Goal: Task Accomplishment & Management: Complete application form

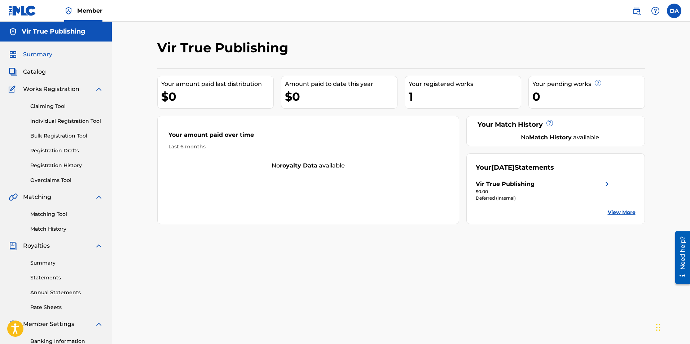
click at [424, 91] on div "1" at bounding box center [465, 96] width 112 height 16
click at [431, 95] on div "1" at bounding box center [465, 96] width 112 height 16
click at [46, 163] on link "Registration History" at bounding box center [66, 166] width 73 height 8
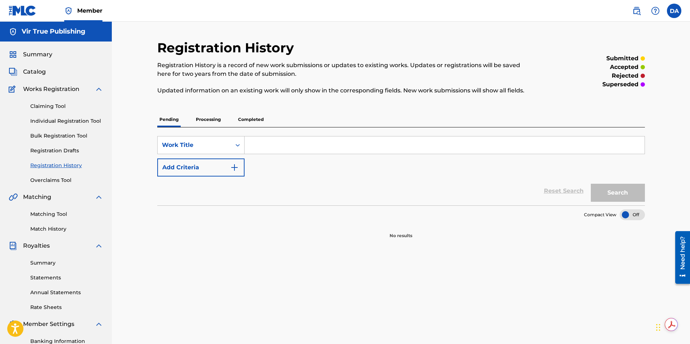
click at [213, 117] on p "Processing" at bounding box center [208, 119] width 29 height 15
click at [255, 117] on p "Completed" at bounding box center [251, 119] width 30 height 15
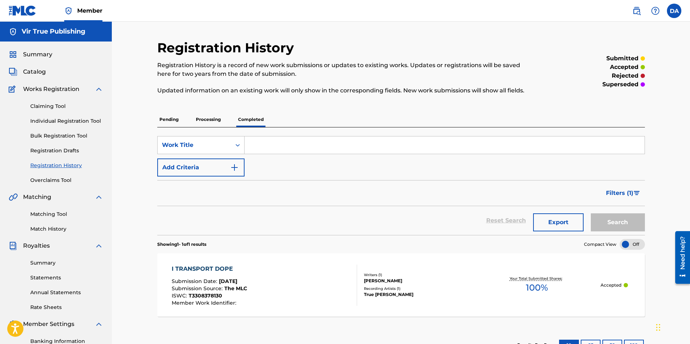
click at [49, 120] on link "Individual Registration Tool" at bounding box center [66, 121] width 73 height 8
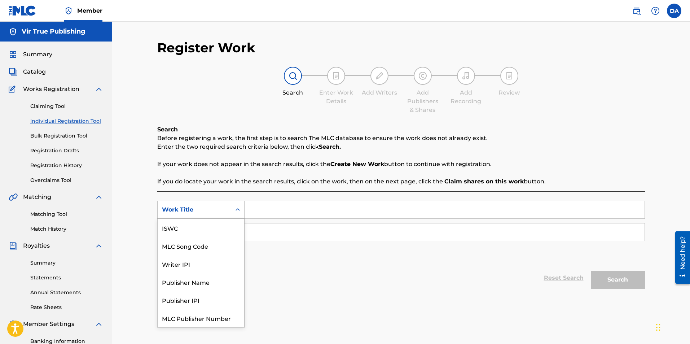
click at [235, 209] on icon "Search Form" at bounding box center [237, 209] width 7 height 7
click at [134, 160] on div "Register Work Search Enter Work Details Add Writers Add Publishers & Shares Add…" at bounding box center [401, 217] width 578 height 391
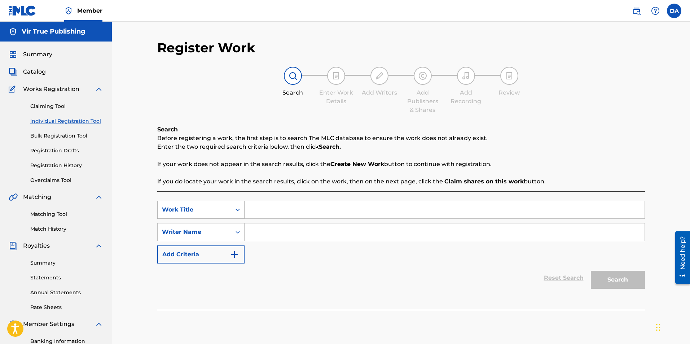
click at [236, 208] on icon "Search Form" at bounding box center [237, 209] width 7 height 7
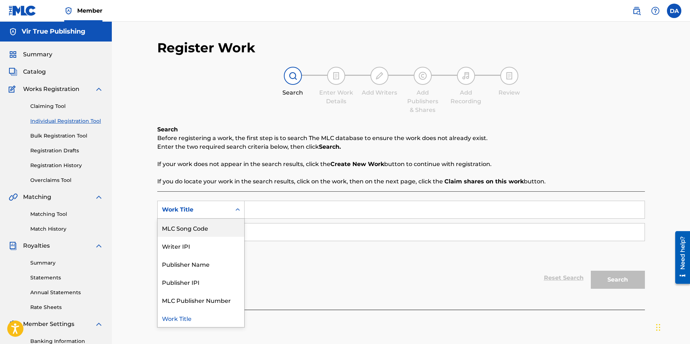
click at [130, 199] on div "Register Work Search Enter Work Details Add Writers Add Publishers & Shares Add…" at bounding box center [401, 217] width 578 height 391
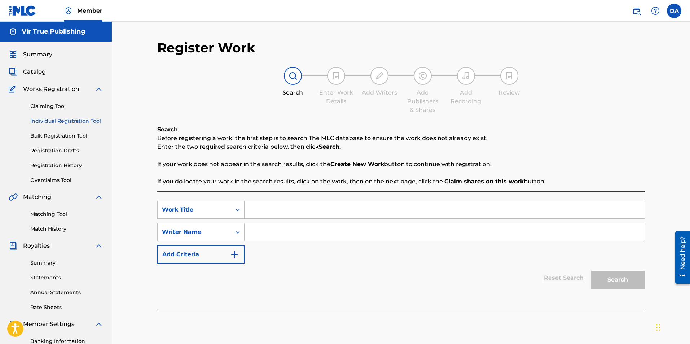
click at [251, 211] on input "Search Form" at bounding box center [445, 209] width 400 height 17
type input "Rise"
click at [255, 232] on input "Search Form" at bounding box center [445, 231] width 400 height 17
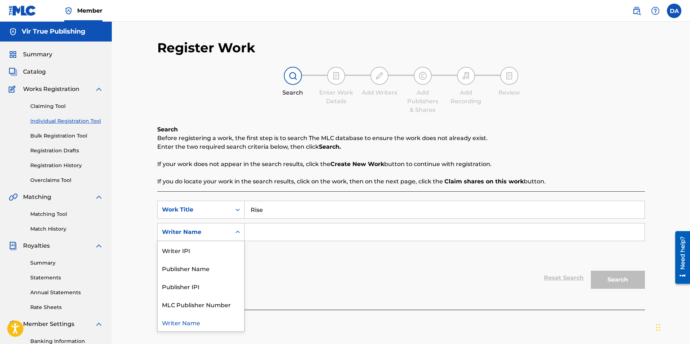
click at [234, 232] on div "Search Form" at bounding box center [237, 231] width 13 height 13
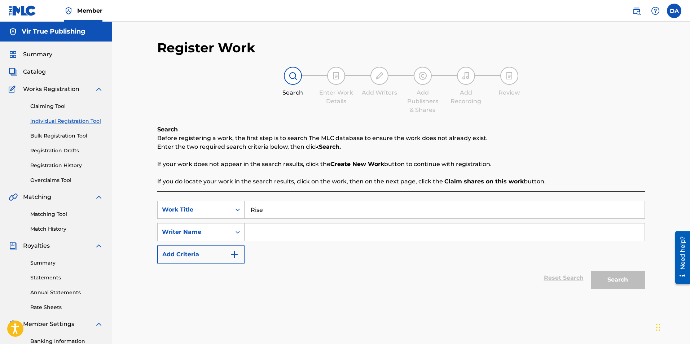
click at [256, 234] on input "Search Form" at bounding box center [445, 231] width 400 height 17
type input "[PERSON_NAME]"
click at [606, 283] on button "Search" at bounding box center [618, 280] width 54 height 18
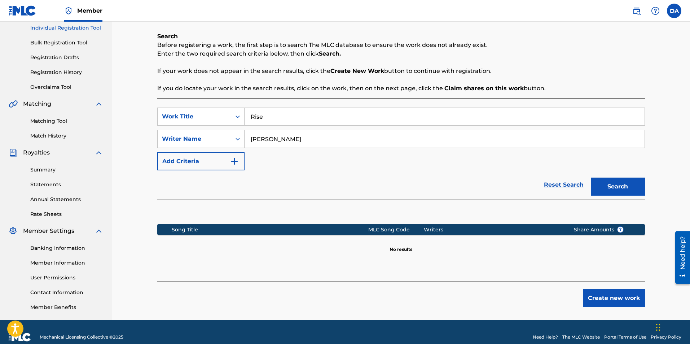
scroll to position [104, 0]
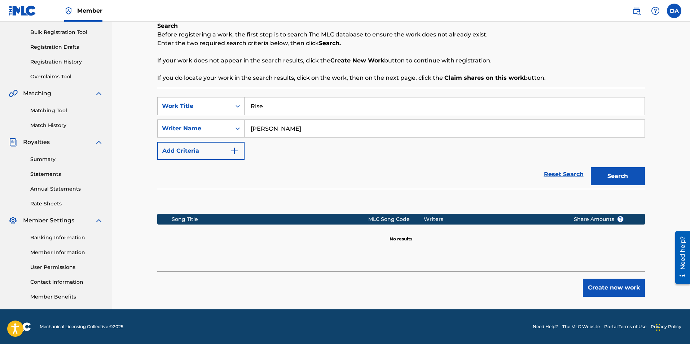
drag, startPoint x: 691, startPoint y: 197, endPoint x: 4, endPoint y: 53, distance: 702.3
click at [617, 288] on button "Create new work" at bounding box center [614, 287] width 62 height 18
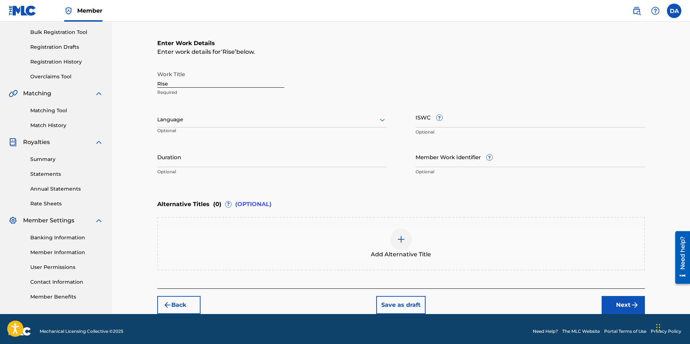
drag, startPoint x: 380, startPoint y: 118, endPoint x: 356, endPoint y: 120, distance: 24.0
click at [380, 118] on icon at bounding box center [382, 119] width 9 height 9
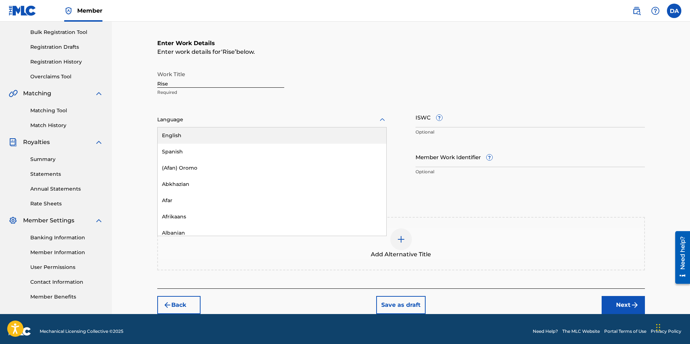
click at [197, 135] on div "English" at bounding box center [272, 135] width 229 height 16
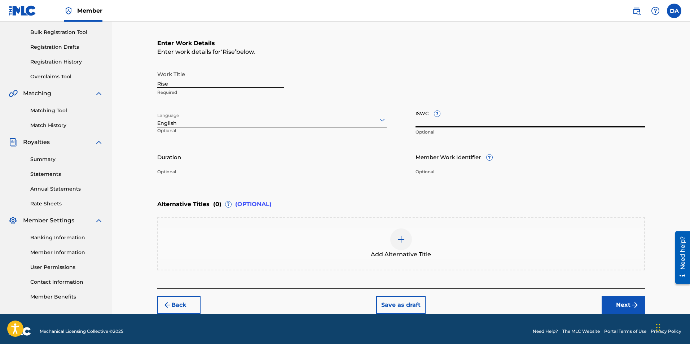
click at [444, 123] on input "ISWC ?" at bounding box center [529, 117] width 229 height 21
paste input "T3331534551"
type input "T3331534551"
click at [197, 162] on input "Duration" at bounding box center [271, 156] width 229 height 21
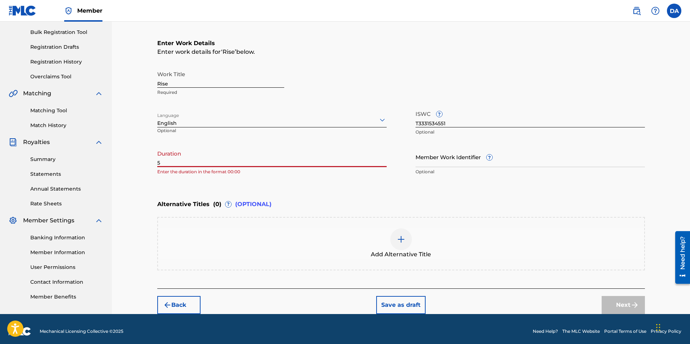
type input "5"
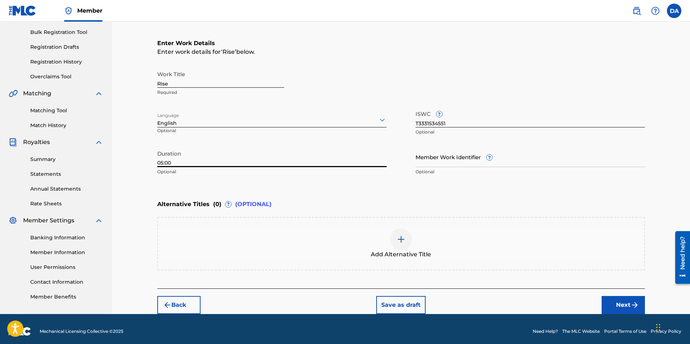
type input "05:00"
click at [353, 185] on div "Enter Work Details Enter work details for ‘ Rise ’ below. Work Title Rise Requi…" at bounding box center [401, 109] width 488 height 175
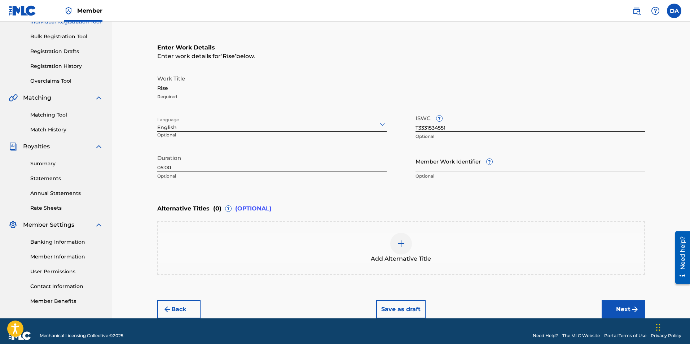
scroll to position [108, 0]
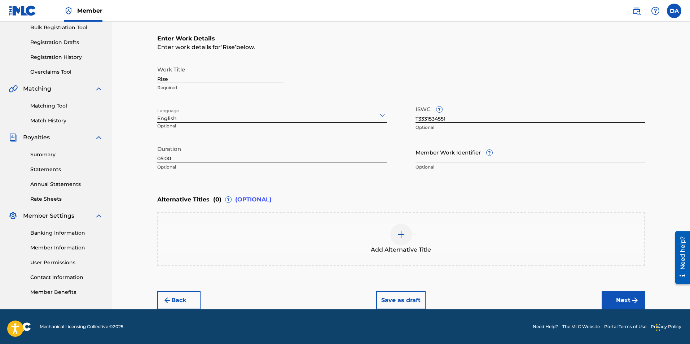
click at [610, 295] on button "Next" at bounding box center [623, 300] width 43 height 18
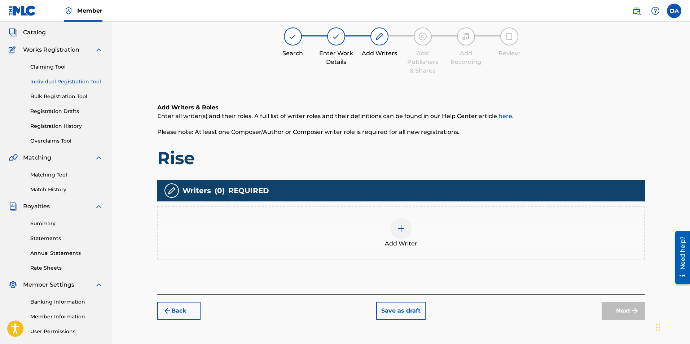
scroll to position [32, 0]
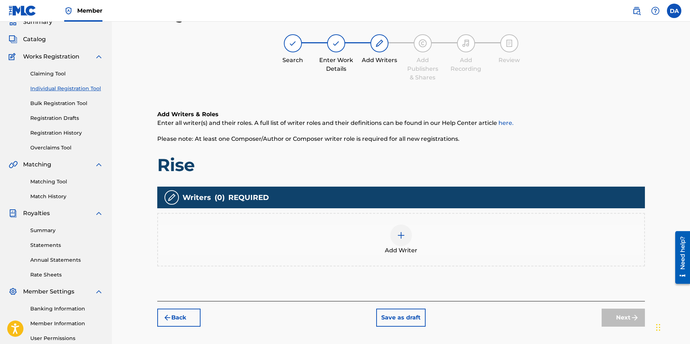
click at [403, 235] on img at bounding box center [401, 235] width 9 height 9
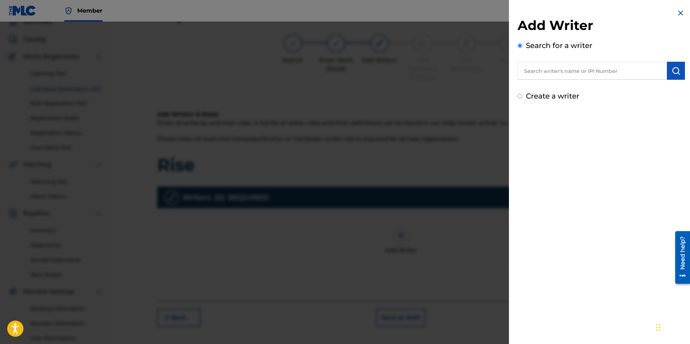
click at [533, 72] on input "text" at bounding box center [592, 71] width 149 height 18
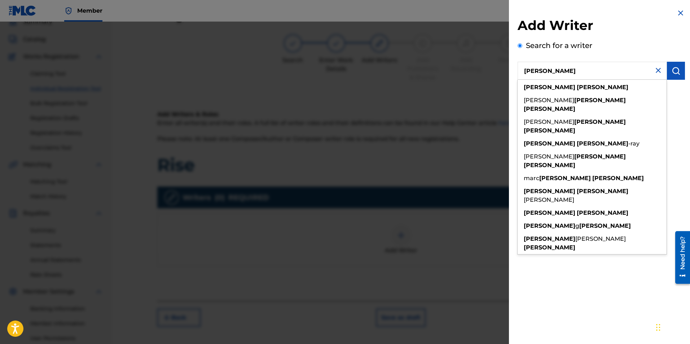
type input "[PERSON_NAME]"
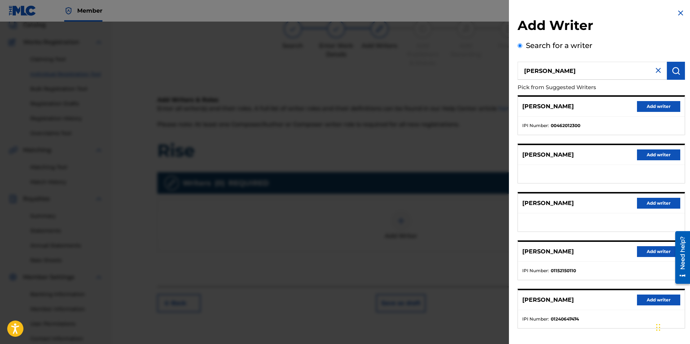
scroll to position [48, 0]
click at [685, 87] on div "Add Writer Search for a writer [PERSON_NAME] Pick from Suggested Writers [PERSO…" at bounding box center [601, 187] width 185 height 374
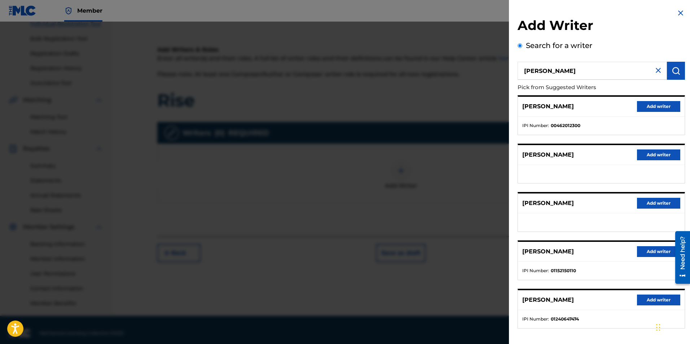
scroll to position [104, 0]
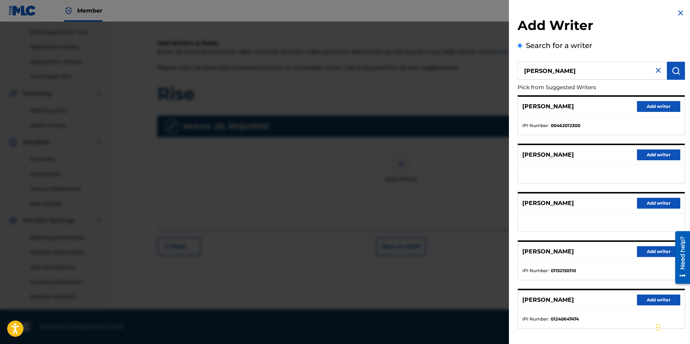
click at [648, 301] on button "Add writer" at bounding box center [658, 299] width 43 height 11
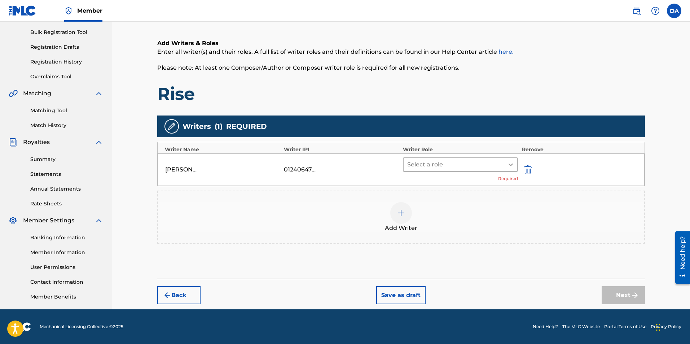
click at [509, 164] on icon at bounding box center [510, 164] width 7 height 7
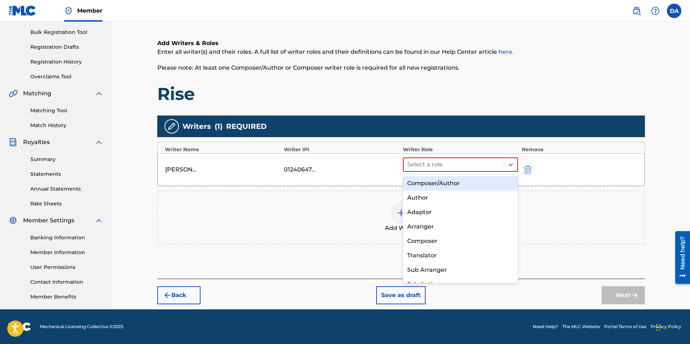
click at [460, 182] on div "Composer/Author" at bounding box center [460, 183] width 115 height 14
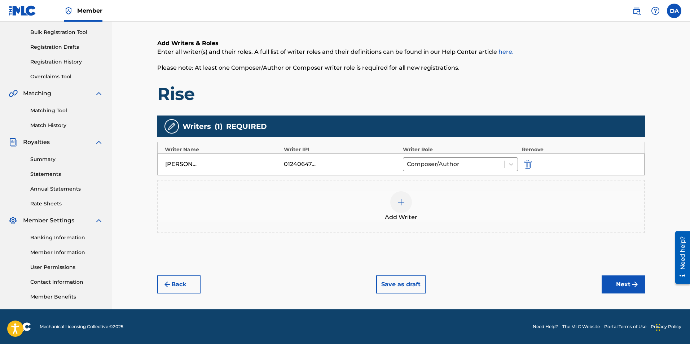
click at [621, 282] on button "Next" at bounding box center [623, 284] width 43 height 18
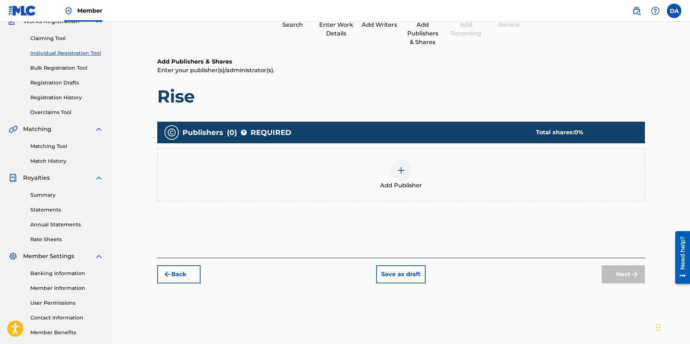
scroll to position [32, 0]
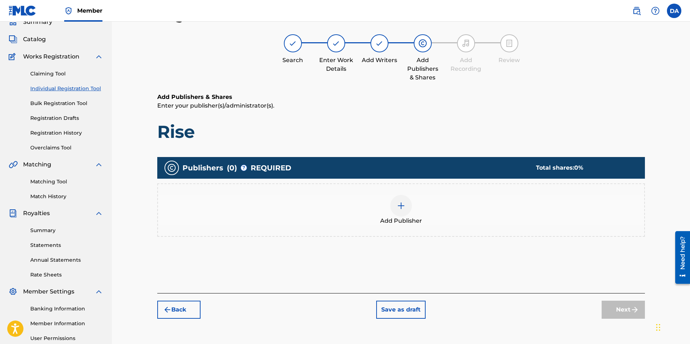
click at [406, 205] on div at bounding box center [401, 206] width 22 height 22
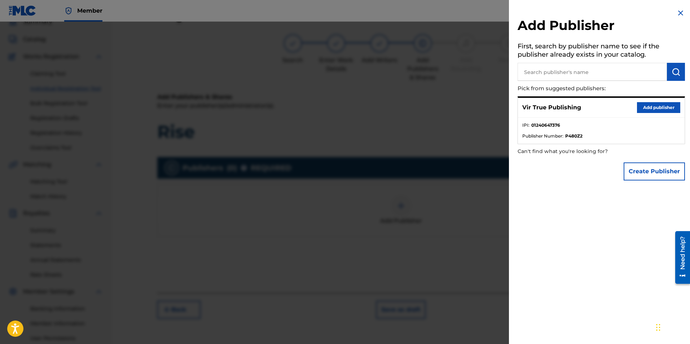
click at [647, 105] on button "Add publisher" at bounding box center [658, 107] width 43 height 11
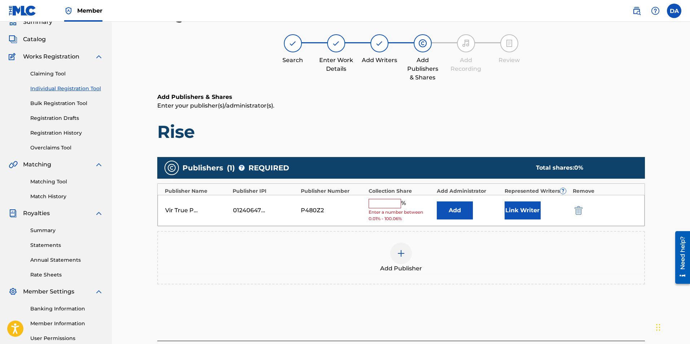
click at [381, 204] on input "text" at bounding box center [385, 203] width 32 height 9
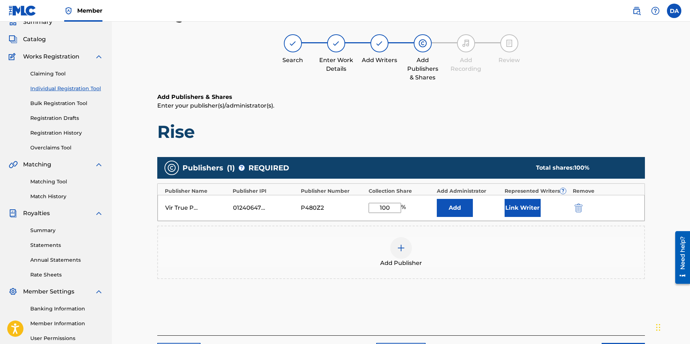
type input "100"
click at [472, 242] on div "Add Publisher" at bounding box center [401, 252] width 486 height 30
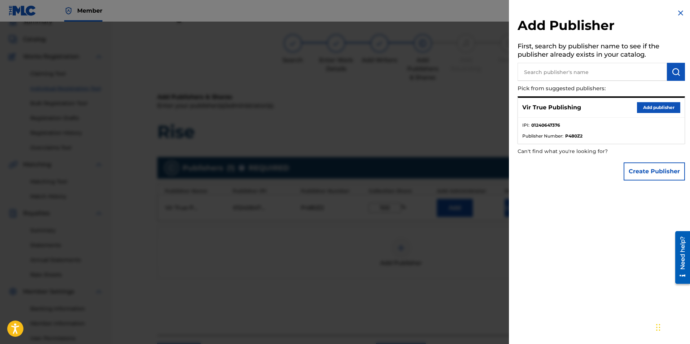
click at [642, 107] on button "Add publisher" at bounding box center [658, 107] width 43 height 11
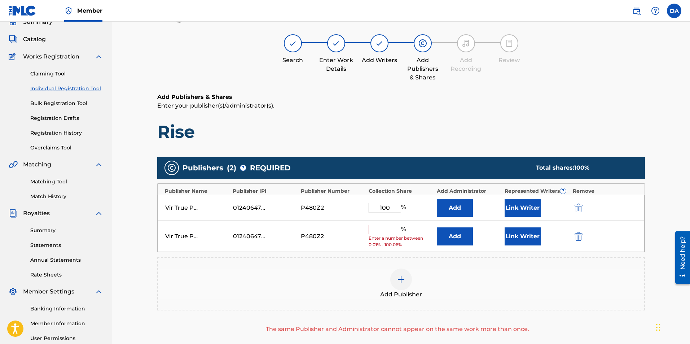
click at [581, 235] on img "submit" at bounding box center [579, 236] width 8 height 9
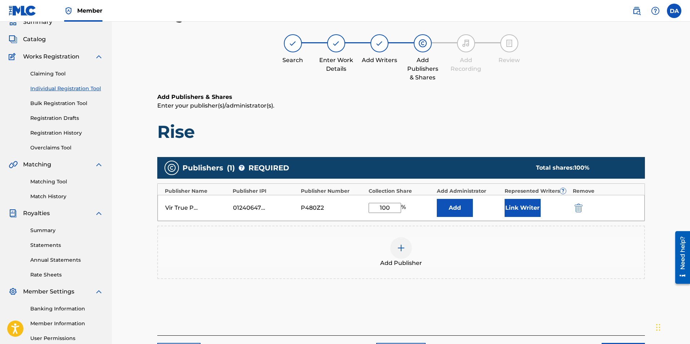
click at [521, 206] on button "Link Writer" at bounding box center [523, 208] width 36 height 18
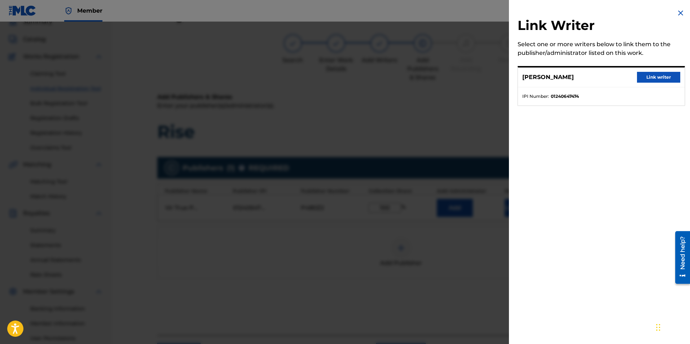
click at [652, 74] on button "Link writer" at bounding box center [658, 77] width 43 height 11
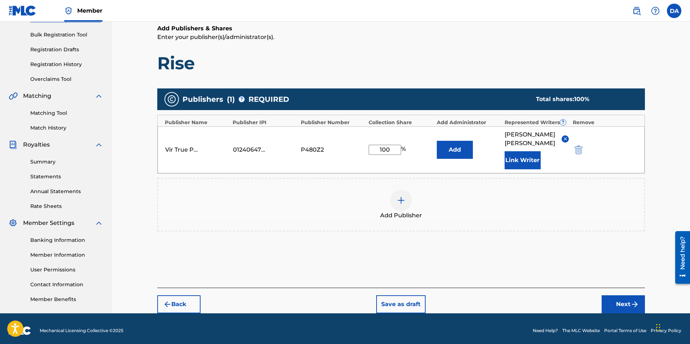
scroll to position [104, 0]
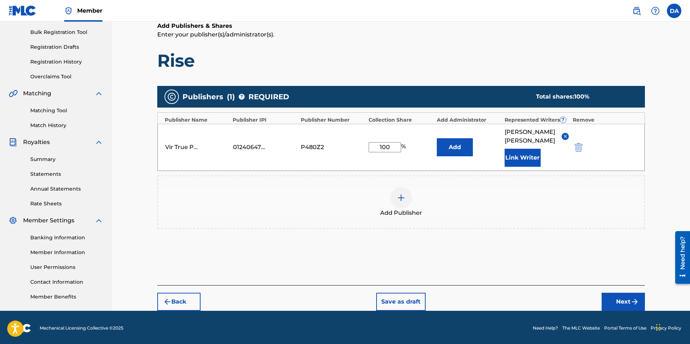
drag, startPoint x: 692, startPoint y: 179, endPoint x: 17, endPoint y: 10, distance: 695.2
click at [619, 293] on button "Next" at bounding box center [623, 302] width 43 height 18
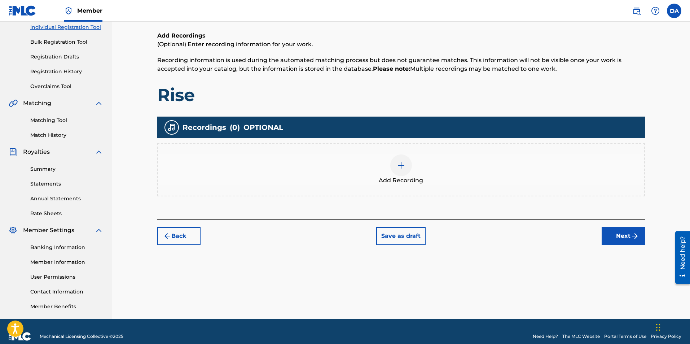
scroll to position [95, 0]
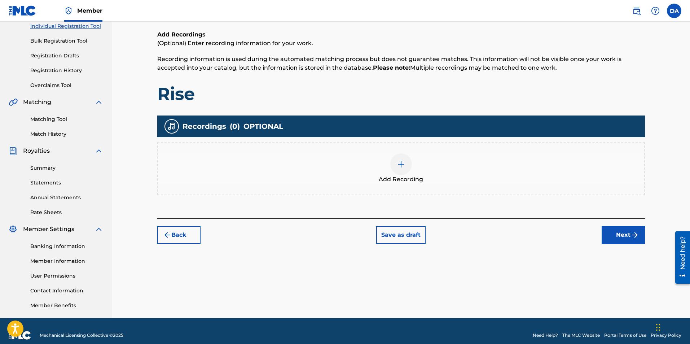
drag, startPoint x: 692, startPoint y: 196, endPoint x: 7, endPoint y: 16, distance: 708.0
click at [401, 164] on img at bounding box center [401, 164] width 9 height 9
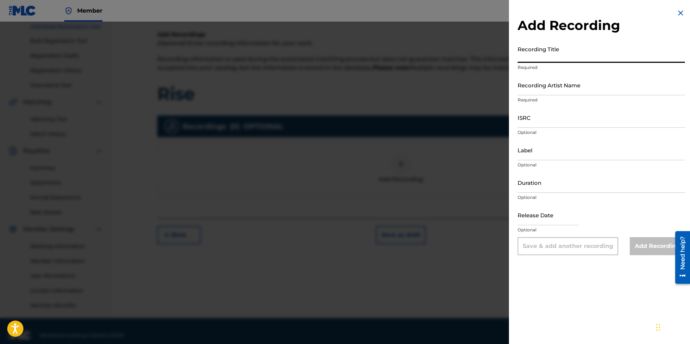
click at [537, 58] on input "Recording Title" at bounding box center [601, 52] width 167 height 21
type input "Rise"
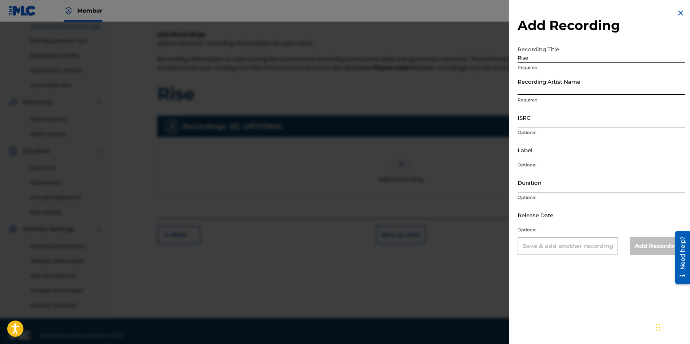
click at [558, 90] on input "Recording Artist Name" at bounding box center [601, 85] width 167 height 21
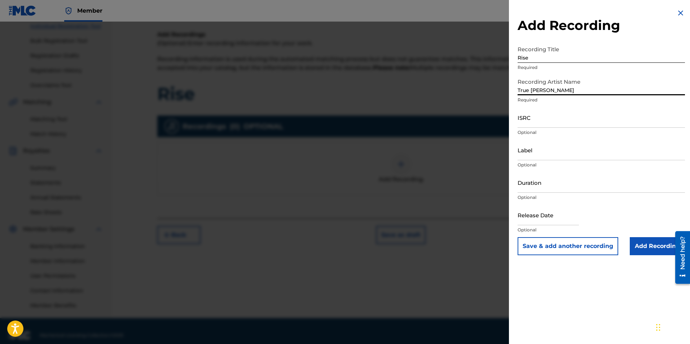
type input "True [PERSON_NAME]"
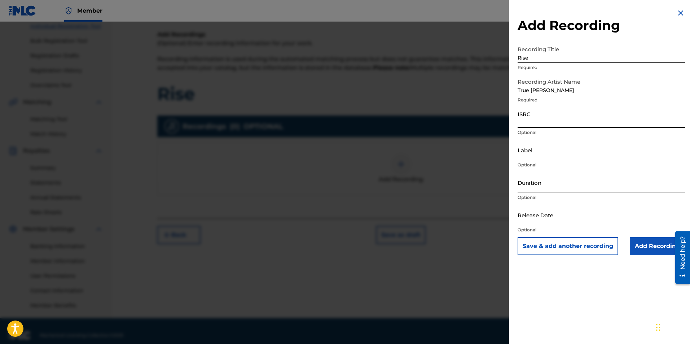
click at [531, 123] on input "ISRC" at bounding box center [601, 117] width 167 height 21
click at [545, 123] on input "ISRC" at bounding box center [601, 117] width 167 height 21
paste input "QT36U2500001"
type input "QT36U2500001"
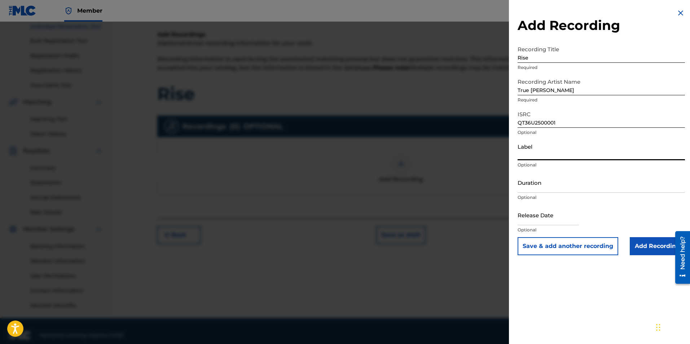
click at [542, 156] on input "Label" at bounding box center [601, 150] width 167 height 21
type input "VirTrue Entertainment, LLC"
click at [536, 188] on input "Duration" at bounding box center [601, 182] width 167 height 21
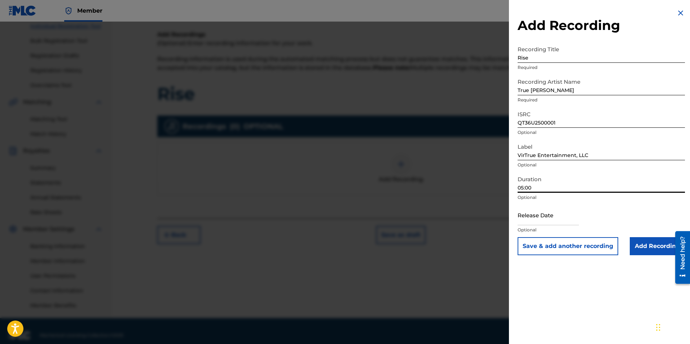
type input "05:00"
click at [642, 243] on input "Add Recording" at bounding box center [657, 246] width 55 height 18
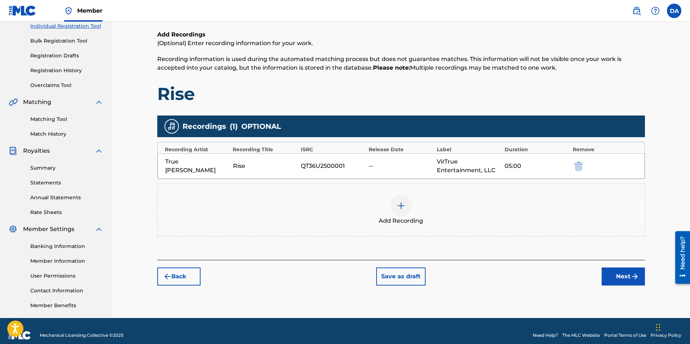
scroll to position [104, 0]
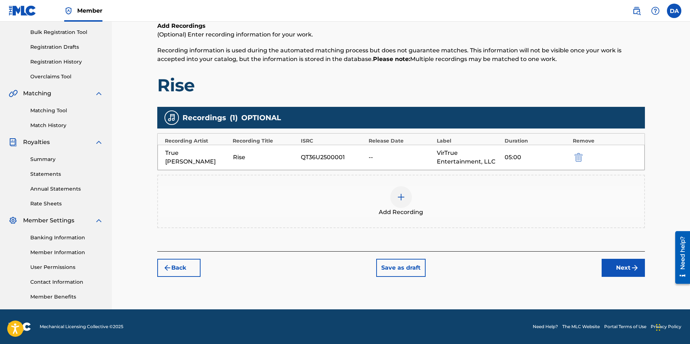
click at [613, 263] on button "Next" at bounding box center [623, 268] width 43 height 18
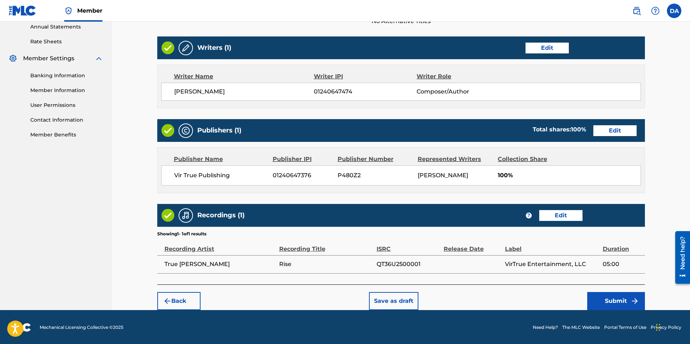
scroll to position [266, 0]
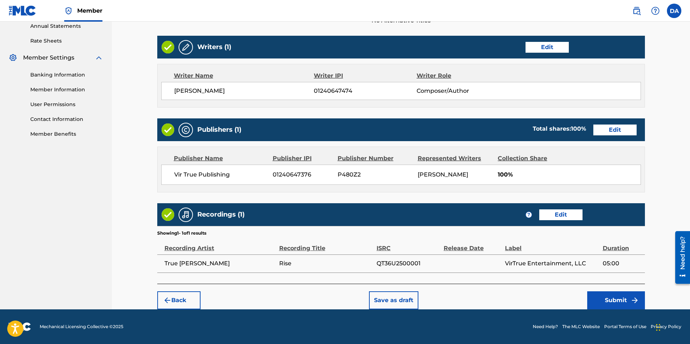
click at [625, 298] on button "Submit" at bounding box center [616, 300] width 58 height 18
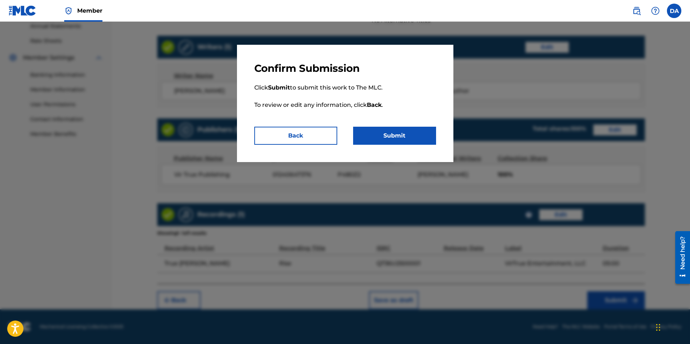
click at [361, 129] on button "Submit" at bounding box center [394, 136] width 83 height 18
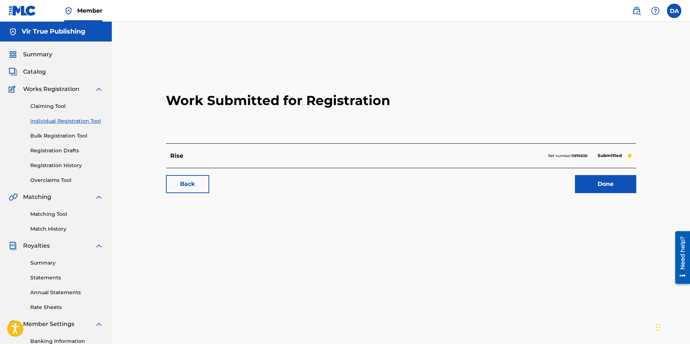
click at [619, 188] on link "Done" at bounding box center [605, 184] width 61 height 18
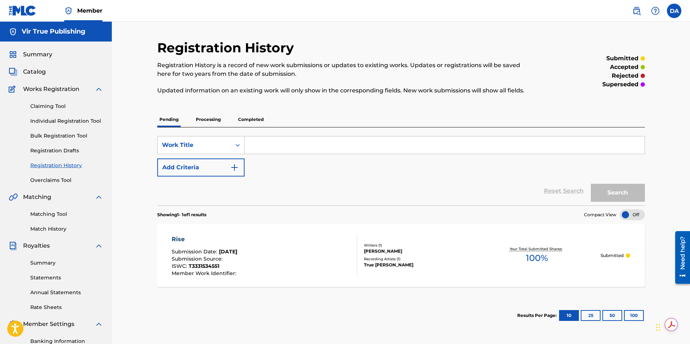
click at [38, 71] on span "Catalog" at bounding box center [34, 71] width 23 height 9
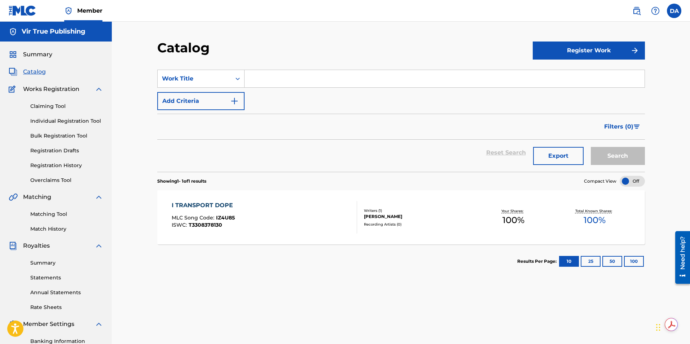
click at [206, 216] on span "MLC Song Code :" at bounding box center [194, 217] width 44 height 6
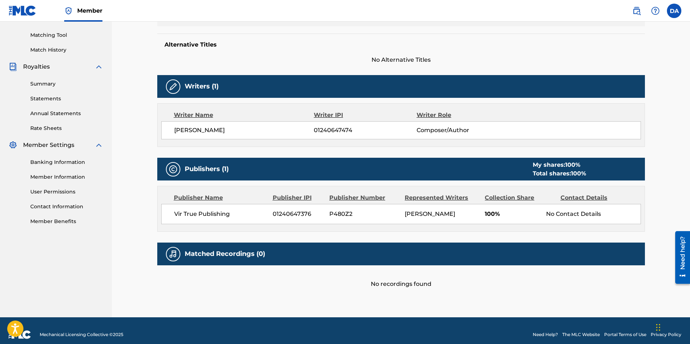
scroll to position [187, 0]
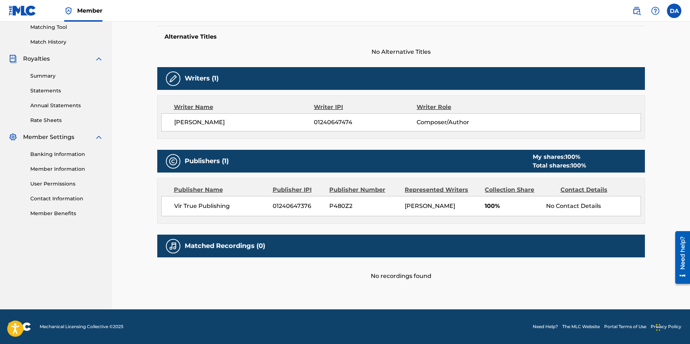
click at [223, 252] on div "Matched Recordings (0)" at bounding box center [401, 245] width 488 height 23
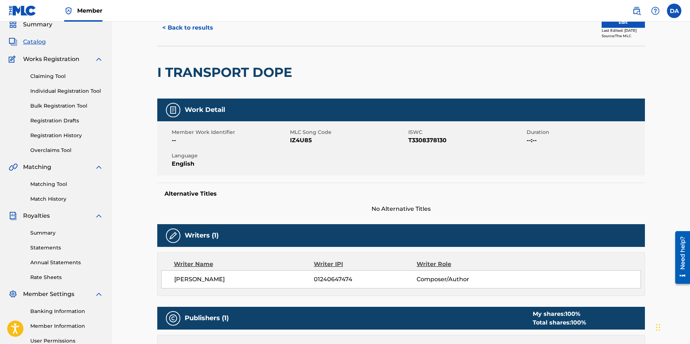
scroll to position [0, 0]
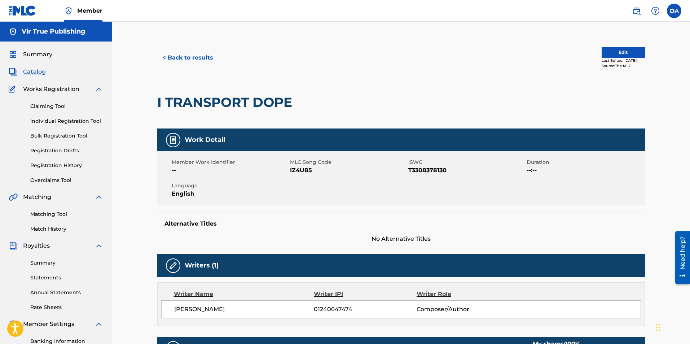
click at [50, 276] on link "Statements" at bounding box center [66, 278] width 73 height 8
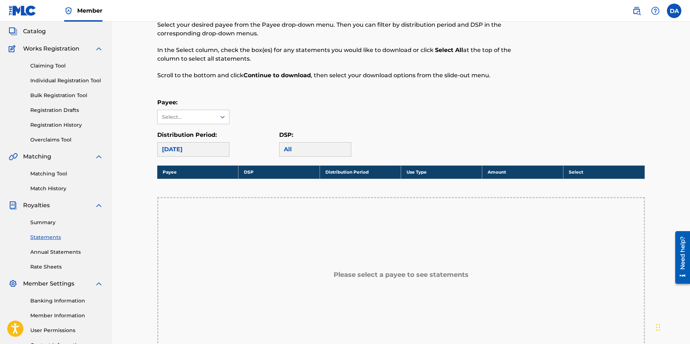
scroll to position [37, 0]
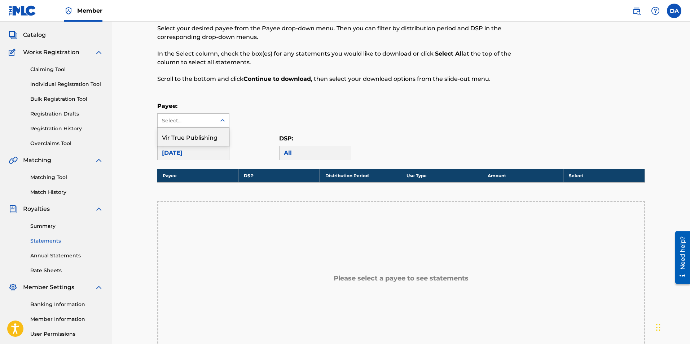
click at [220, 118] on icon at bounding box center [222, 120] width 7 height 7
click at [202, 134] on div "Vir True Publishing" at bounding box center [193, 137] width 71 height 18
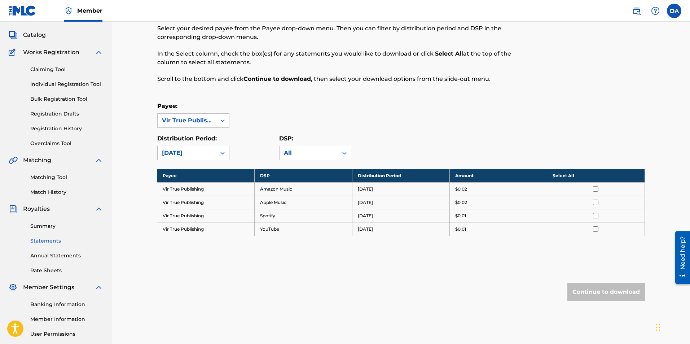
click at [224, 152] on icon at bounding box center [222, 152] width 7 height 7
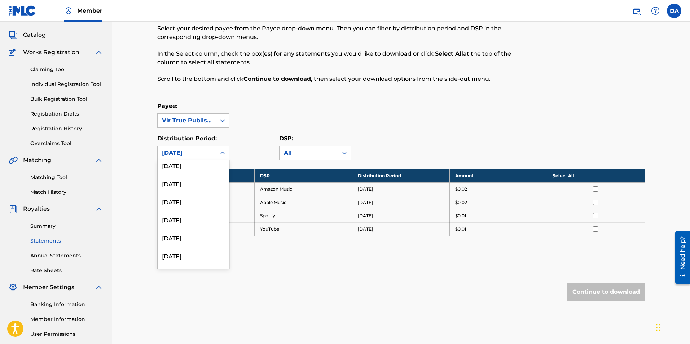
scroll to position [0, 0]
click at [188, 187] on div "[DATE]" at bounding box center [193, 187] width 71 height 18
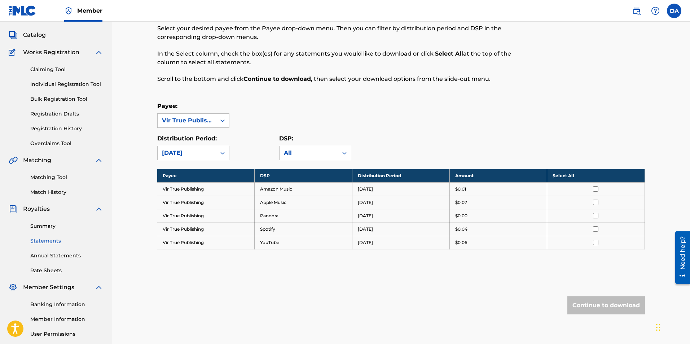
click at [222, 153] on icon at bounding box center [222, 152] width 7 height 7
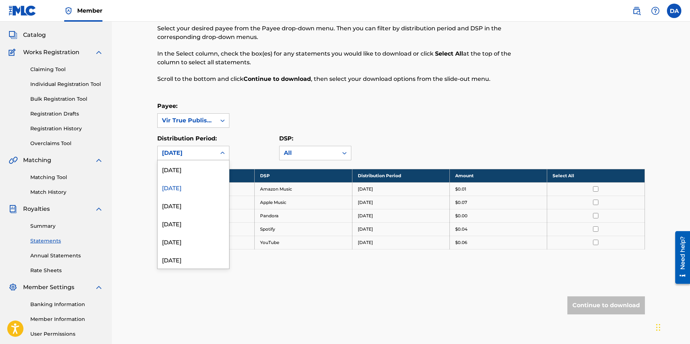
click at [197, 186] on div "[DATE]" at bounding box center [193, 187] width 71 height 18
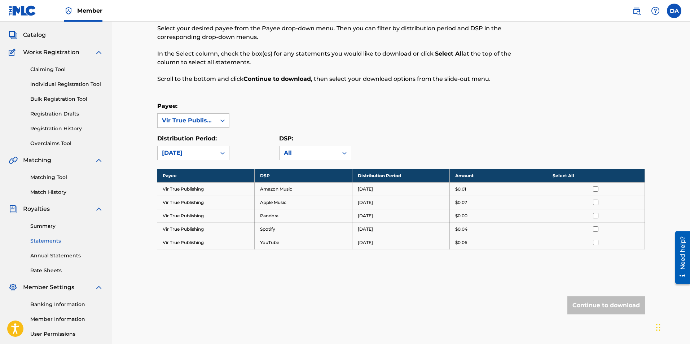
click at [226, 151] on icon at bounding box center [222, 152] width 7 height 7
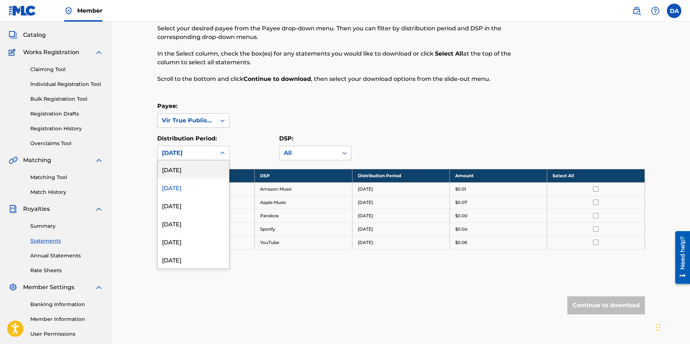
click at [201, 167] on div "[DATE]" at bounding box center [193, 169] width 71 height 18
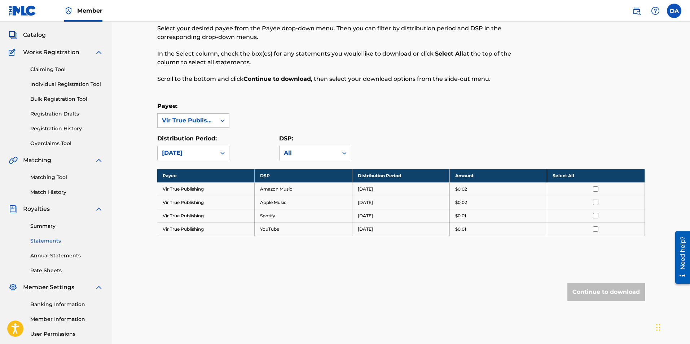
click at [224, 151] on icon at bounding box center [222, 152] width 7 height 7
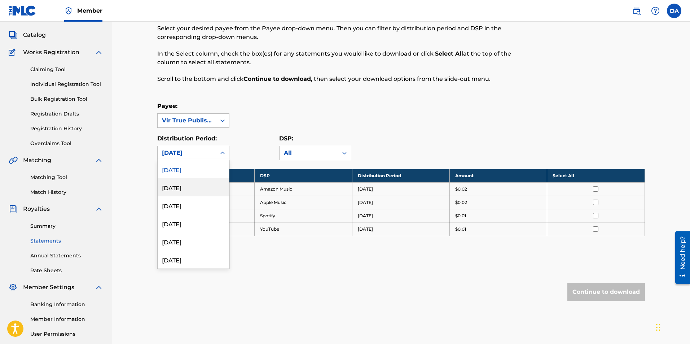
click at [202, 188] on div "[DATE]" at bounding box center [193, 187] width 71 height 18
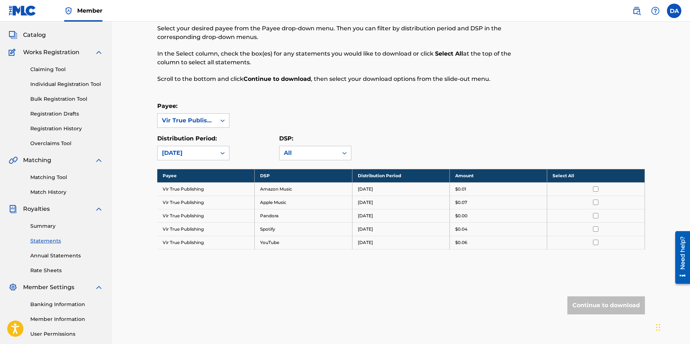
click at [221, 153] on icon at bounding box center [222, 153] width 4 height 3
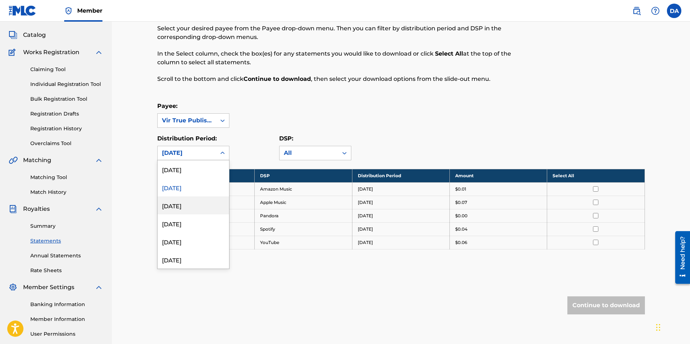
click at [193, 204] on div "[DATE]" at bounding box center [193, 205] width 71 height 18
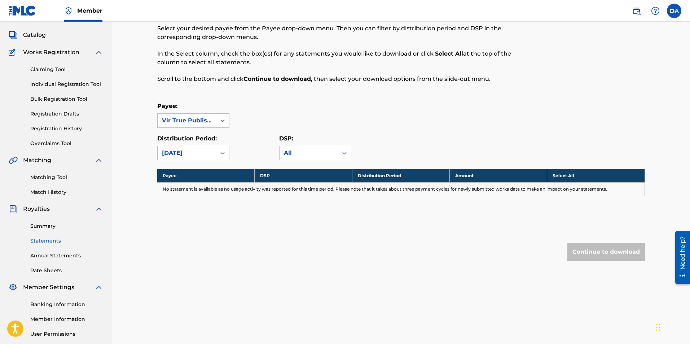
click at [223, 153] on icon at bounding box center [222, 152] width 7 height 7
click at [202, 170] on div "[DATE]" at bounding box center [193, 169] width 71 height 18
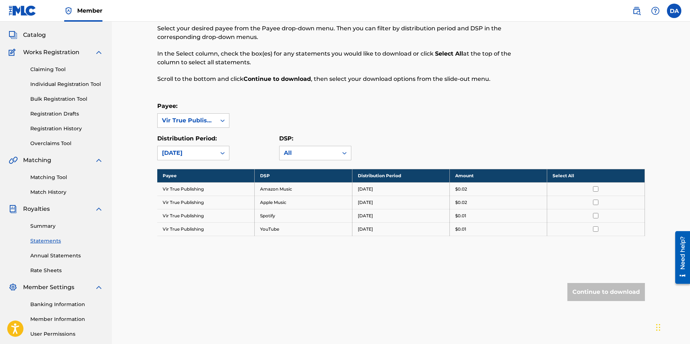
click at [220, 153] on icon at bounding box center [222, 152] width 7 height 7
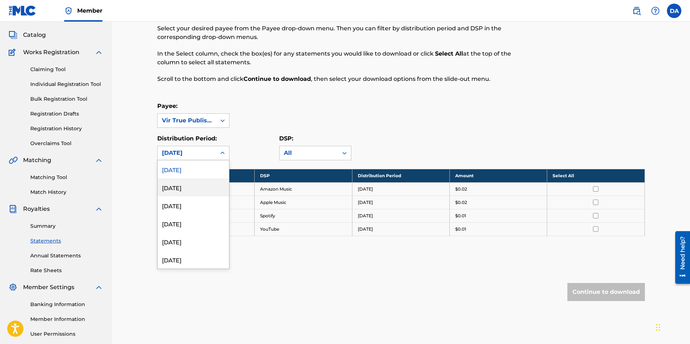
click at [207, 187] on div "[DATE]" at bounding box center [193, 187] width 71 height 18
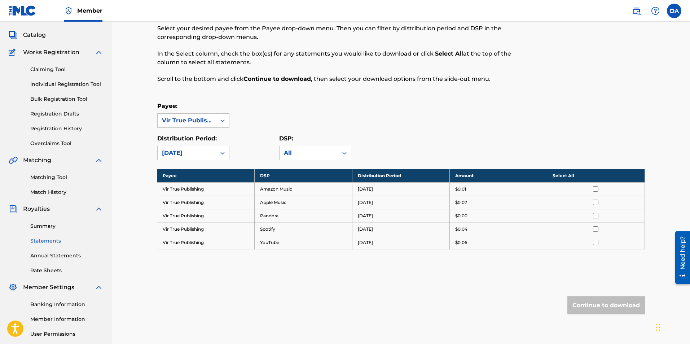
click at [223, 151] on icon at bounding box center [222, 152] width 7 height 7
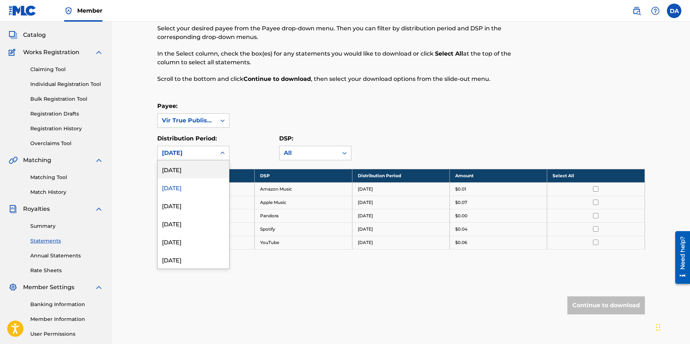
click at [202, 171] on div "[DATE]" at bounding box center [193, 169] width 71 height 18
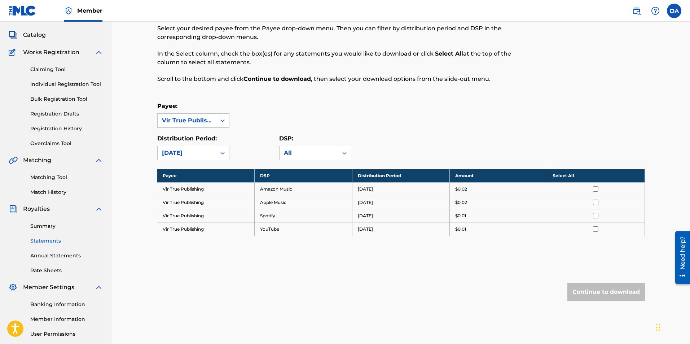
click at [220, 153] on icon at bounding box center [222, 152] width 7 height 7
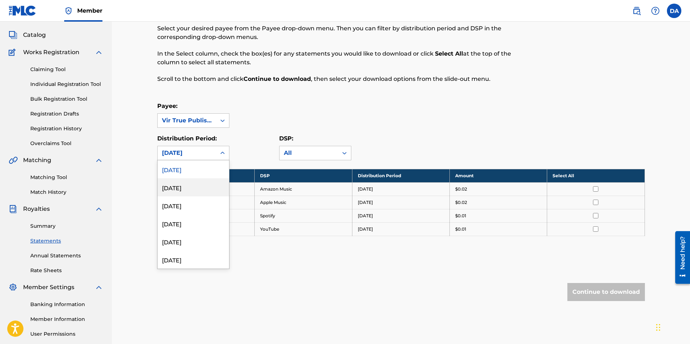
click at [197, 187] on div "[DATE]" at bounding box center [193, 187] width 71 height 18
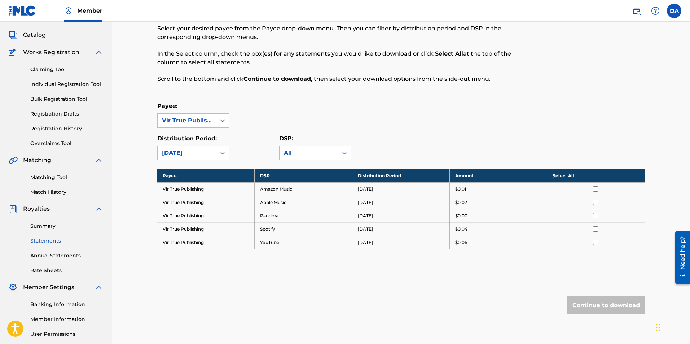
click at [223, 152] on icon at bounding box center [222, 152] width 7 height 7
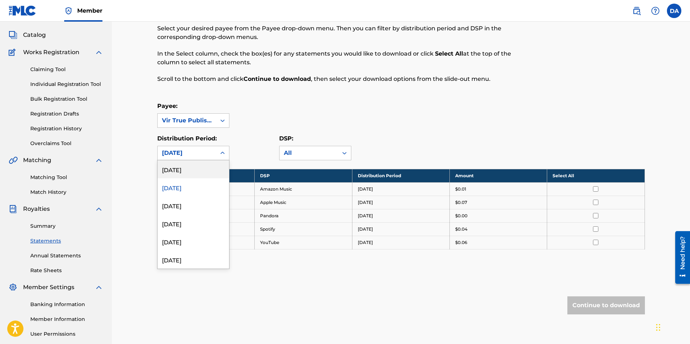
click at [201, 170] on div "[DATE]" at bounding box center [193, 169] width 71 height 18
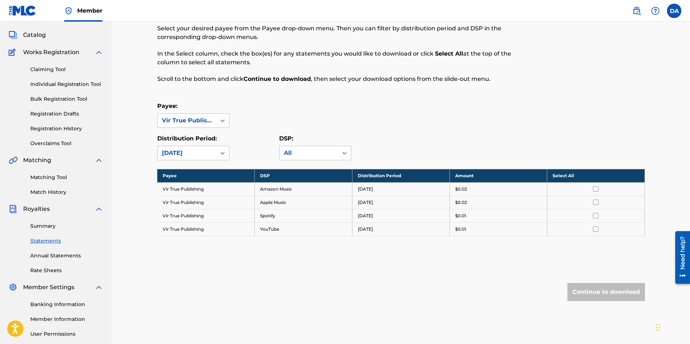
click at [218, 151] on div at bounding box center [222, 152] width 13 height 13
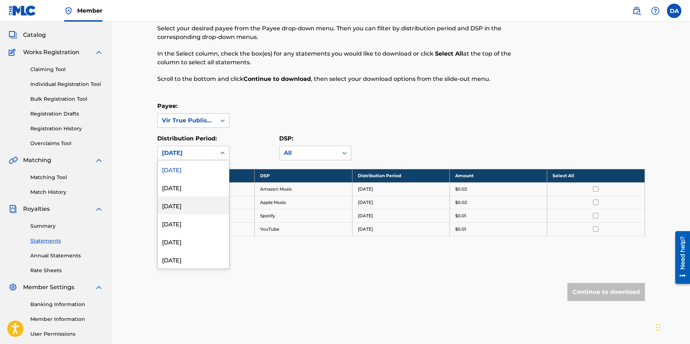
click at [188, 203] on div "[DATE]" at bounding box center [193, 205] width 71 height 18
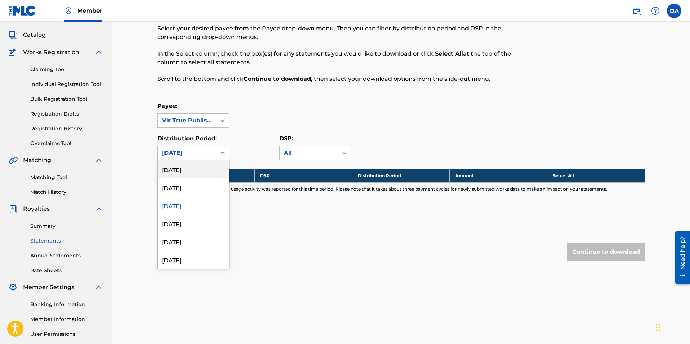
click at [224, 152] on icon at bounding box center [222, 152] width 7 height 7
click at [190, 224] on div "[DATE]" at bounding box center [193, 223] width 71 height 18
drag, startPoint x: 221, startPoint y: 151, endPoint x: 219, endPoint y: 154, distance: 4.4
click at [221, 152] on icon at bounding box center [222, 152] width 7 height 7
click at [199, 190] on div "[DATE]" at bounding box center [193, 187] width 71 height 18
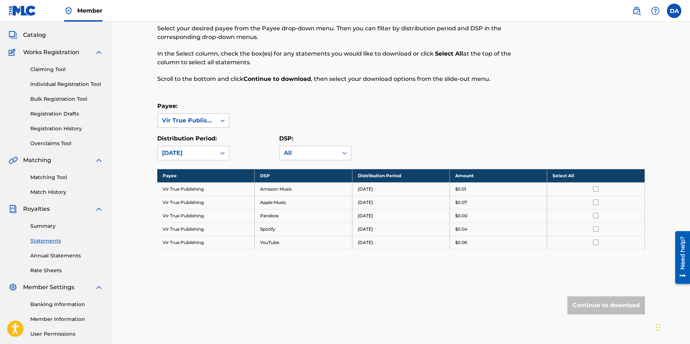
click at [47, 69] on link "Claiming Tool" at bounding box center [66, 70] width 73 height 8
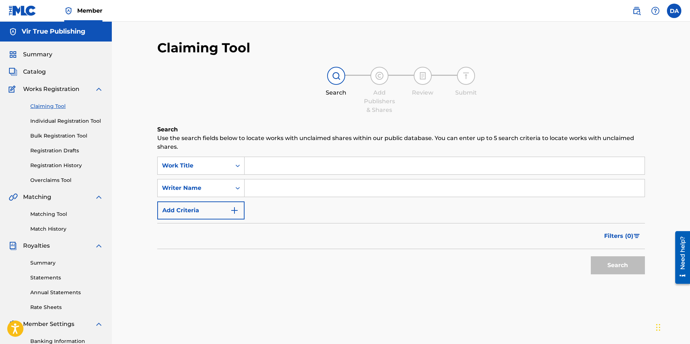
click at [68, 118] on link "Individual Registration Tool" at bounding box center [66, 121] width 73 height 8
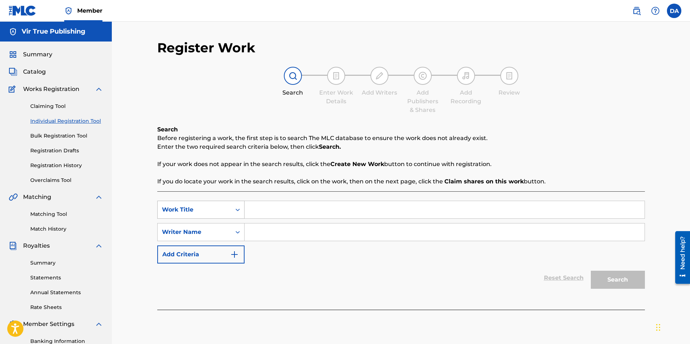
click at [238, 210] on icon "Search Form" at bounding box center [237, 209] width 7 height 7
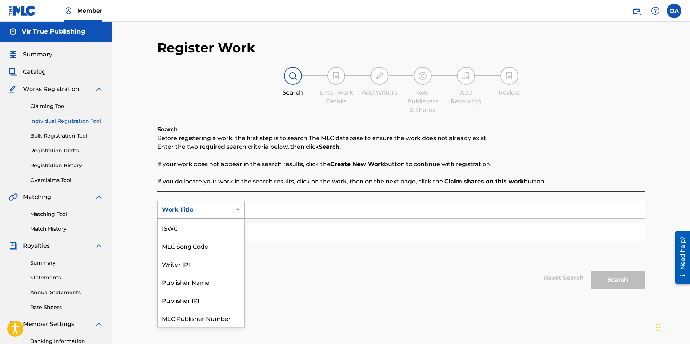
scroll to position [18, 0]
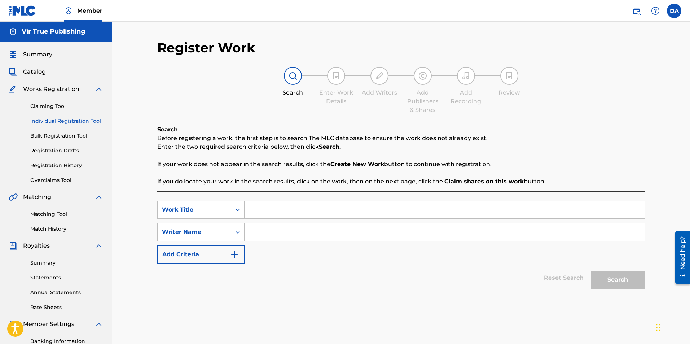
click at [274, 208] on input "Search Form" at bounding box center [445, 209] width 400 height 17
click at [271, 210] on input "Search Form" at bounding box center [445, 209] width 400 height 17
type input "Metaphysical Phunk"
click at [239, 229] on icon "Search Form" at bounding box center [237, 231] width 7 height 7
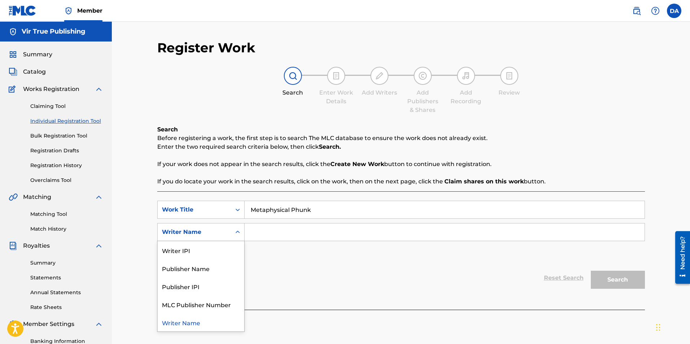
click at [184, 322] on div "Writer Name" at bounding box center [201, 322] width 87 height 18
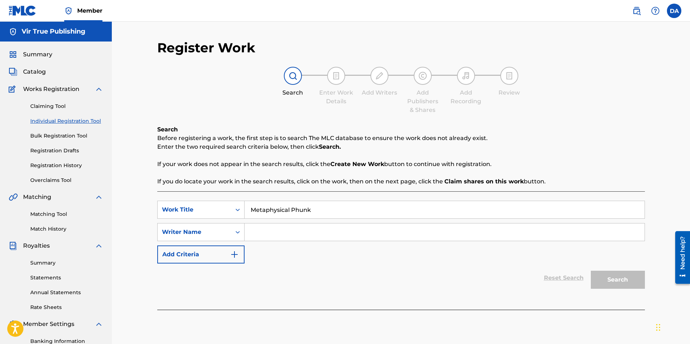
click at [268, 234] on input "Search Form" at bounding box center [445, 231] width 400 height 17
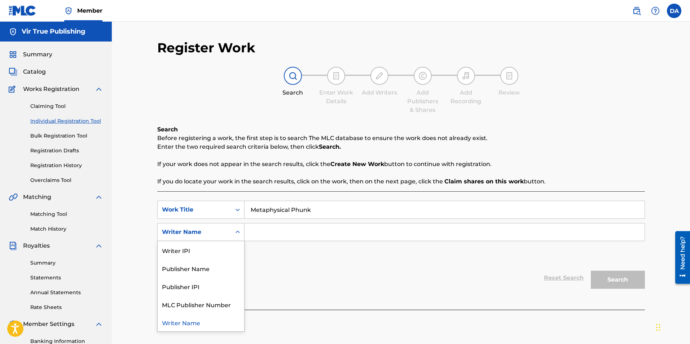
click at [232, 232] on div "Search Form" at bounding box center [237, 231] width 13 height 13
click at [207, 252] on div "Writer IPI" at bounding box center [201, 250] width 87 height 18
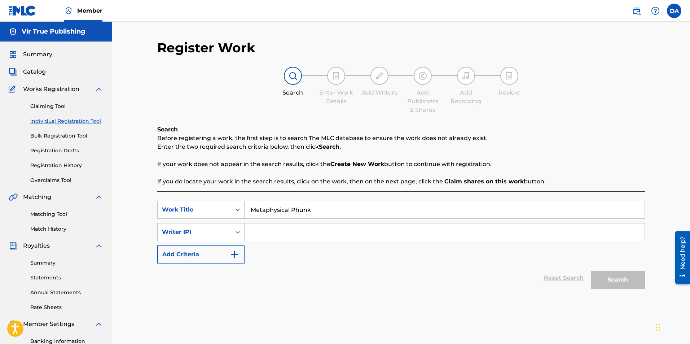
click at [252, 230] on input "Search Form" at bounding box center [445, 231] width 400 height 17
paste input "1240647474"
click at [610, 275] on button "Search" at bounding box center [618, 280] width 54 height 18
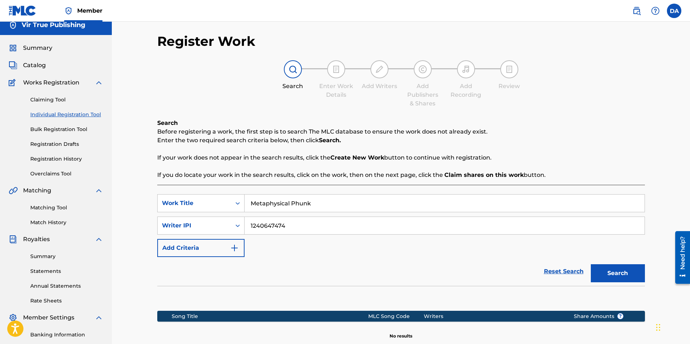
scroll to position [0, 0]
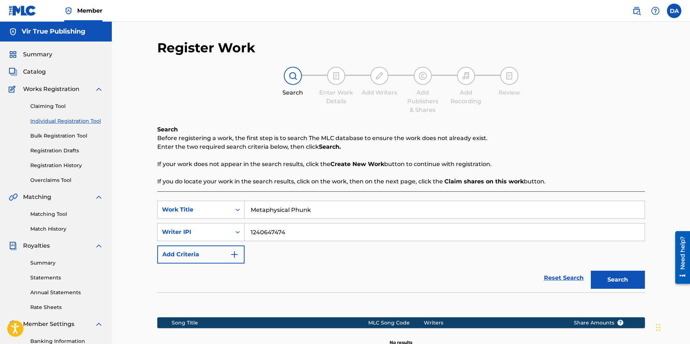
drag, startPoint x: 295, startPoint y: 233, endPoint x: 149, endPoint y: 213, distance: 146.7
click at [149, 213] on div "Register Work Search Enter Work Details Add Writers Add Publishers & Shares Add…" at bounding box center [401, 226] width 505 height 373
type input "[PERSON_NAME]"
click at [604, 277] on button "Search" at bounding box center [618, 280] width 54 height 18
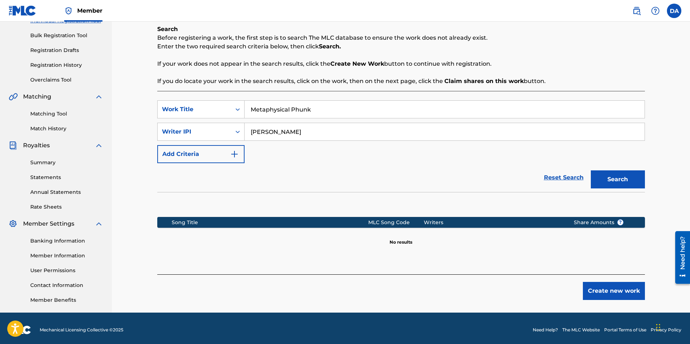
scroll to position [104, 0]
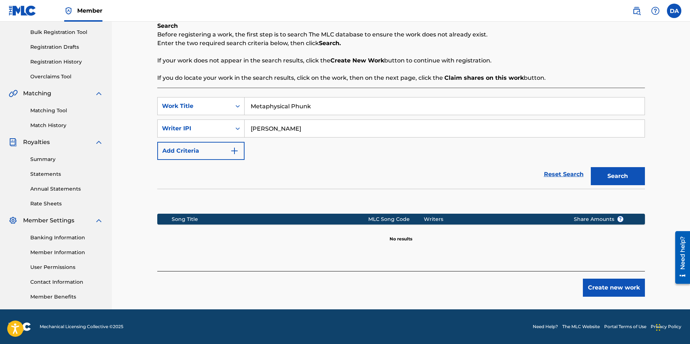
click at [621, 285] on button "Create new work" at bounding box center [614, 287] width 62 height 18
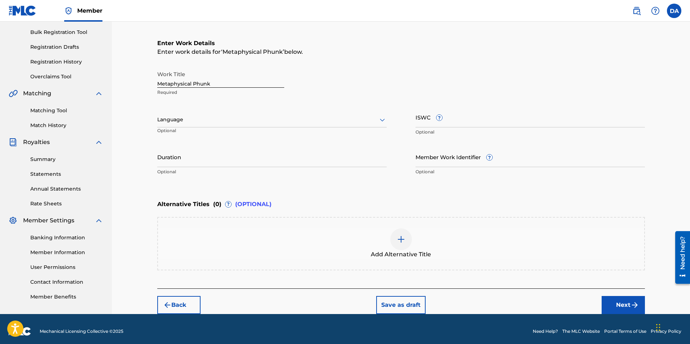
click at [360, 119] on div at bounding box center [271, 119] width 229 height 9
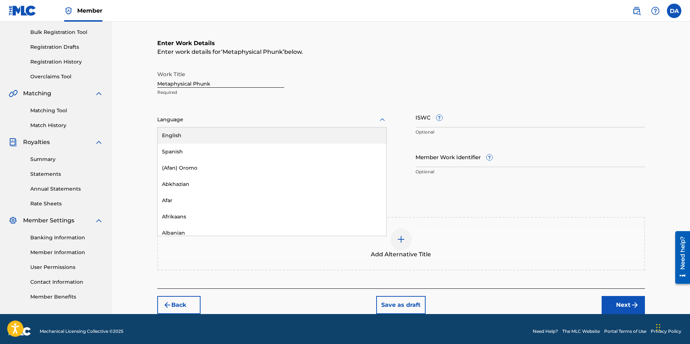
click at [217, 135] on div "English" at bounding box center [272, 135] width 229 height 16
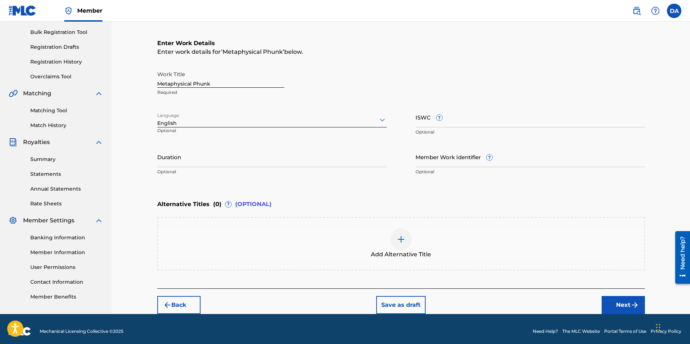
click at [425, 120] on input "ISWC ?" at bounding box center [529, 117] width 229 height 21
paste input "T3319564422"
type input "T3319564422"
click at [187, 163] on input "Duration" at bounding box center [271, 156] width 229 height 21
type input "04:18"
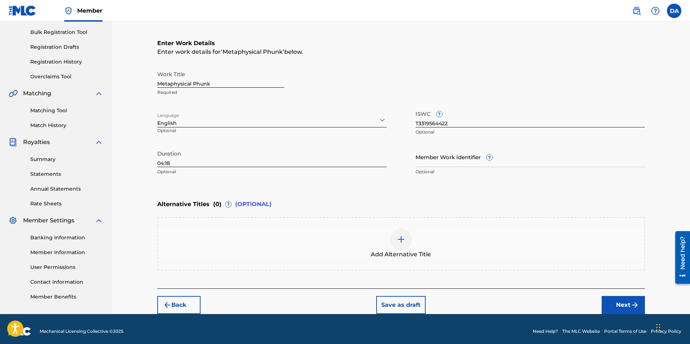
click at [433, 194] on div "Enter Work Details Enter work details for ‘ Metaphysical Phunk ’ below. Work Ti…" at bounding box center [401, 109] width 488 height 175
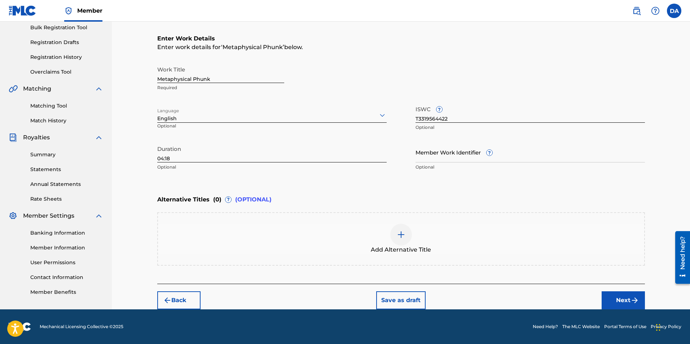
click at [623, 298] on button "Next" at bounding box center [623, 300] width 43 height 18
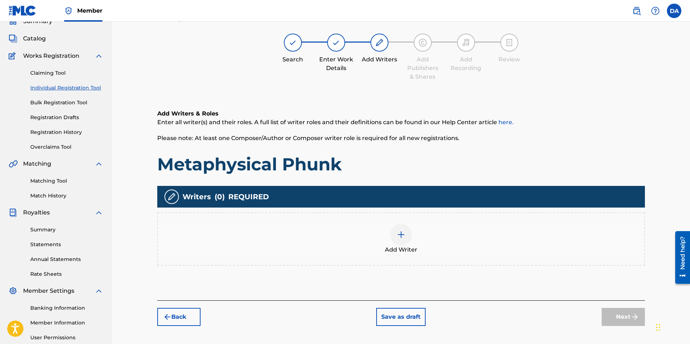
scroll to position [32, 0]
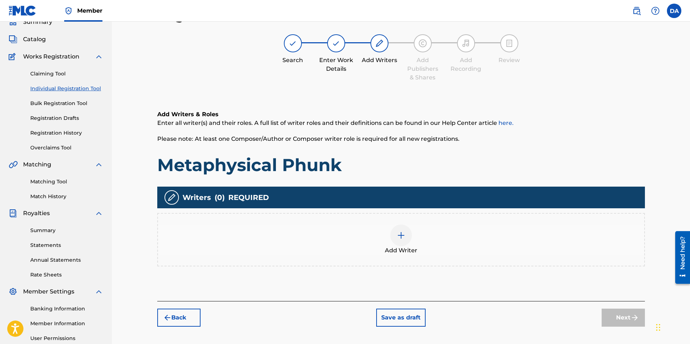
click at [402, 233] on img at bounding box center [401, 235] width 9 height 9
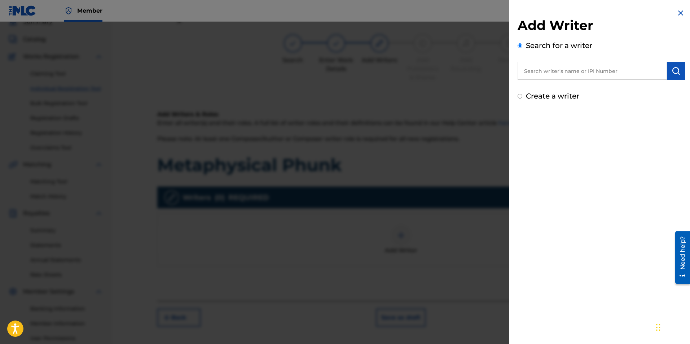
click at [542, 71] on input "text" at bounding box center [592, 71] width 149 height 18
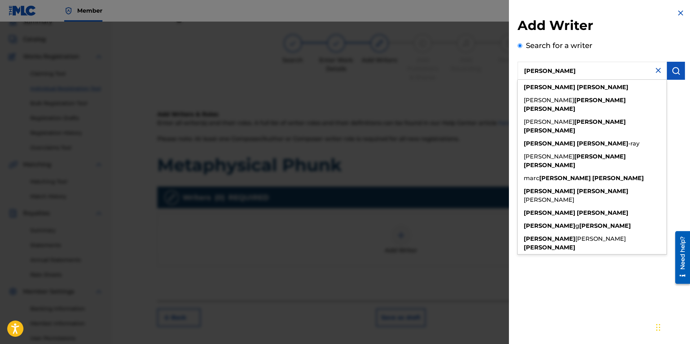
type input "[PERSON_NAME]"
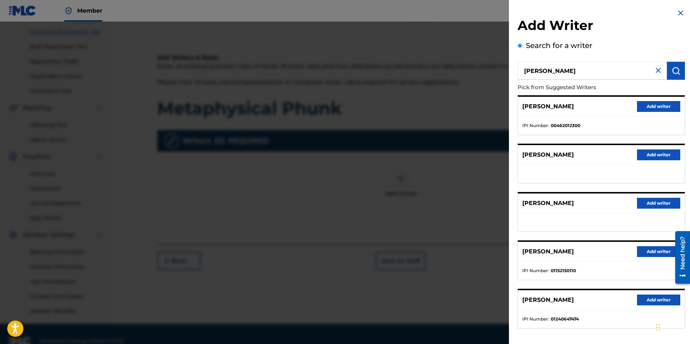
scroll to position [91, 0]
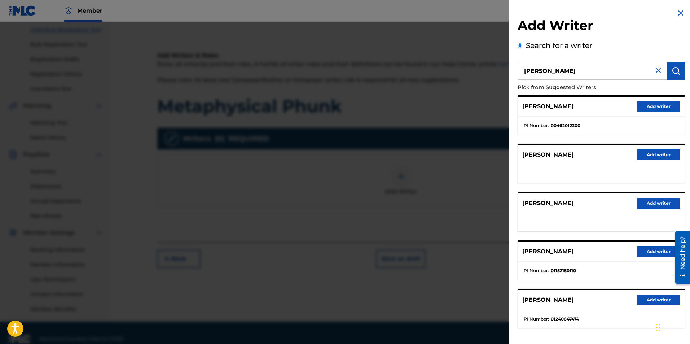
click at [642, 298] on button "Add writer" at bounding box center [658, 299] width 43 height 11
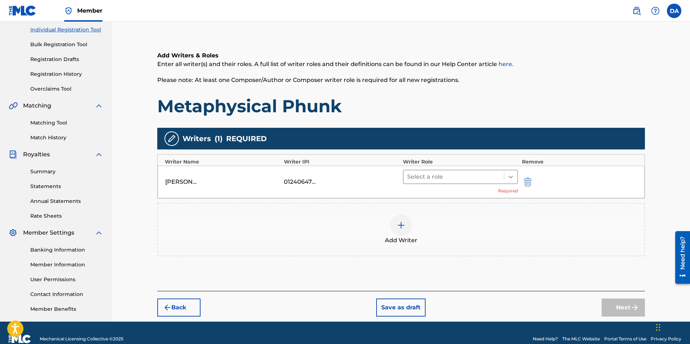
click at [507, 176] on div at bounding box center [510, 176] width 13 height 13
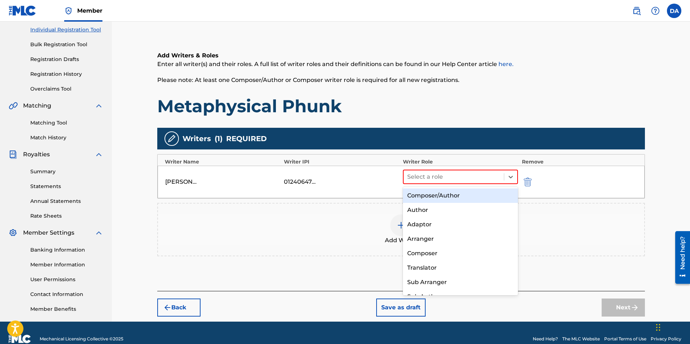
click at [456, 195] on div "Composer/Author" at bounding box center [460, 195] width 115 height 14
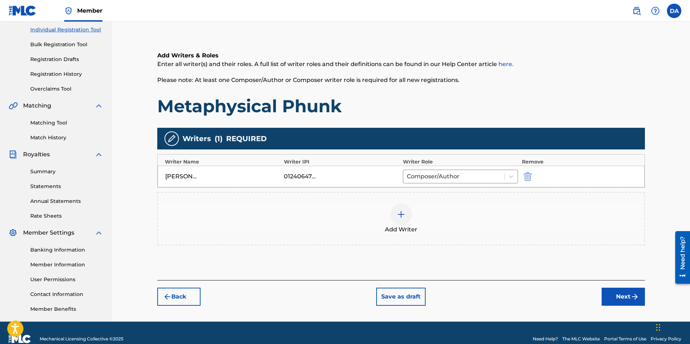
scroll to position [104, 0]
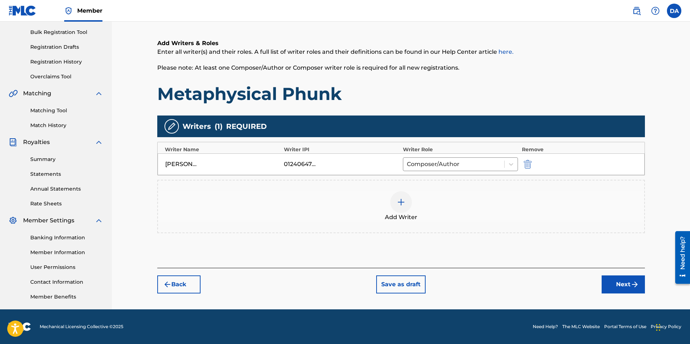
click at [619, 282] on button "Next" at bounding box center [623, 284] width 43 height 18
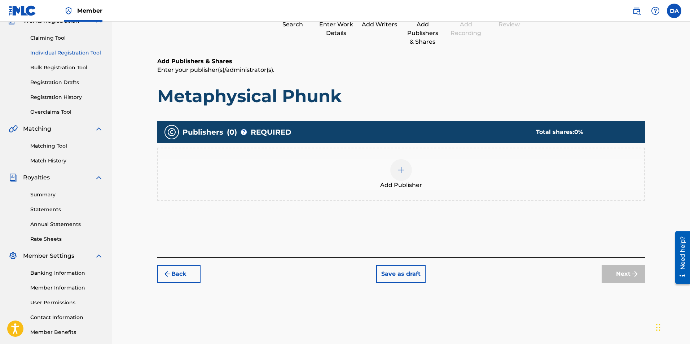
scroll to position [32, 0]
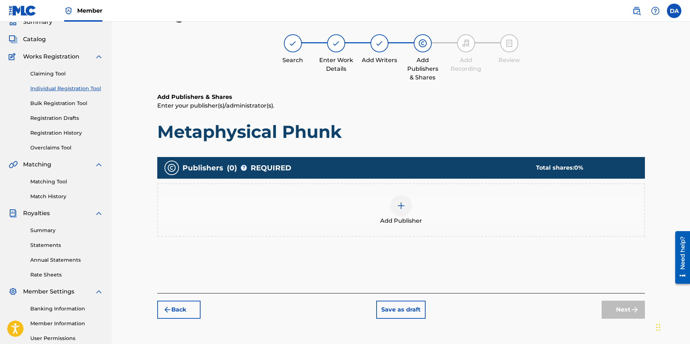
click at [398, 206] on img at bounding box center [401, 205] width 9 height 9
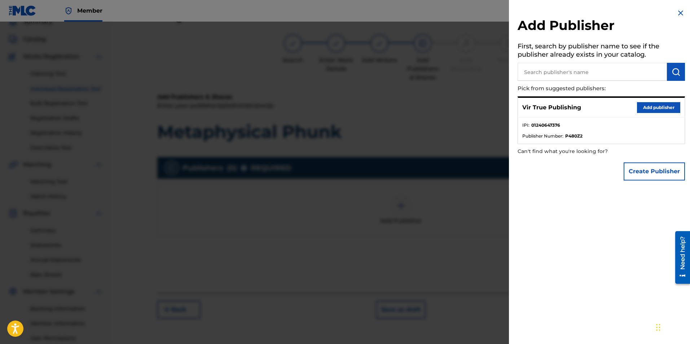
click at [642, 103] on button "Add publisher" at bounding box center [658, 107] width 43 height 11
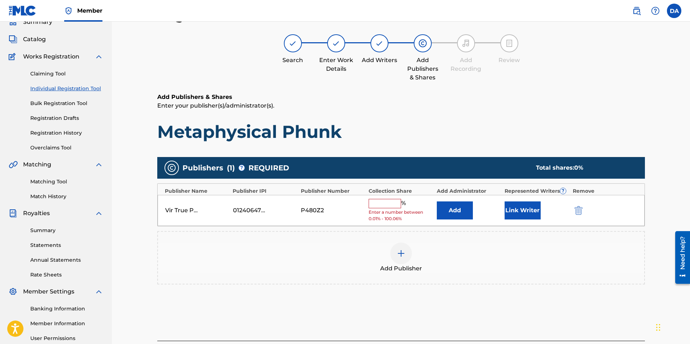
click at [384, 205] on input "text" at bounding box center [385, 203] width 32 height 9
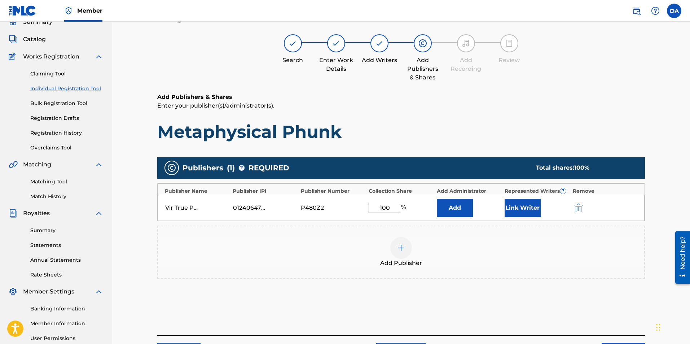
type input "100"
click at [462, 231] on div "Add Publisher" at bounding box center [401, 251] width 488 height 53
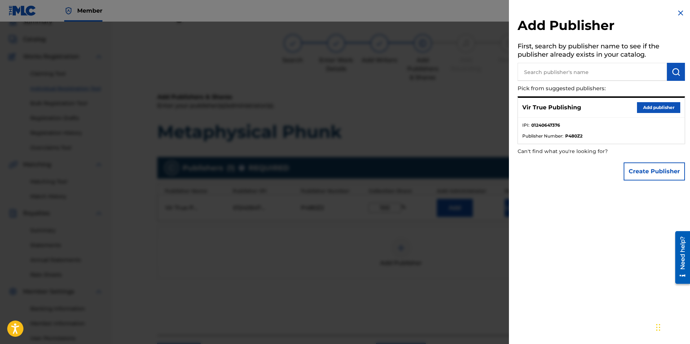
click at [678, 9] on img at bounding box center [680, 13] width 9 height 9
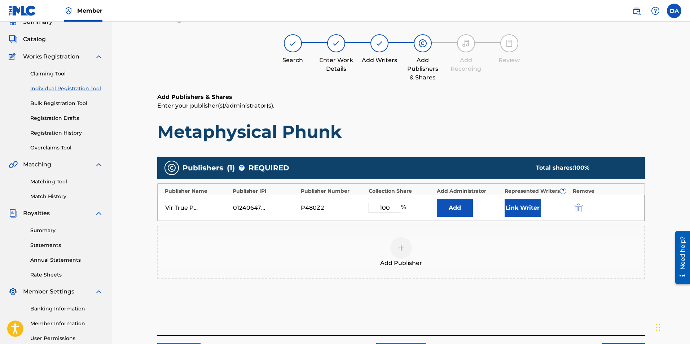
click at [516, 207] on button "Link Writer" at bounding box center [523, 208] width 36 height 18
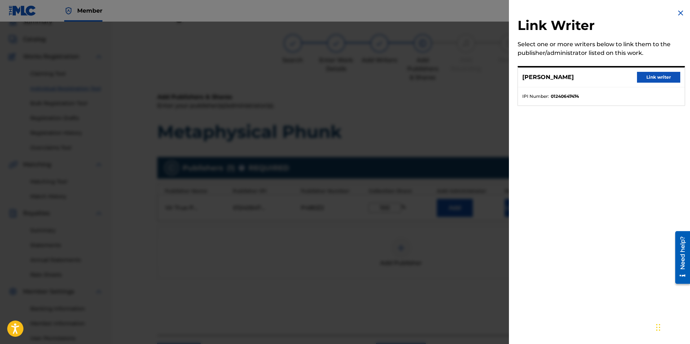
click at [647, 75] on button "Link writer" at bounding box center [658, 77] width 43 height 11
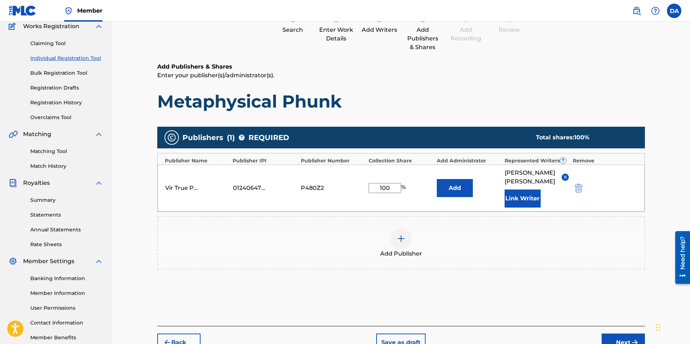
scroll to position [104, 0]
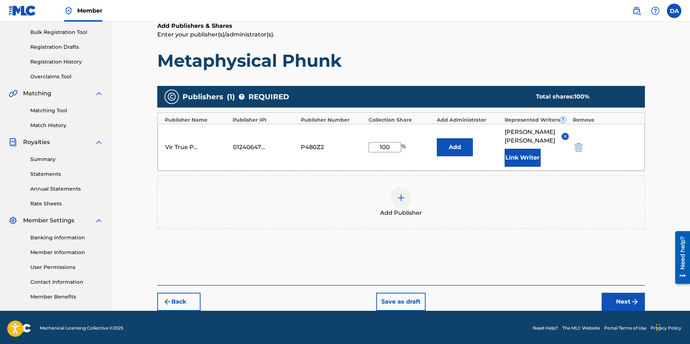
drag, startPoint x: 692, startPoint y: 205, endPoint x: 4, endPoint y: 44, distance: 706.4
click at [619, 293] on button "Next" at bounding box center [623, 302] width 43 height 18
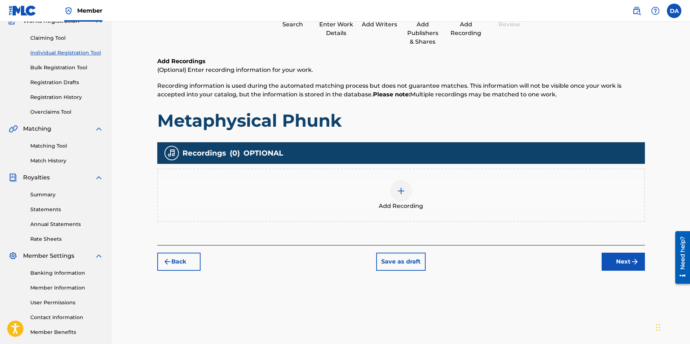
scroll to position [32, 0]
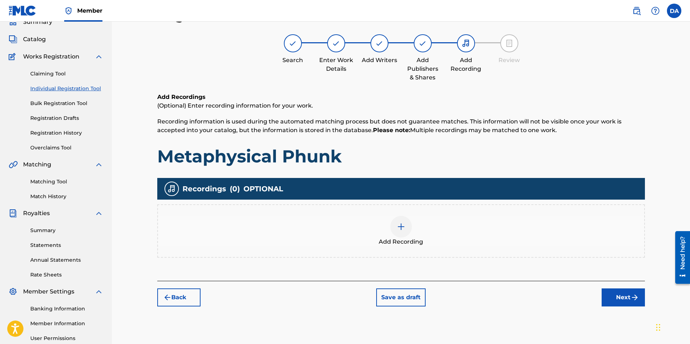
click at [400, 230] on img at bounding box center [401, 226] width 9 height 9
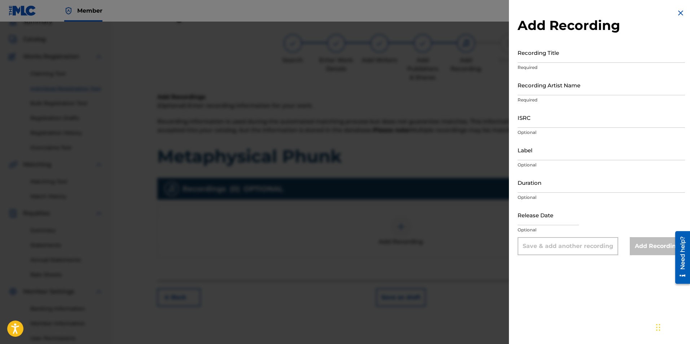
click at [528, 60] on input "Recording Title" at bounding box center [601, 52] width 167 height 21
type input "Metaphysical Phunk"
click at [551, 89] on input "Recording Artist Name" at bounding box center [601, 85] width 167 height 21
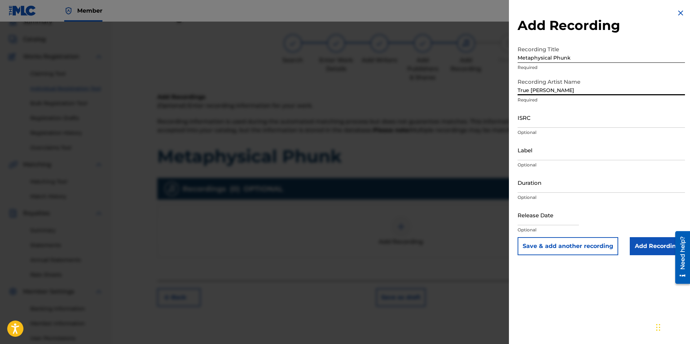
type input "True [PERSON_NAME]"
click at [531, 123] on input "ISRC" at bounding box center [601, 117] width 167 height 21
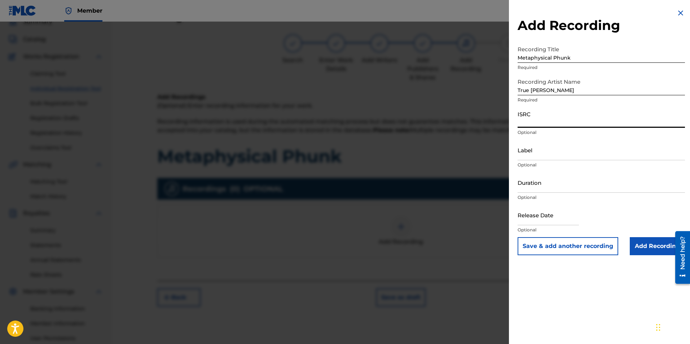
click at [532, 122] on input "ISRC" at bounding box center [601, 117] width 167 height 21
paste input "QT36U2500003"
type input "QT36U2500003"
click at [534, 155] on input "Label" at bounding box center [601, 150] width 167 height 21
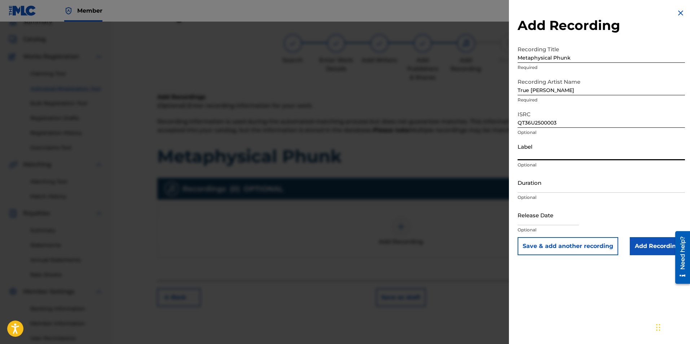
type input "VirTrue Entertainment, LLC"
click at [527, 190] on input "Duration" at bounding box center [601, 182] width 167 height 21
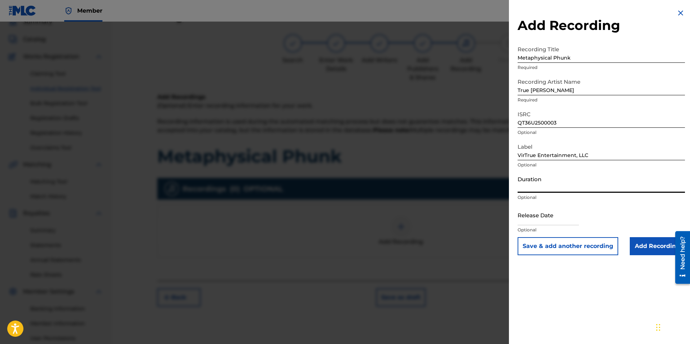
type input ")"
type input "04:18"
click at [575, 202] on div "Duration 04:18 Optional" at bounding box center [601, 188] width 167 height 32
click at [646, 244] on input "Add Recording" at bounding box center [657, 246] width 55 height 18
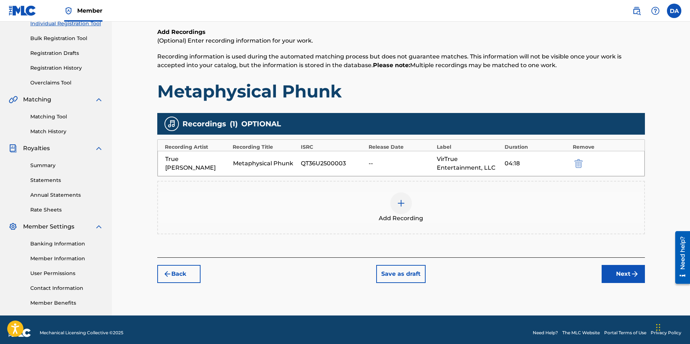
scroll to position [104, 0]
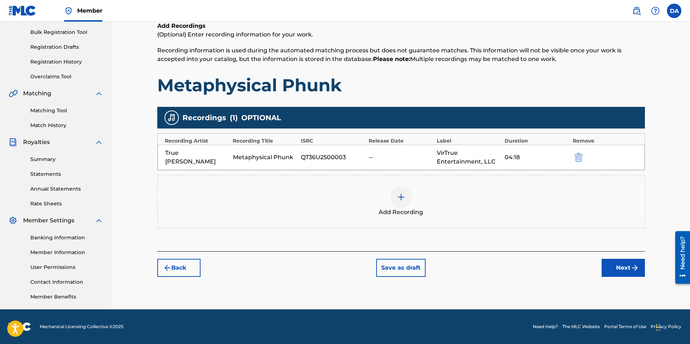
click at [615, 265] on button "Next" at bounding box center [623, 268] width 43 height 18
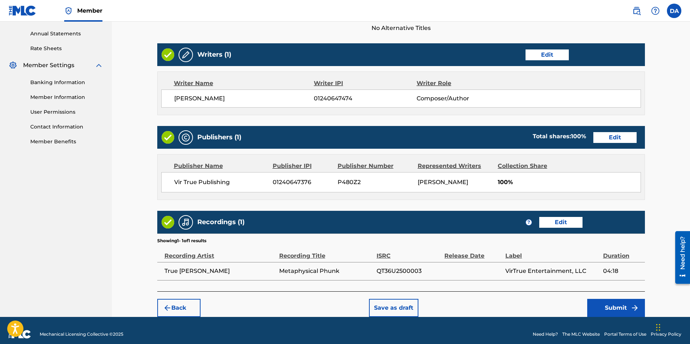
scroll to position [266, 0]
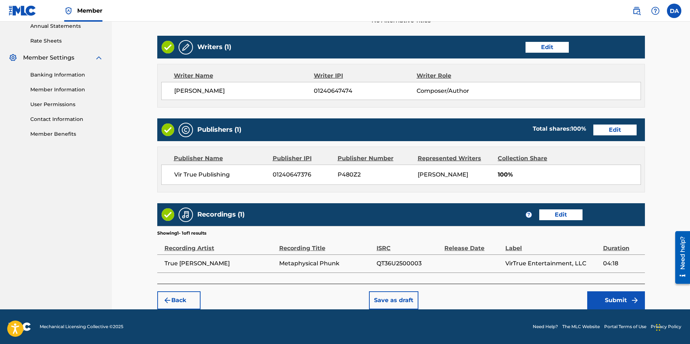
click at [617, 298] on button "Submit" at bounding box center [616, 300] width 58 height 18
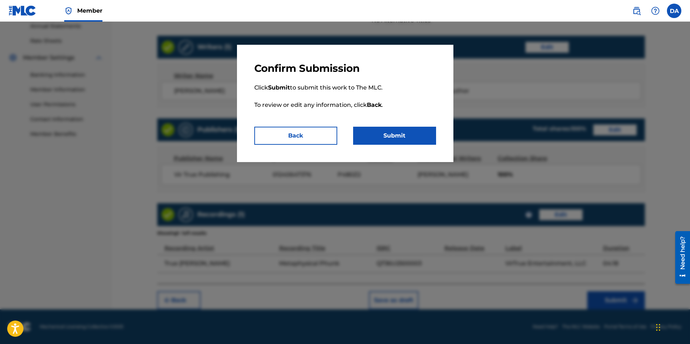
click at [390, 133] on button "Submit" at bounding box center [394, 136] width 83 height 18
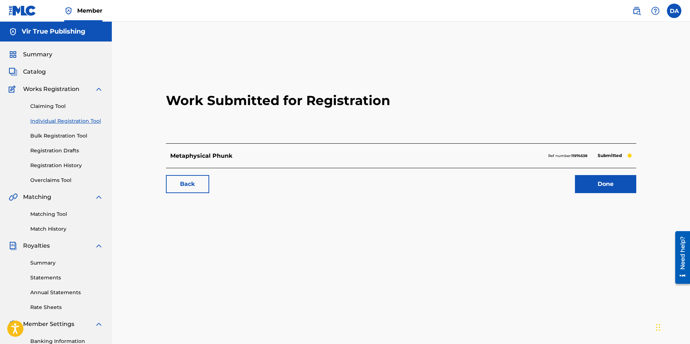
click at [610, 188] on link "Done" at bounding box center [605, 184] width 61 height 18
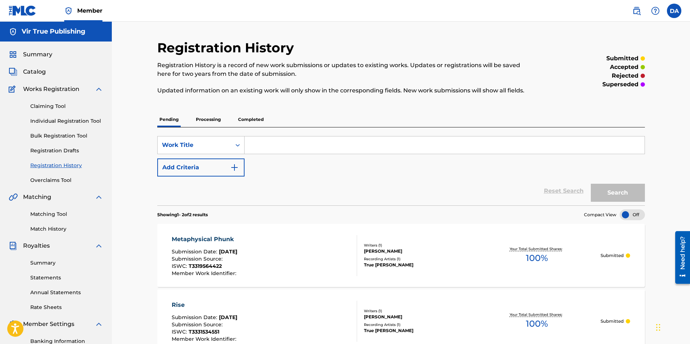
click at [47, 118] on link "Individual Registration Tool" at bounding box center [66, 121] width 73 height 8
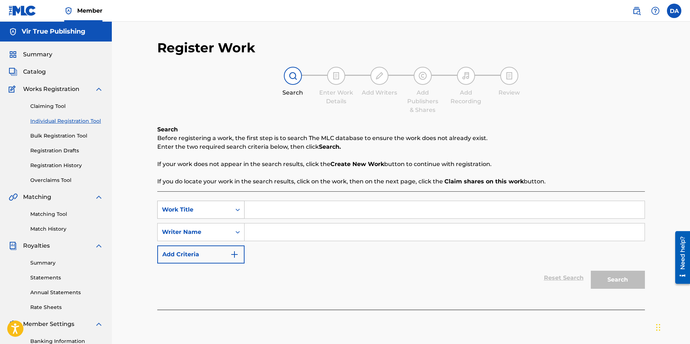
click at [231, 204] on div "Search Form" at bounding box center [237, 209] width 13 height 13
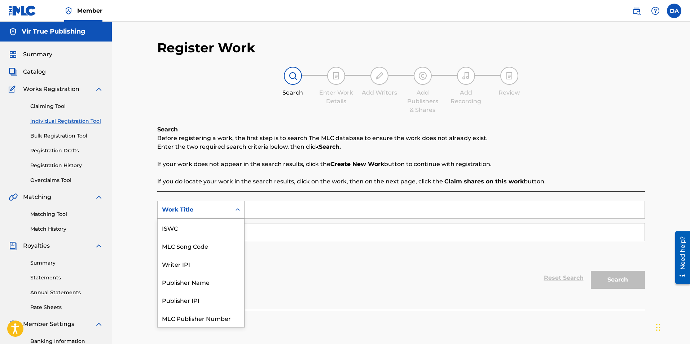
scroll to position [18, 0]
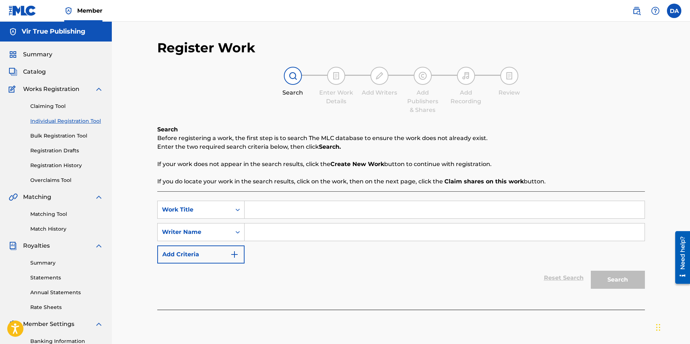
click at [265, 208] on input "Search Form" at bounding box center [445, 209] width 400 height 17
type input "The Question"
click at [237, 231] on icon "Search Form" at bounding box center [237, 231] width 7 height 7
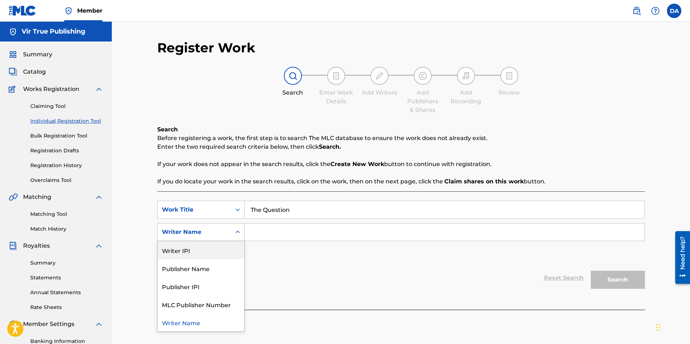
click at [216, 246] on div "Writer IPI" at bounding box center [201, 250] width 87 height 18
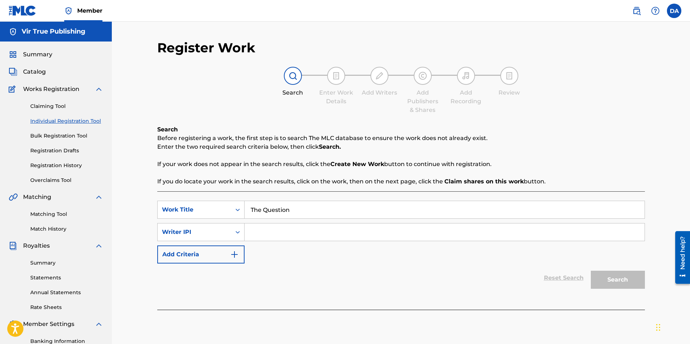
paste input "QT36U2500003"
drag, startPoint x: 306, startPoint y: 230, endPoint x: 226, endPoint y: 226, distance: 79.8
click at [226, 226] on div "SearchWithCriteria387b7b16-8753-46b0-9341-1e072485c8d3 Writer IPI QT36U2500003" at bounding box center [401, 232] width 488 height 18
click at [315, 232] on input "QT36U2500003" at bounding box center [445, 231] width 400 height 17
drag, startPoint x: 313, startPoint y: 232, endPoint x: 250, endPoint y: 233, distance: 63.9
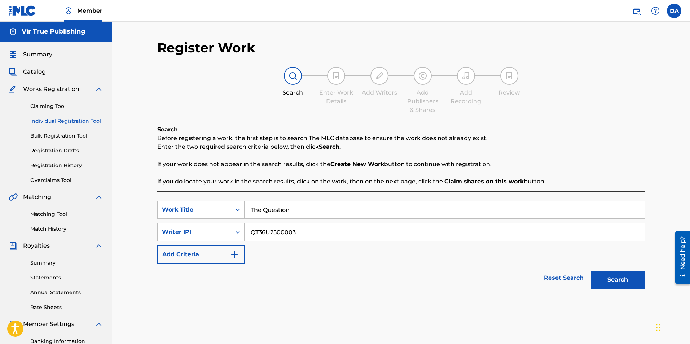
click at [250, 233] on input "QT36U2500003" at bounding box center [445, 231] width 400 height 17
paste input "1240647474"
click at [606, 278] on button "Search" at bounding box center [618, 280] width 54 height 18
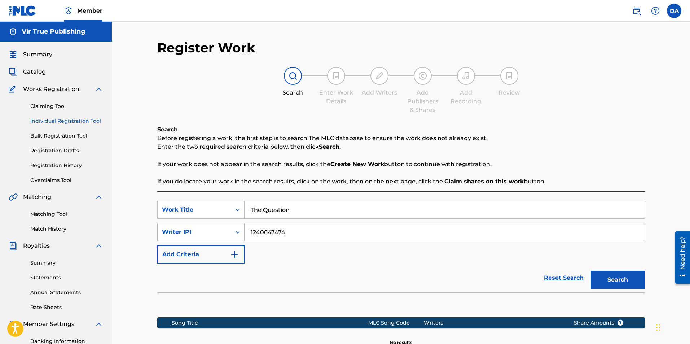
drag, startPoint x: 291, startPoint y: 234, endPoint x: 215, endPoint y: 228, distance: 76.0
click at [215, 228] on div "SearchWithCriteria387b7b16-8753-46b0-9341-1e072485c8d3 Writer IPI 1240647474" at bounding box center [401, 232] width 488 height 18
type input "[PERSON_NAME]"
click at [591, 271] on button "Search" at bounding box center [618, 280] width 54 height 18
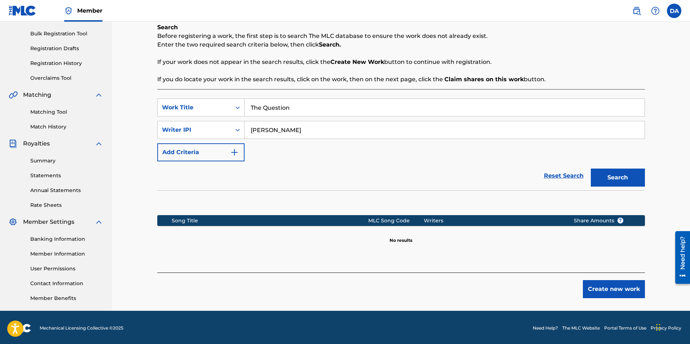
scroll to position [104, 0]
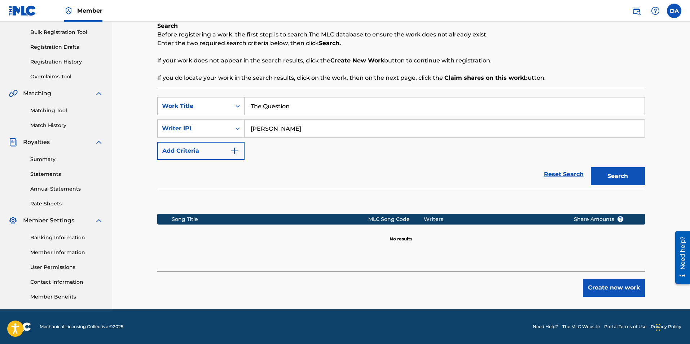
click at [617, 289] on button "Create new work" at bounding box center [614, 287] width 62 height 18
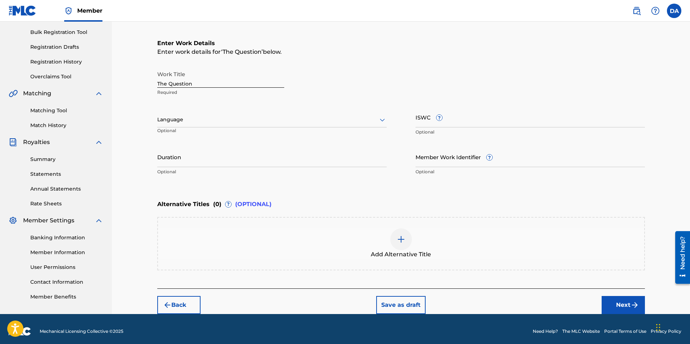
drag, startPoint x: 381, startPoint y: 120, endPoint x: 330, endPoint y: 123, distance: 50.2
click at [380, 120] on icon at bounding box center [382, 119] width 9 height 9
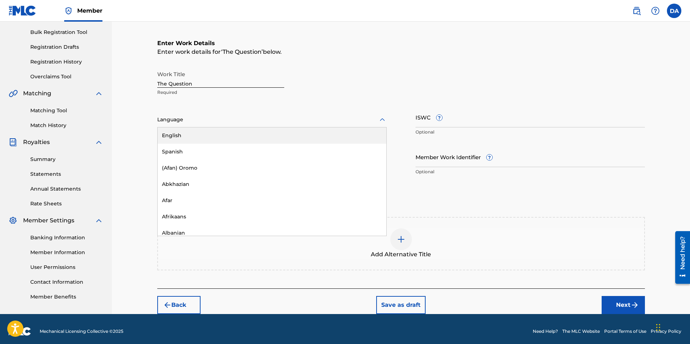
click at [265, 132] on div "English" at bounding box center [272, 135] width 229 height 16
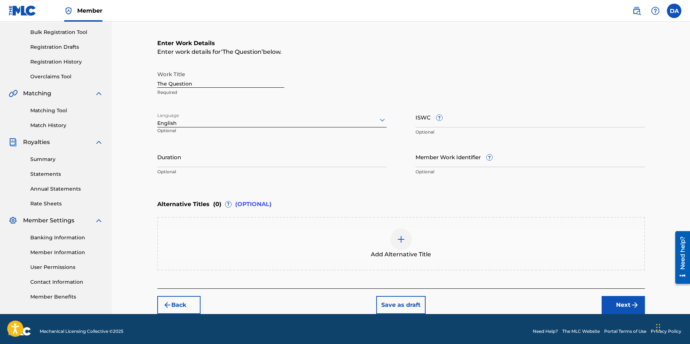
click at [440, 123] on input "ISWC ?" at bounding box center [529, 117] width 229 height 21
paste input "T3331534380"
type input "T3331534380"
click at [185, 161] on input "Duration" at bounding box center [271, 156] width 229 height 21
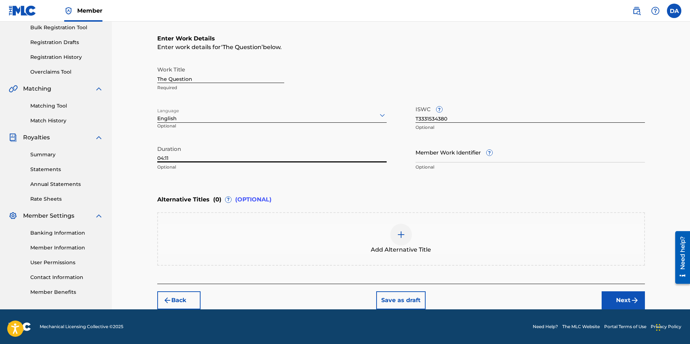
type input "04:11"
click at [628, 299] on button "Next" at bounding box center [623, 300] width 43 height 18
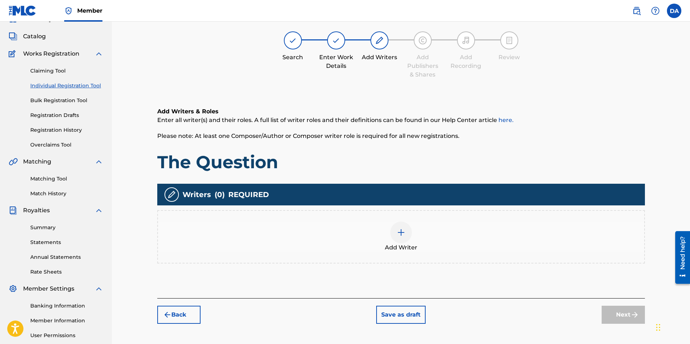
scroll to position [32, 0]
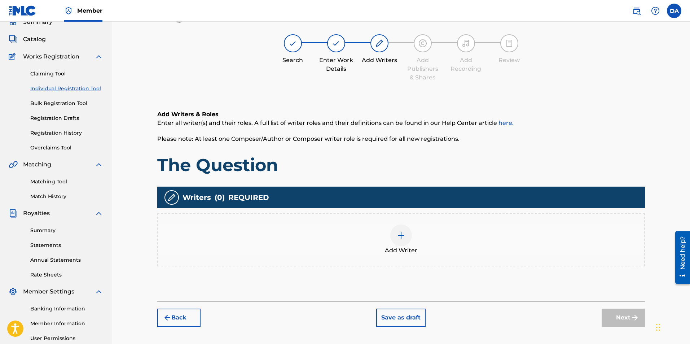
click at [400, 235] on img at bounding box center [401, 235] width 9 height 9
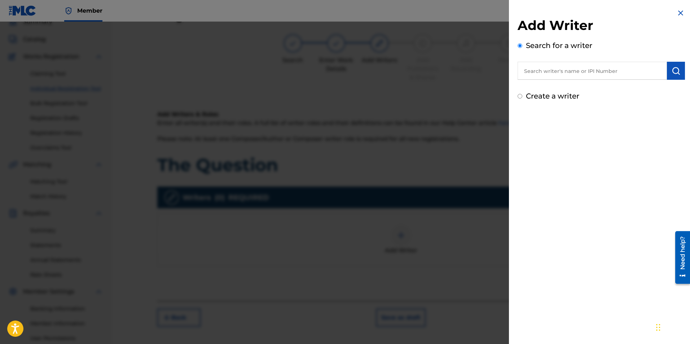
drag, startPoint x: 676, startPoint y: 71, endPoint x: 668, endPoint y: 73, distance: 7.8
click at [675, 71] on img "submit" at bounding box center [676, 70] width 9 height 9
click at [603, 72] on input "text" at bounding box center [592, 71] width 149 height 18
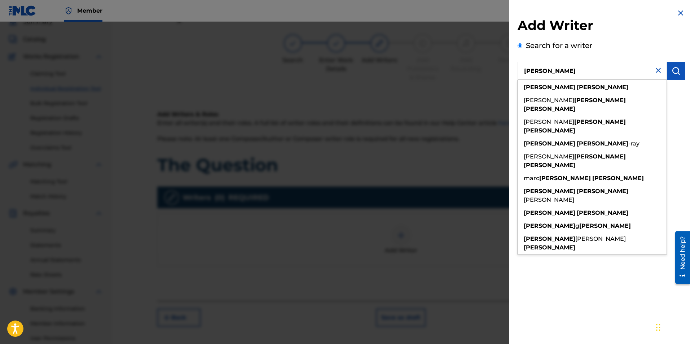
type input "[PERSON_NAME]"
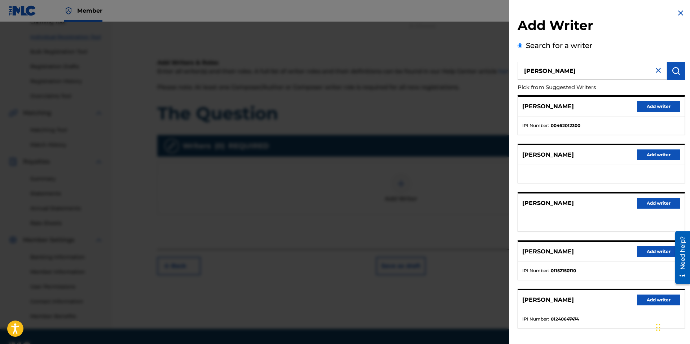
scroll to position [96, 0]
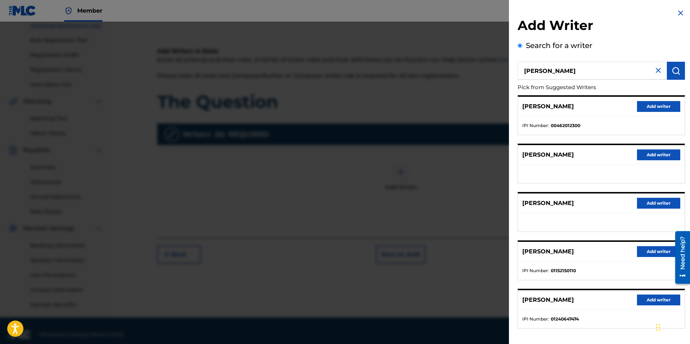
click at [649, 295] on button "Add writer" at bounding box center [658, 299] width 43 height 11
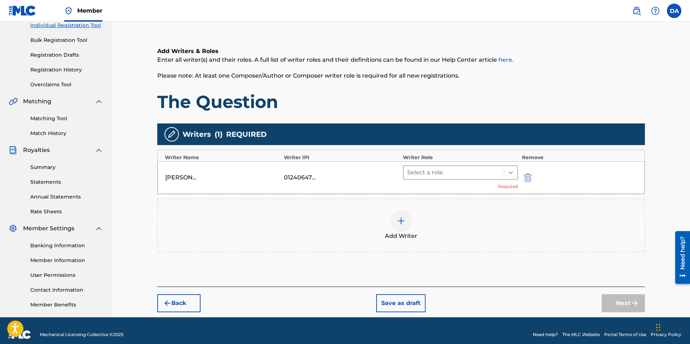
click at [509, 173] on icon at bounding box center [510, 172] width 7 height 7
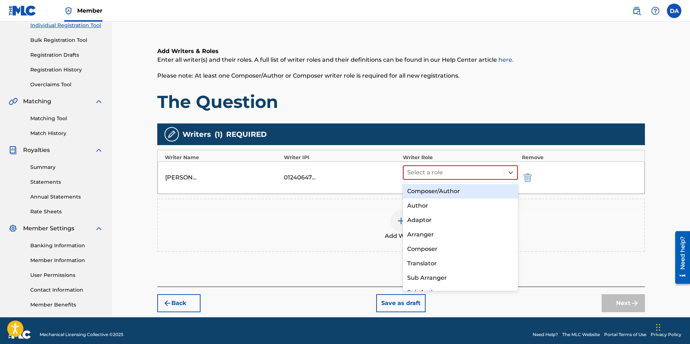
click at [450, 191] on div "Composer/Author" at bounding box center [460, 191] width 115 height 14
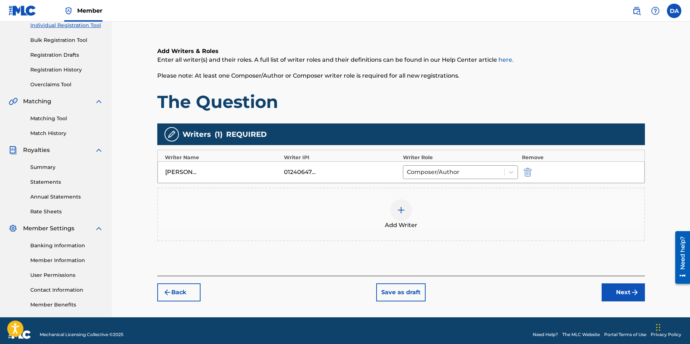
scroll to position [104, 0]
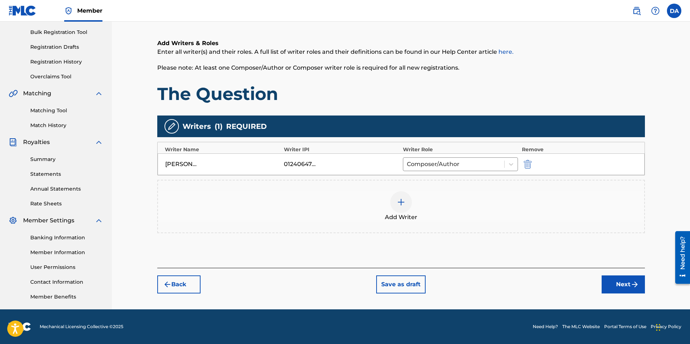
click at [623, 285] on button "Next" at bounding box center [623, 284] width 43 height 18
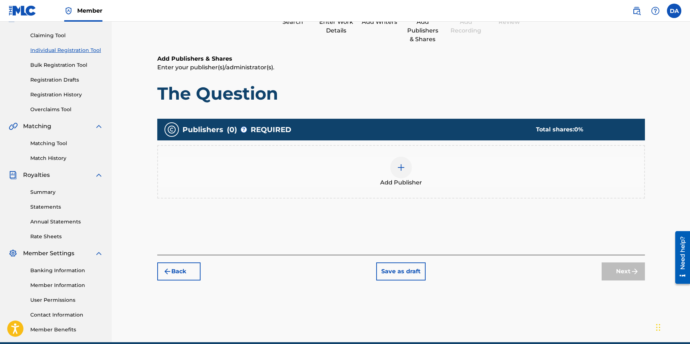
scroll to position [32, 0]
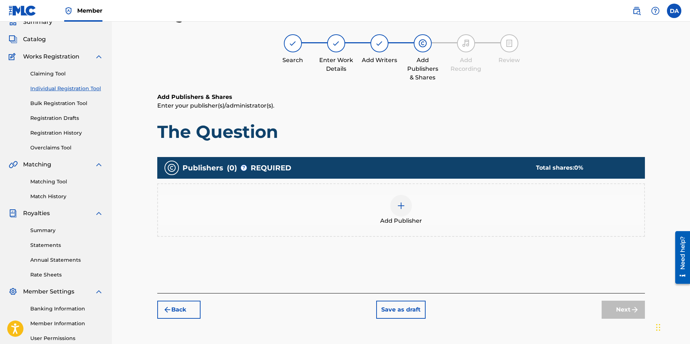
click at [397, 210] on img at bounding box center [401, 205] width 9 height 9
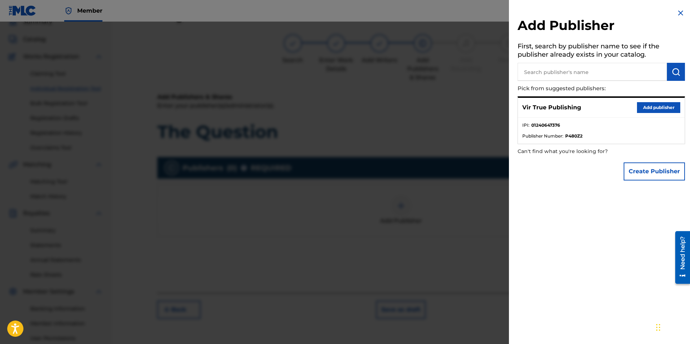
click at [643, 105] on button "Add publisher" at bounding box center [658, 107] width 43 height 11
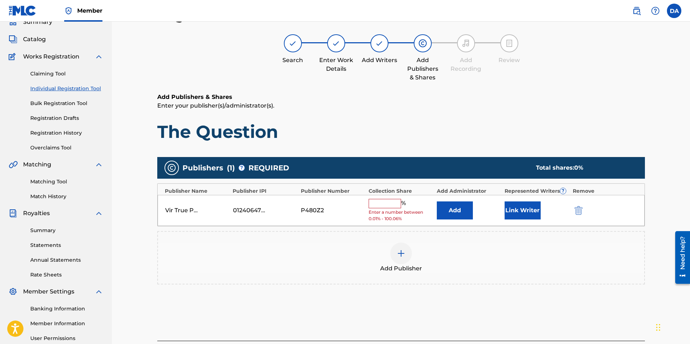
click at [384, 206] on input "text" at bounding box center [385, 203] width 32 height 9
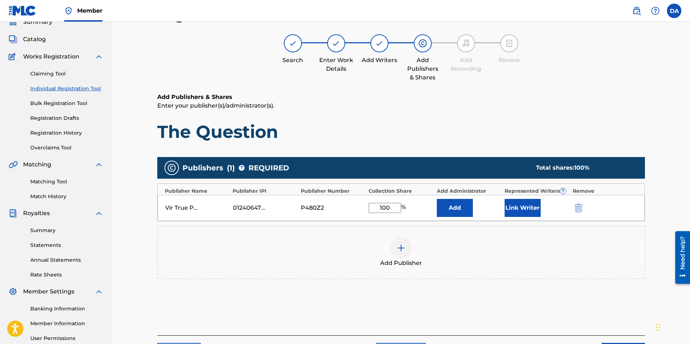
type input "100"
click at [459, 233] on div "Add Publisher" at bounding box center [401, 251] width 488 height 53
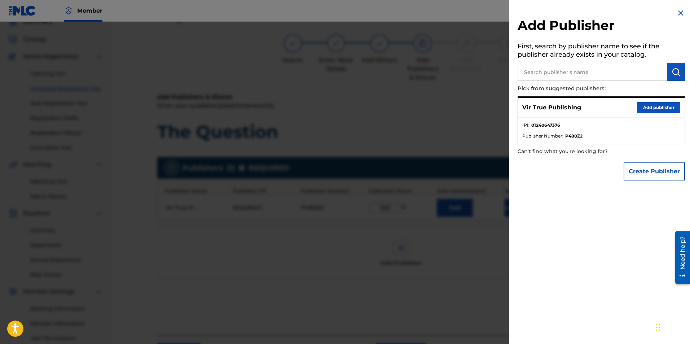
click at [678, 11] on img at bounding box center [680, 13] width 9 height 9
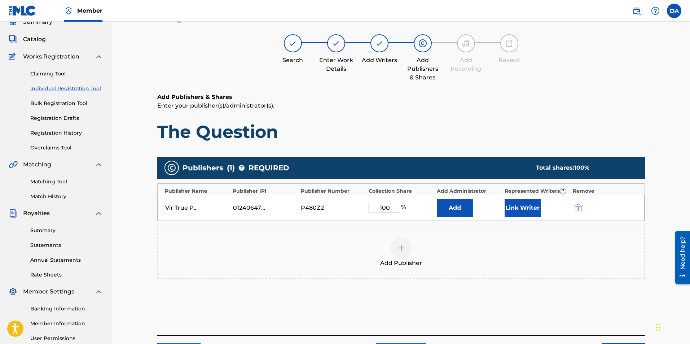
click at [529, 204] on button "Link Writer" at bounding box center [523, 208] width 36 height 18
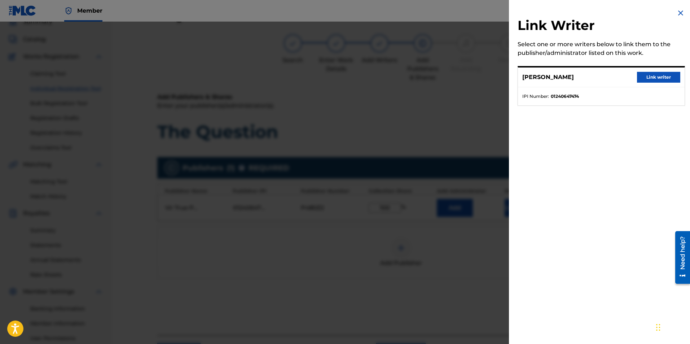
click at [648, 74] on button "Link writer" at bounding box center [658, 77] width 43 height 11
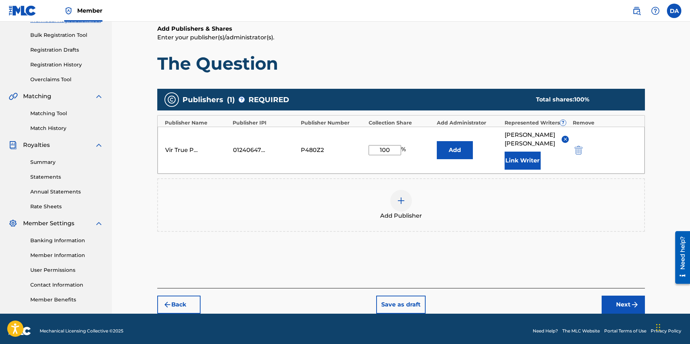
scroll to position [104, 0]
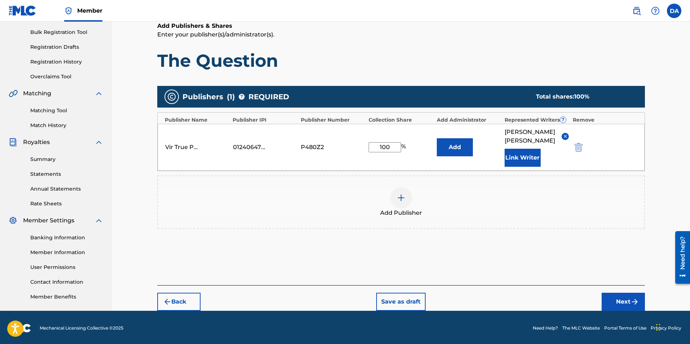
click at [619, 293] on button "Next" at bounding box center [623, 302] width 43 height 18
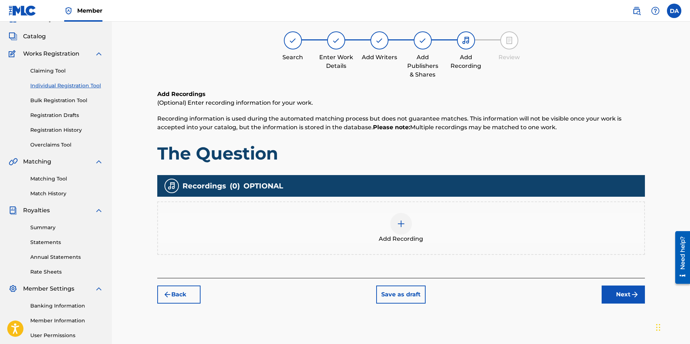
scroll to position [32, 0]
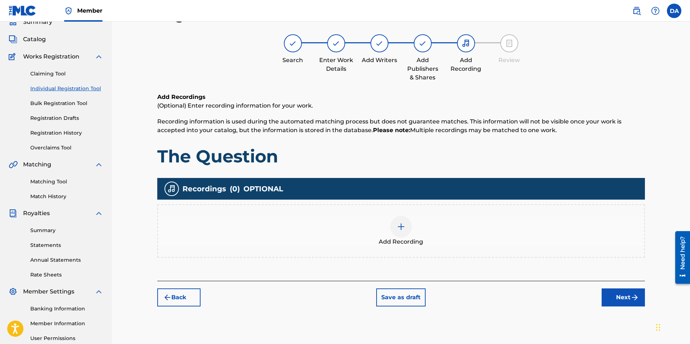
click at [403, 222] on img at bounding box center [401, 226] width 9 height 9
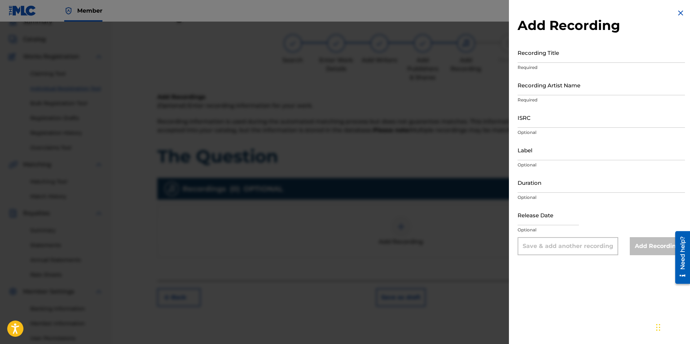
click at [533, 59] on input "Recording Title" at bounding box center [601, 52] width 167 height 21
type input "The Question"
click at [550, 91] on input "Recording Artist Name" at bounding box center [601, 85] width 167 height 21
type input "True [PERSON_NAME]"
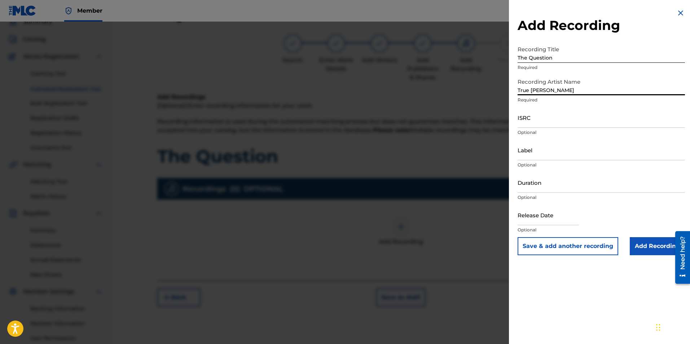
click at [535, 122] on input "ISRC" at bounding box center [601, 117] width 167 height 21
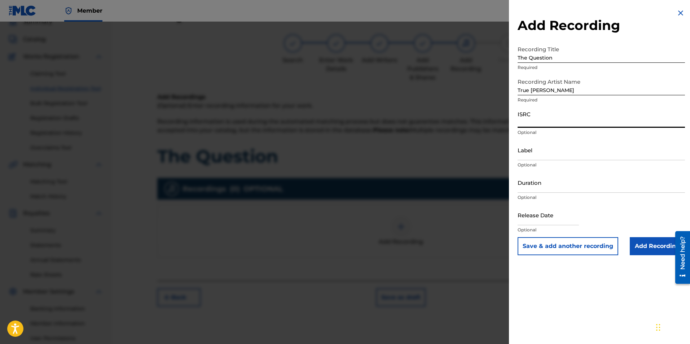
paste input "QT36U2500004"
type input "QT36U2500004"
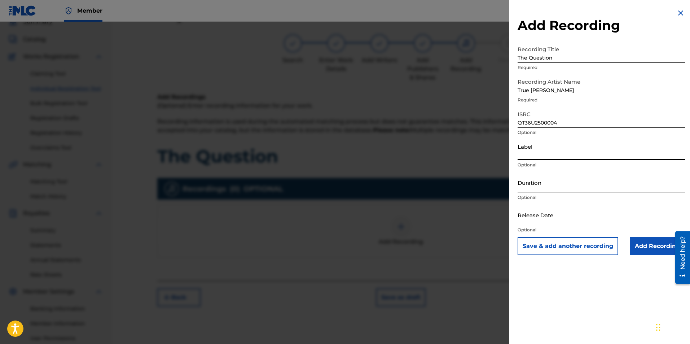
click at [534, 158] on input "Label" at bounding box center [601, 150] width 167 height 21
type input "VirTrue Entertainment, LLC"
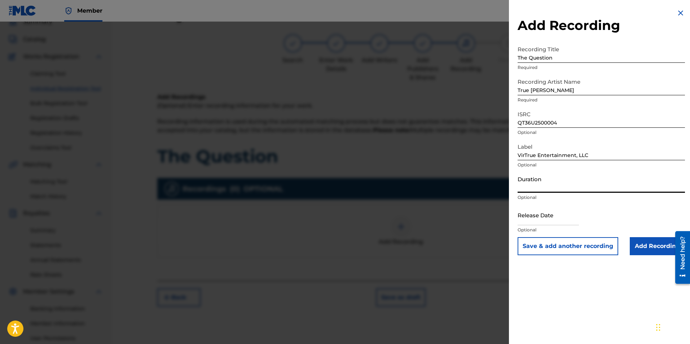
click at [541, 189] on input "Duration" at bounding box center [601, 182] width 167 height 21
type input "04:11"
click at [644, 245] on input "Add Recording" at bounding box center [657, 246] width 55 height 18
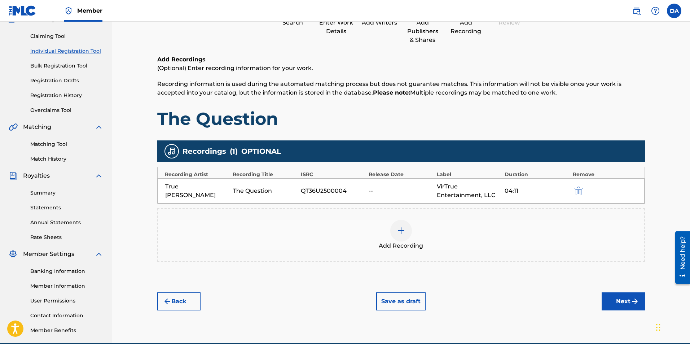
scroll to position [104, 0]
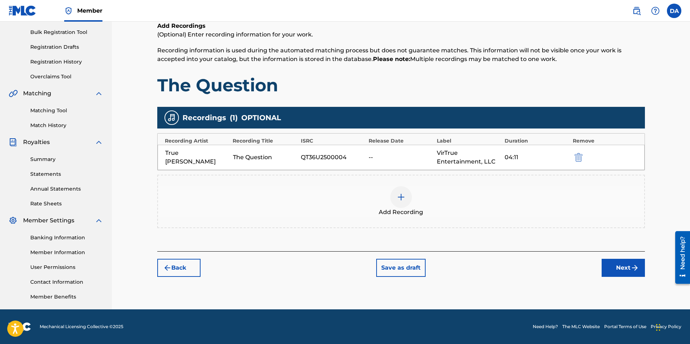
click at [616, 264] on button "Next" at bounding box center [623, 268] width 43 height 18
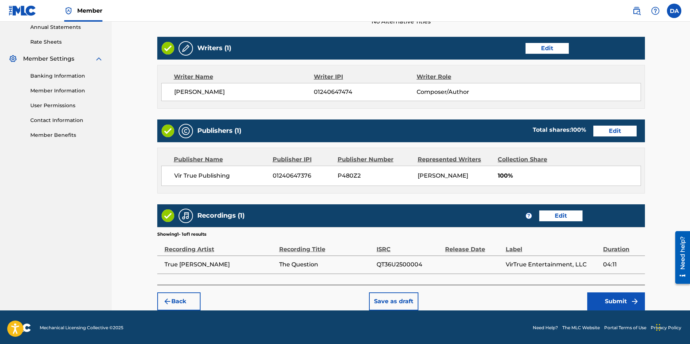
scroll to position [266, 0]
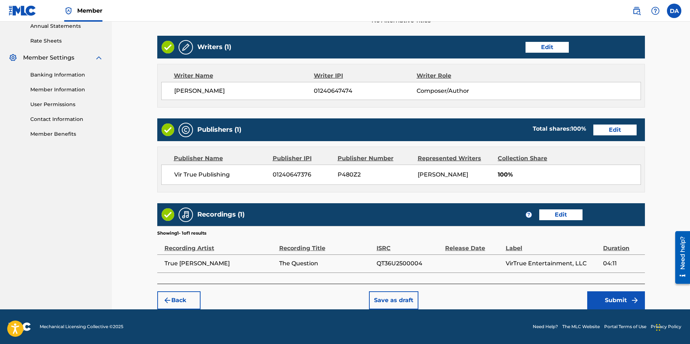
click at [608, 299] on button "Submit" at bounding box center [616, 300] width 58 height 18
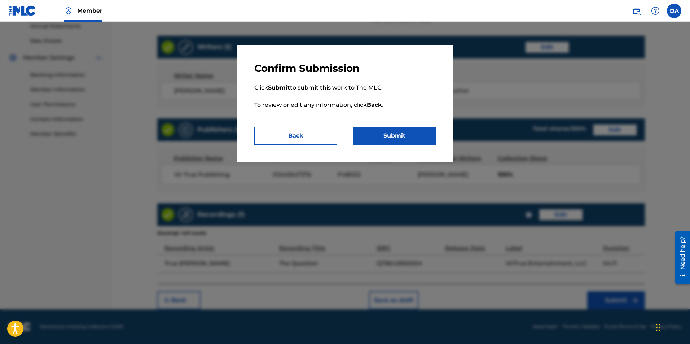
click at [412, 137] on button "Submit" at bounding box center [394, 136] width 83 height 18
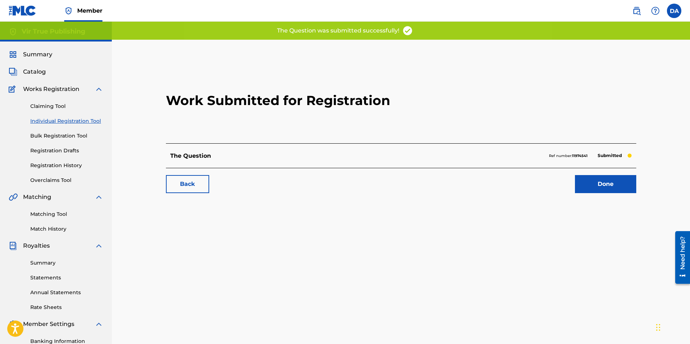
click at [595, 181] on link "Done" at bounding box center [605, 184] width 61 height 18
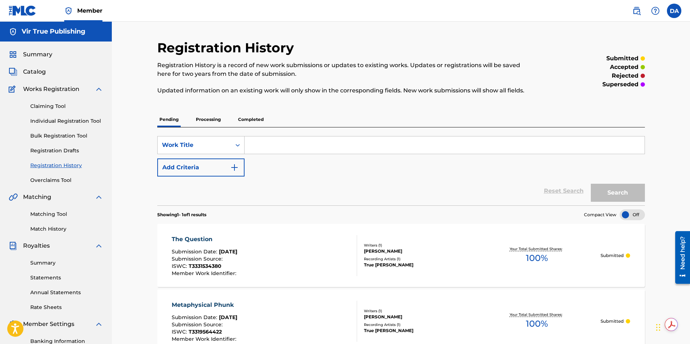
click at [48, 121] on link "Individual Registration Tool" at bounding box center [66, 121] width 73 height 8
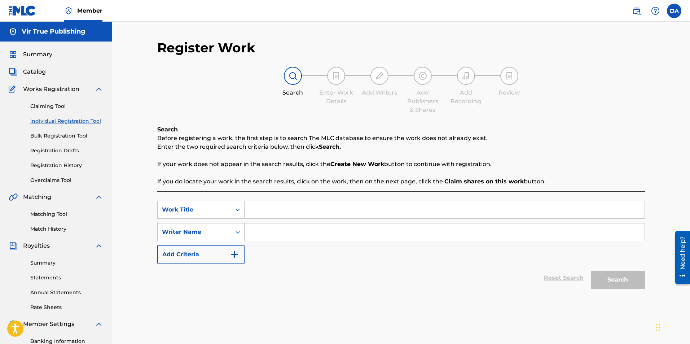
click at [259, 205] on input "Search Form" at bounding box center [445, 209] width 400 height 17
type input "Silent Introspection Gifts Me Abundantly"
click at [238, 230] on icon "Search Form" at bounding box center [237, 231] width 7 height 7
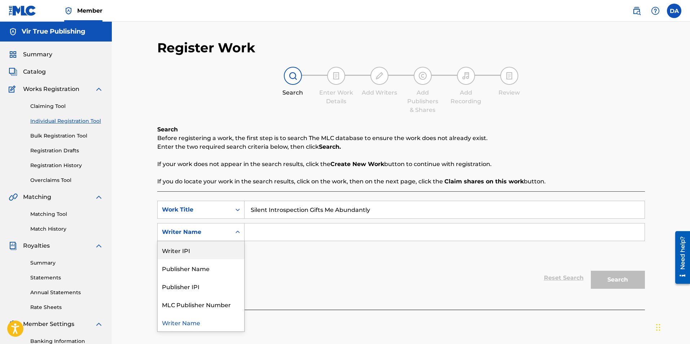
click at [208, 252] on div "Writer IPI" at bounding box center [201, 250] width 87 height 18
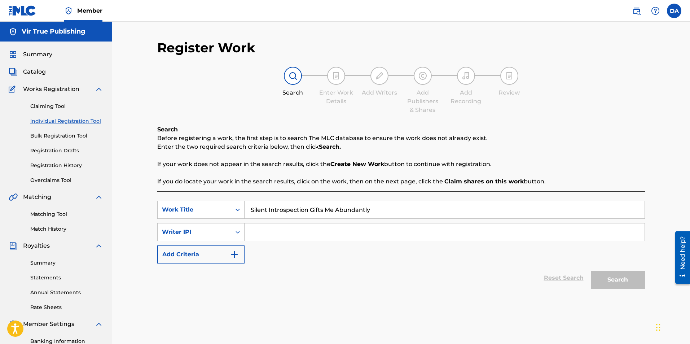
click at [324, 231] on input "Search Form" at bounding box center [445, 231] width 400 height 17
paste input "1240647474"
type input "1240647474"
click at [608, 279] on button "Search" at bounding box center [618, 280] width 54 height 18
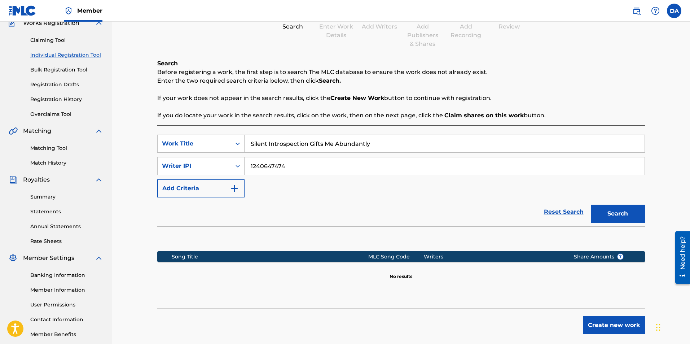
scroll to position [68, 0]
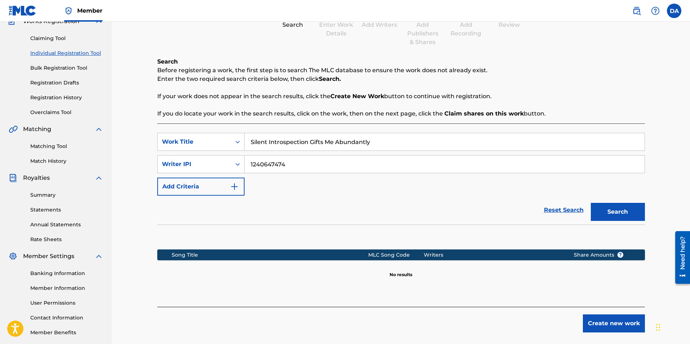
click at [605, 324] on button "Create new work" at bounding box center [614, 323] width 62 height 18
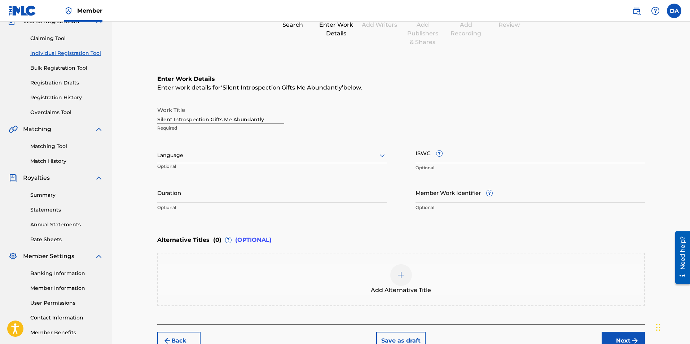
click at [379, 153] on icon at bounding box center [382, 155] width 9 height 9
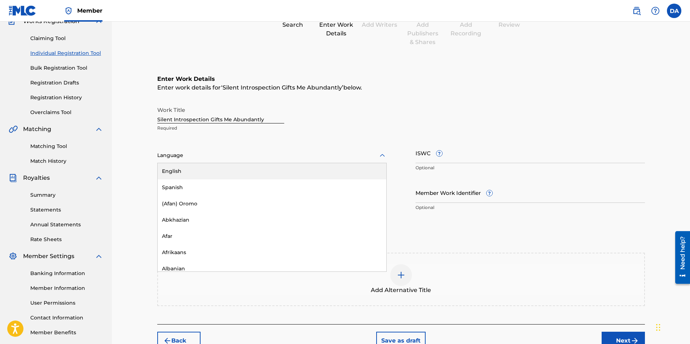
click at [216, 172] on div "English" at bounding box center [272, 171] width 229 height 16
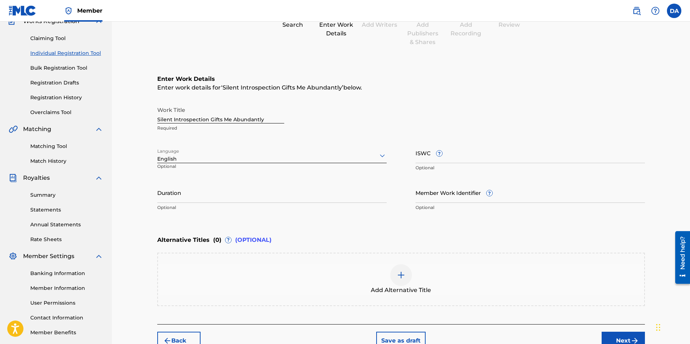
click at [453, 158] on input "ISWC ?" at bounding box center [529, 152] width 229 height 21
paste input "T3331534357"
type input "T3331534357"
click at [259, 200] on input "Duration" at bounding box center [271, 192] width 229 height 21
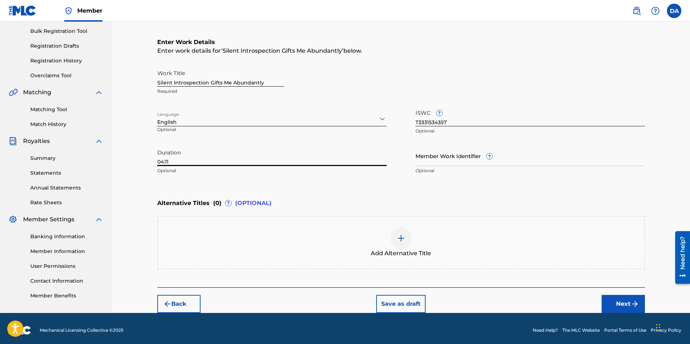
scroll to position [108, 0]
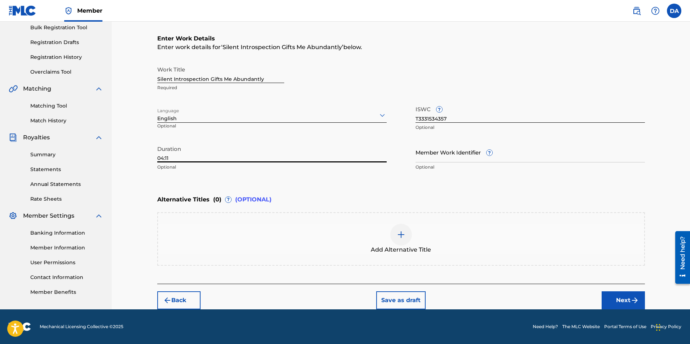
type input "04:11"
click at [617, 295] on button "Next" at bounding box center [623, 300] width 43 height 18
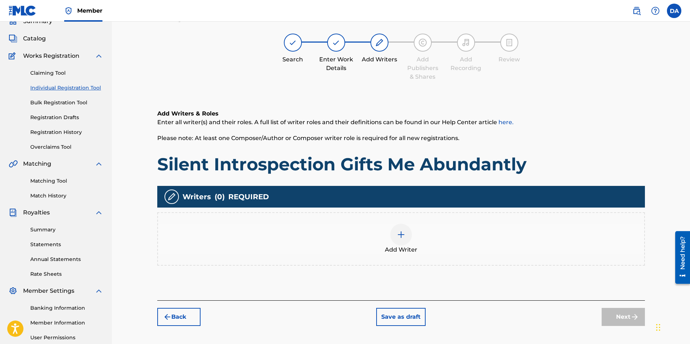
scroll to position [32, 0]
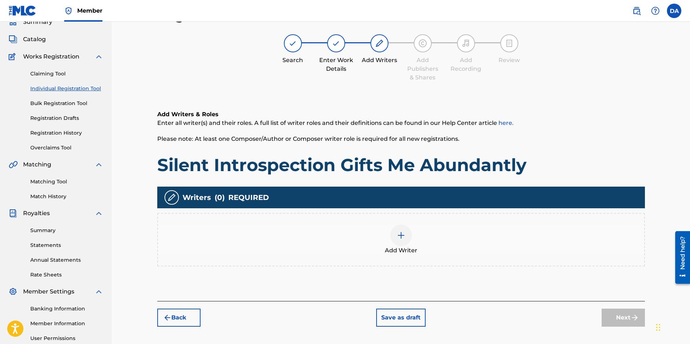
click at [403, 237] on img at bounding box center [401, 235] width 9 height 9
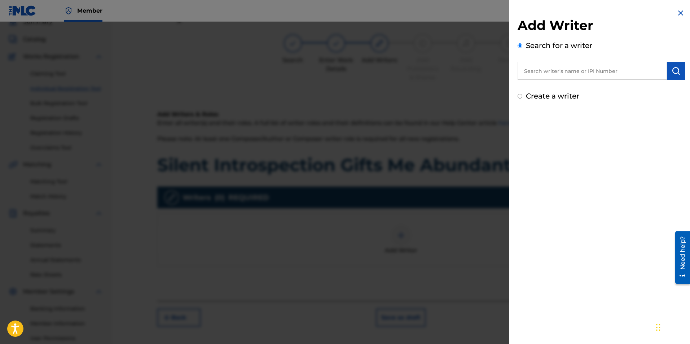
click at [550, 72] on input "text" at bounding box center [592, 71] width 149 height 18
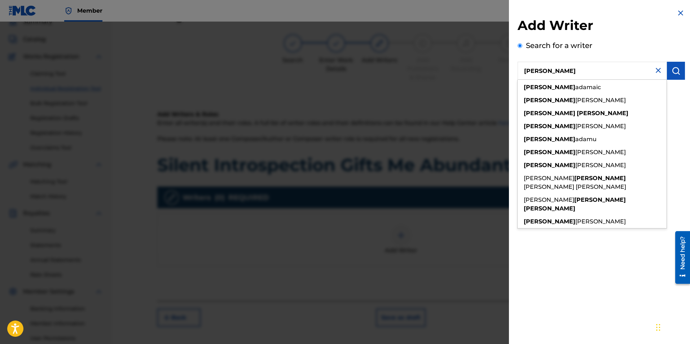
type input "[PERSON_NAME]"
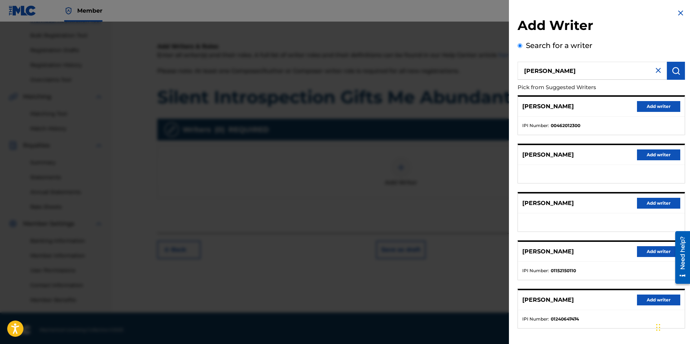
scroll to position [104, 0]
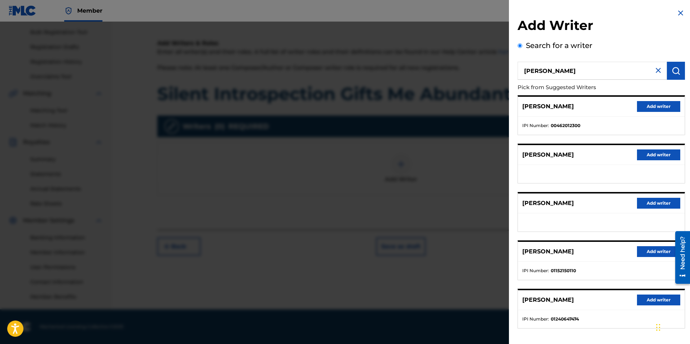
click at [664, 297] on button "Add writer" at bounding box center [658, 299] width 43 height 11
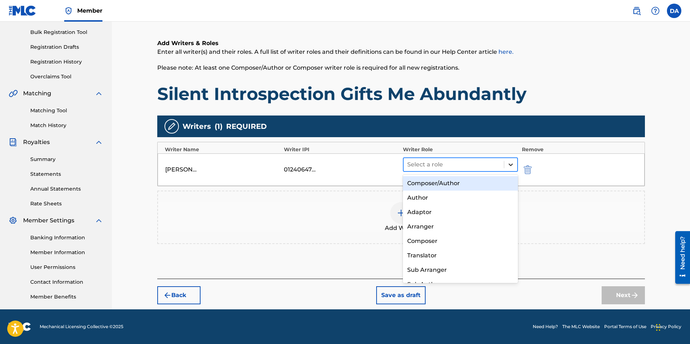
click at [509, 162] on icon at bounding box center [510, 164] width 7 height 7
click at [465, 182] on div "Composer/Author" at bounding box center [460, 183] width 115 height 14
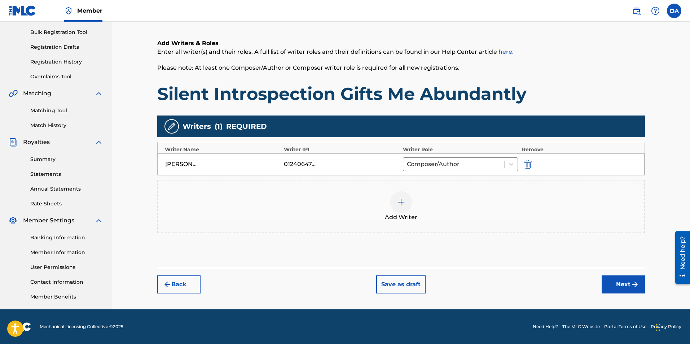
click at [614, 280] on button "Next" at bounding box center [623, 284] width 43 height 18
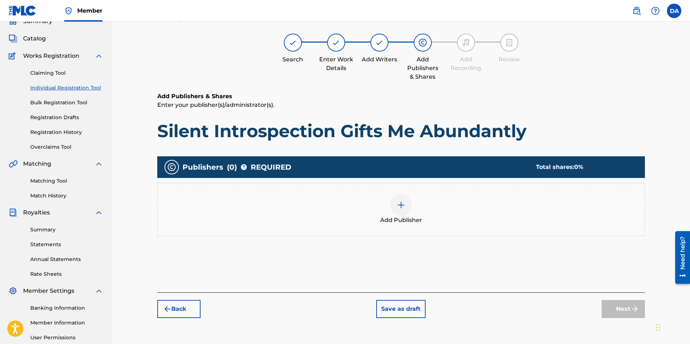
scroll to position [32, 0]
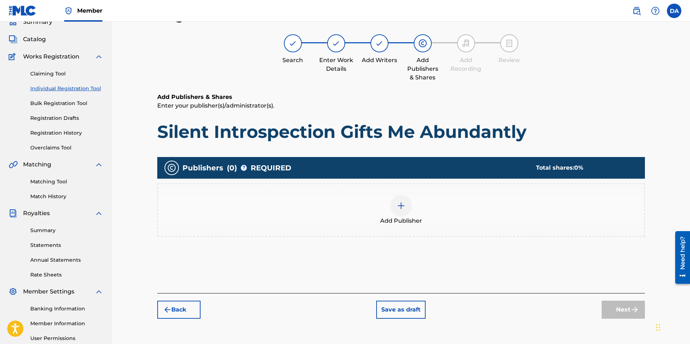
click at [406, 209] on div at bounding box center [401, 206] width 22 height 22
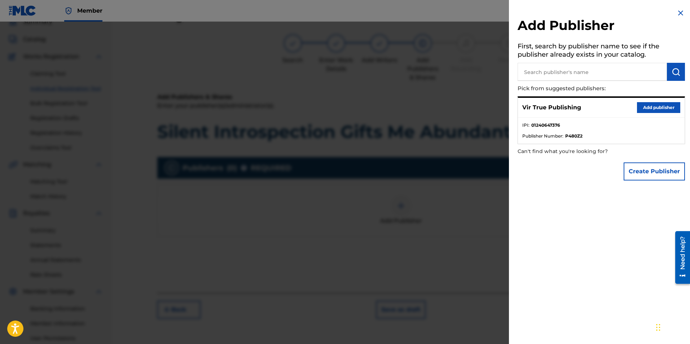
drag, startPoint x: 644, startPoint y: 104, endPoint x: 635, endPoint y: 110, distance: 10.1
click at [644, 105] on button "Add publisher" at bounding box center [658, 107] width 43 height 11
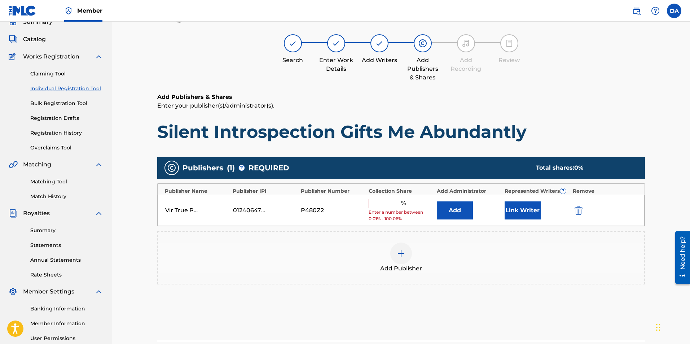
click at [378, 203] on input "text" at bounding box center [385, 203] width 32 height 9
type input "100"
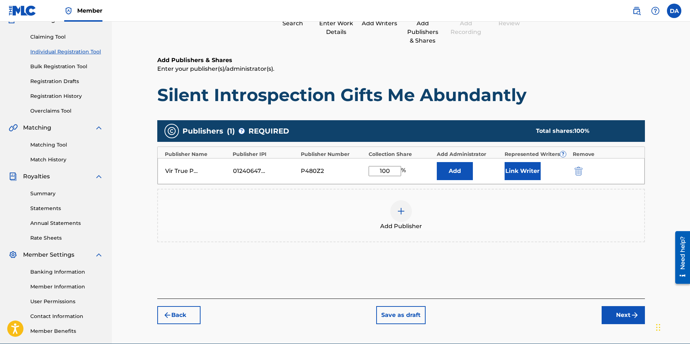
scroll to position [104, 0]
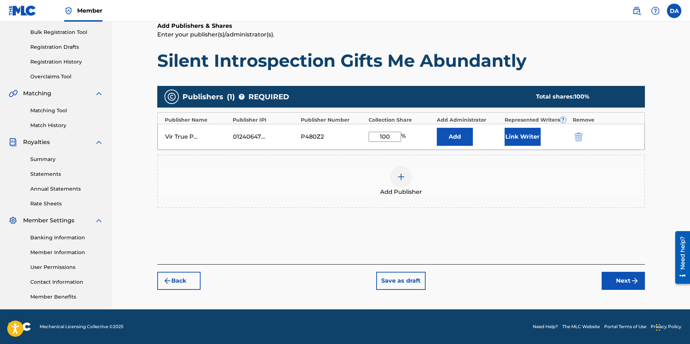
click at [629, 278] on button "Next" at bounding box center [623, 281] width 43 height 18
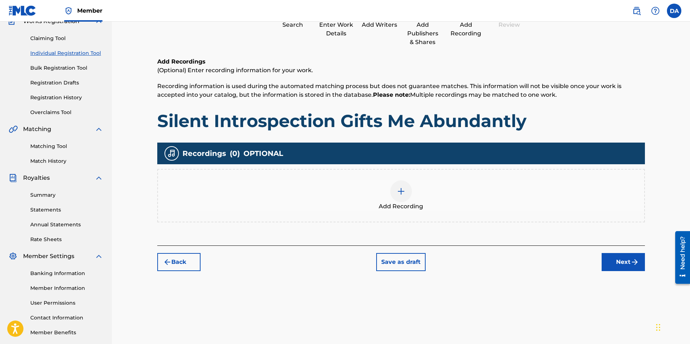
scroll to position [32, 0]
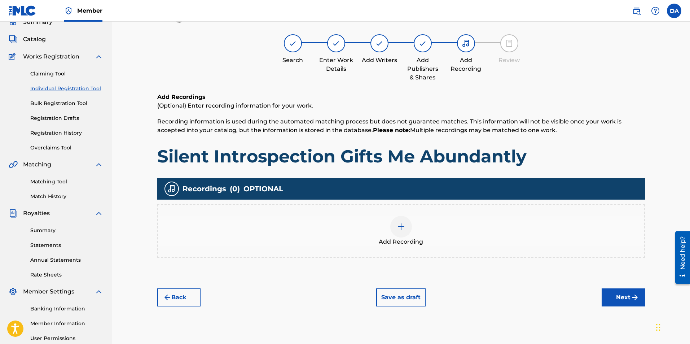
click at [406, 223] on div at bounding box center [401, 227] width 22 height 22
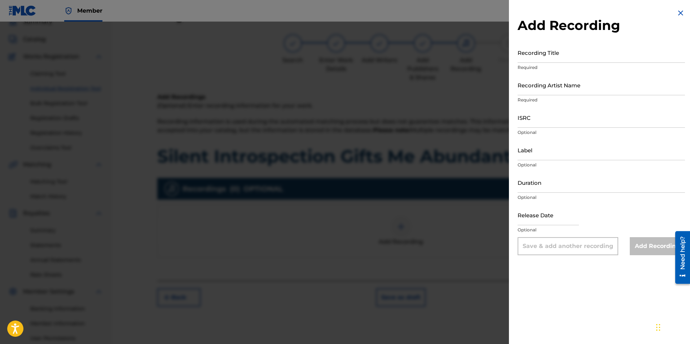
click at [530, 56] on input "Recording Title" at bounding box center [601, 52] width 167 height 21
type input "Silent Introspection Gifts Me Abundantly"
click at [544, 89] on input "Recording Artist Name" at bounding box center [601, 85] width 167 height 21
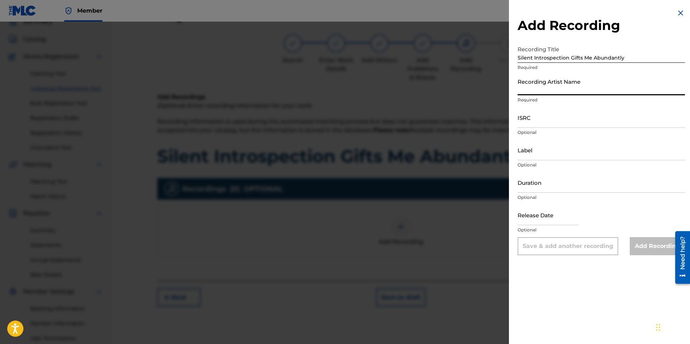
type input "True [PERSON_NAME]"
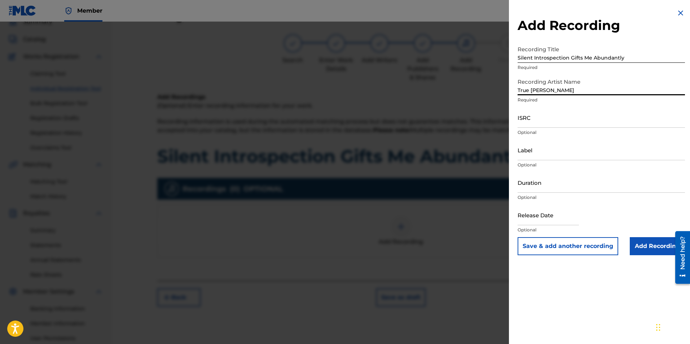
click at [537, 126] on input "ISRC" at bounding box center [601, 117] width 167 height 21
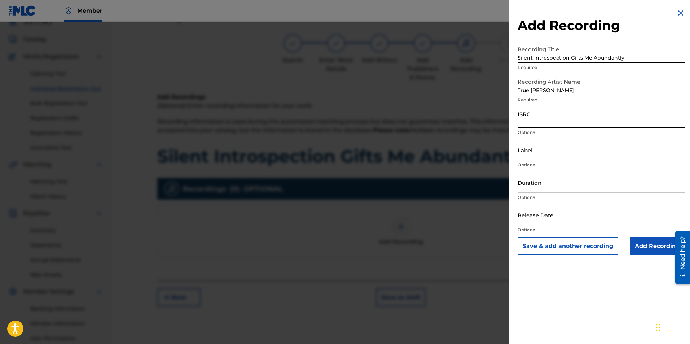
paste input "QT36U2500005"
type input "QT36U2500005"
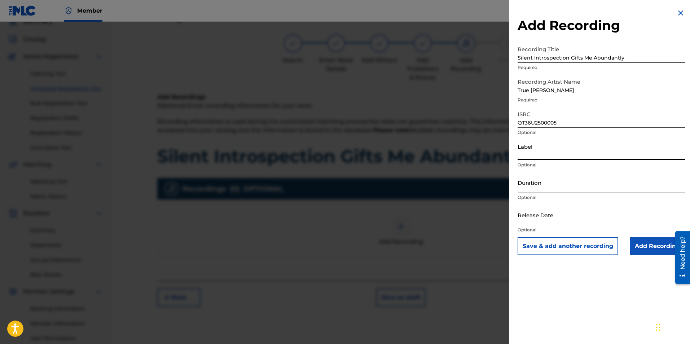
click at [525, 157] on input "Label" at bounding box center [601, 150] width 167 height 21
type input "VirTrue Entertainment, LLC"
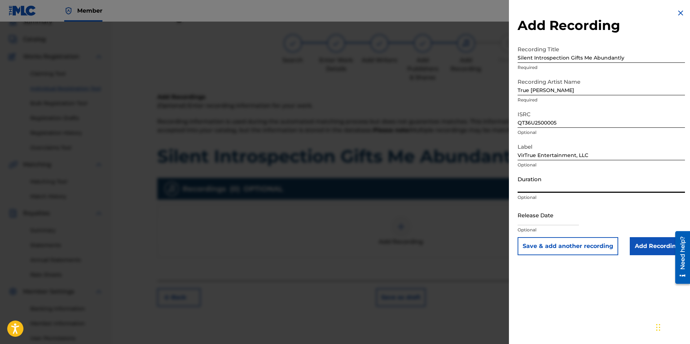
click at [531, 189] on input "Duration" at bounding box center [601, 182] width 167 height 21
type input "04:11"
click at [522, 224] on input "text" at bounding box center [548, 214] width 61 height 21
select select "7"
select select "2025"
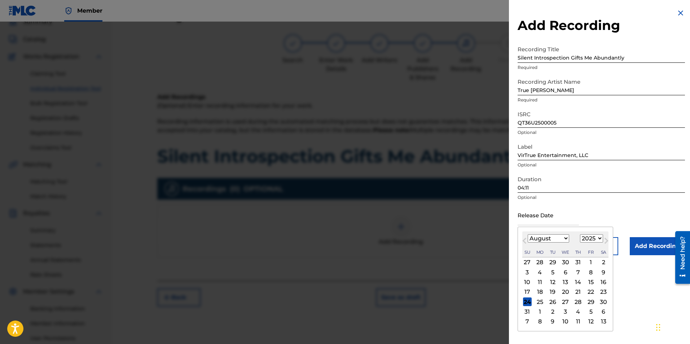
click at [626, 213] on div "Release Date Previous Month Next Month August [DATE] February March April May J…" at bounding box center [601, 220] width 167 height 32
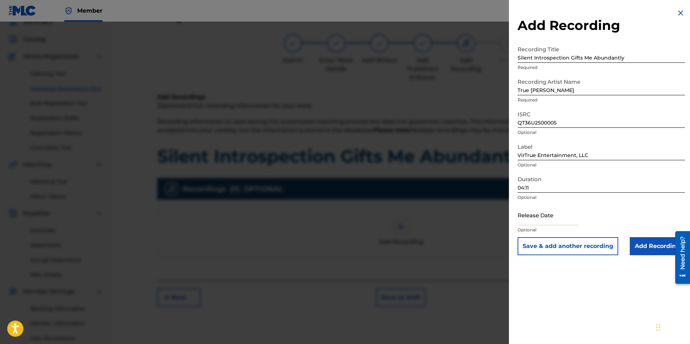
click at [544, 222] on input "text" at bounding box center [548, 214] width 61 height 21
select select "7"
select select "2025"
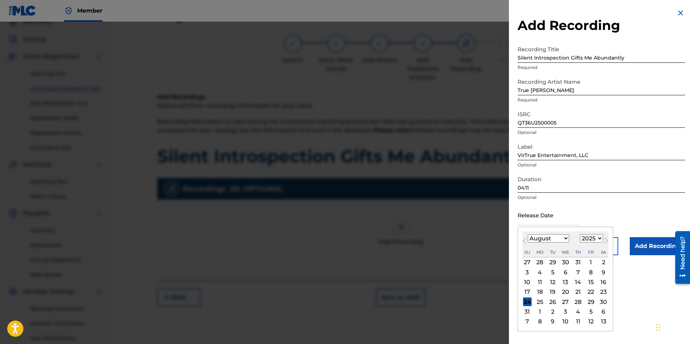
click at [601, 239] on button "Next Month" at bounding box center [607, 242] width 12 height 12
click at [525, 239] on span "Previous Month" at bounding box center [525, 241] width 0 height 11
select select "5"
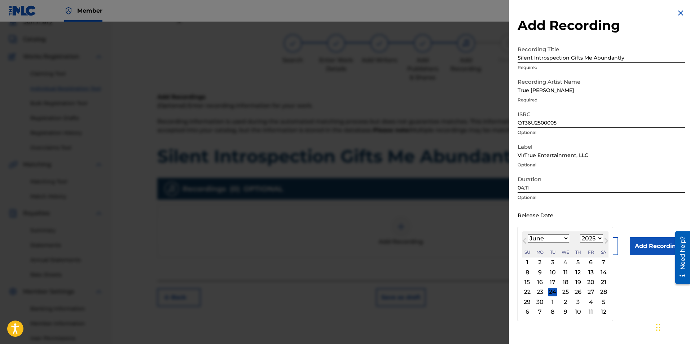
click at [590, 272] on div "13" at bounding box center [590, 272] width 9 height 9
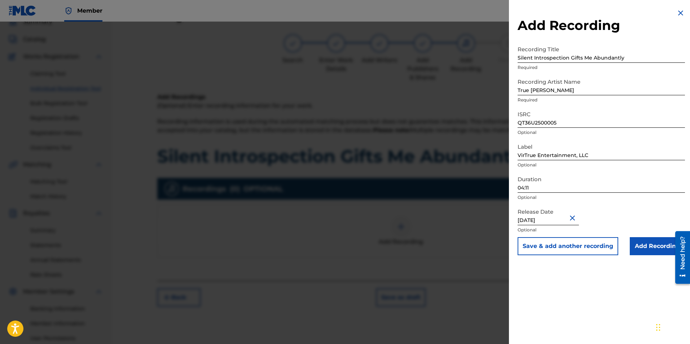
type input "[DATE]"
click at [644, 242] on input "Add Recording" at bounding box center [657, 246] width 55 height 18
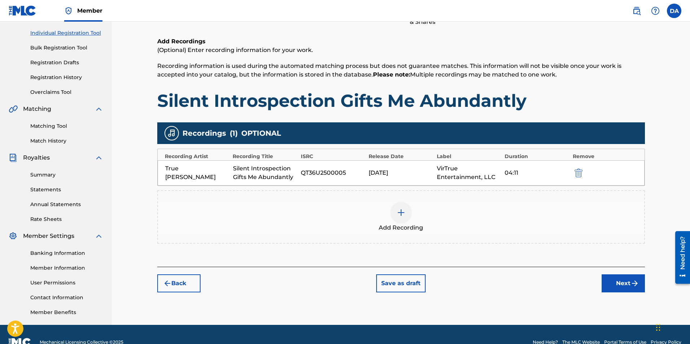
scroll to position [104, 0]
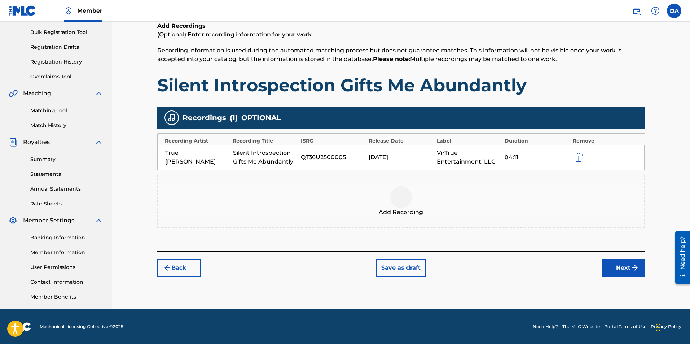
click at [615, 265] on button "Next" at bounding box center [623, 268] width 43 height 18
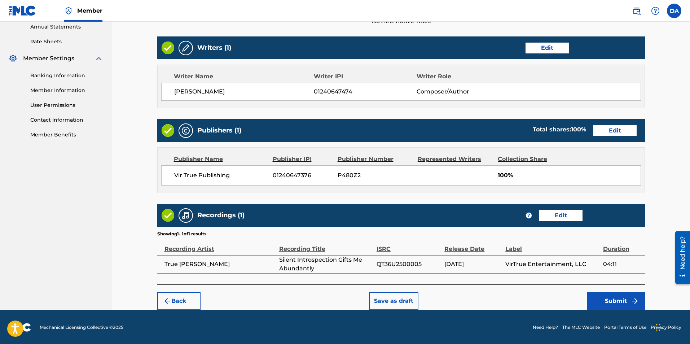
scroll to position [266, 0]
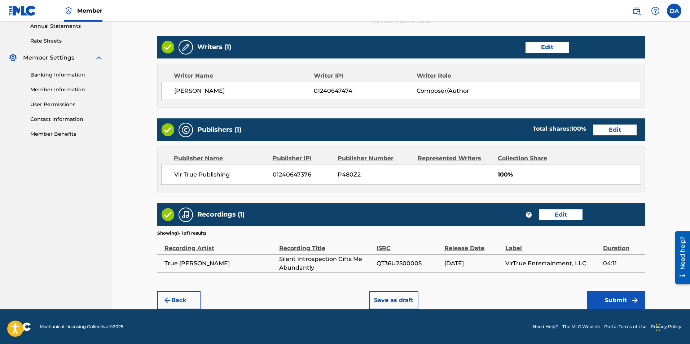
click at [608, 299] on button "Submit" at bounding box center [616, 300] width 58 height 18
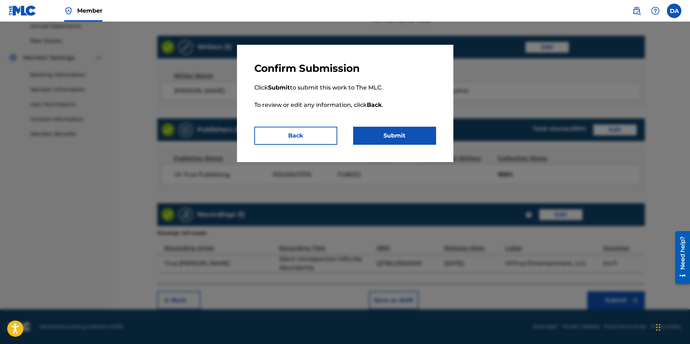
click at [410, 137] on button "Submit" at bounding box center [394, 136] width 83 height 18
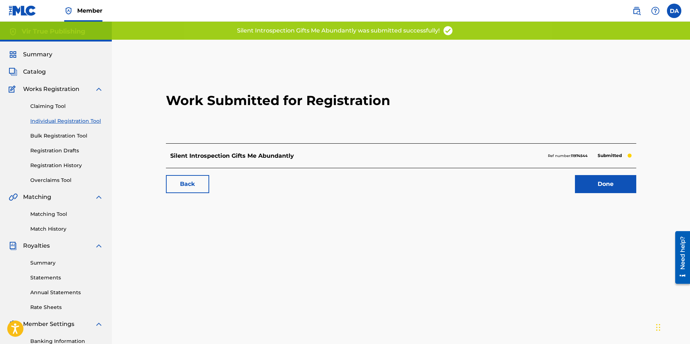
click at [583, 179] on link "Done" at bounding box center [605, 184] width 61 height 18
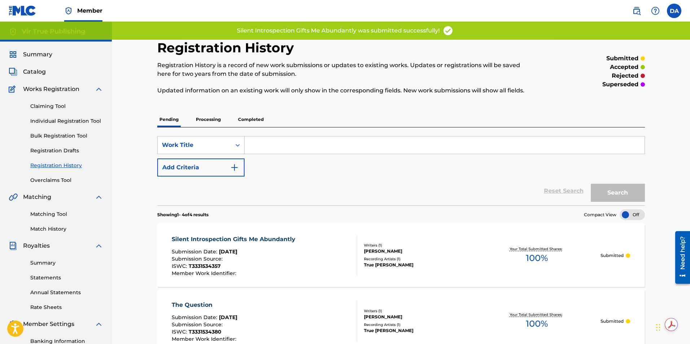
click at [44, 121] on link "Individual Registration Tool" at bounding box center [66, 121] width 73 height 8
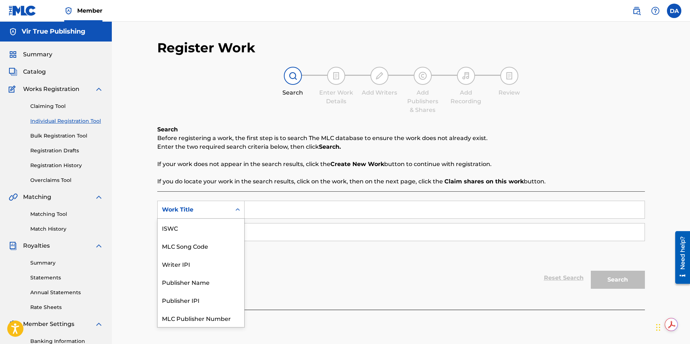
click at [237, 207] on icon "Search Form" at bounding box center [237, 209] width 7 height 7
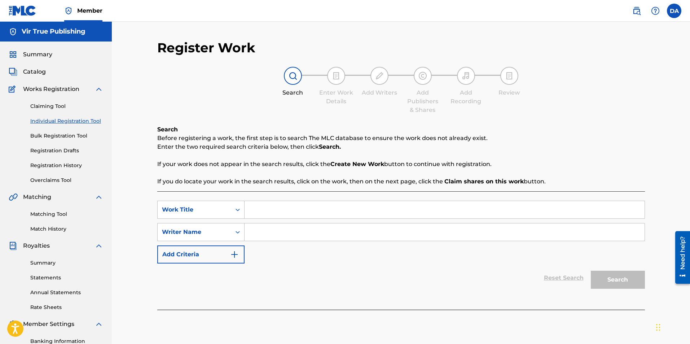
click at [257, 210] on input "Search Form" at bounding box center [445, 209] width 400 height 17
type input "Eternal Sunset"
click at [236, 233] on icon "Search Form" at bounding box center [237, 231] width 7 height 7
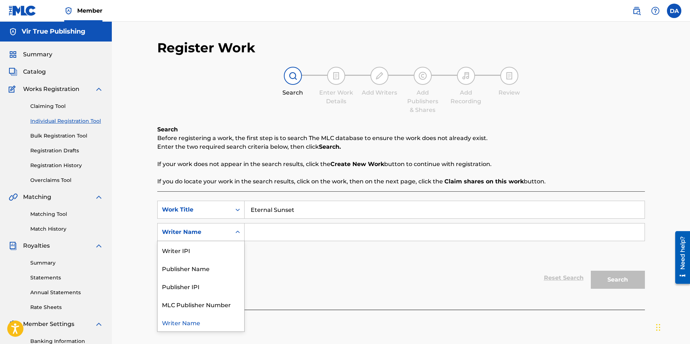
click at [258, 230] on input "Search Form" at bounding box center [445, 231] width 400 height 17
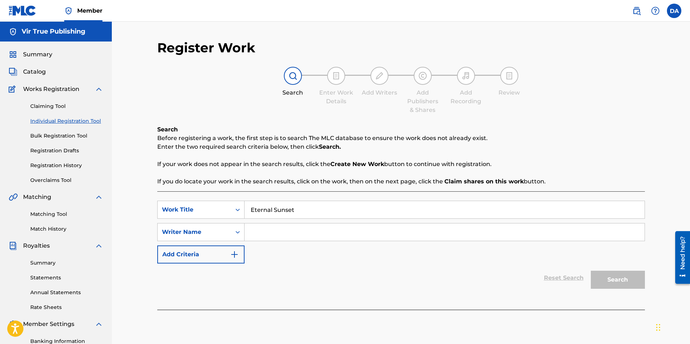
paste input "QT36U2500005"
drag, startPoint x: 302, startPoint y: 231, endPoint x: 239, endPoint y: 229, distance: 63.1
click at [239, 229] on div "SearchWithCriteria7e6b6e68-123c-49eb-8a6a-66e90680b3a0 Writer Name QT36U2500005" at bounding box center [401, 232] width 488 height 18
click at [290, 232] on input "QT36U2500005" at bounding box center [445, 231] width 400 height 17
drag, startPoint x: 302, startPoint y: 232, endPoint x: 244, endPoint y: 230, distance: 58.1
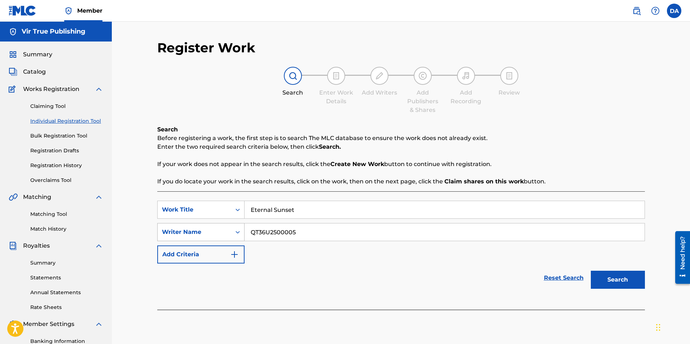
click at [244, 230] on div "SearchWithCriteria7e6b6e68-123c-49eb-8a6a-66e90680b3a0 Writer Name QT36U2500005" at bounding box center [401, 232] width 488 height 18
paste input "1240647474"
click at [628, 280] on button "Search" at bounding box center [618, 280] width 54 height 18
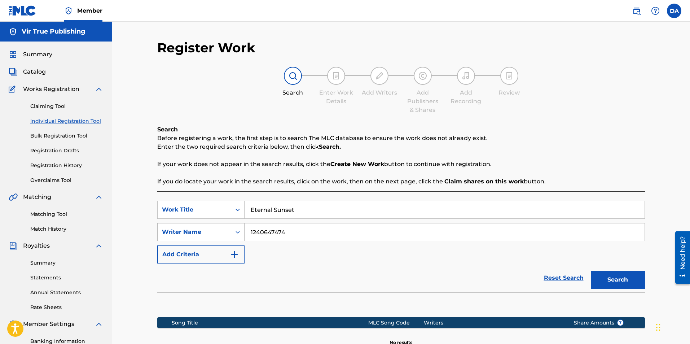
click at [241, 233] on icon "Search Form" at bounding box center [237, 231] width 7 height 7
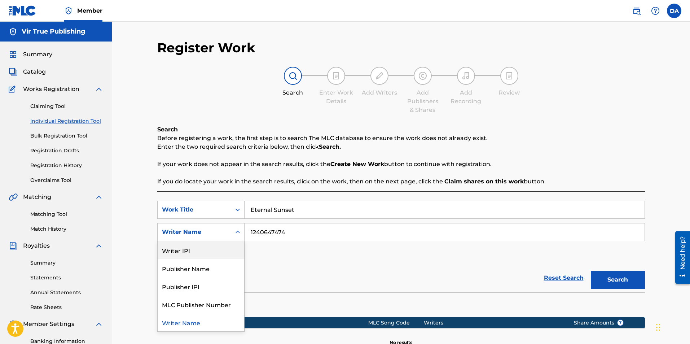
click at [305, 231] on input "1240647474" at bounding box center [445, 231] width 400 height 17
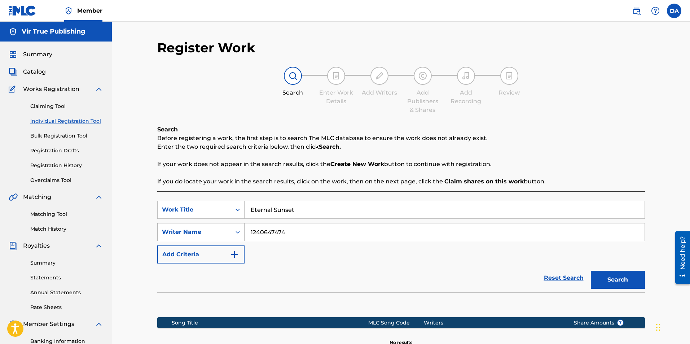
drag, startPoint x: 307, startPoint y: 231, endPoint x: 224, endPoint y: 230, distance: 82.6
click at [224, 230] on div "SearchWithCriteria7e6b6e68-123c-49eb-8a6a-66e90680b3a0 Writer Name 1240647474" at bounding box center [401, 232] width 488 height 18
type input "[PERSON_NAME]"
click at [591, 271] on button "Search" at bounding box center [618, 280] width 54 height 18
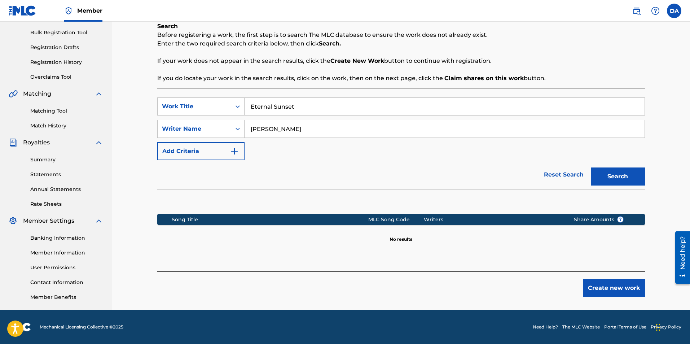
scroll to position [104, 0]
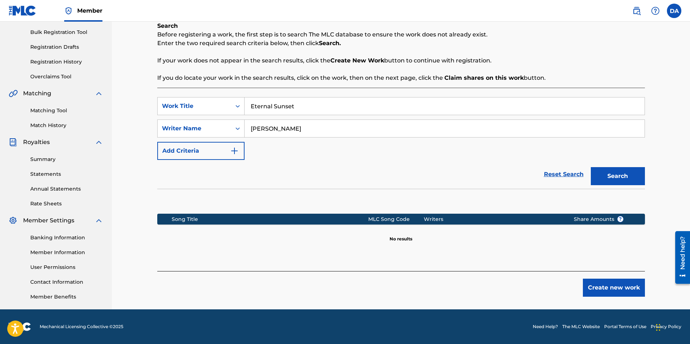
click at [619, 290] on button "Create new work" at bounding box center [614, 287] width 62 height 18
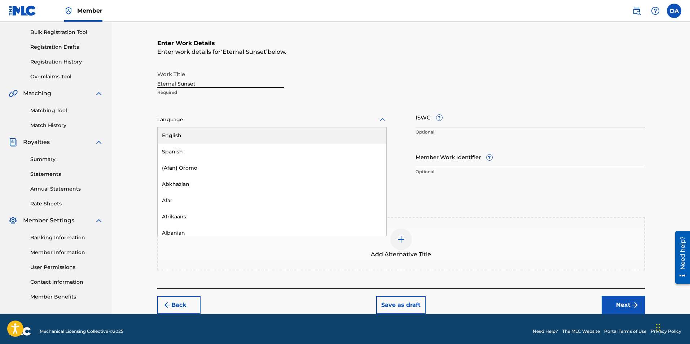
click at [384, 118] on icon at bounding box center [382, 119] width 9 height 9
click at [228, 134] on div "English" at bounding box center [272, 135] width 229 height 16
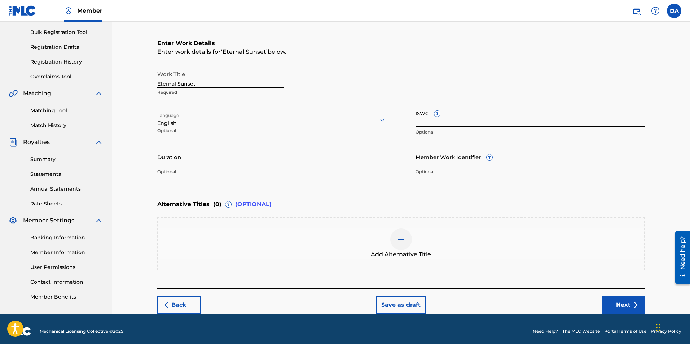
click at [449, 123] on input "ISWC ?" at bounding box center [529, 117] width 229 height 21
paste input "T3331533967"
type input "T3331533967"
click at [206, 164] on input "Duration" at bounding box center [271, 156] width 229 height 21
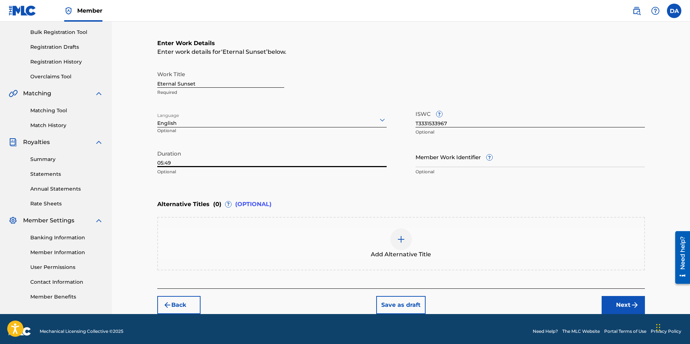
scroll to position [108, 0]
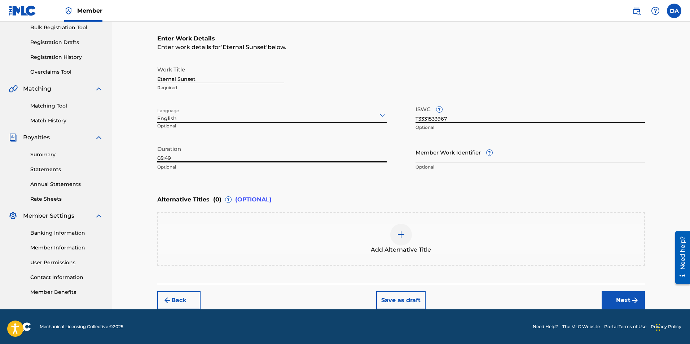
type input "05:49"
click at [620, 298] on button "Next" at bounding box center [623, 300] width 43 height 18
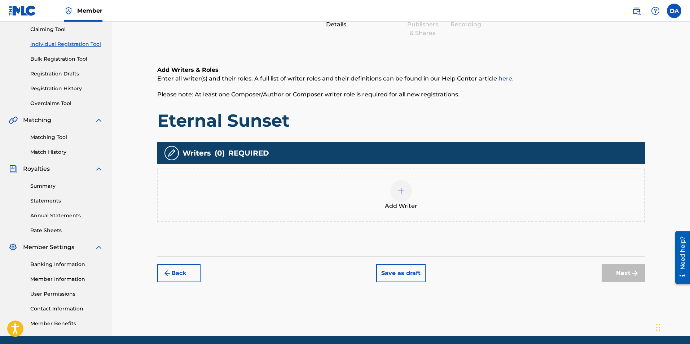
scroll to position [32, 0]
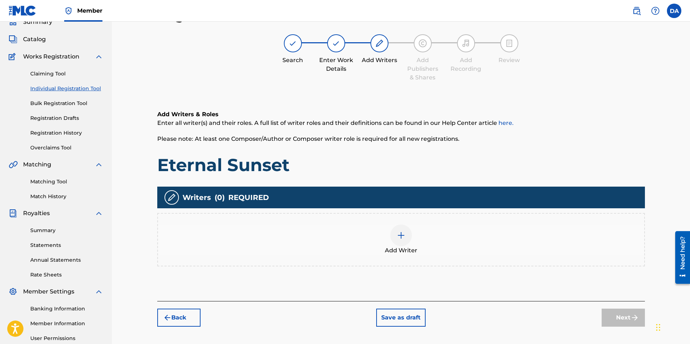
click at [403, 239] on img at bounding box center [401, 235] width 9 height 9
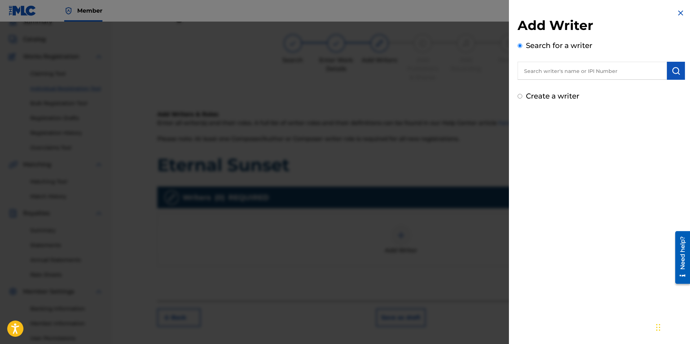
click at [548, 74] on input "text" at bounding box center [592, 71] width 149 height 18
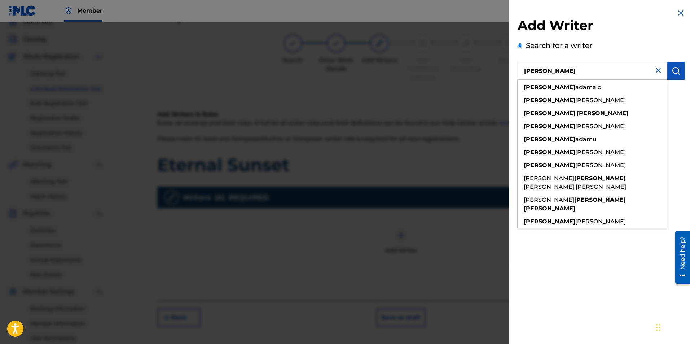
type input "[PERSON_NAME]"
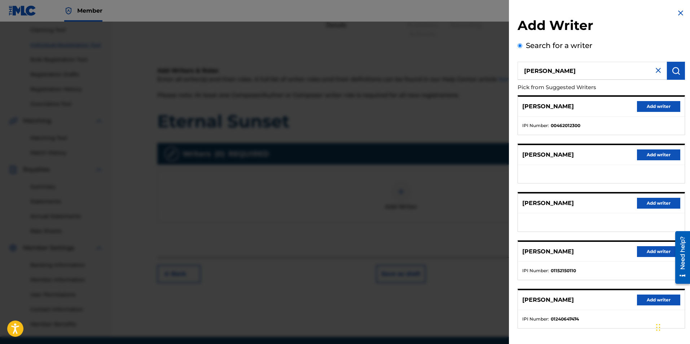
scroll to position [104, 0]
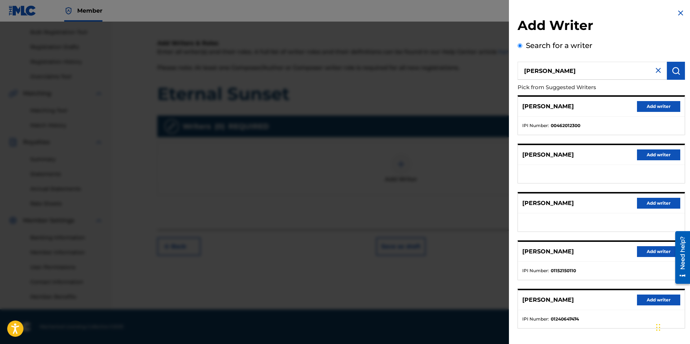
click at [643, 298] on button "Add writer" at bounding box center [658, 299] width 43 height 11
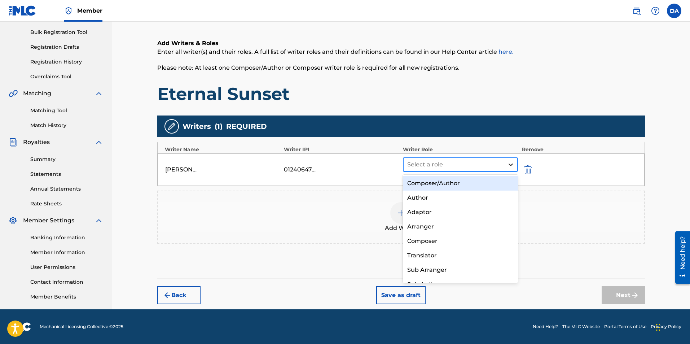
click at [512, 165] on icon at bounding box center [511, 164] width 4 height 3
click at [436, 181] on div "Composer/Author" at bounding box center [460, 183] width 115 height 14
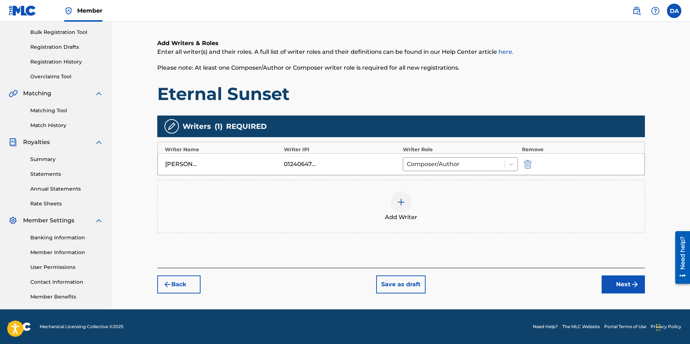
click at [626, 280] on button "Next" at bounding box center [623, 284] width 43 height 18
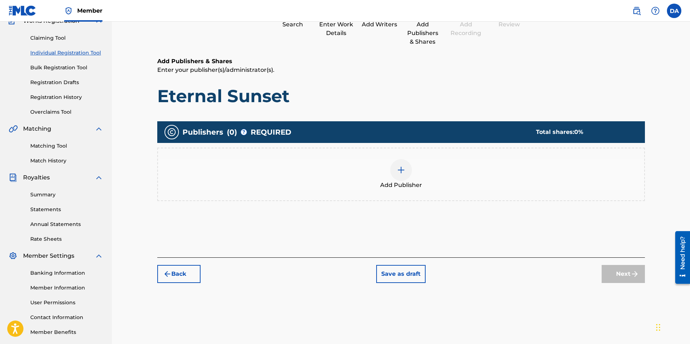
scroll to position [32, 0]
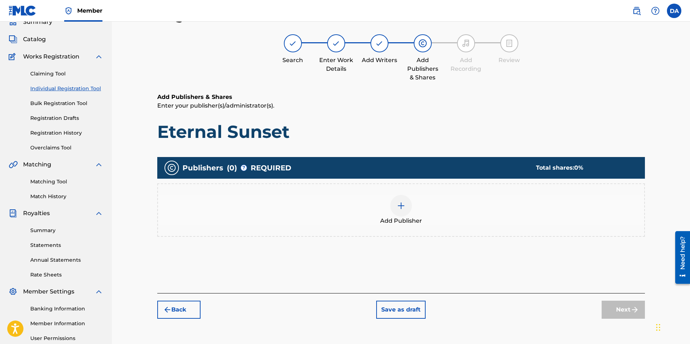
click at [404, 205] on img at bounding box center [401, 205] width 9 height 9
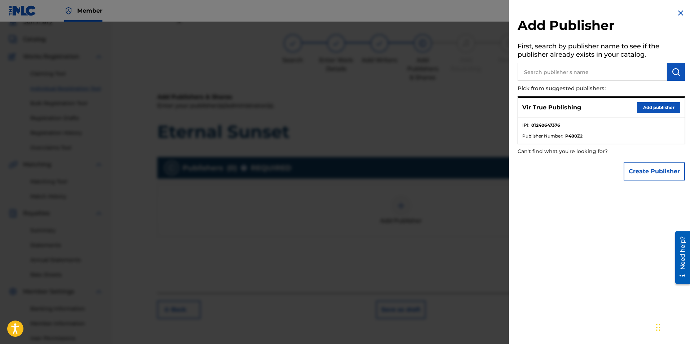
click at [644, 106] on button "Add publisher" at bounding box center [658, 107] width 43 height 11
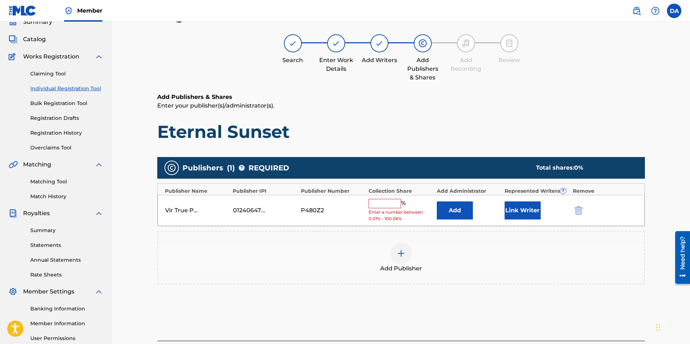
click at [381, 205] on input "text" at bounding box center [385, 203] width 32 height 9
type input "100"
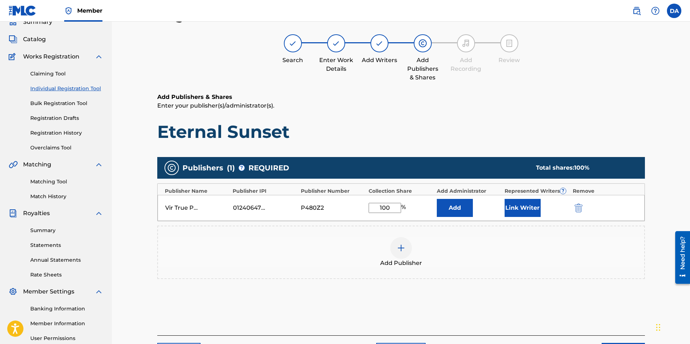
click at [526, 207] on button "Link Writer" at bounding box center [523, 208] width 36 height 18
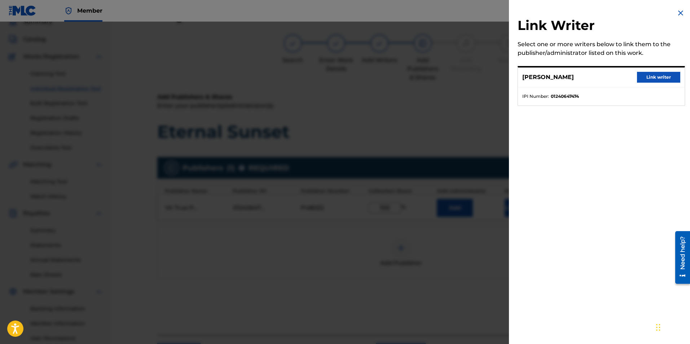
click at [659, 77] on button "Link writer" at bounding box center [658, 77] width 43 height 11
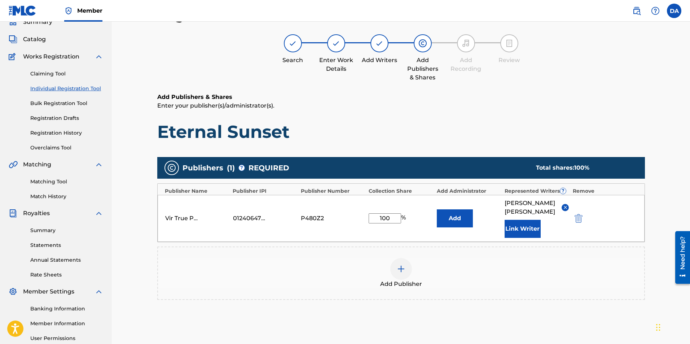
scroll to position [104, 0]
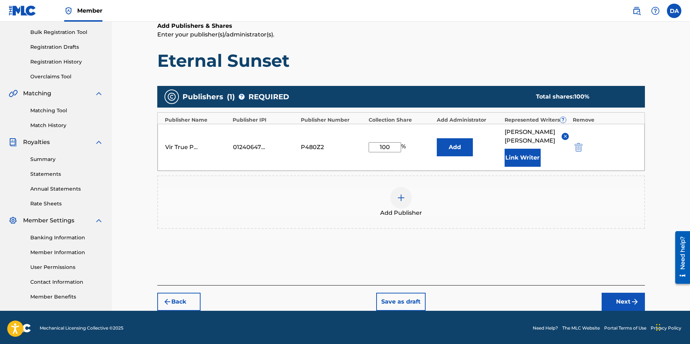
click at [626, 293] on button "Next" at bounding box center [623, 302] width 43 height 18
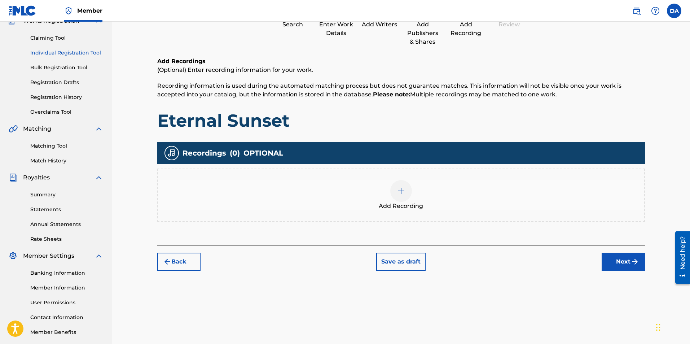
scroll to position [32, 0]
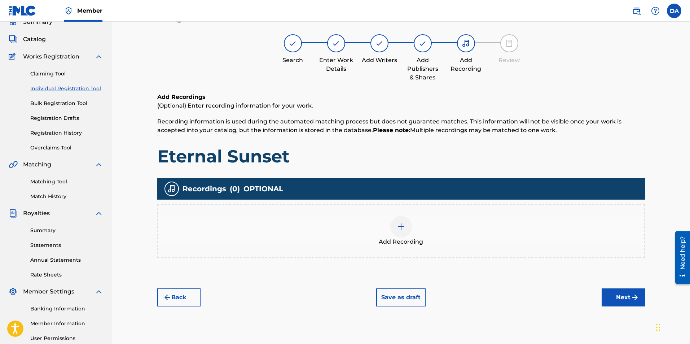
click at [403, 226] on img at bounding box center [401, 226] width 9 height 9
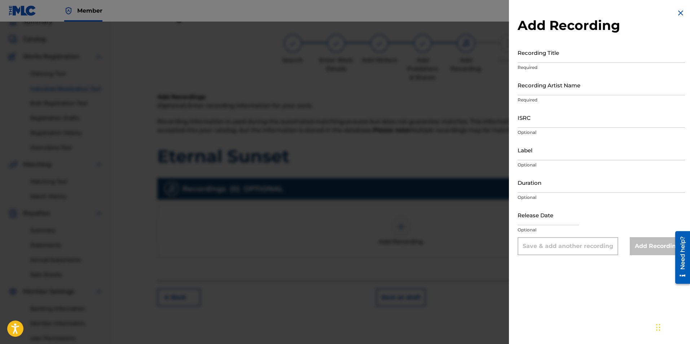
click at [529, 57] on input "Recording Title" at bounding box center [601, 52] width 167 height 21
type input "Eternal Sunset"
click at [560, 90] on input "Recording Artist Name" at bounding box center [601, 85] width 167 height 21
type input "True [PERSON_NAME]"
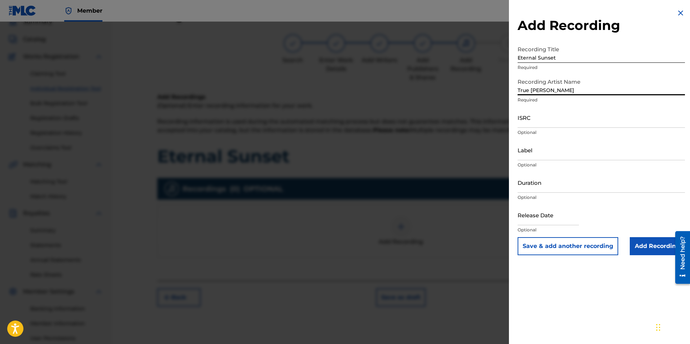
click at [546, 123] on input "ISRC" at bounding box center [601, 117] width 167 height 21
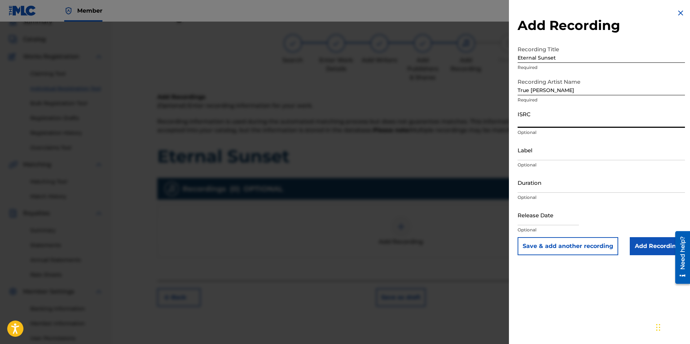
click at [524, 124] on input "ISRC" at bounding box center [601, 117] width 167 height 21
paste input "QT36U2500006"
type input "QT36U2500006"
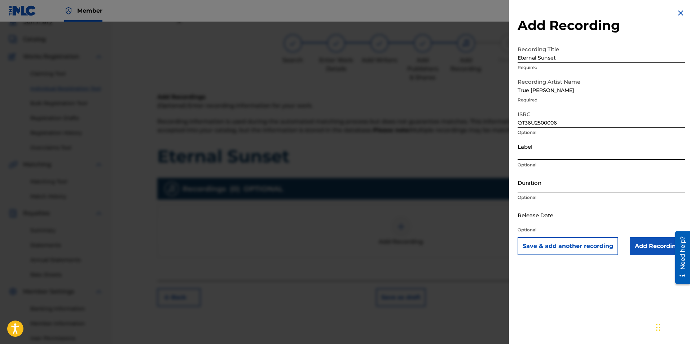
click at [530, 156] on input "Label" at bounding box center [601, 150] width 167 height 21
type input "VirTrue Entertainment, LLC"
click at [537, 191] on input "Duration" at bounding box center [601, 182] width 167 height 21
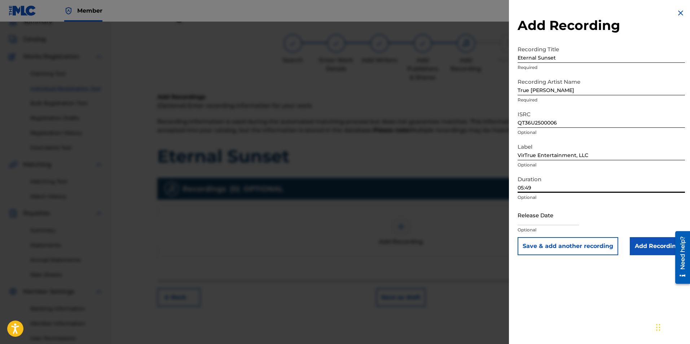
type input "05:49"
click at [557, 224] on input "text" at bounding box center [548, 214] width 61 height 21
select select "7"
select select "2025"
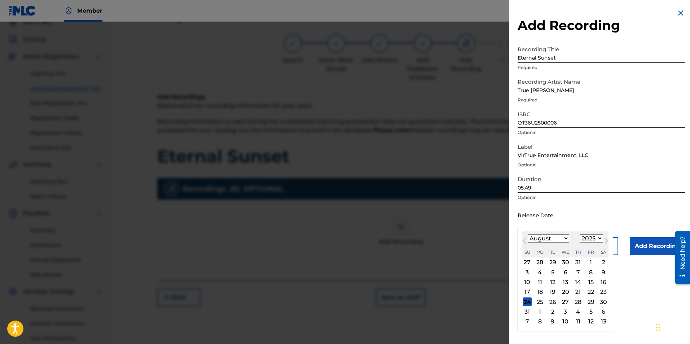
click at [525, 240] on span "Previous Month" at bounding box center [525, 241] width 0 height 11
select select "5"
click at [590, 272] on div "13" at bounding box center [590, 272] width 9 height 9
type input "[DATE]"
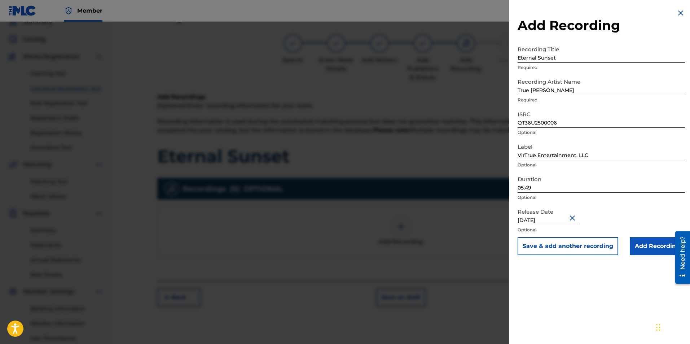
click at [649, 245] on input "Add Recording" at bounding box center [657, 246] width 55 height 18
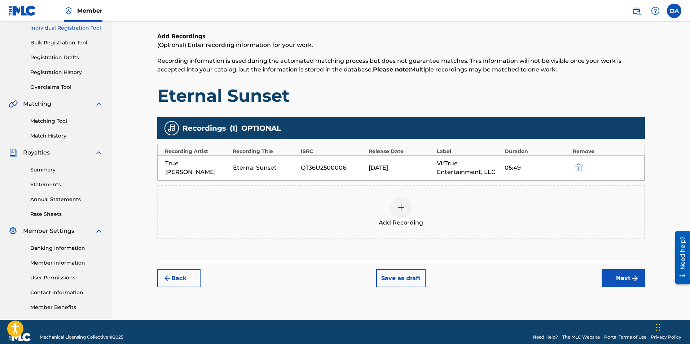
scroll to position [104, 0]
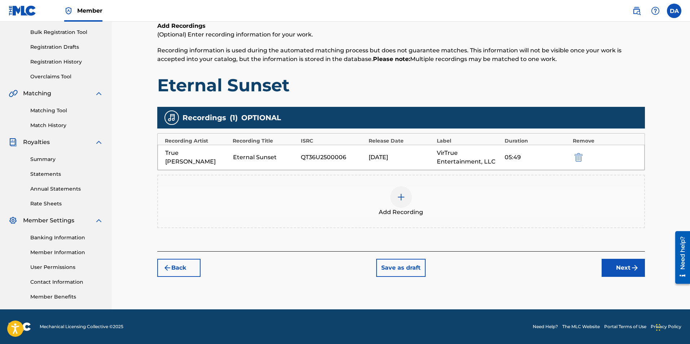
click at [618, 263] on button "Next" at bounding box center [623, 268] width 43 height 18
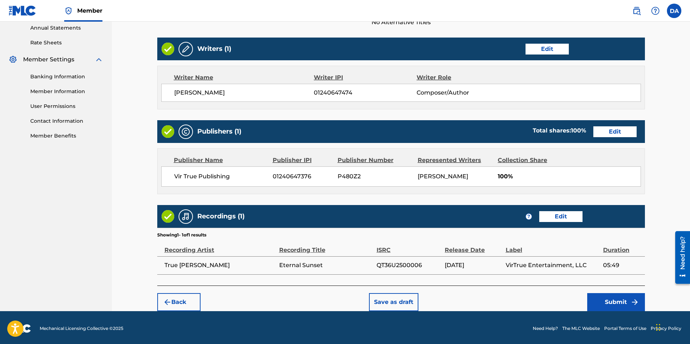
scroll to position [266, 0]
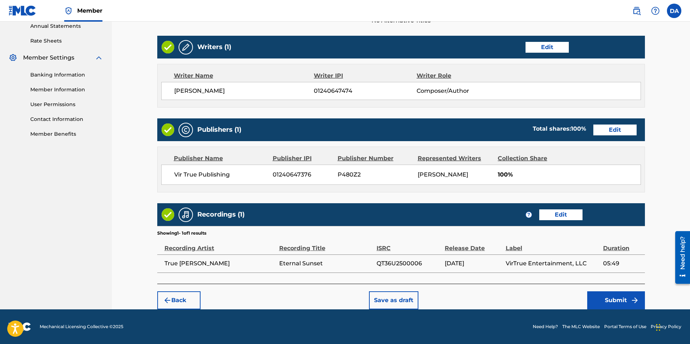
click at [614, 298] on button "Submit" at bounding box center [616, 300] width 58 height 18
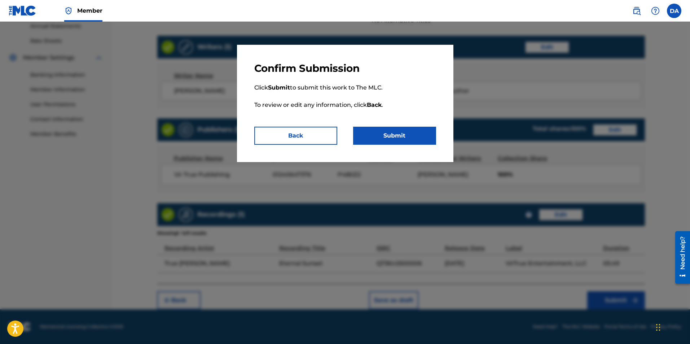
click at [387, 134] on button "Submit" at bounding box center [394, 136] width 83 height 18
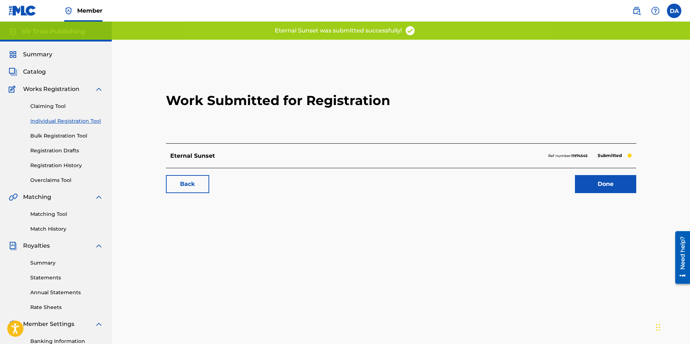
click at [620, 178] on link "Done" at bounding box center [605, 184] width 61 height 18
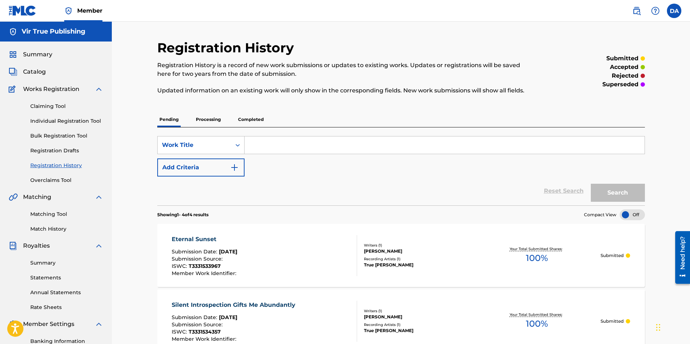
click at [39, 120] on link "Individual Registration Tool" at bounding box center [66, 121] width 73 height 8
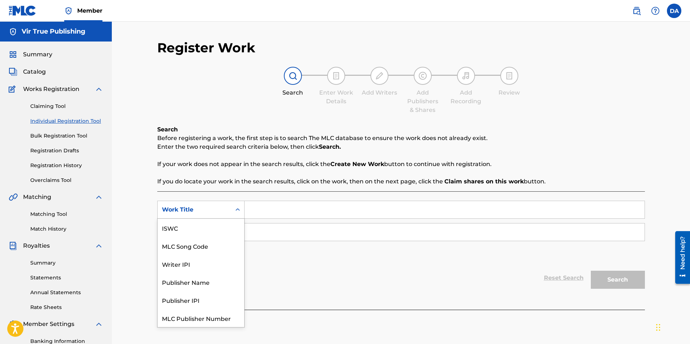
click at [235, 210] on icon "Search Form" at bounding box center [237, 209] width 7 height 7
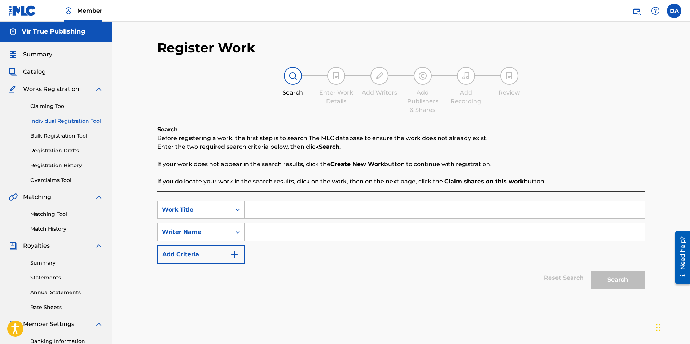
click at [250, 208] on input "Search Form" at bounding box center [445, 209] width 400 height 17
type input "Life Thru The Clouded Lens"
click at [260, 230] on input "Search Form" at bounding box center [445, 231] width 400 height 17
click at [285, 235] on input "Search Form" at bounding box center [445, 231] width 400 height 17
paste input "1240647474"
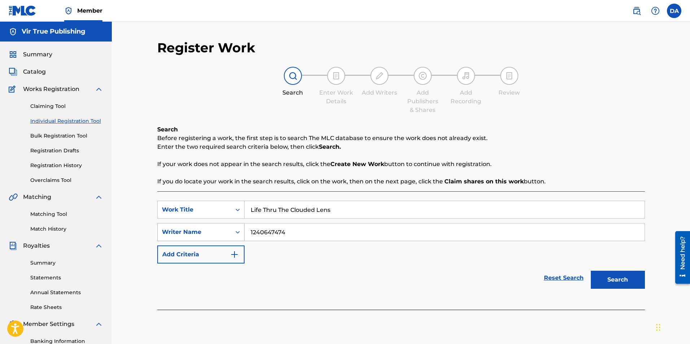
type input "1240647474"
click at [239, 232] on icon "Search Form" at bounding box center [237, 231] width 7 height 7
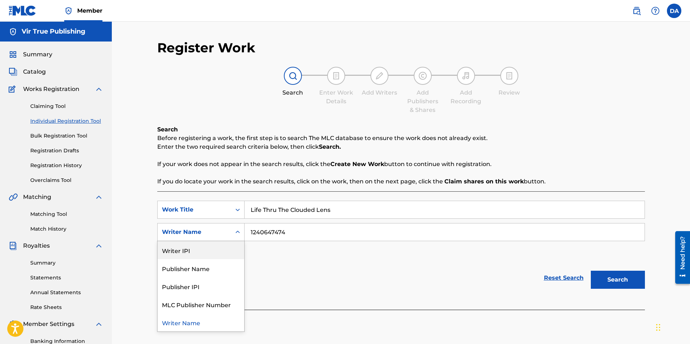
click at [187, 248] on div "Writer IPI" at bounding box center [201, 250] width 87 height 18
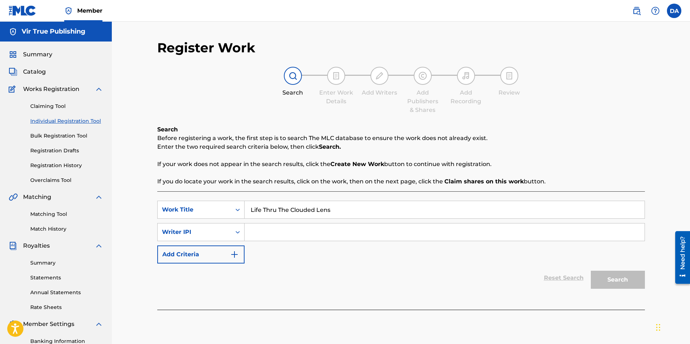
click at [267, 234] on input "Search Form" at bounding box center [445, 231] width 400 height 17
paste input "1240647474"
type input "1240647474"
click at [617, 278] on button "Search" at bounding box center [618, 280] width 54 height 18
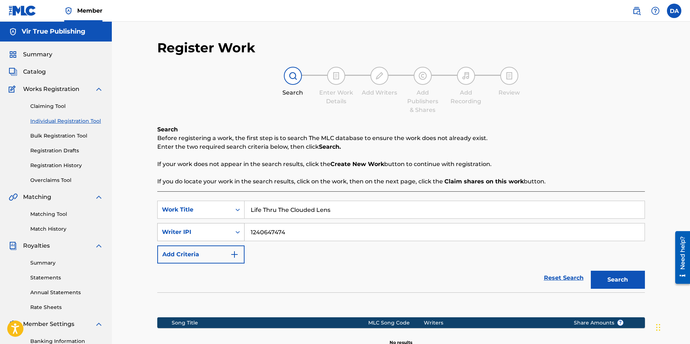
click at [239, 232] on icon "Search Form" at bounding box center [238, 232] width 4 height 3
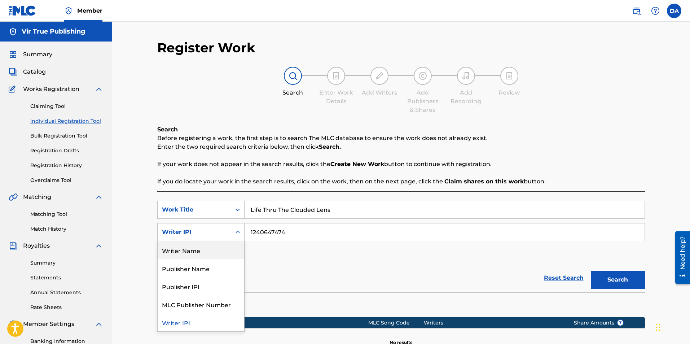
click at [207, 249] on div "Writer Name" at bounding box center [201, 250] width 87 height 18
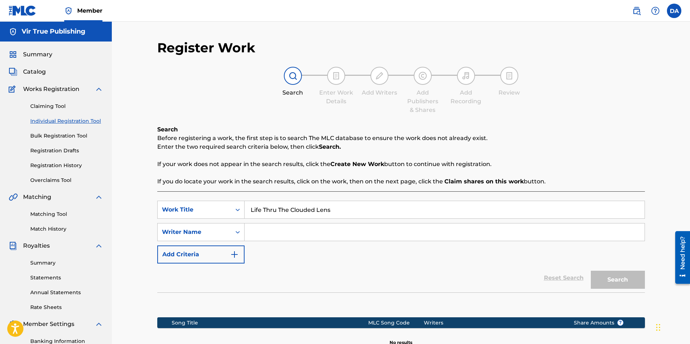
click at [290, 232] on input "Search Form" at bounding box center [445, 231] width 400 height 17
type input "D"
type input "[PERSON_NAME]"
click at [591, 271] on button "Search" at bounding box center [618, 280] width 54 height 18
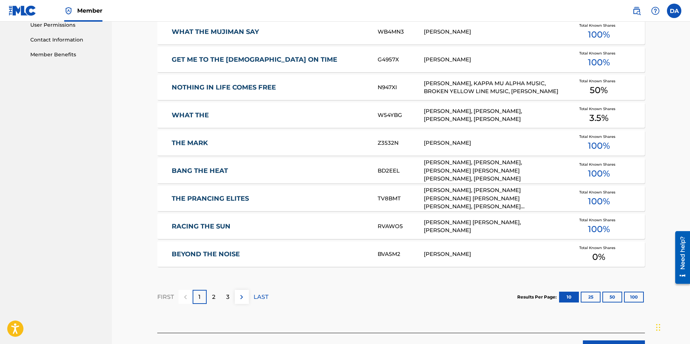
scroll to position [347, 0]
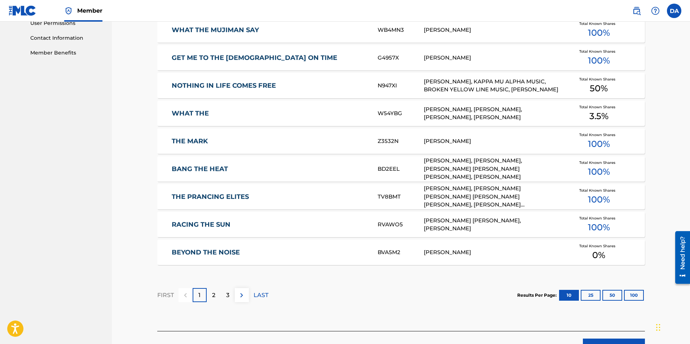
click at [215, 297] on div "2" at bounding box center [214, 295] width 14 height 14
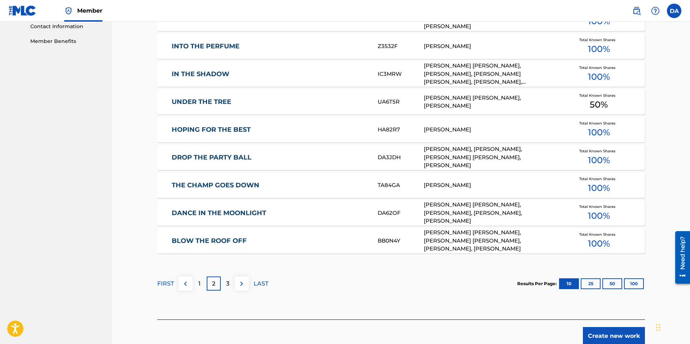
scroll to position [395, 0]
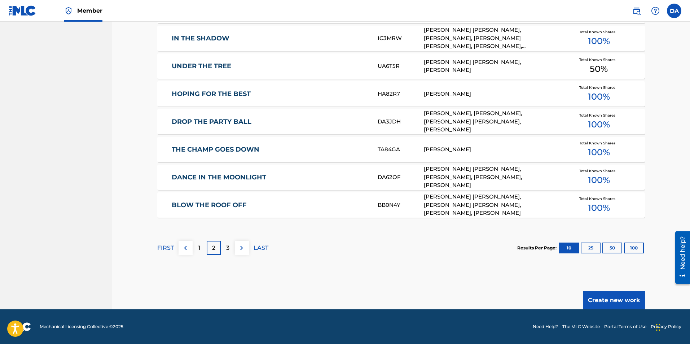
click at [224, 247] on div "3" at bounding box center [228, 248] width 14 height 14
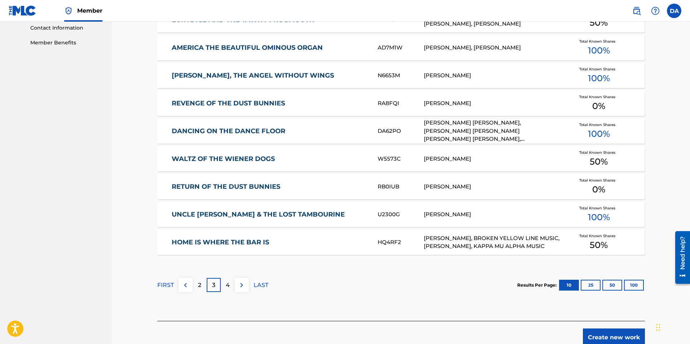
scroll to position [358, 0]
click at [229, 281] on p "4" at bounding box center [228, 284] width 4 height 9
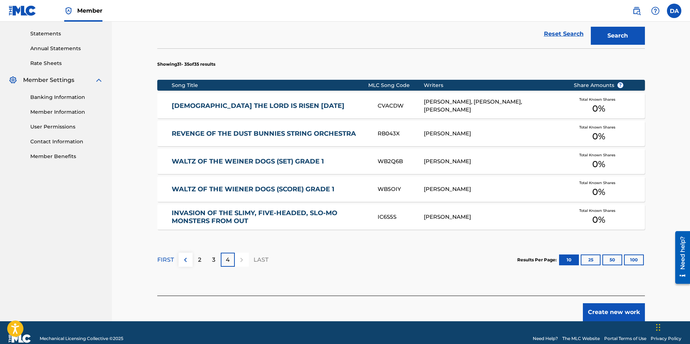
scroll to position [256, 0]
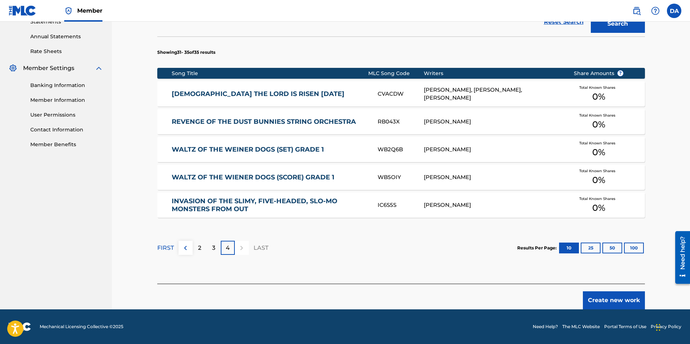
click at [615, 295] on button "Create new work" at bounding box center [614, 300] width 62 height 18
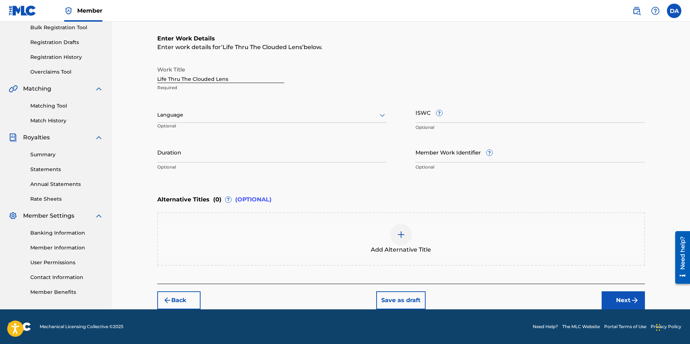
click at [212, 113] on div at bounding box center [271, 114] width 229 height 9
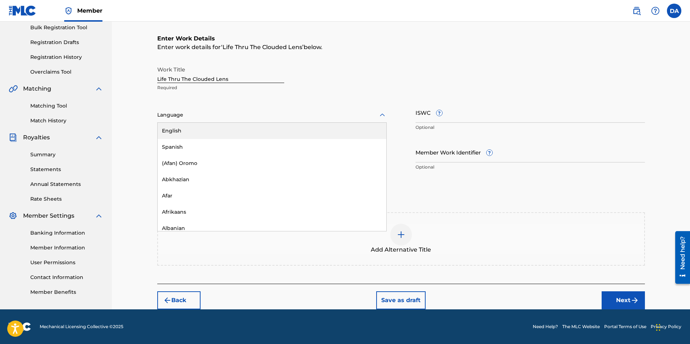
click at [176, 131] on div "English" at bounding box center [272, 131] width 229 height 16
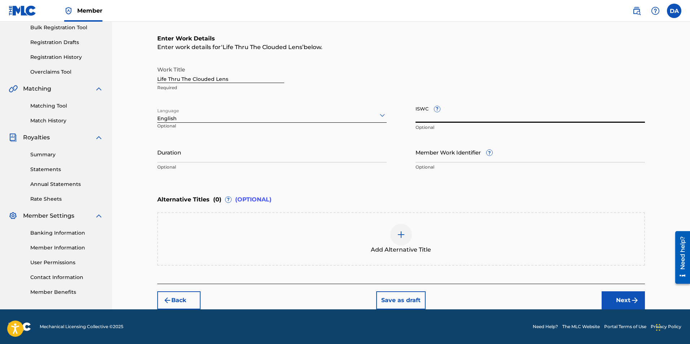
click at [420, 119] on input "ISWC ?" at bounding box center [529, 112] width 229 height 21
paste input "T3331533912"
type input "T3331533912"
click at [182, 159] on input "Duration" at bounding box center [271, 152] width 229 height 21
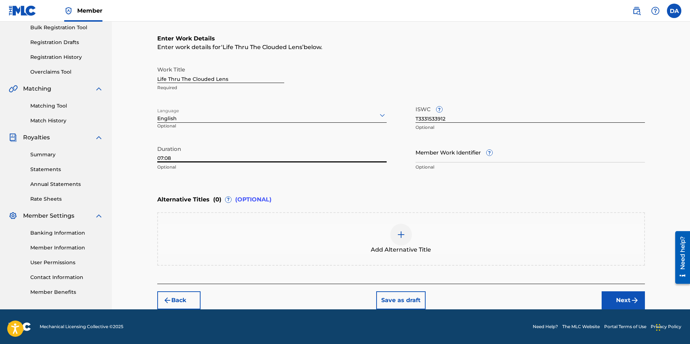
type input "07:08"
click at [625, 295] on button "Next" at bounding box center [623, 300] width 43 height 18
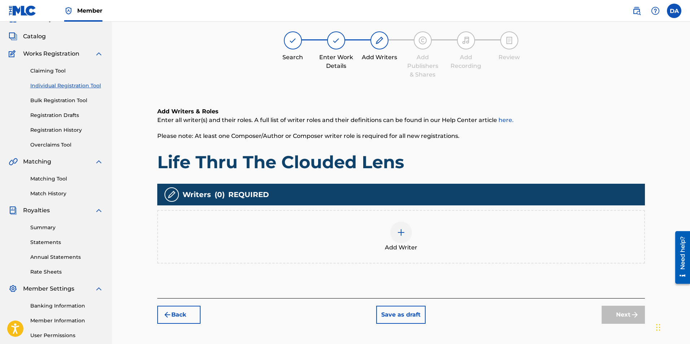
scroll to position [32, 0]
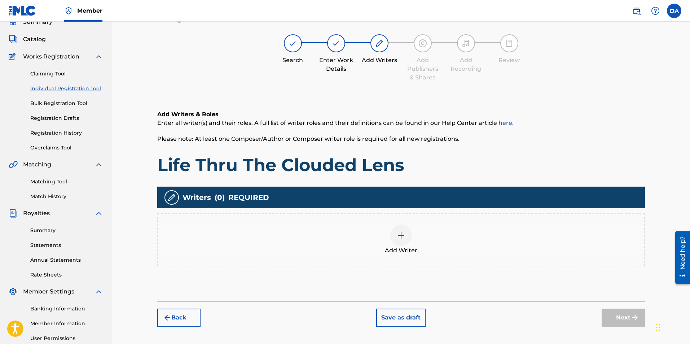
click at [401, 235] on img at bounding box center [401, 235] width 9 height 9
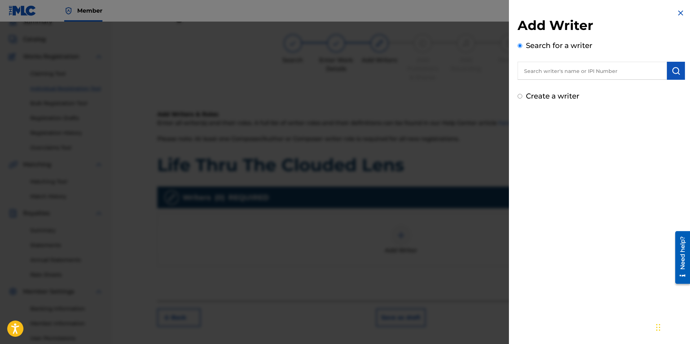
click at [537, 70] on input "text" at bounding box center [592, 71] width 149 height 18
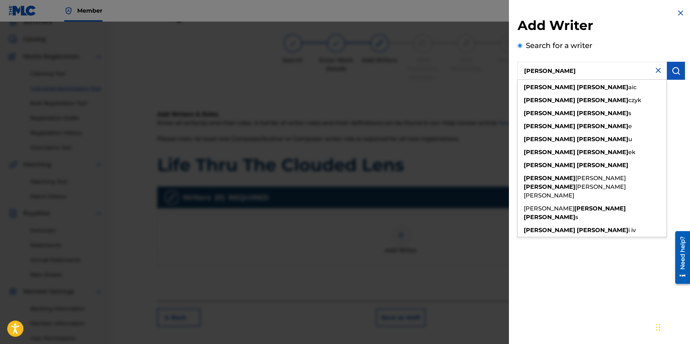
type input "[PERSON_NAME]"
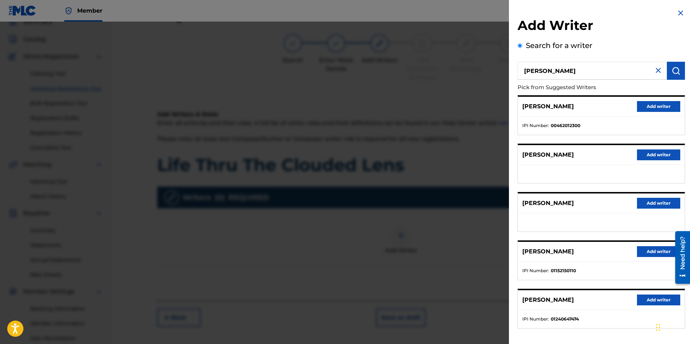
click at [647, 298] on button "Add writer" at bounding box center [658, 299] width 43 height 11
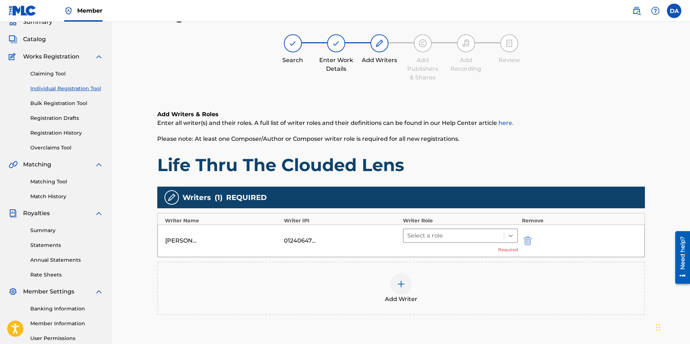
click at [514, 237] on icon at bounding box center [510, 235] width 7 height 7
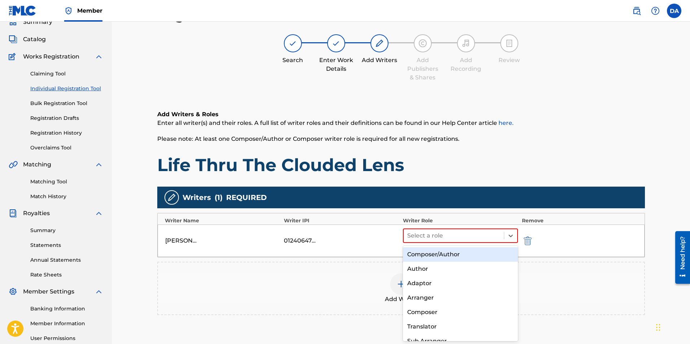
click at [440, 253] on div "Composer/Author" at bounding box center [460, 254] width 115 height 14
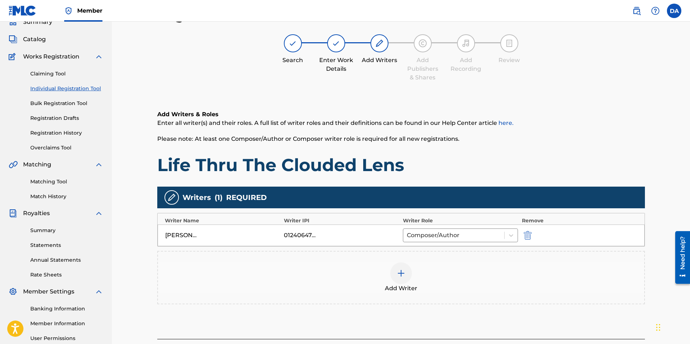
scroll to position [104, 0]
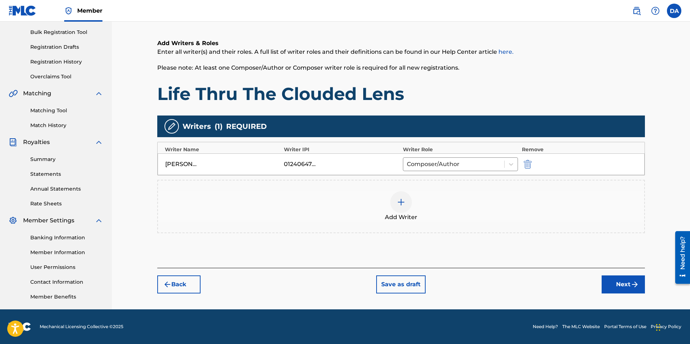
click at [624, 281] on button "Next" at bounding box center [623, 284] width 43 height 18
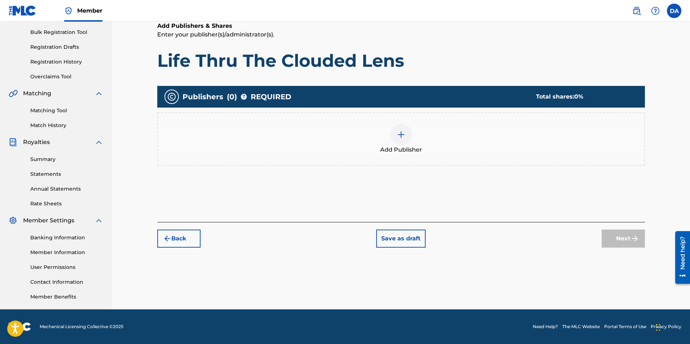
scroll to position [32, 0]
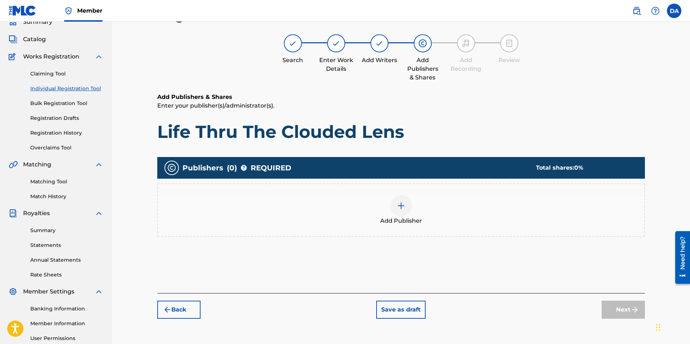
click at [398, 204] on img at bounding box center [401, 205] width 9 height 9
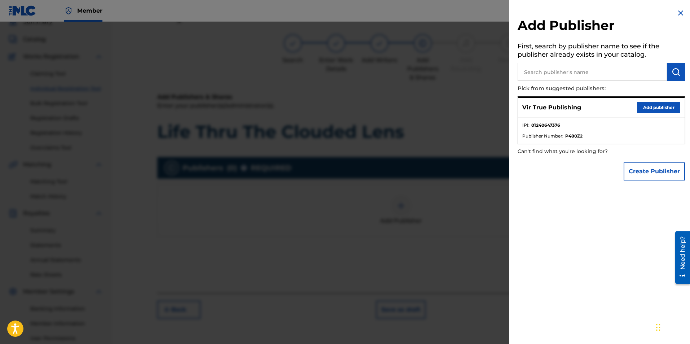
click at [644, 105] on button "Add publisher" at bounding box center [658, 107] width 43 height 11
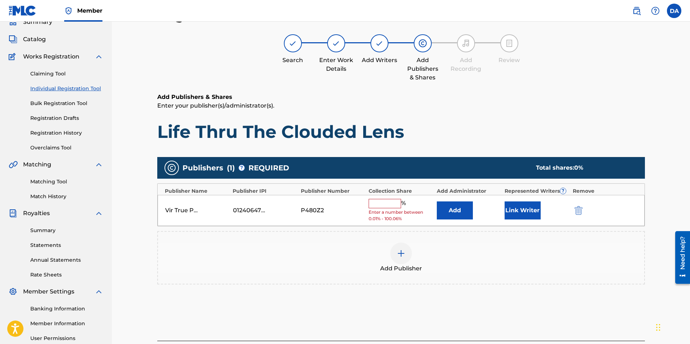
click at [381, 206] on input "text" at bounding box center [385, 203] width 32 height 9
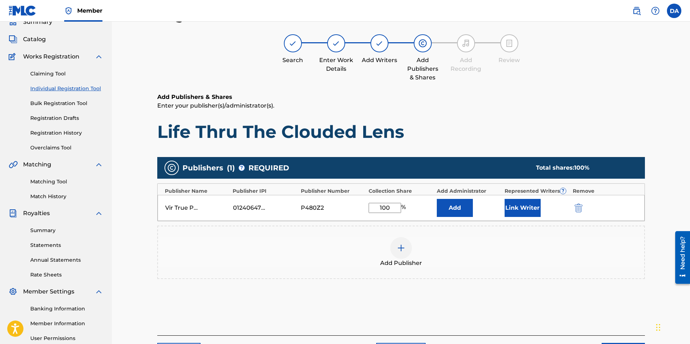
type input "100"
click at [533, 204] on button "Link Writer" at bounding box center [523, 208] width 36 height 18
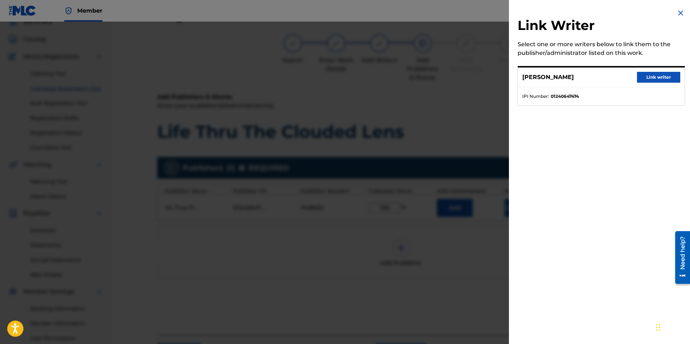
click at [651, 76] on button "Link writer" at bounding box center [658, 77] width 43 height 11
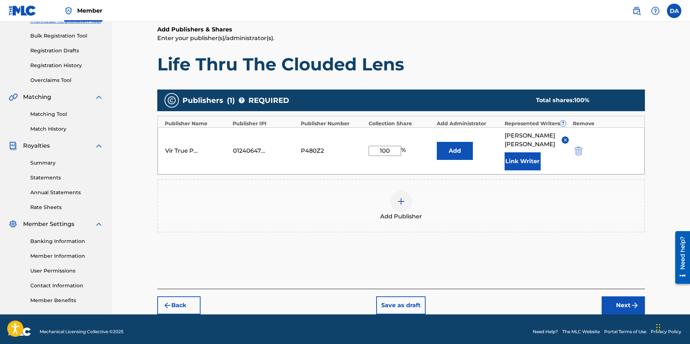
scroll to position [104, 0]
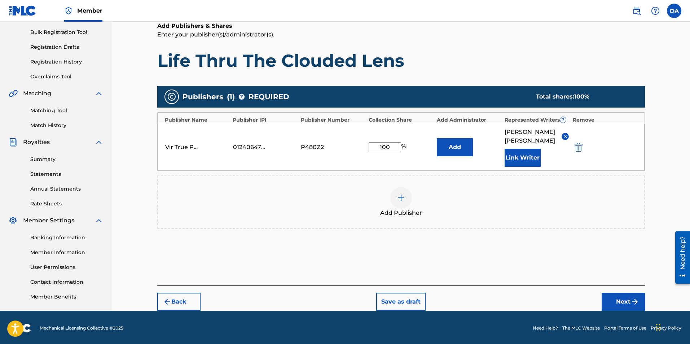
click at [623, 293] on button "Next" at bounding box center [623, 302] width 43 height 18
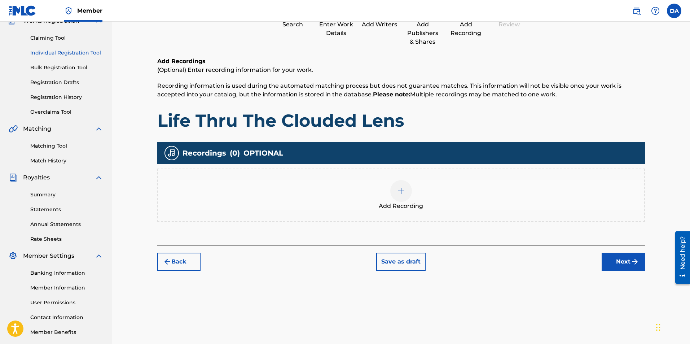
scroll to position [32, 0]
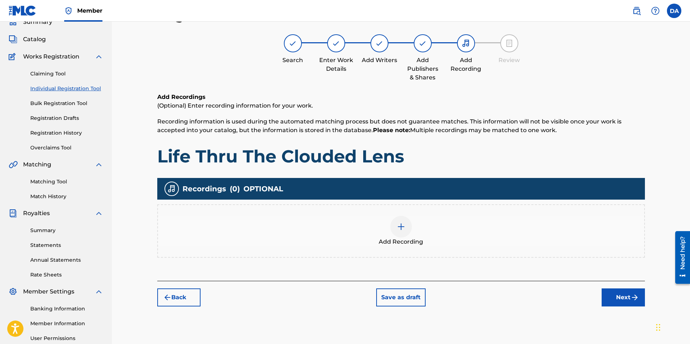
click at [404, 227] on img at bounding box center [401, 226] width 9 height 9
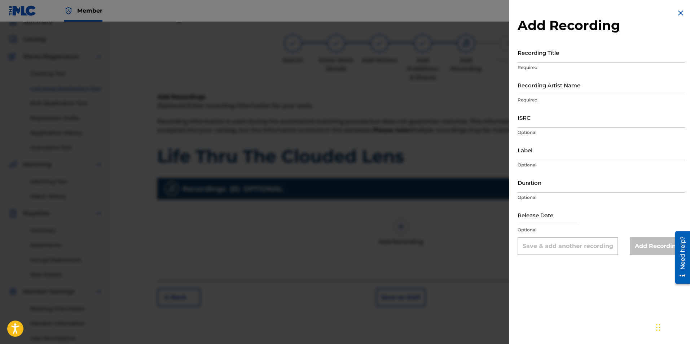
click at [528, 58] on input "Recording Title" at bounding box center [601, 52] width 167 height 21
type input "Life Thru The Clouded Lens"
click at [533, 90] on input "Recording Artist Name" at bounding box center [601, 85] width 167 height 21
type input "True [PERSON_NAME]"
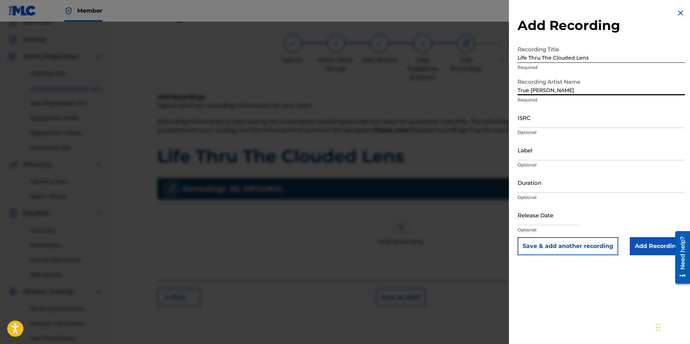
click at [532, 121] on input "ISRC" at bounding box center [601, 117] width 167 height 21
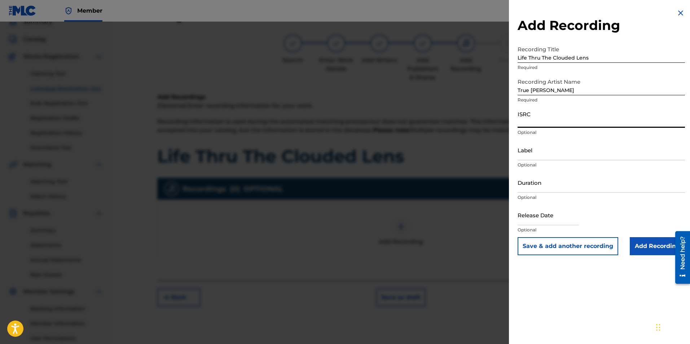
paste input "QT36U2500007"
type input "QT36U2500007"
drag, startPoint x: 538, startPoint y: 157, endPoint x: 541, endPoint y: 159, distance: 4.4
click at [538, 157] on input "Label" at bounding box center [601, 150] width 167 height 21
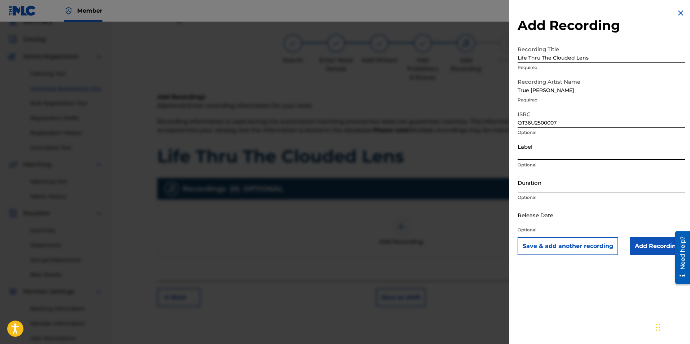
type input "VirTrue Entertainment, LLC"
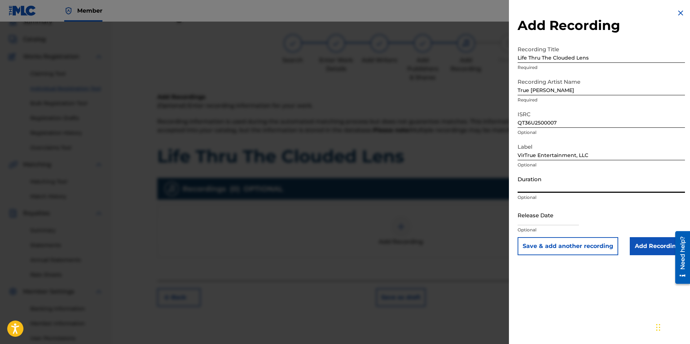
click at [554, 189] on input "Duration" at bounding box center [601, 182] width 167 height 21
type input "07:08"
click at [560, 217] on input "text" at bounding box center [548, 214] width 61 height 21
select select "7"
select select "2025"
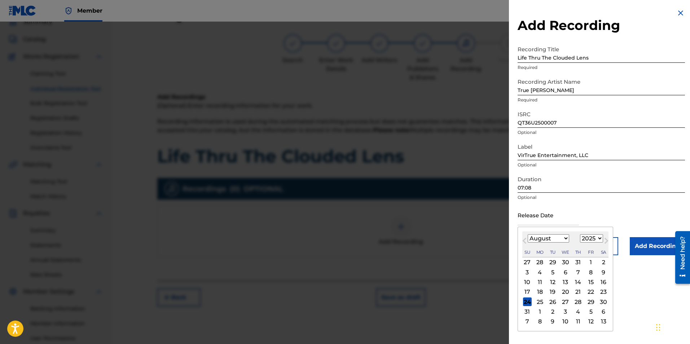
type input "[DATE]"
select select "5"
click at [588, 271] on div "13" at bounding box center [590, 272] width 9 height 9
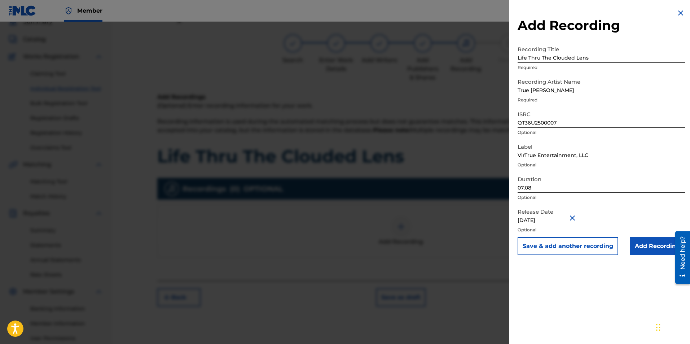
click at [640, 243] on input "Add Recording" at bounding box center [657, 246] width 55 height 18
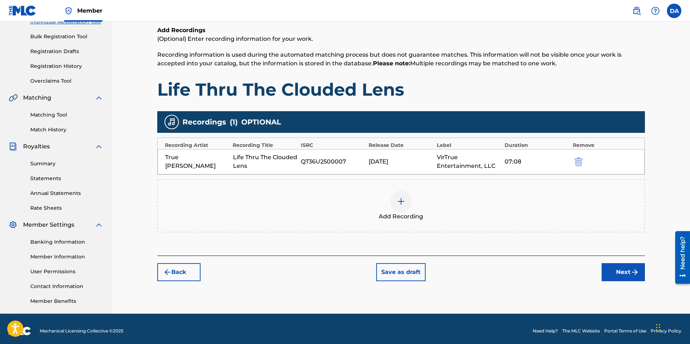
scroll to position [100, 0]
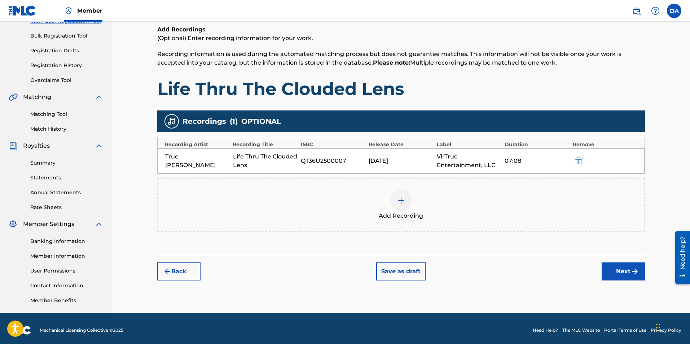
click at [615, 267] on button "Next" at bounding box center [623, 271] width 43 height 18
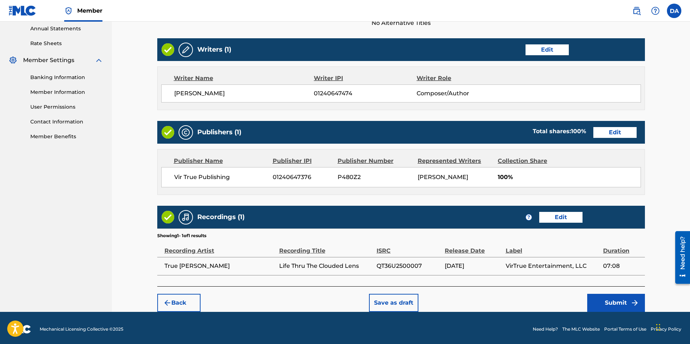
scroll to position [266, 0]
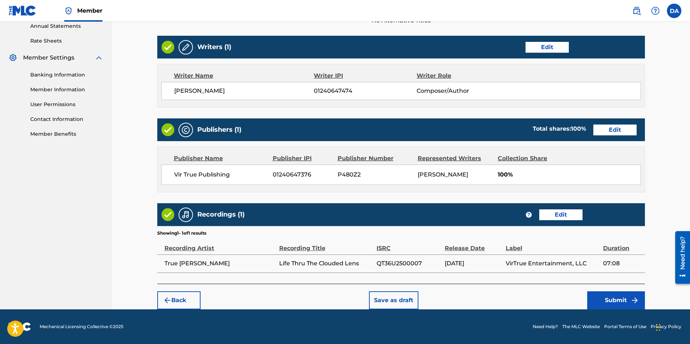
click at [612, 299] on button "Submit" at bounding box center [616, 300] width 58 height 18
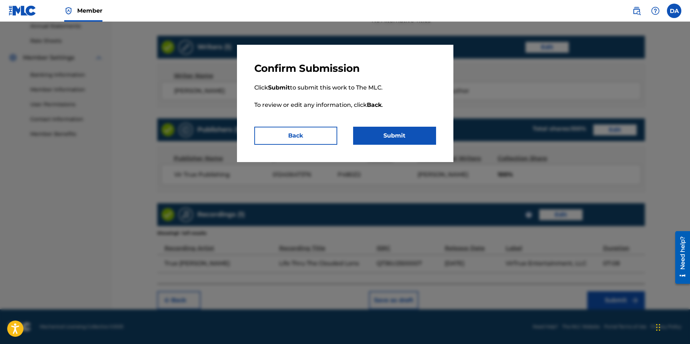
click at [392, 135] on button "Submit" at bounding box center [394, 136] width 83 height 18
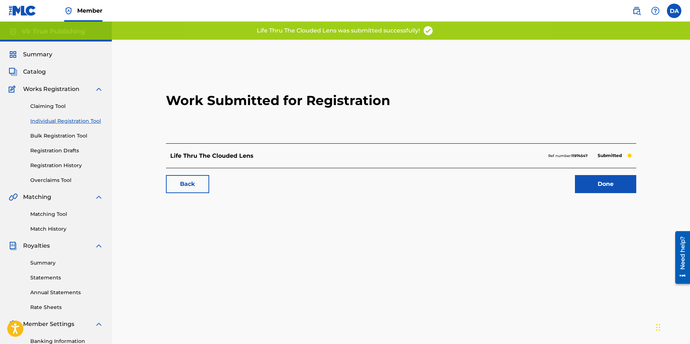
click at [615, 181] on link "Done" at bounding box center [605, 184] width 61 height 18
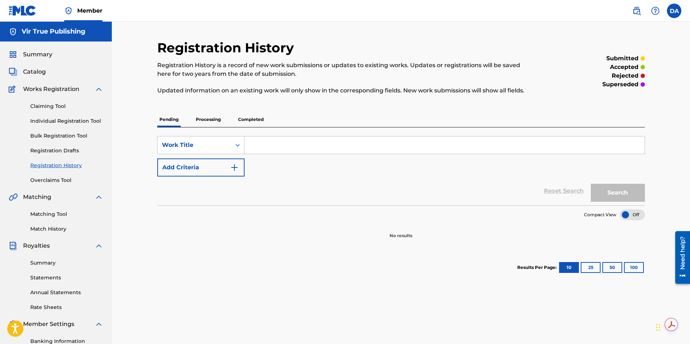
click at [53, 106] on link "Claiming Tool" at bounding box center [66, 106] width 73 height 8
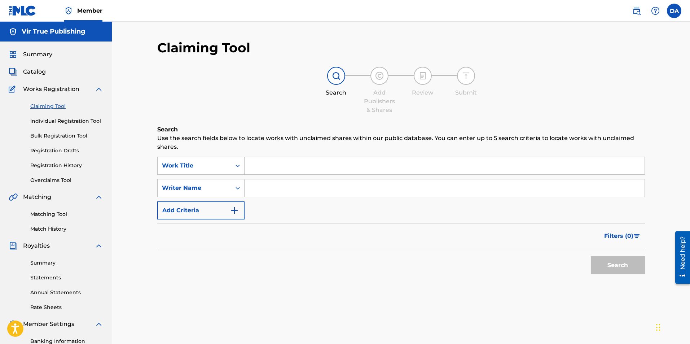
click at [253, 167] on input "Search Form" at bounding box center [445, 165] width 400 height 17
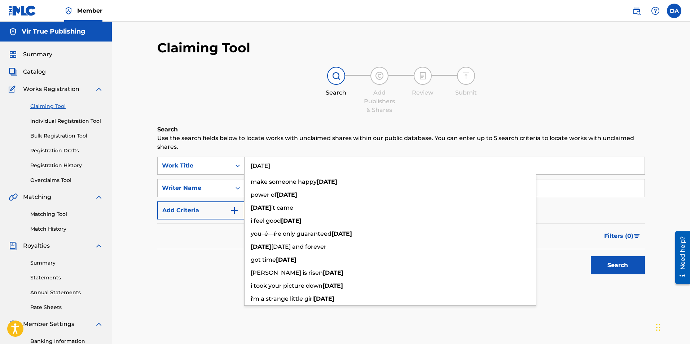
type input "[DATE]"
click at [591, 256] on button "Search" at bounding box center [618, 265] width 54 height 18
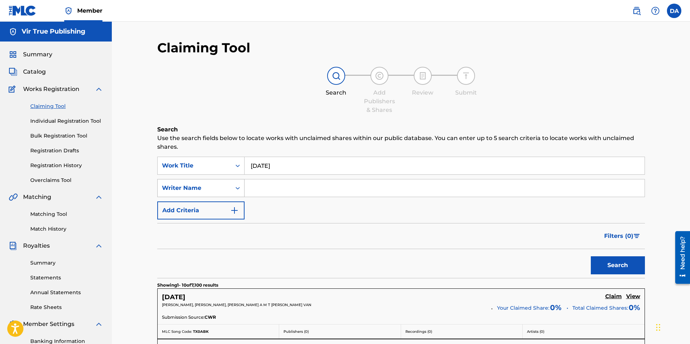
click at [236, 188] on icon "Search Form" at bounding box center [238, 188] width 4 height 3
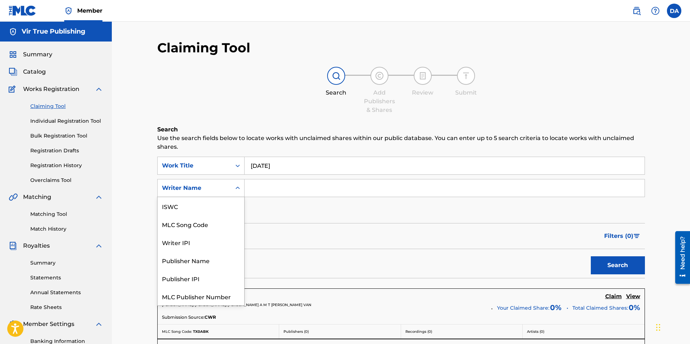
scroll to position [18, 0]
click at [193, 224] on div "Writer IPI" at bounding box center [201, 224] width 87 height 18
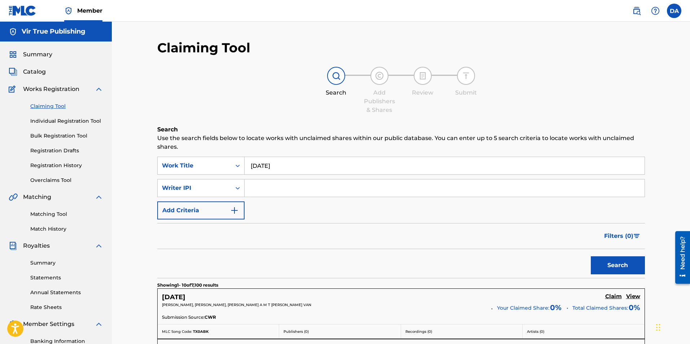
click at [255, 188] on input "Search Form" at bounding box center [445, 187] width 400 height 17
paste input "1240647474"
type input "1240647474"
click at [614, 259] on button "Search" at bounding box center [618, 265] width 54 height 18
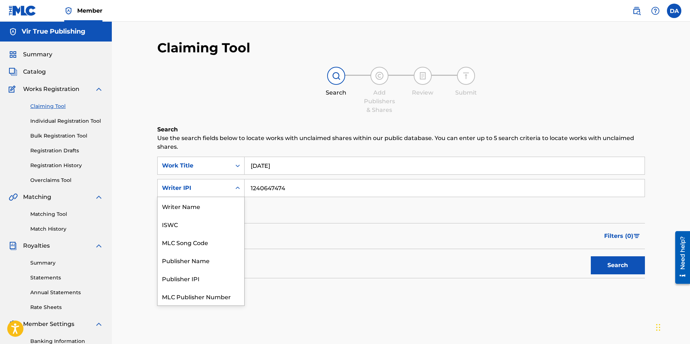
click at [239, 190] on icon "Search Form" at bounding box center [237, 187] width 7 height 7
click at [205, 205] on div "Writer Name" at bounding box center [201, 206] width 87 height 18
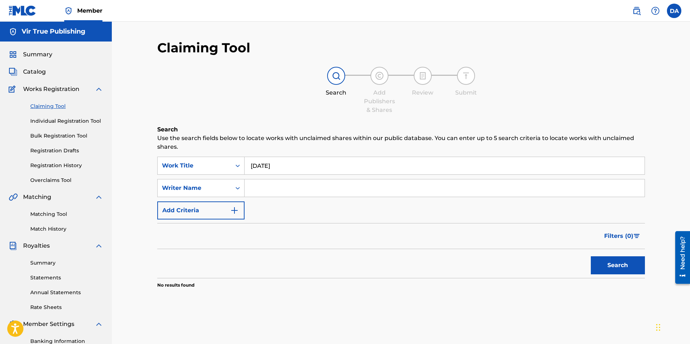
click at [307, 185] on input "Search Form" at bounding box center [445, 187] width 400 height 17
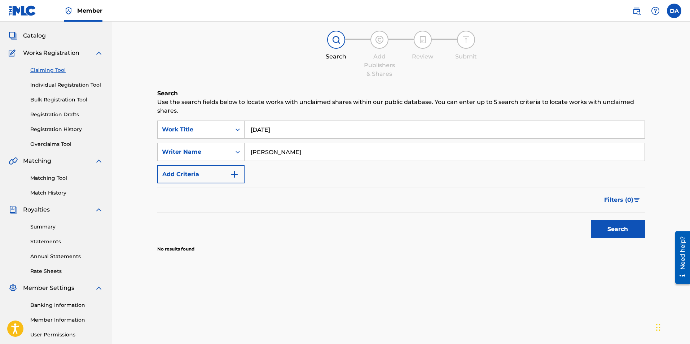
type input "[PERSON_NAME]"
click at [591, 220] on button "Search" at bounding box center [618, 229] width 54 height 18
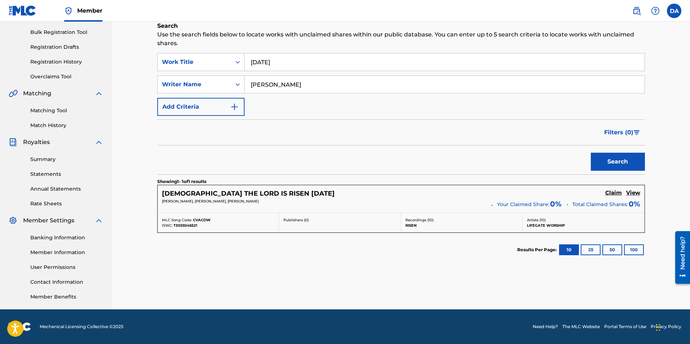
scroll to position [0, 0]
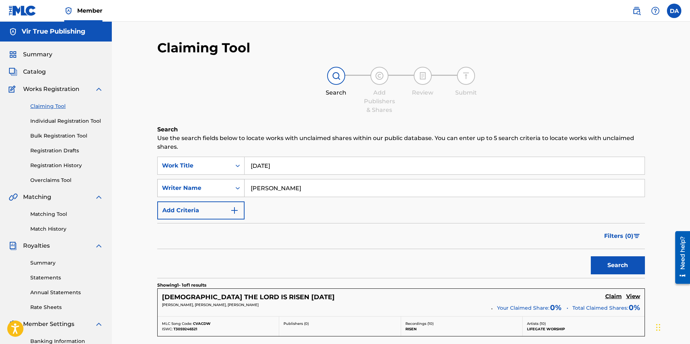
drag, startPoint x: 308, startPoint y: 188, endPoint x: 224, endPoint y: 188, distance: 83.7
click at [224, 188] on div "SearchWithCriteriaef20d8f5-4e6f-4738-ad29-25f2c47eda46 Writer Name [PERSON_NAME]" at bounding box center [401, 188] width 488 height 18
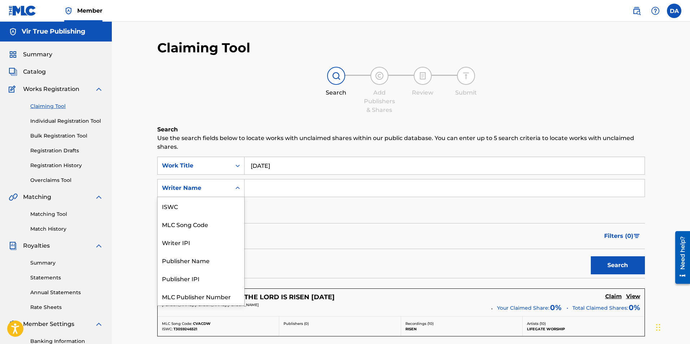
click at [236, 187] on icon "Search Form" at bounding box center [237, 187] width 7 height 7
click at [208, 224] on div "Writer IPI" at bounding box center [201, 224] width 87 height 18
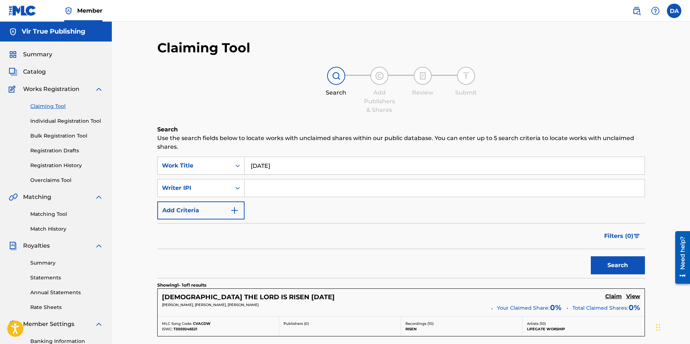
click at [255, 190] on input "Search Form" at bounding box center [445, 187] width 400 height 17
paste input "1240647474"
type input "1240647474"
click at [609, 261] on button "Search" at bounding box center [618, 265] width 54 height 18
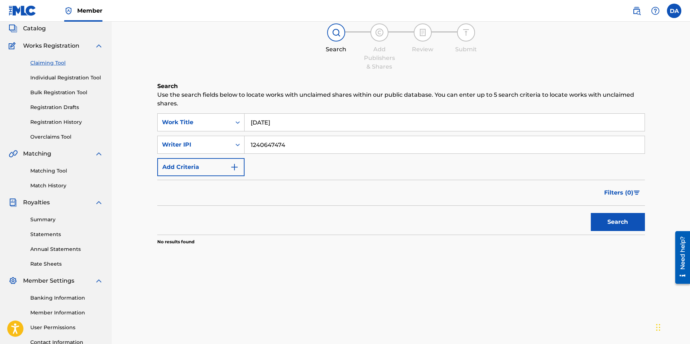
scroll to position [0, 0]
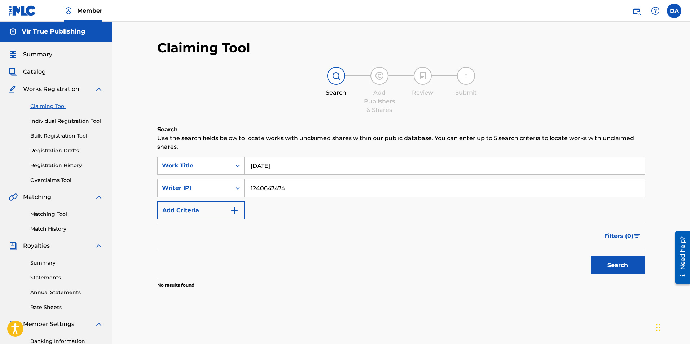
click at [46, 120] on link "Individual Registration Tool" at bounding box center [66, 121] width 73 height 8
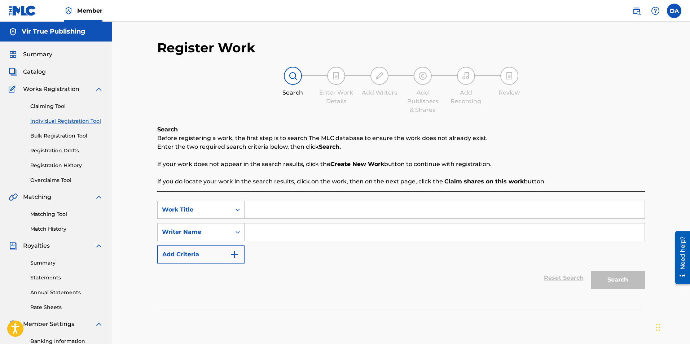
click at [71, 120] on link "Individual Registration Tool" at bounding box center [66, 121] width 73 height 8
click at [271, 210] on input "Search Form" at bounding box center [445, 209] width 400 height 17
type input "[DATE]"
click at [261, 230] on input "Search Form" at bounding box center [445, 231] width 400 height 17
click at [236, 234] on icon "Search Form" at bounding box center [237, 231] width 7 height 7
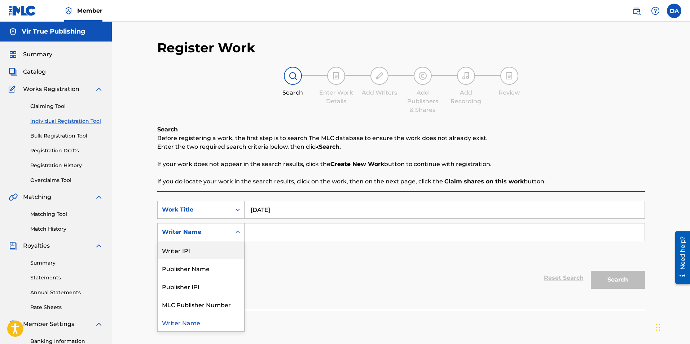
click at [227, 246] on div "Writer IPI" at bounding box center [201, 250] width 87 height 18
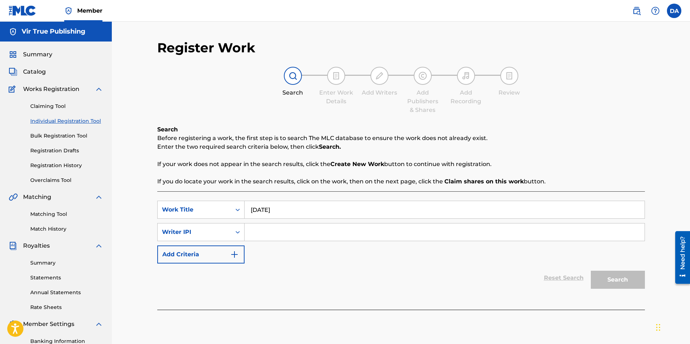
click at [267, 233] on input "Search Form" at bounding box center [445, 231] width 400 height 17
paste input "1240647474"
type input "1240647474"
click at [607, 274] on button "Search" at bounding box center [618, 280] width 54 height 18
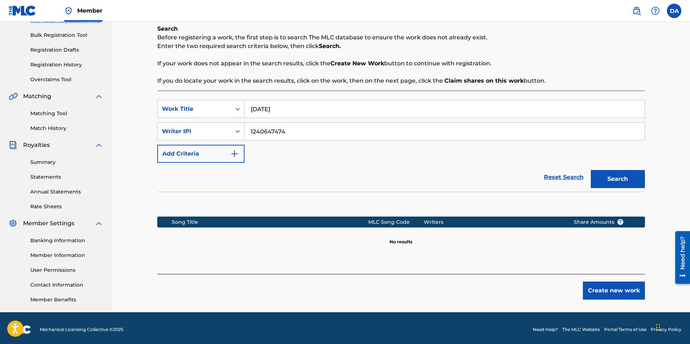
scroll to position [104, 0]
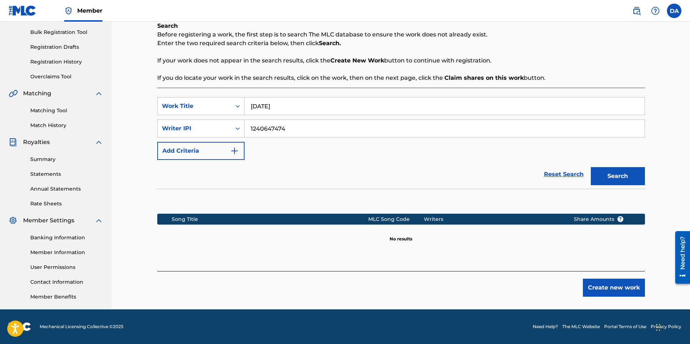
click at [615, 288] on button "Create new work" at bounding box center [614, 287] width 62 height 18
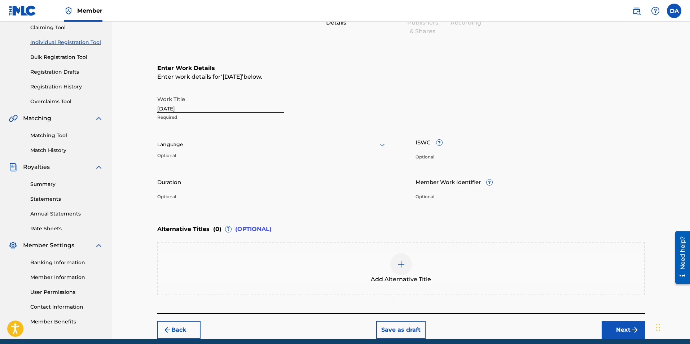
scroll to position [67, 0]
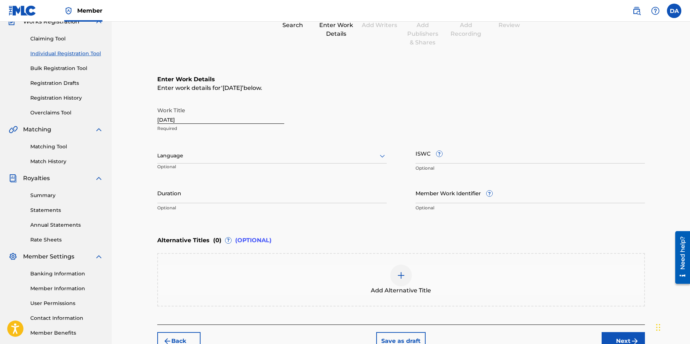
click at [171, 123] on div "Work Title [DATE] Required" at bounding box center [220, 119] width 127 height 32
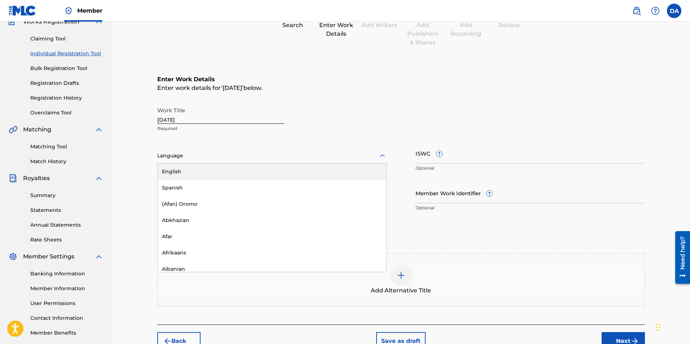
click at [182, 162] on div "Language" at bounding box center [271, 155] width 229 height 15
click at [181, 172] on div "English" at bounding box center [272, 171] width 229 height 16
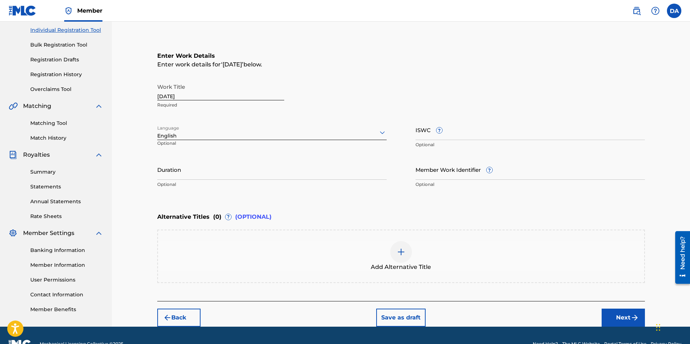
scroll to position [104, 0]
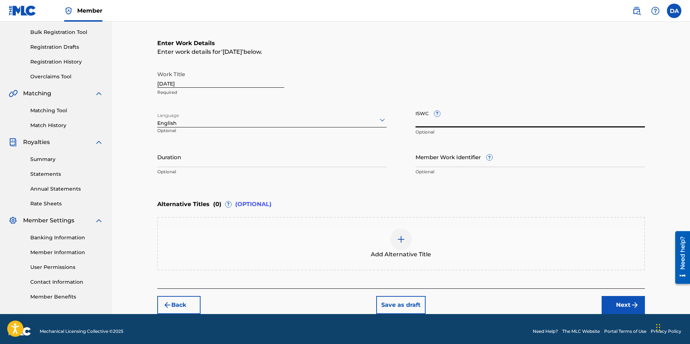
click at [448, 123] on input "ISWC ?" at bounding box center [529, 117] width 229 height 21
paste input "T3331534040"
type input "T3331534040"
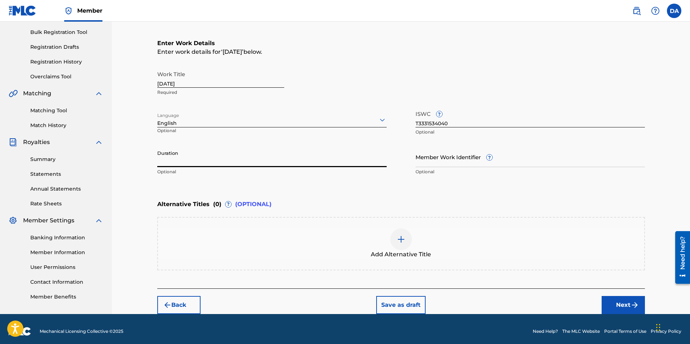
click at [227, 161] on input "Duration" at bounding box center [271, 156] width 229 height 21
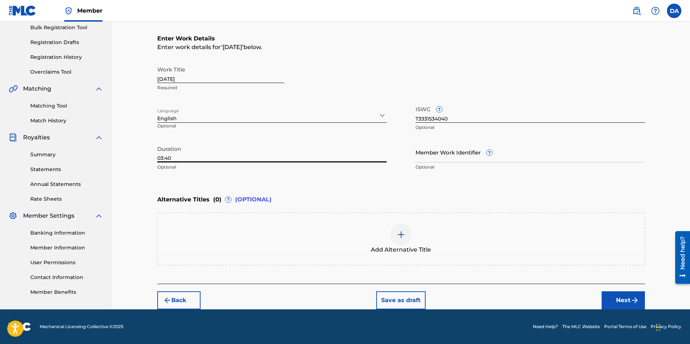
type input "03:40"
click at [615, 298] on button "Next" at bounding box center [623, 300] width 43 height 18
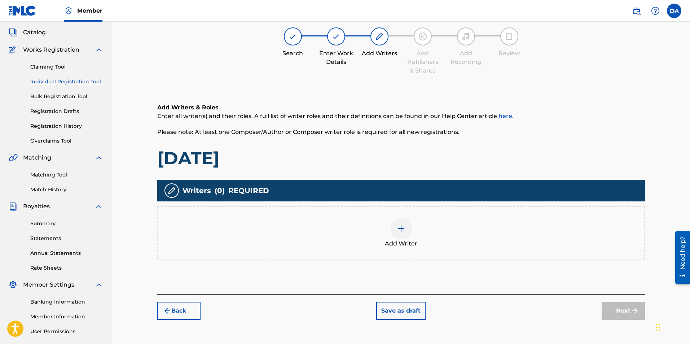
scroll to position [32, 0]
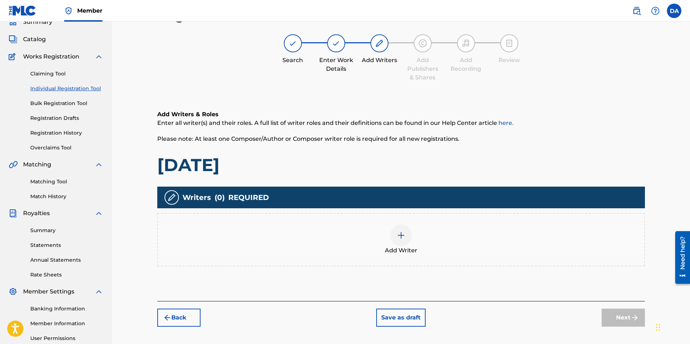
click at [400, 233] on img at bounding box center [401, 235] width 9 height 9
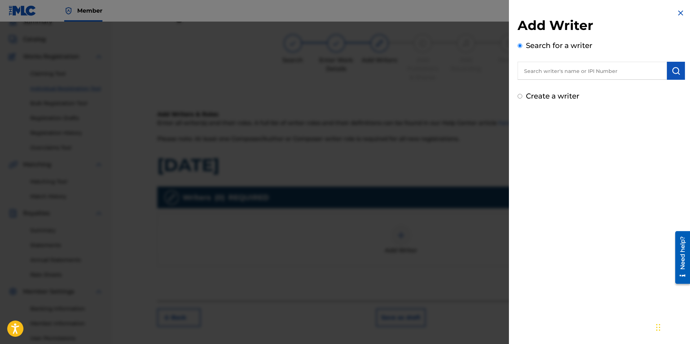
click at [535, 71] on input "text" at bounding box center [592, 71] width 149 height 18
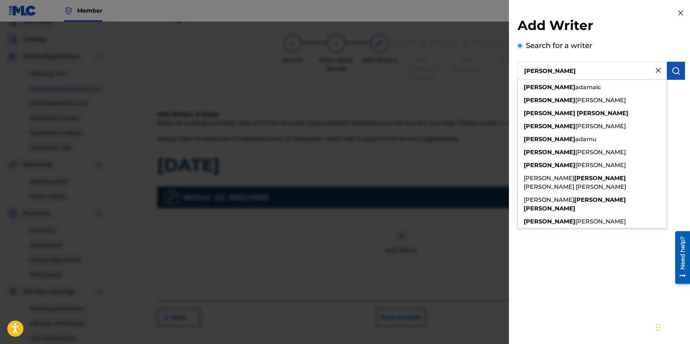
type input "[PERSON_NAME]"
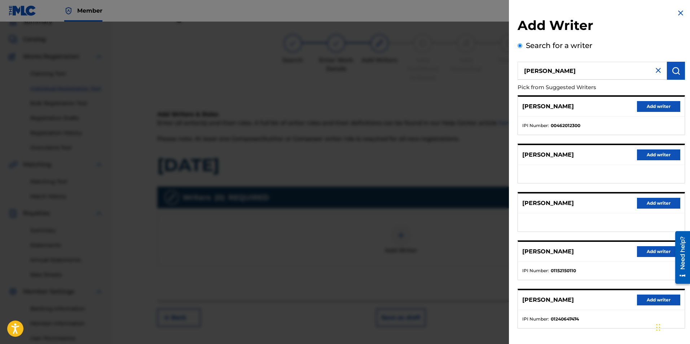
click at [646, 299] on button "Add writer" at bounding box center [658, 299] width 43 height 11
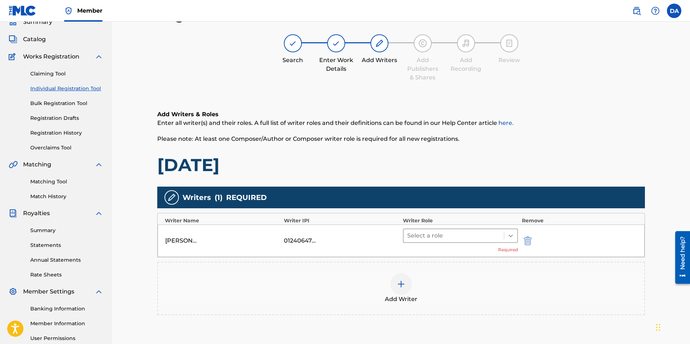
click at [511, 235] on icon at bounding box center [510, 235] width 7 height 7
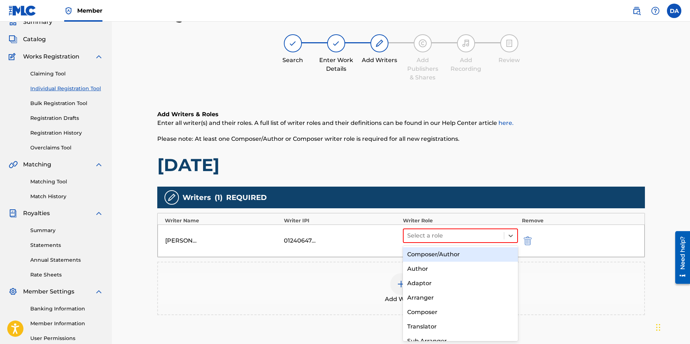
click at [462, 253] on div "Composer/Author" at bounding box center [460, 254] width 115 height 14
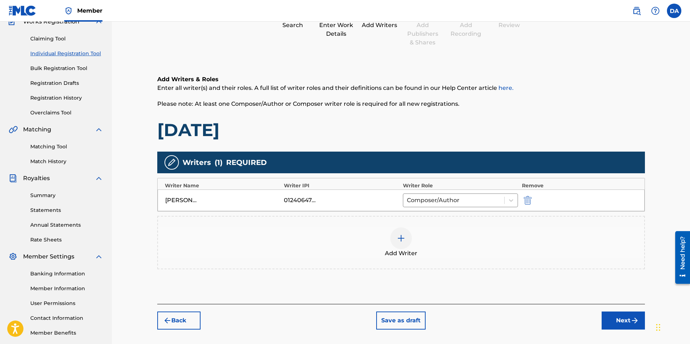
scroll to position [104, 0]
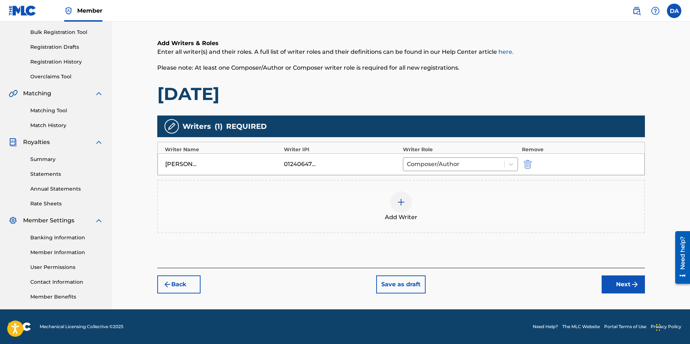
drag, startPoint x: 692, startPoint y: 165, endPoint x: 2, endPoint y: 48, distance: 699.9
click at [633, 282] on img "submit" at bounding box center [634, 284] width 9 height 9
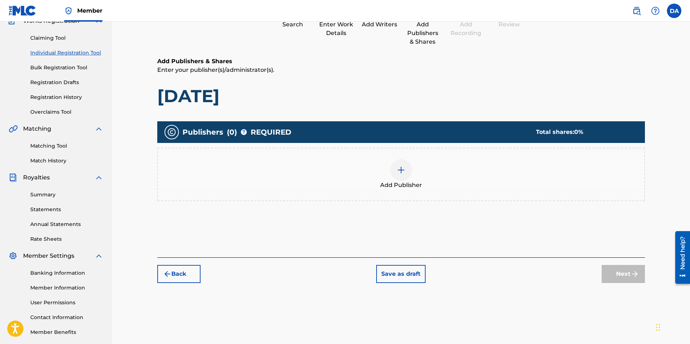
scroll to position [32, 0]
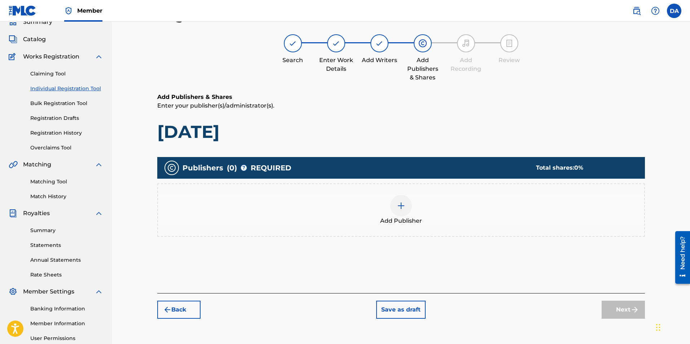
click at [397, 202] on img at bounding box center [401, 205] width 9 height 9
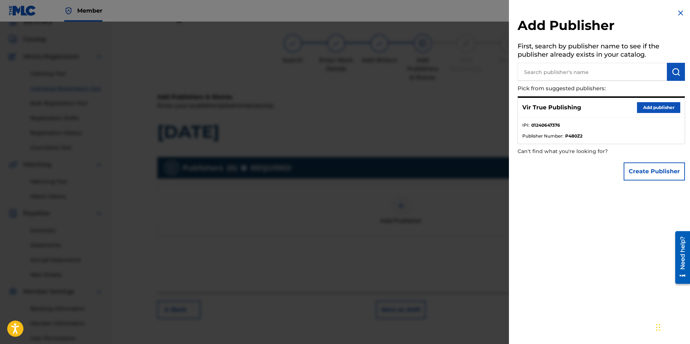
click at [657, 106] on button "Add publisher" at bounding box center [658, 107] width 43 height 11
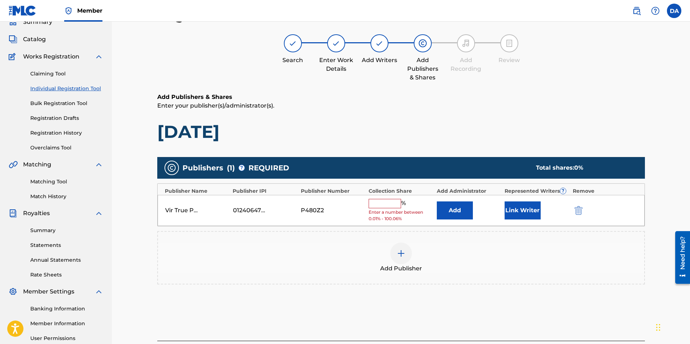
click at [385, 202] on input "text" at bounding box center [385, 203] width 32 height 9
type input "100"
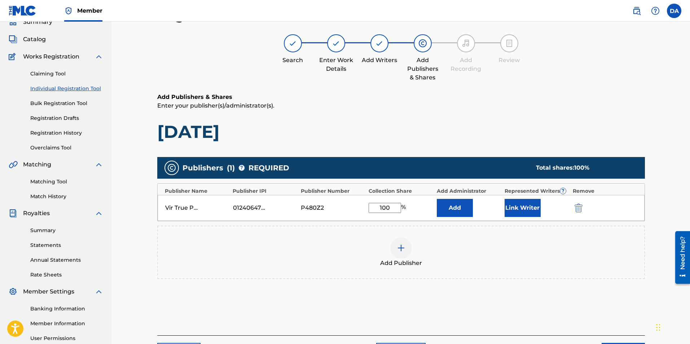
click at [520, 206] on button "Link Writer" at bounding box center [523, 208] width 36 height 18
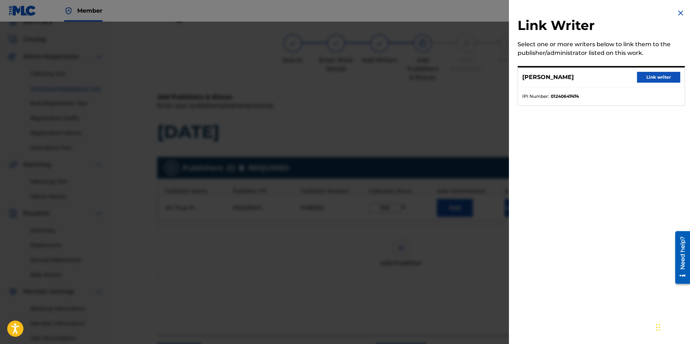
click at [646, 76] on button "Link writer" at bounding box center [658, 77] width 43 height 11
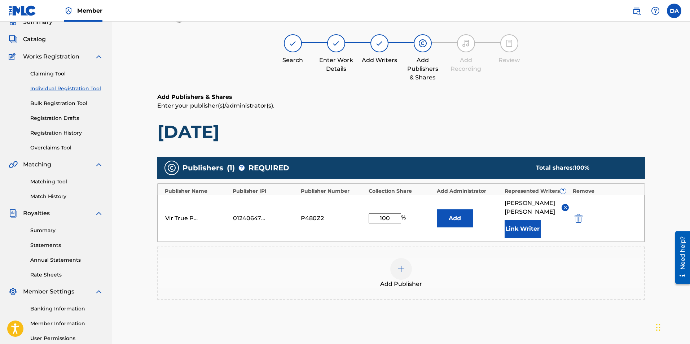
scroll to position [104, 0]
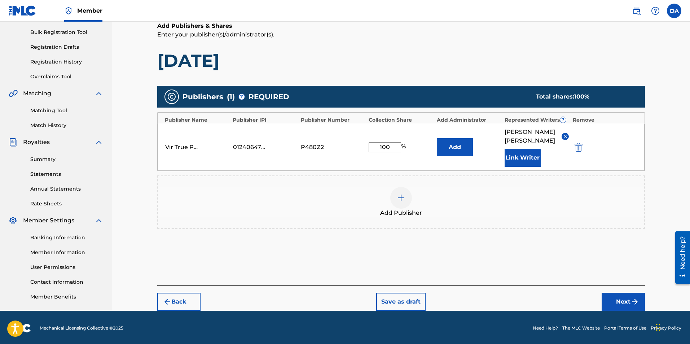
click at [618, 293] on button "Next" at bounding box center [623, 302] width 43 height 18
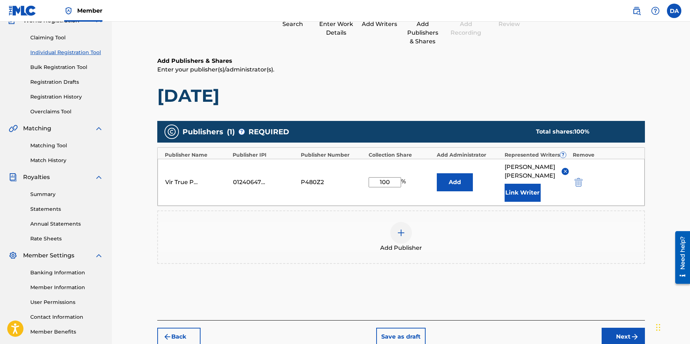
scroll to position [32, 0]
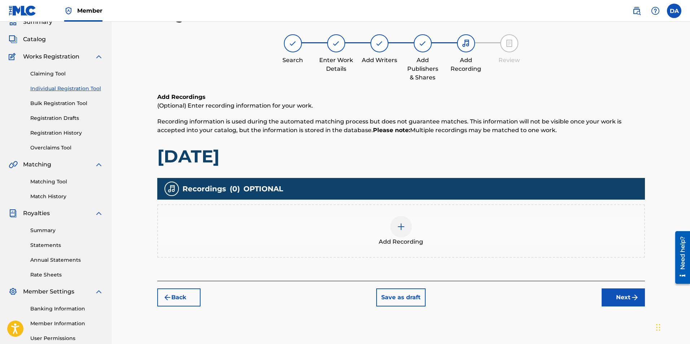
click at [402, 223] on img at bounding box center [401, 226] width 9 height 9
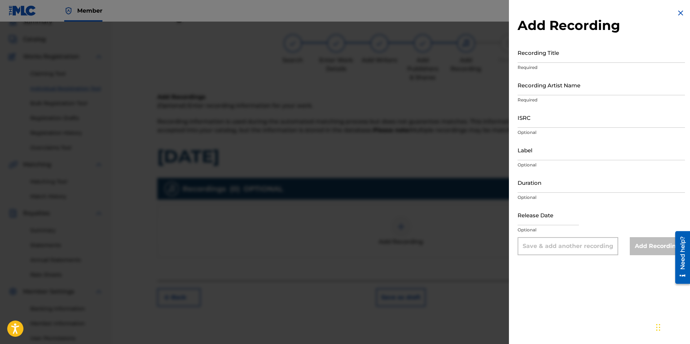
click at [544, 57] on input "Recording Title" at bounding box center [601, 52] width 167 height 21
type input "[DATE]"
click at [525, 87] on input "Recording Artist Name" at bounding box center [601, 85] width 167 height 21
type input "True [PERSON_NAME]"
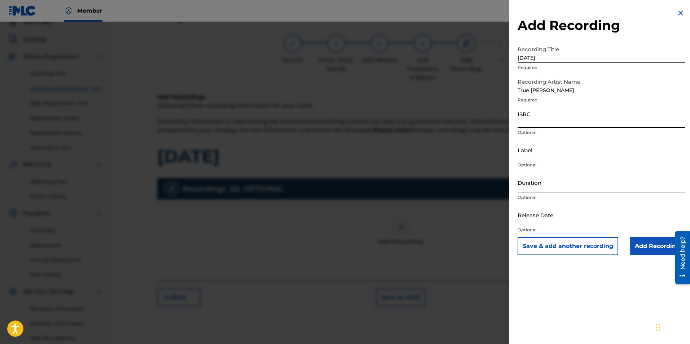
click at [539, 123] on input "ISRC" at bounding box center [601, 117] width 167 height 21
paste input "QT36U2500008"
type input "QT36U2500008"
click at [541, 157] on input "Label" at bounding box center [601, 150] width 167 height 21
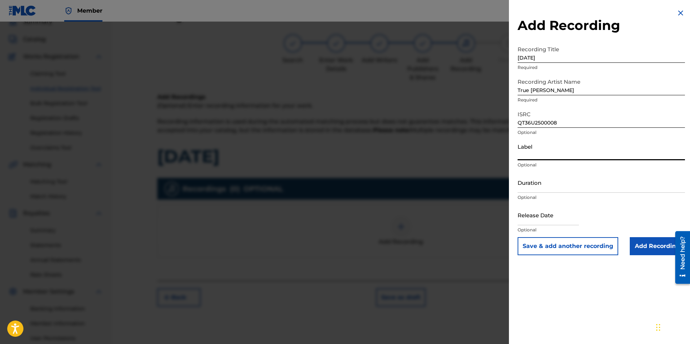
type input "VirTrue Entertainment, LLC"
click at [537, 188] on input "Duration" at bounding box center [601, 182] width 167 height 21
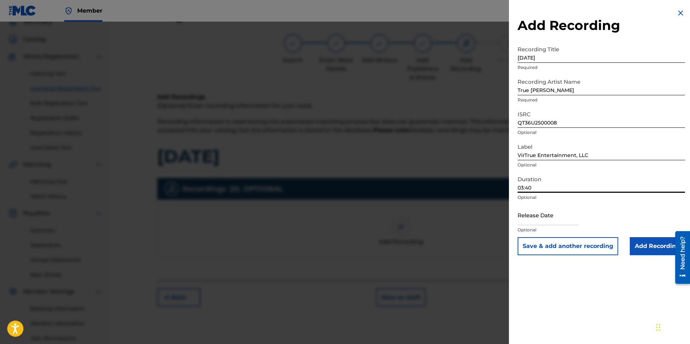
type input "03:40"
click at [556, 217] on input "text" at bounding box center [548, 214] width 61 height 21
select select "7"
select select "2025"
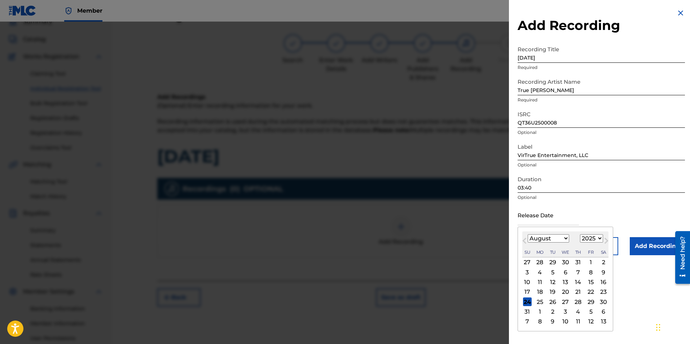
type input "[DATE]"
select select "5"
click at [590, 269] on div "13" at bounding box center [590, 272] width 9 height 9
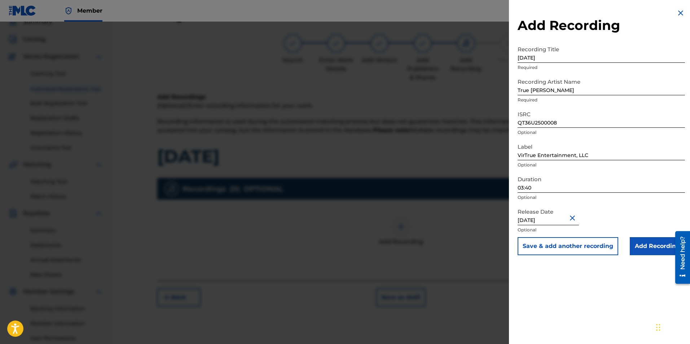
click at [646, 246] on input "Add Recording" at bounding box center [657, 246] width 55 height 18
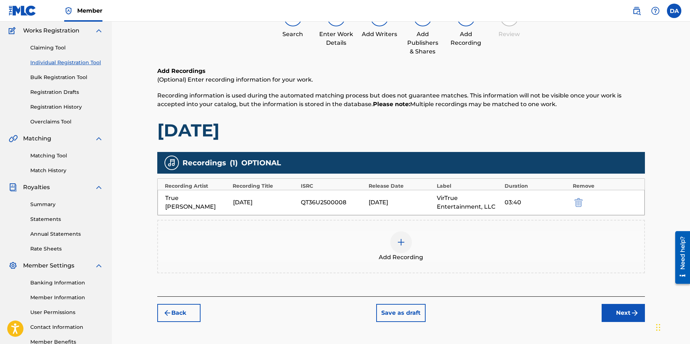
scroll to position [104, 0]
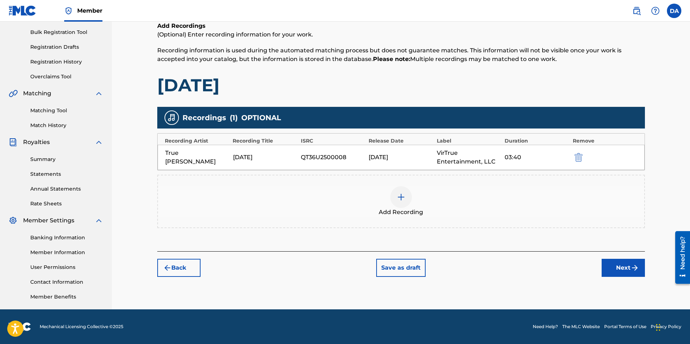
click at [615, 267] on button "Next" at bounding box center [623, 268] width 43 height 18
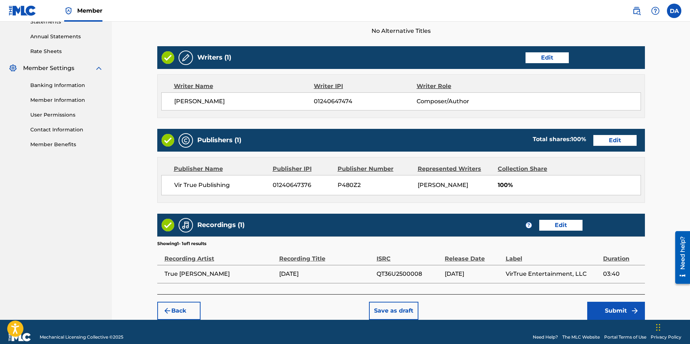
scroll to position [266, 0]
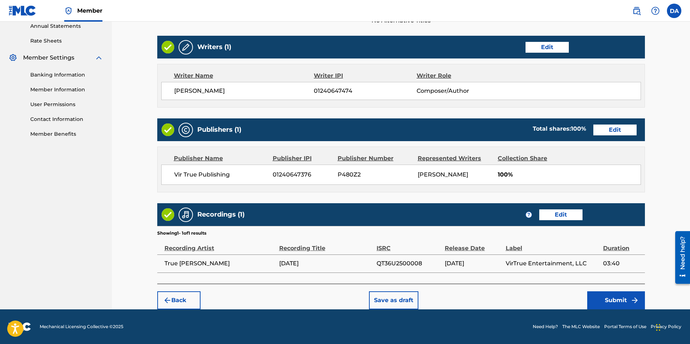
click at [620, 295] on button "Submit" at bounding box center [616, 300] width 58 height 18
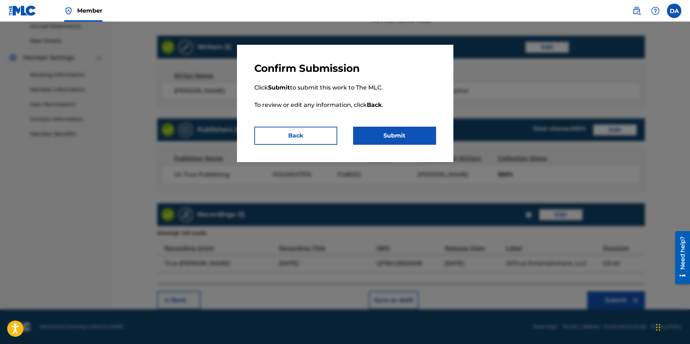
click at [370, 129] on button "Submit" at bounding box center [394, 136] width 83 height 18
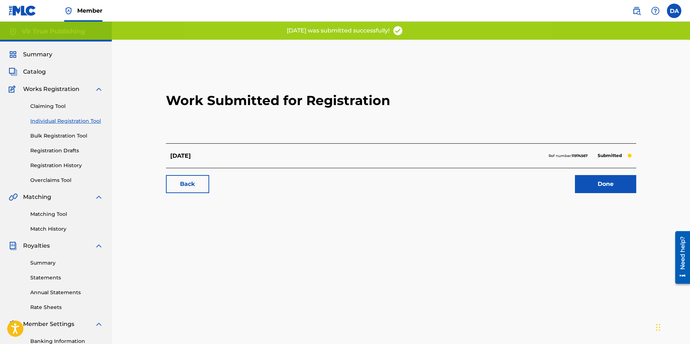
click at [594, 183] on link "Done" at bounding box center [605, 184] width 61 height 18
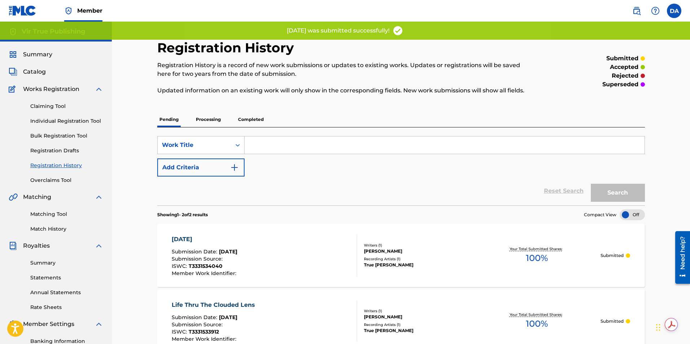
click at [43, 106] on link "Claiming Tool" at bounding box center [66, 106] width 73 height 8
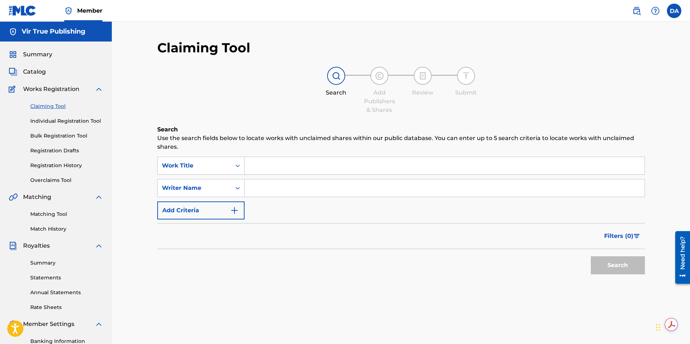
click at [48, 120] on link "Individual Registration Tool" at bounding box center [66, 121] width 73 height 8
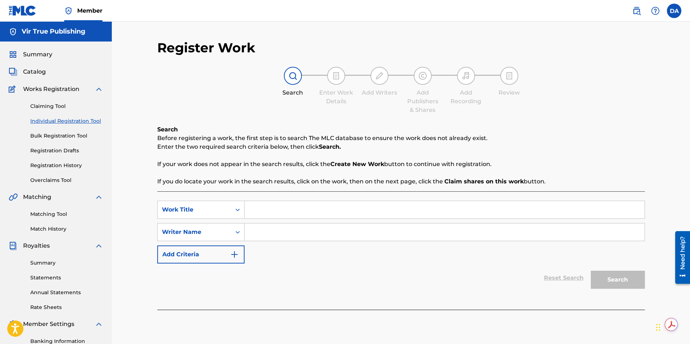
click at [259, 211] on input "Search Form" at bounding box center [445, 209] width 400 height 17
type input "Overdose"
click at [255, 230] on input "Search Form" at bounding box center [445, 231] width 400 height 17
type input "[PERSON_NAME]"
click at [591, 271] on button "Search" at bounding box center [618, 280] width 54 height 18
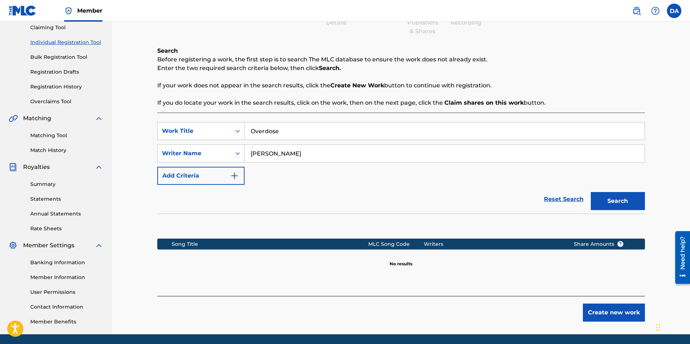
scroll to position [85, 0]
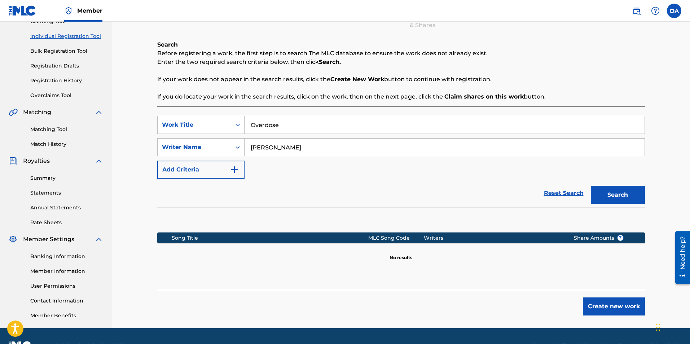
click at [602, 305] on button "Create new work" at bounding box center [614, 306] width 62 height 18
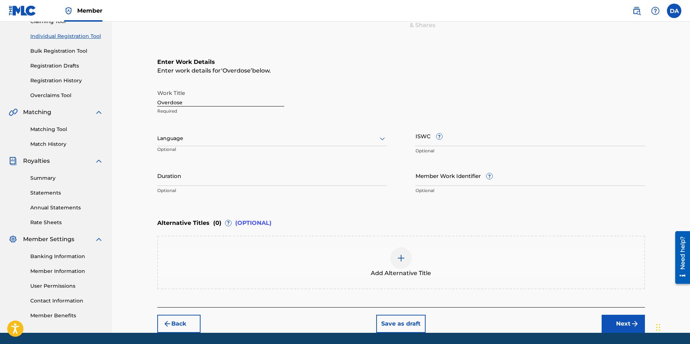
click at [182, 142] on div at bounding box center [271, 138] width 229 height 9
click at [211, 151] on div "English" at bounding box center [272, 154] width 229 height 16
click at [450, 144] on input "ISWC ?" at bounding box center [529, 136] width 229 height 21
paste input "T3331533990"
type input "T3331533990"
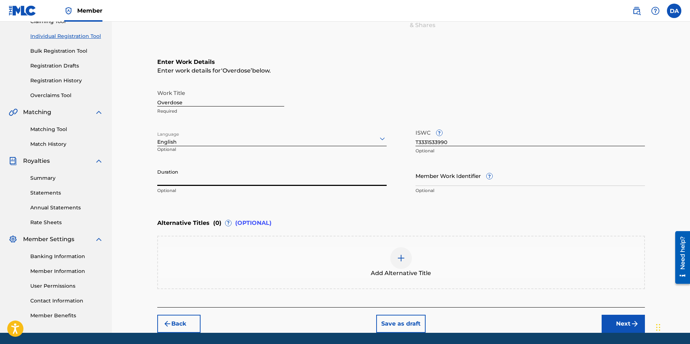
click at [209, 183] on input "Duration" at bounding box center [271, 175] width 229 height 21
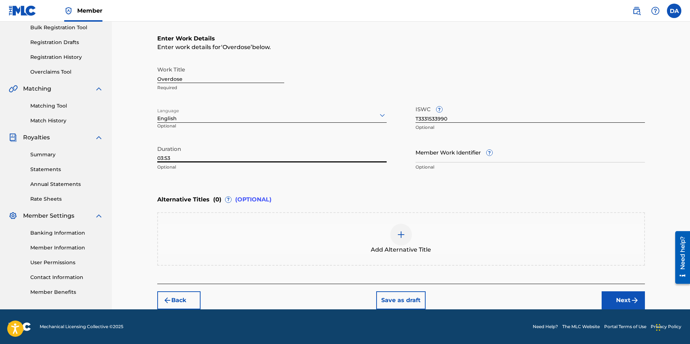
type input "03:53"
click at [625, 296] on button "Next" at bounding box center [623, 300] width 43 height 18
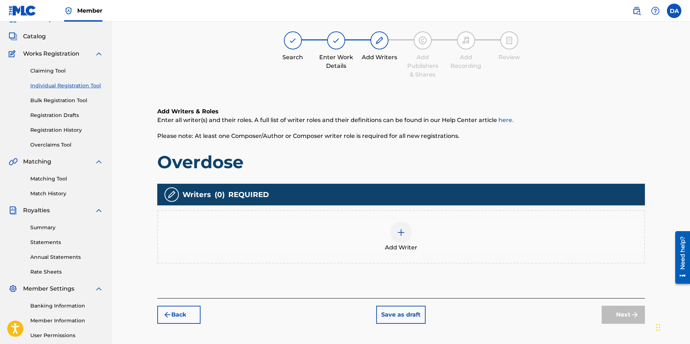
scroll to position [32, 0]
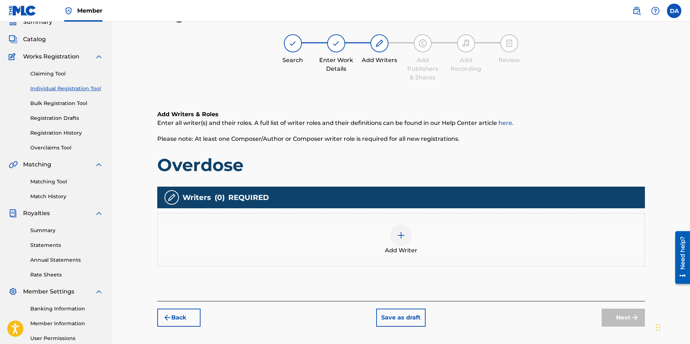
click at [403, 237] on img at bounding box center [401, 235] width 9 height 9
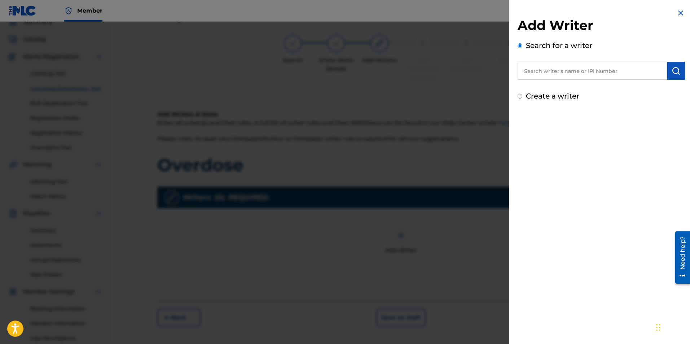
click at [599, 71] on input "text" at bounding box center [592, 71] width 149 height 18
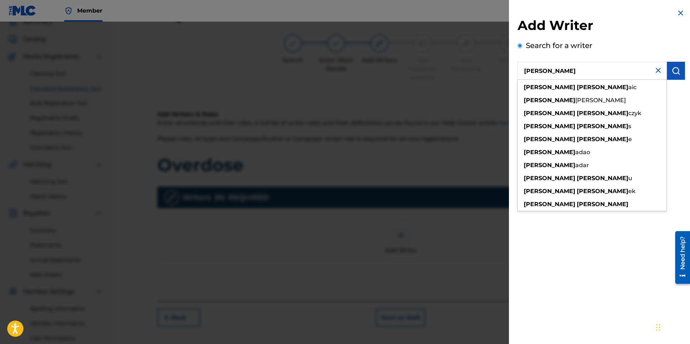
type input "[PERSON_NAME]"
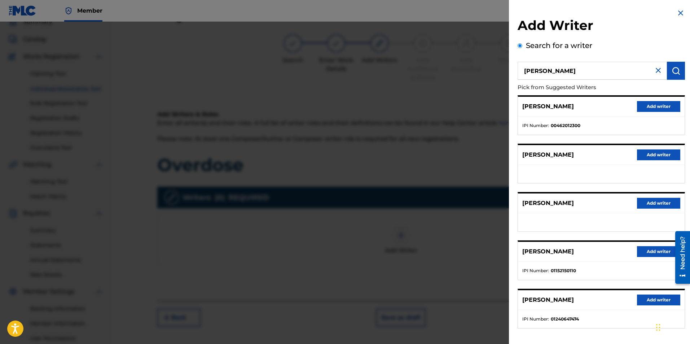
click at [645, 299] on button "Add writer" at bounding box center [658, 299] width 43 height 11
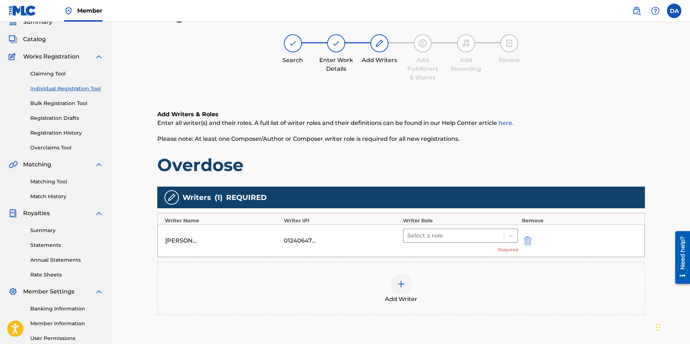
click at [480, 237] on div at bounding box center [453, 235] width 93 height 10
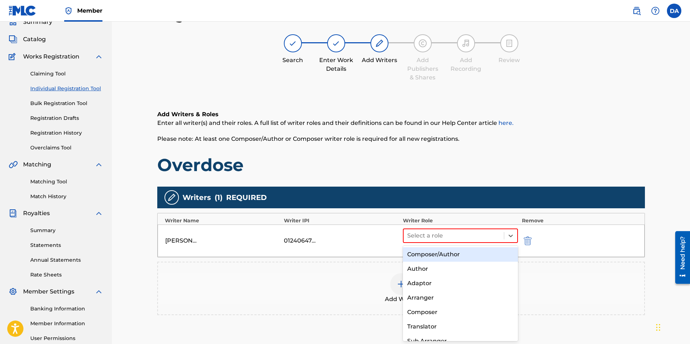
click at [447, 253] on div "Composer/Author" at bounding box center [460, 254] width 115 height 14
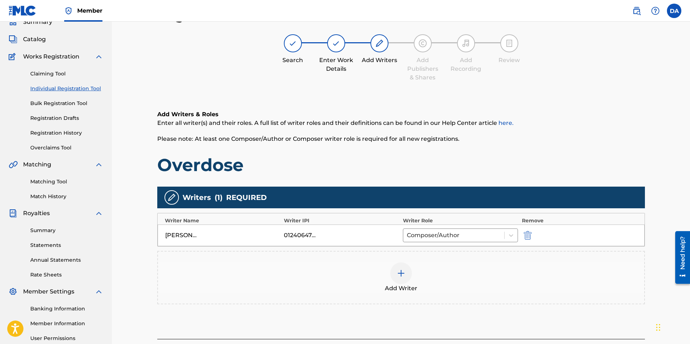
scroll to position [104, 0]
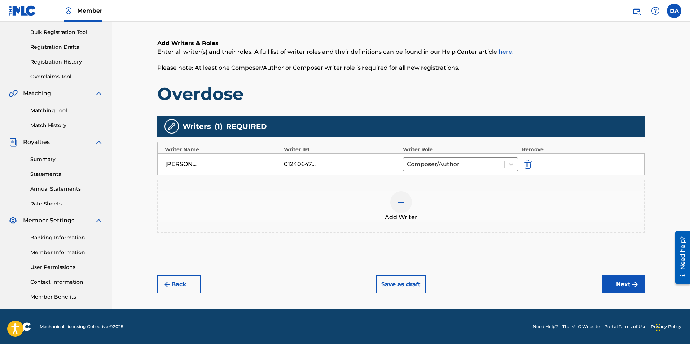
click at [633, 286] on img "submit" at bounding box center [634, 284] width 9 height 9
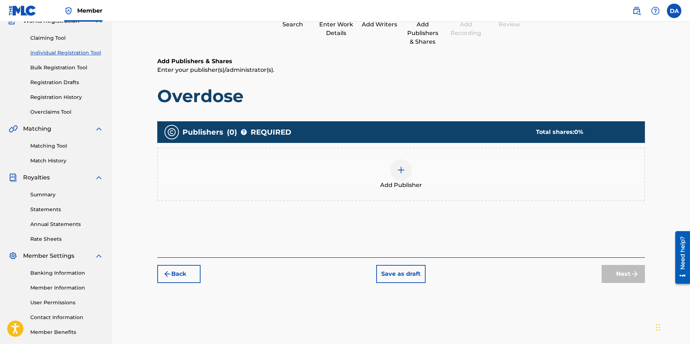
scroll to position [32, 0]
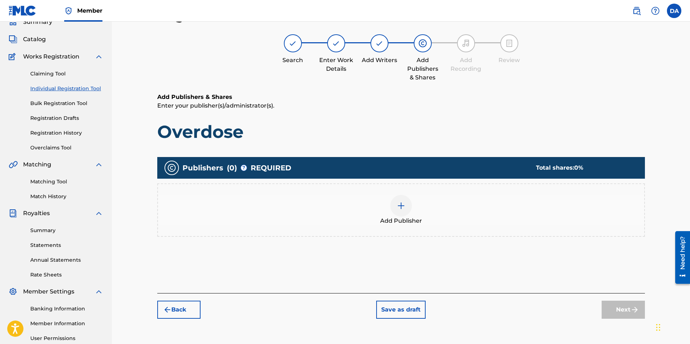
click at [402, 211] on div at bounding box center [401, 206] width 22 height 22
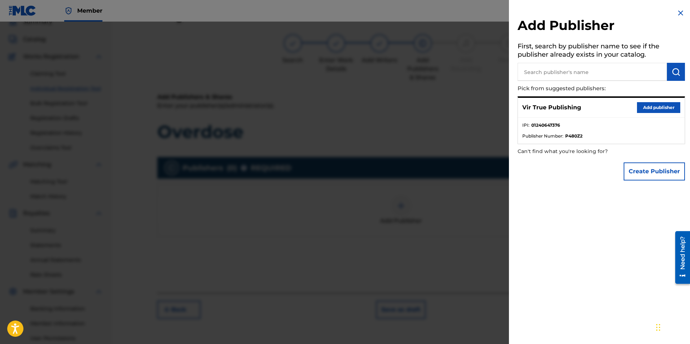
click at [651, 105] on button "Add publisher" at bounding box center [658, 107] width 43 height 11
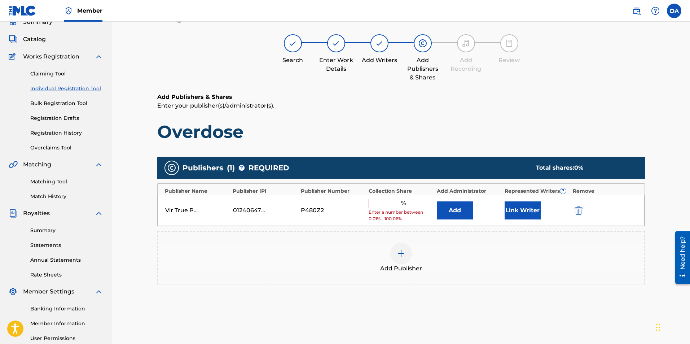
click at [384, 204] on input "text" at bounding box center [385, 203] width 32 height 9
type input "100"
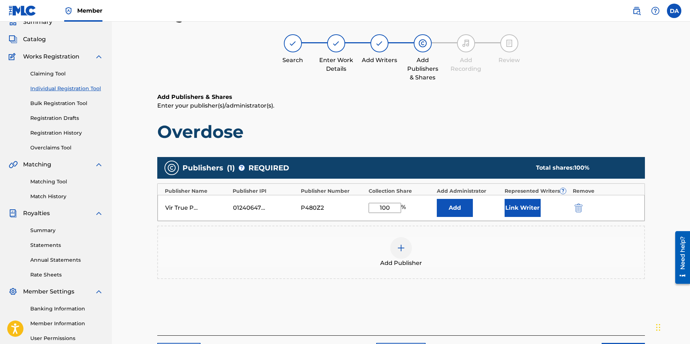
click at [522, 207] on button "Link Writer" at bounding box center [523, 208] width 36 height 18
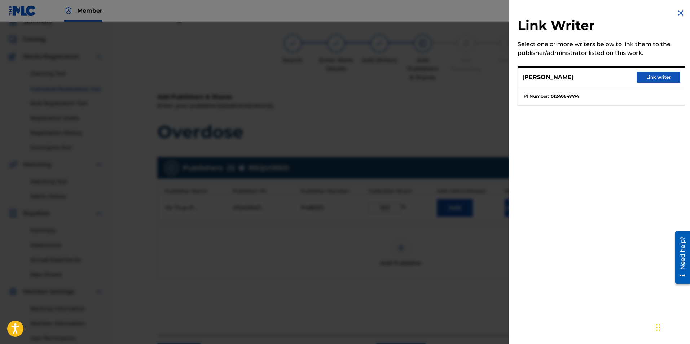
click at [647, 77] on button "Link writer" at bounding box center [658, 77] width 43 height 11
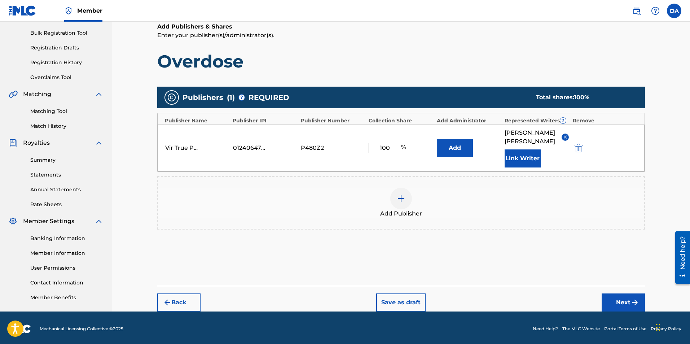
scroll to position [104, 0]
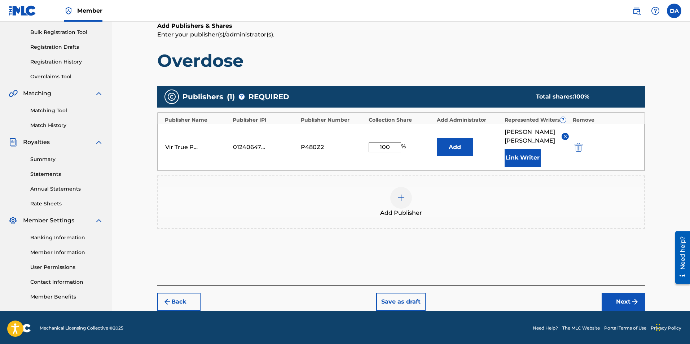
click at [629, 293] on button "Next" at bounding box center [623, 302] width 43 height 18
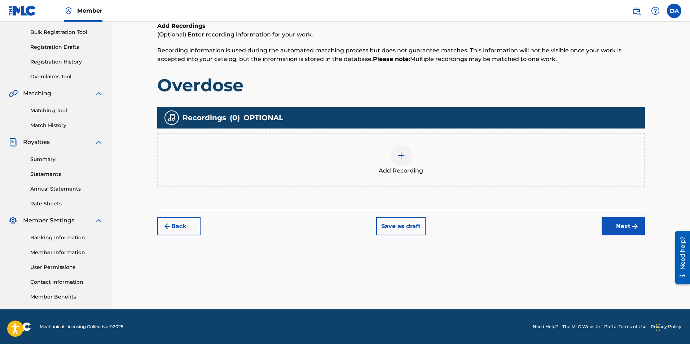
scroll to position [32, 0]
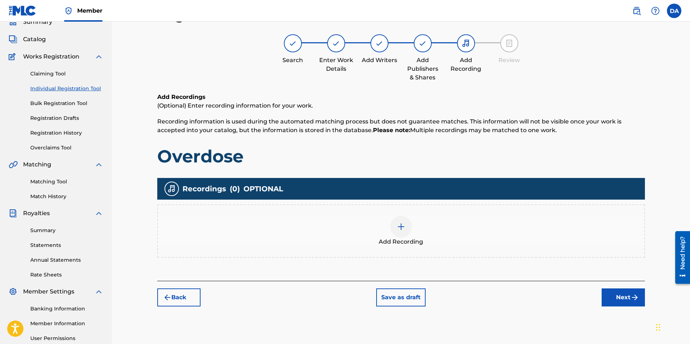
click at [403, 225] on img at bounding box center [401, 226] width 9 height 9
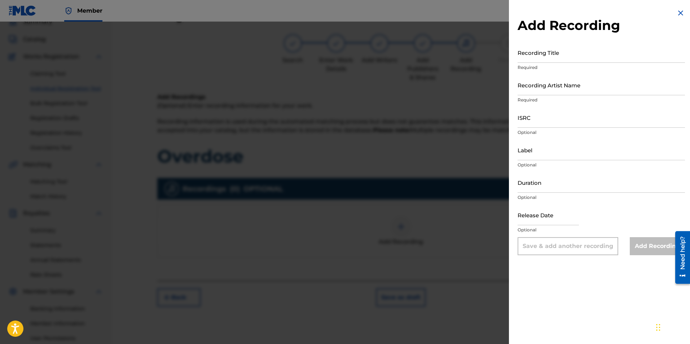
click at [535, 58] on input "Recording Title" at bounding box center [601, 52] width 167 height 21
type input "Overdose"
click at [538, 91] on input "Recording Artist Name" at bounding box center [601, 85] width 167 height 21
type input "True [PERSON_NAME]"
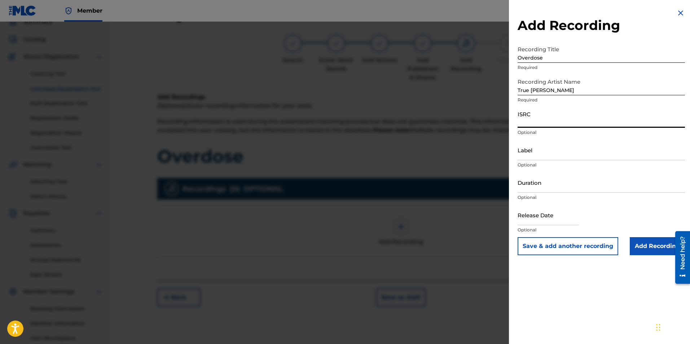
click at [560, 120] on input "ISRC" at bounding box center [601, 117] width 167 height 21
paste input "QT36U2500009"
type input "QT36U2500009"
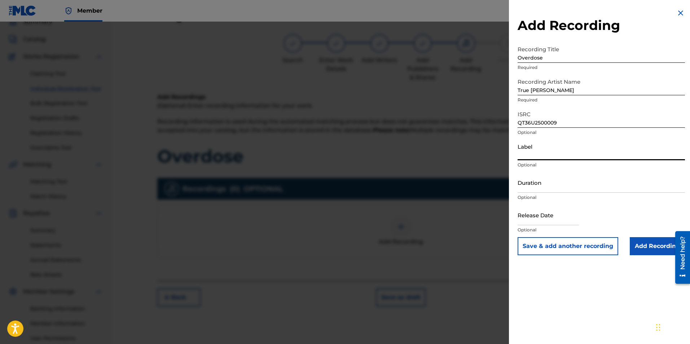
click at [540, 158] on input "Label" at bounding box center [601, 150] width 167 height 21
type input "VirTrue Entertainment, LLC"
click at [562, 188] on input "Duration" at bounding box center [601, 182] width 167 height 21
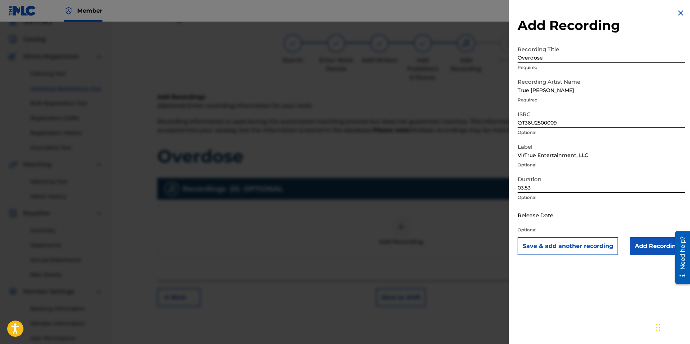
type input "03:53"
click at [570, 223] on input "text" at bounding box center [548, 214] width 61 height 21
select select "7"
select select "2025"
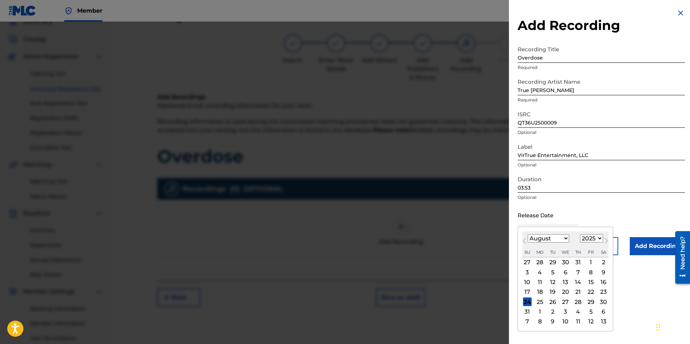
type input "[DATE]"
select select "5"
click at [591, 271] on div "13" at bounding box center [590, 272] width 9 height 9
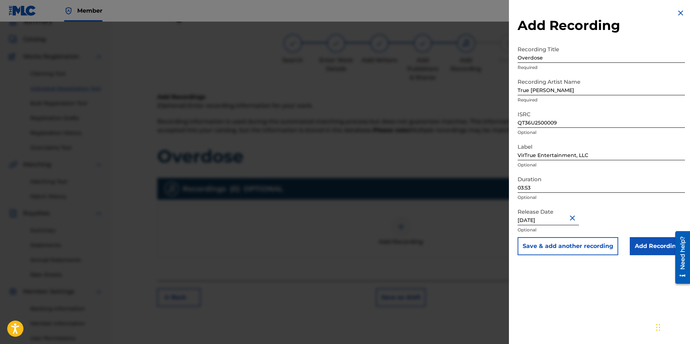
click at [647, 248] on input "Add Recording" at bounding box center [657, 246] width 55 height 18
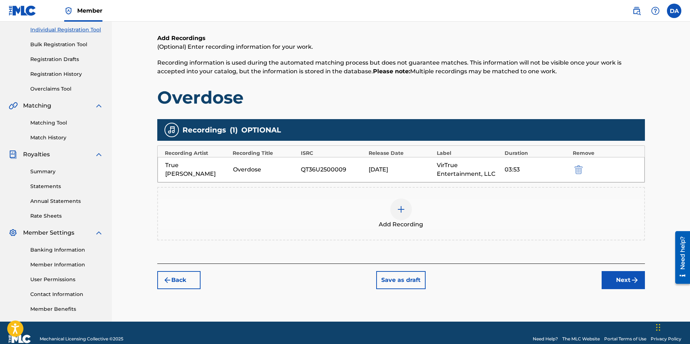
scroll to position [104, 0]
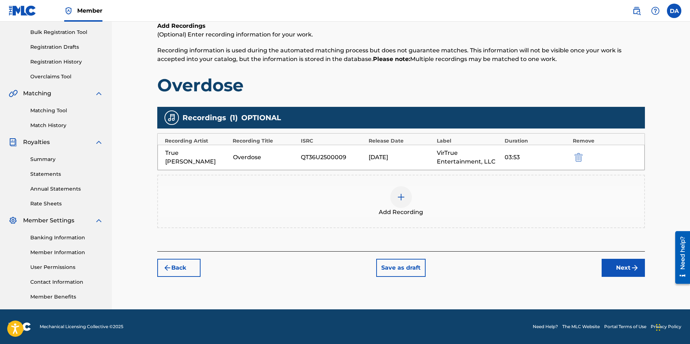
drag, startPoint x: 692, startPoint y: 158, endPoint x: 4, endPoint y: 13, distance: 703.1
click at [619, 265] on button "Next" at bounding box center [623, 268] width 43 height 18
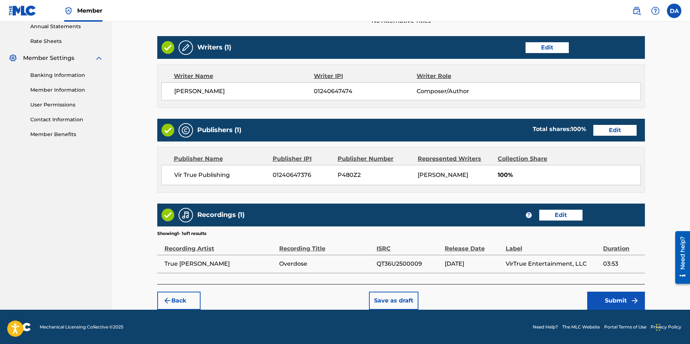
scroll to position [266, 0]
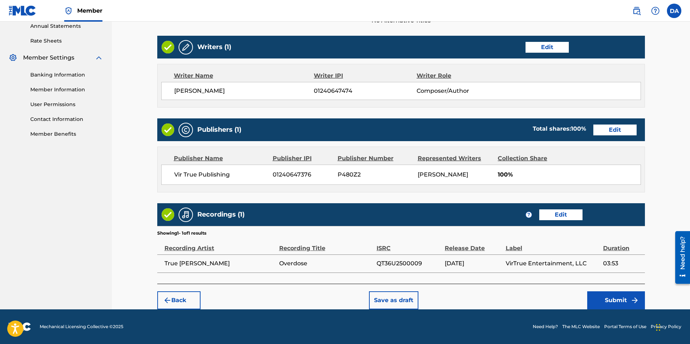
click at [611, 300] on button "Submit" at bounding box center [616, 300] width 58 height 18
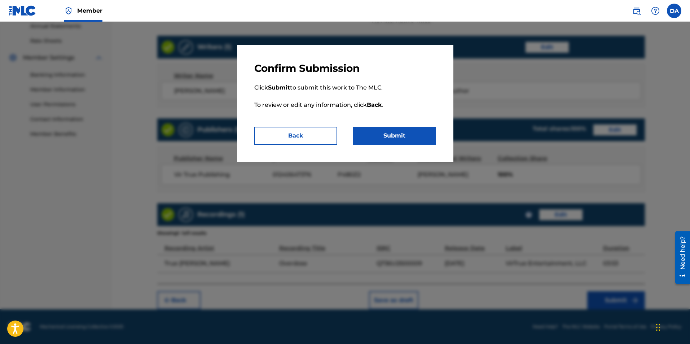
click at [399, 136] on button "Submit" at bounding box center [394, 136] width 83 height 18
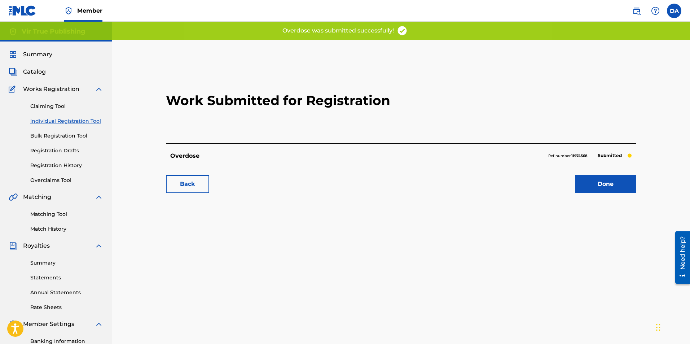
click at [594, 184] on link "Done" at bounding box center [605, 184] width 61 height 18
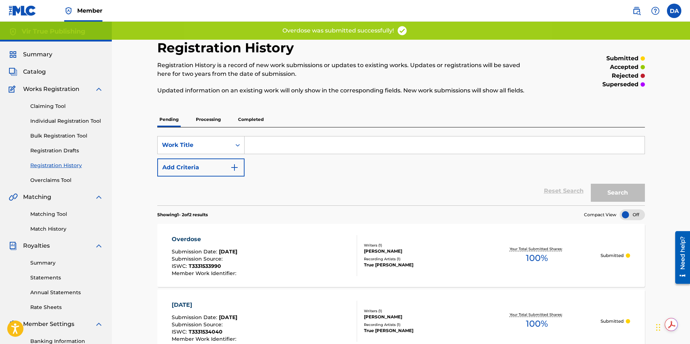
click at [54, 119] on link "Individual Registration Tool" at bounding box center [66, 121] width 73 height 8
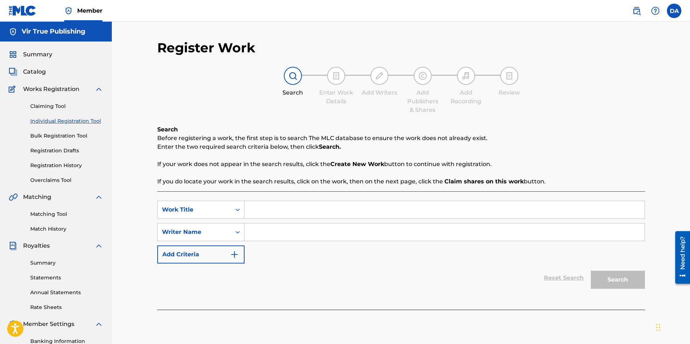
click at [285, 211] on input "Search Form" at bounding box center [445, 209] width 400 height 17
type input "The Process"
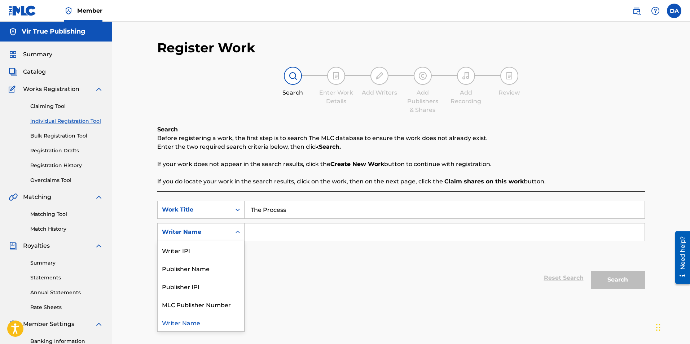
click at [236, 232] on icon "Search Form" at bounding box center [237, 231] width 7 height 7
click at [221, 249] on div "Writer IPI" at bounding box center [201, 250] width 87 height 18
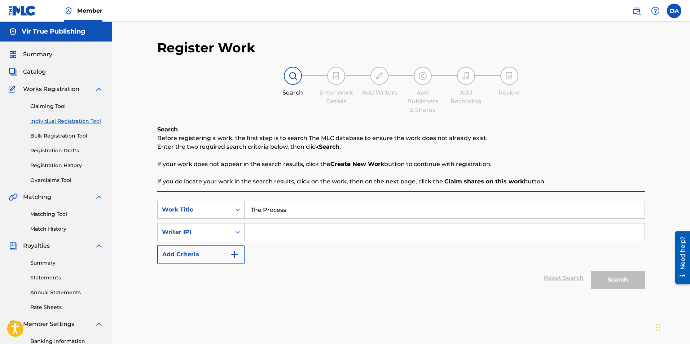
click at [257, 234] on input "Search Form" at bounding box center [445, 231] width 400 height 17
paste input "QT36U2500009"
type input "QT36U2500009"
drag, startPoint x: 309, startPoint y: 231, endPoint x: 201, endPoint y: 224, distance: 108.4
click at [201, 224] on div "SearchWithCriteria43ecb8e2-eccb-42cb-900c-5b2834d371eb Writer IPI QT36U2500009" at bounding box center [401, 232] width 488 height 18
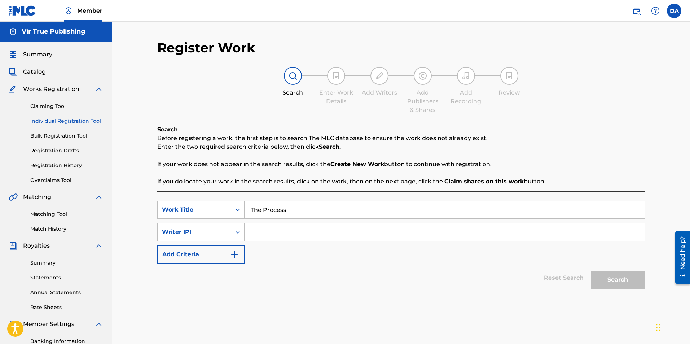
drag, startPoint x: 266, startPoint y: 228, endPoint x: 258, endPoint y: 235, distance: 11.0
click at [258, 235] on input "Search Form" at bounding box center [445, 231] width 400 height 17
type input "1240647474"
click at [605, 280] on button "Search" at bounding box center [618, 280] width 54 height 18
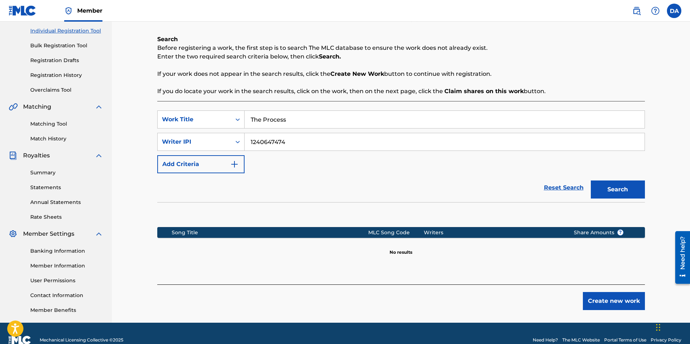
scroll to position [91, 0]
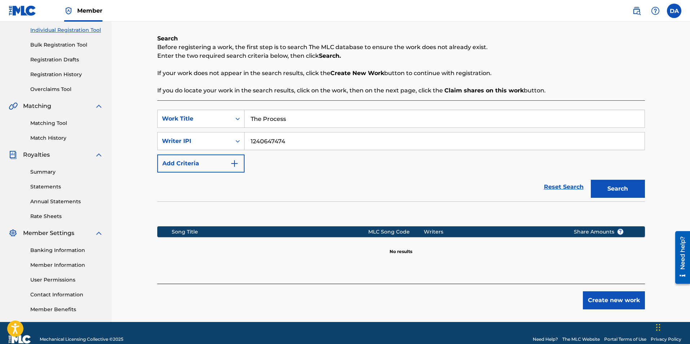
click at [639, 296] on button "Create new work" at bounding box center [614, 300] width 62 height 18
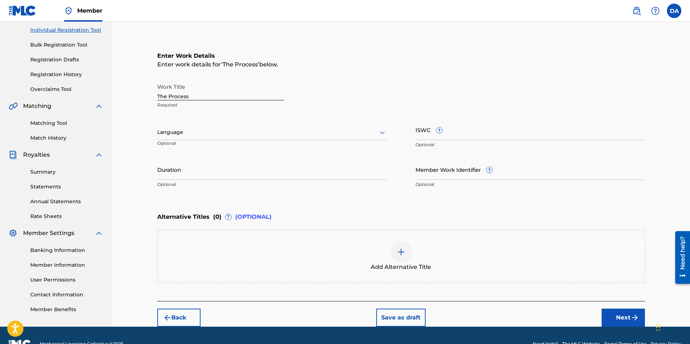
click at [201, 133] on div at bounding box center [271, 132] width 229 height 9
click at [197, 152] on div "English" at bounding box center [272, 148] width 229 height 16
click at [460, 131] on input "ISWC ?" at bounding box center [529, 129] width 229 height 21
paste input "T3331533832"
type input "T3331533832"
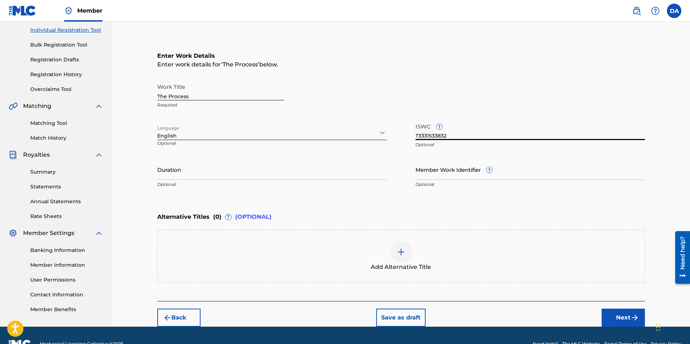
click at [237, 176] on input "Duration" at bounding box center [271, 169] width 229 height 21
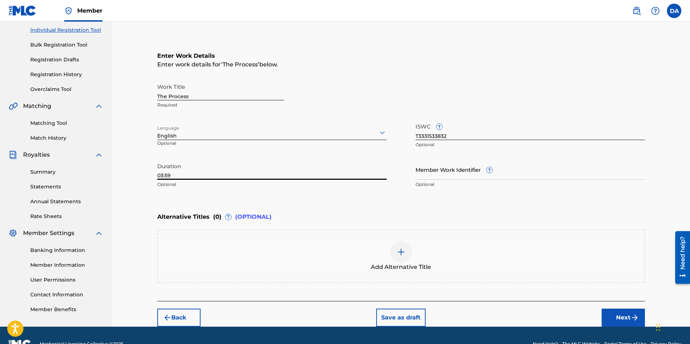
scroll to position [108, 0]
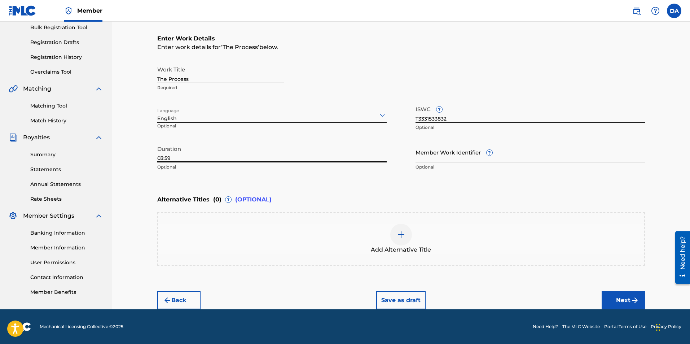
type input "03:59"
click at [623, 301] on button "Next" at bounding box center [623, 300] width 43 height 18
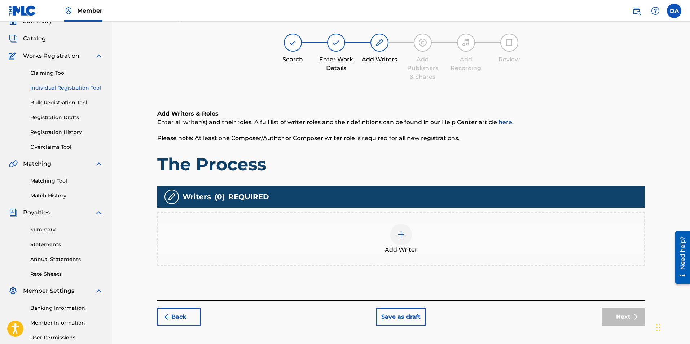
scroll to position [32, 0]
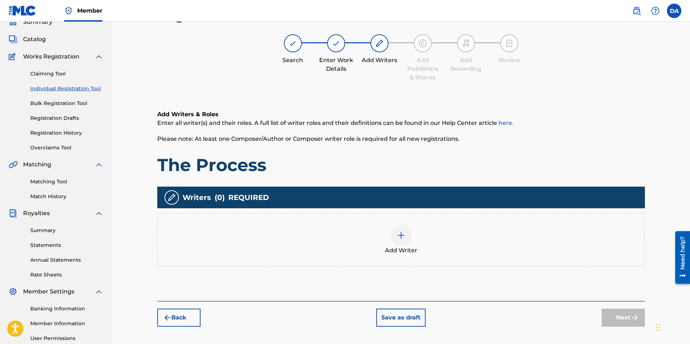
click at [401, 239] on div at bounding box center [401, 235] width 22 height 22
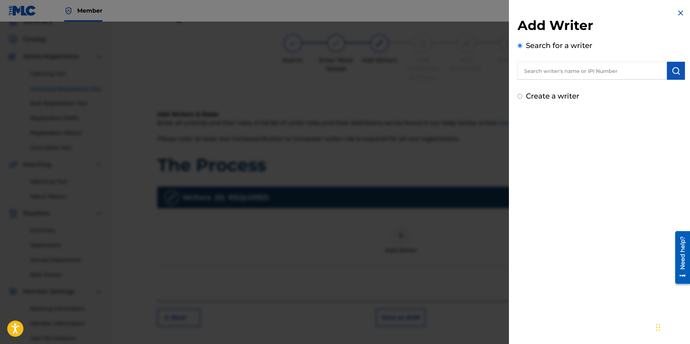
click at [564, 71] on input "text" at bounding box center [592, 71] width 149 height 18
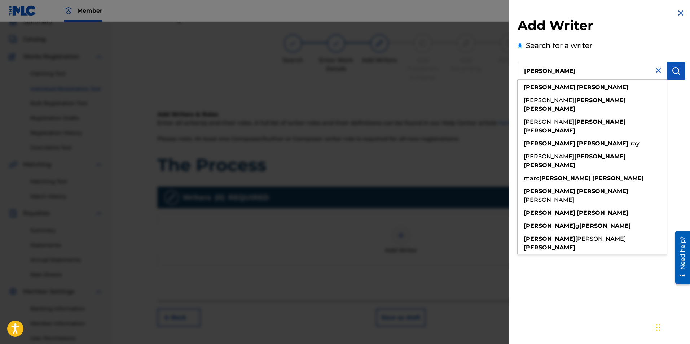
type input "[PERSON_NAME]"
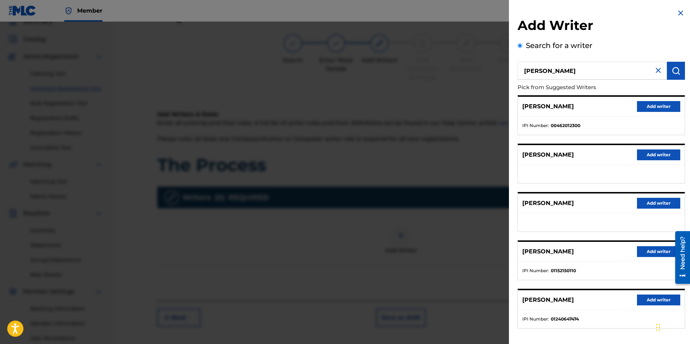
click at [645, 298] on button "Add writer" at bounding box center [658, 299] width 43 height 11
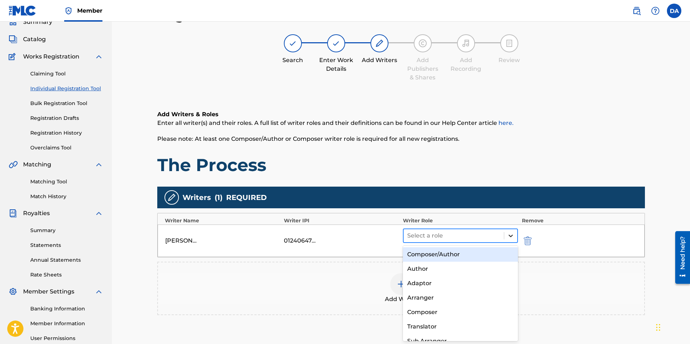
click at [515, 236] on div at bounding box center [510, 235] width 13 height 13
drag, startPoint x: 459, startPoint y: 252, endPoint x: 471, endPoint y: 259, distance: 13.7
click at [459, 253] on div "Composer/Author" at bounding box center [460, 254] width 115 height 14
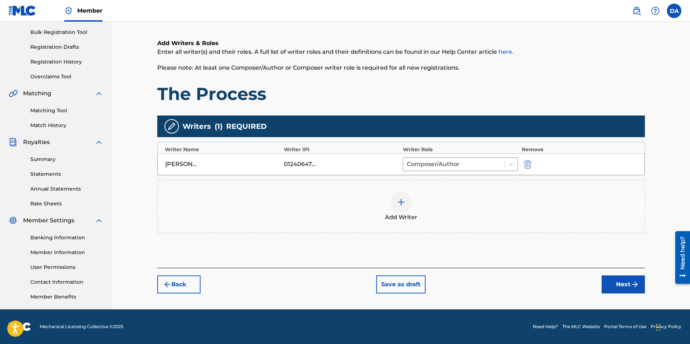
click at [634, 286] on img "submit" at bounding box center [634, 284] width 9 height 9
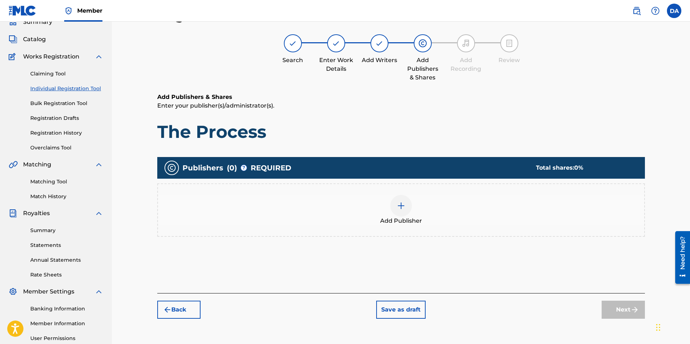
click at [399, 207] on img at bounding box center [401, 205] width 9 height 9
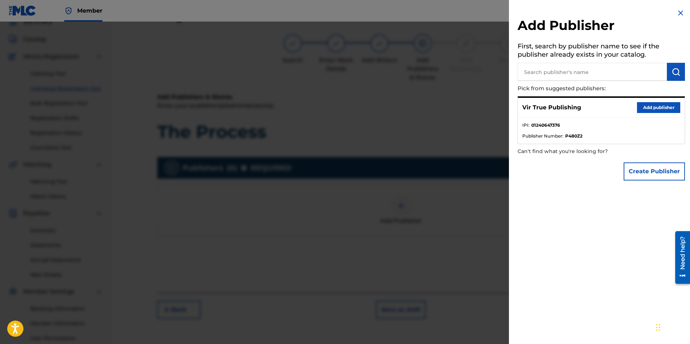
click at [648, 106] on button "Add publisher" at bounding box center [658, 107] width 43 height 11
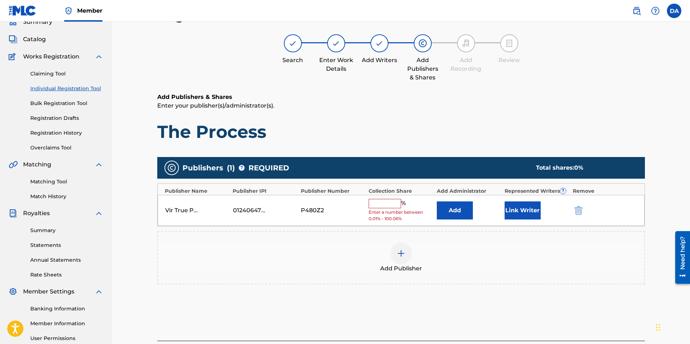
click at [379, 204] on input "text" at bounding box center [385, 203] width 32 height 9
type input "100"
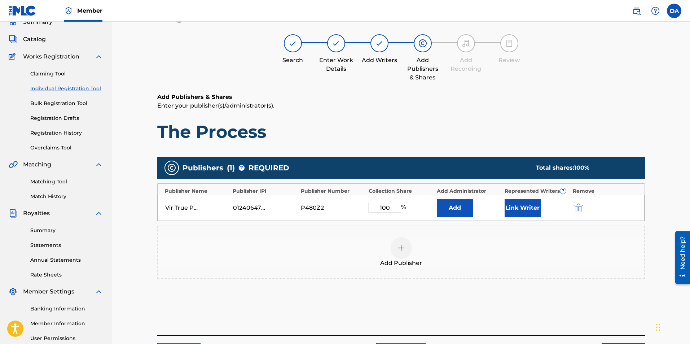
click at [523, 206] on button "Link Writer" at bounding box center [523, 208] width 36 height 18
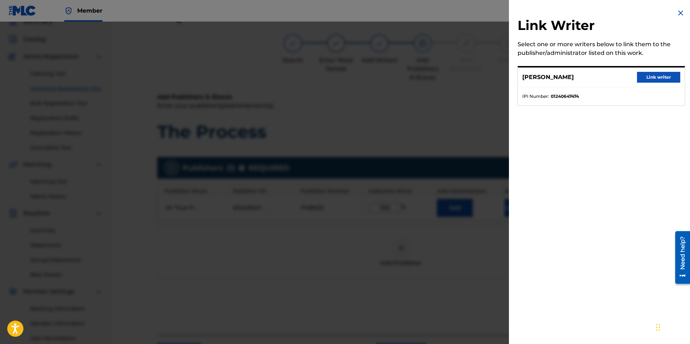
click at [643, 77] on button "Link writer" at bounding box center [658, 77] width 43 height 11
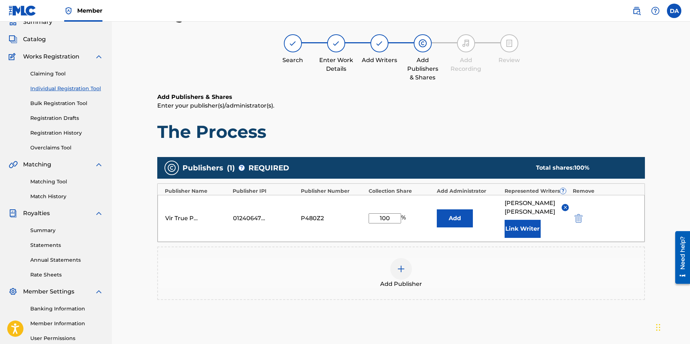
scroll to position [104, 0]
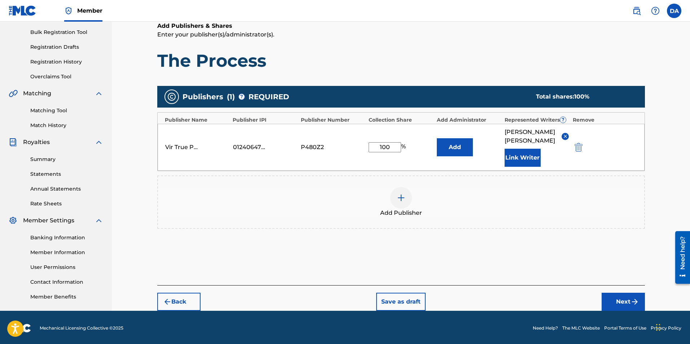
click at [619, 293] on button "Next" at bounding box center [623, 302] width 43 height 18
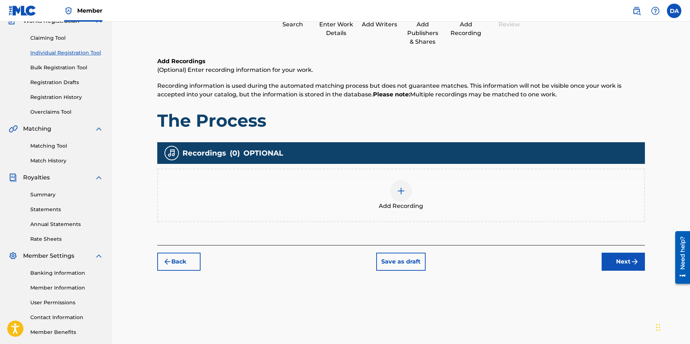
scroll to position [32, 0]
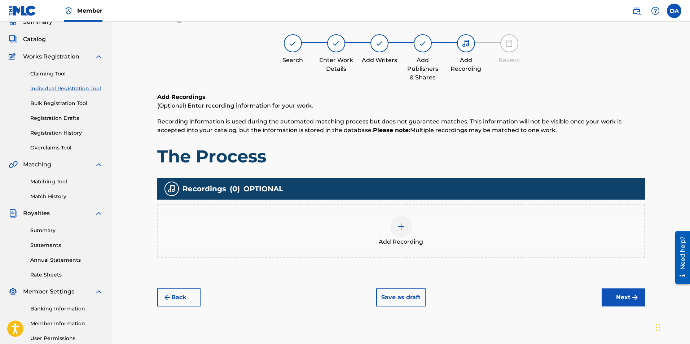
click at [401, 228] on img at bounding box center [401, 226] width 9 height 9
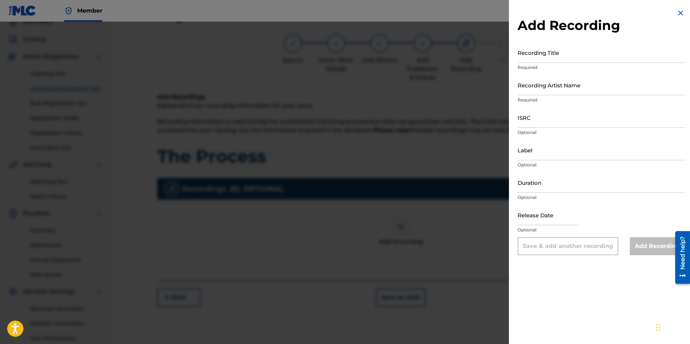
click at [539, 58] on input "Recording Title" at bounding box center [601, 52] width 167 height 21
type input "The Process"
click at [546, 92] on input "Recording Artist Name" at bounding box center [601, 85] width 167 height 21
type input "True [PERSON_NAME]"
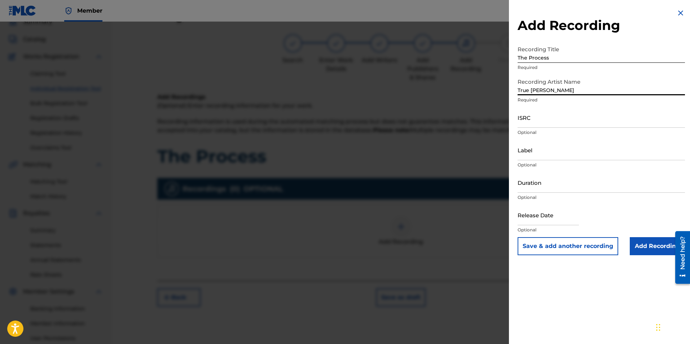
click at [529, 117] on input "ISRC" at bounding box center [601, 117] width 167 height 21
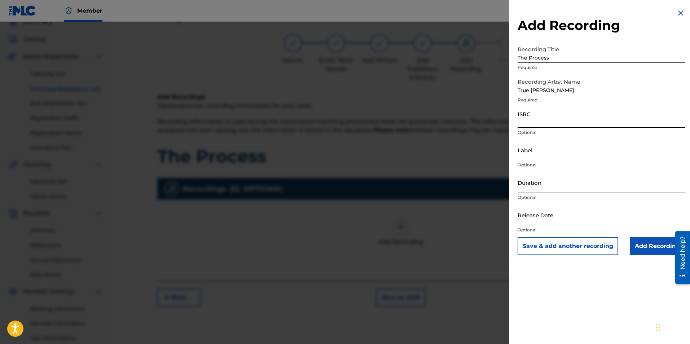
paste input "QT36U2500010"
type input "QT36U2500010"
click at [537, 155] on input "Label" at bounding box center [601, 150] width 167 height 21
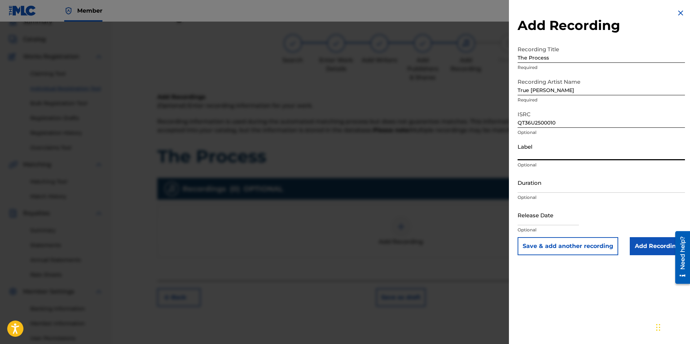
type input "VirTrue Entertainment, LLC"
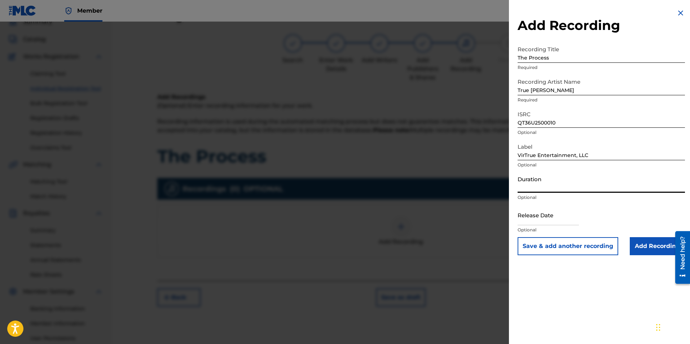
click at [547, 188] on input "Duration" at bounding box center [601, 182] width 167 height 21
type input "03:59"
click at [533, 222] on input "text" at bounding box center [548, 214] width 61 height 21
select select "7"
select select "2025"
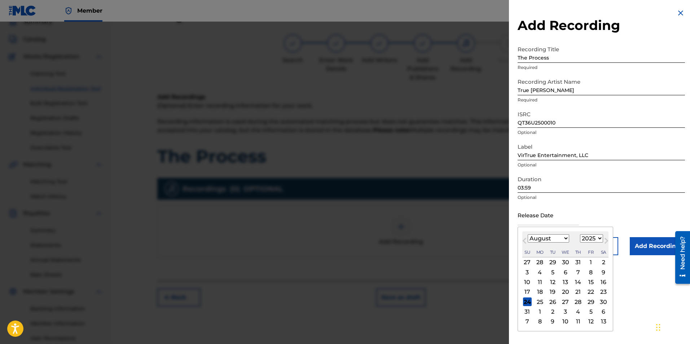
type input "[DATE]"
select select "5"
click at [589, 272] on div "13" at bounding box center [590, 272] width 9 height 9
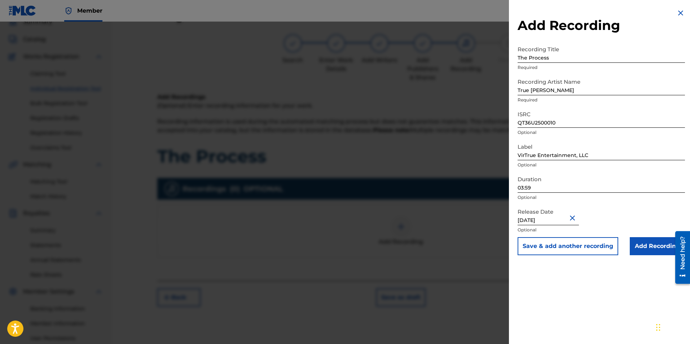
scroll to position [104, 0]
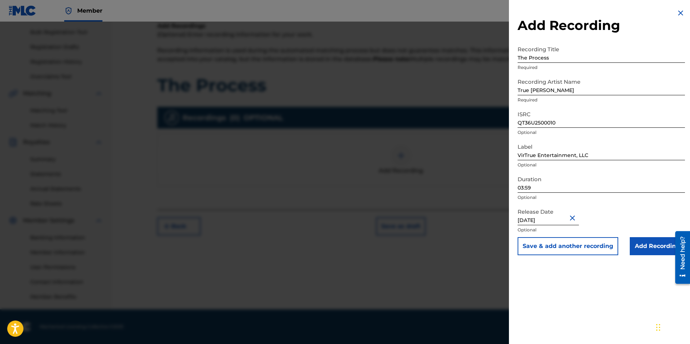
click at [650, 243] on input "Add Recording" at bounding box center [657, 246] width 55 height 18
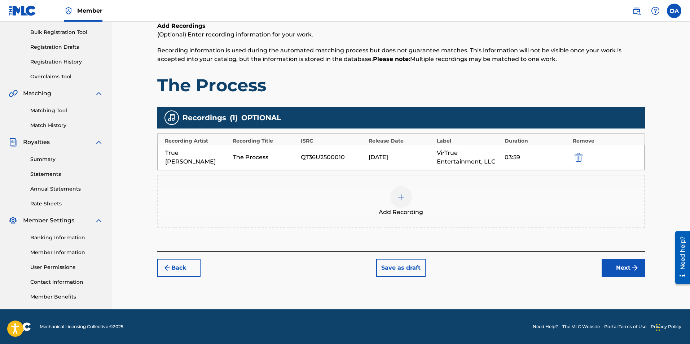
click at [621, 263] on button "Next" at bounding box center [623, 268] width 43 height 18
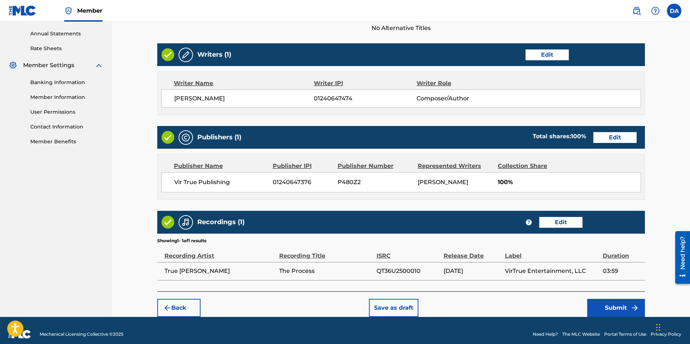
scroll to position [266, 0]
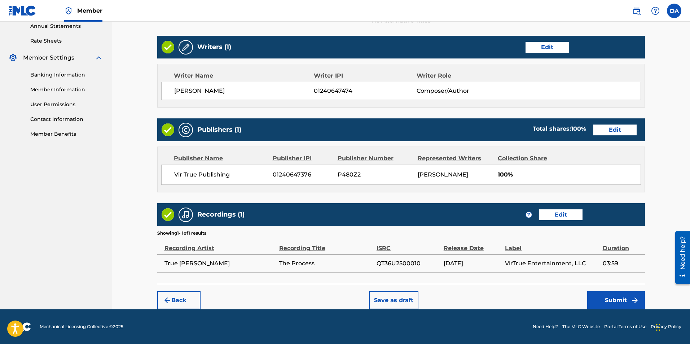
click at [628, 294] on button "Submit" at bounding box center [616, 300] width 58 height 18
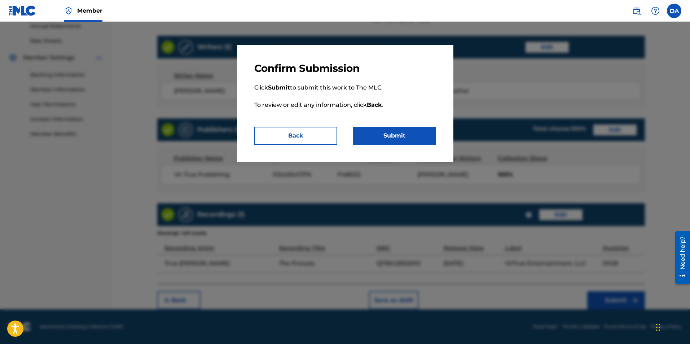
click at [405, 135] on button "Submit" at bounding box center [394, 136] width 83 height 18
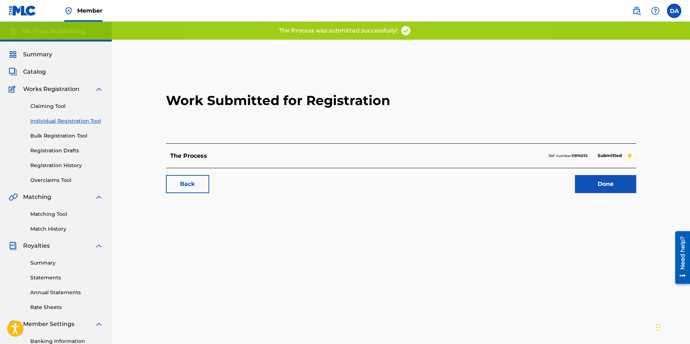
click at [595, 181] on link "Done" at bounding box center [605, 184] width 61 height 18
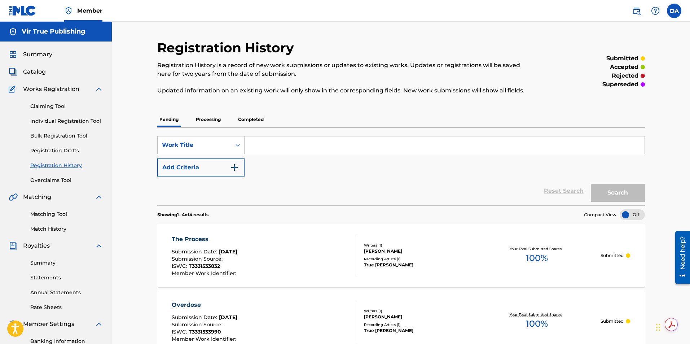
click at [42, 119] on link "Individual Registration Tool" at bounding box center [66, 121] width 73 height 8
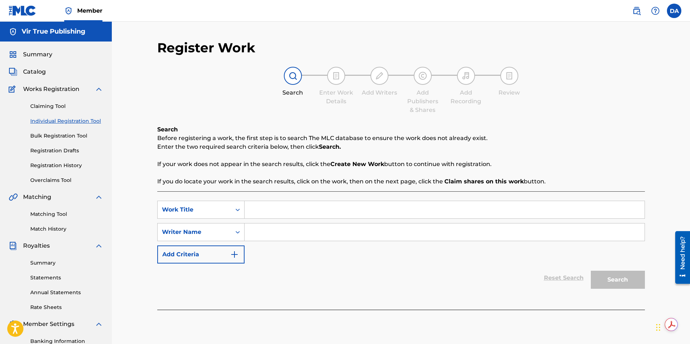
click at [264, 209] on input "Search Form" at bounding box center [445, 209] width 400 height 17
click at [274, 210] on input "Search Form" at bounding box center [445, 209] width 400 height 17
type input "The Wind"
click at [274, 230] on input "Search Form" at bounding box center [445, 231] width 400 height 17
drag, startPoint x: 272, startPoint y: 231, endPoint x: 254, endPoint y: 234, distance: 17.9
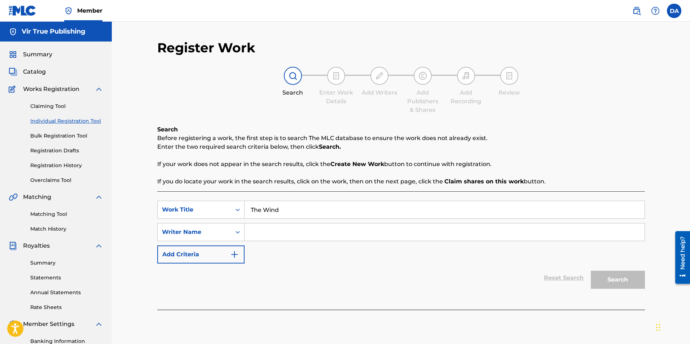
click at [257, 234] on input "Search Form" at bounding box center [445, 231] width 400 height 17
click at [255, 231] on input "Search Form" at bounding box center [445, 231] width 400 height 17
click at [233, 229] on div "Search Form" at bounding box center [237, 231] width 13 height 13
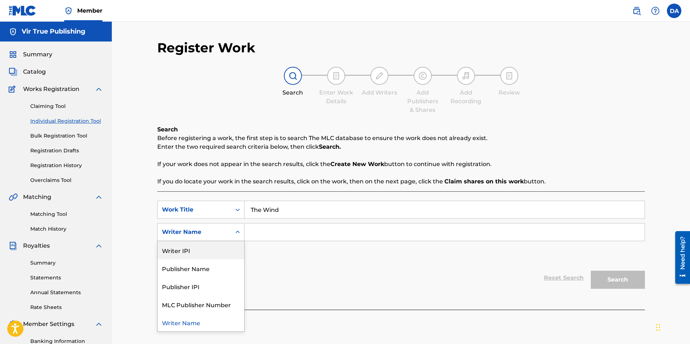
click at [198, 249] on div "Writer IPI" at bounding box center [201, 250] width 87 height 18
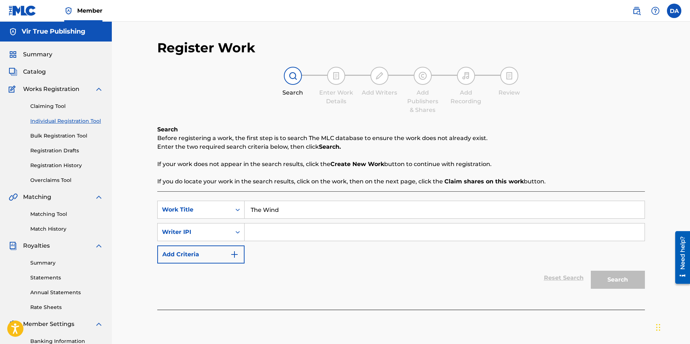
click at [252, 230] on input "Search Form" at bounding box center [445, 231] width 400 height 17
type input "1240647474"
click at [608, 277] on button "Search" at bounding box center [618, 280] width 54 height 18
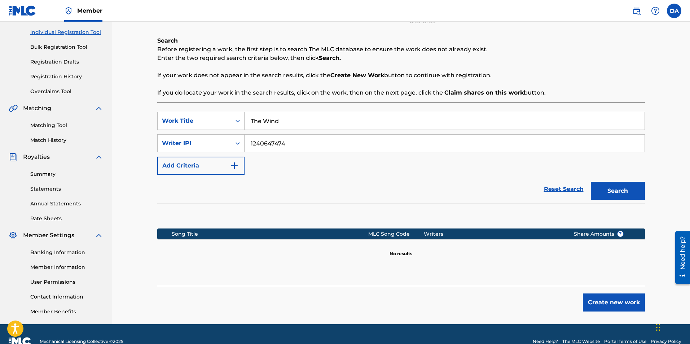
scroll to position [104, 0]
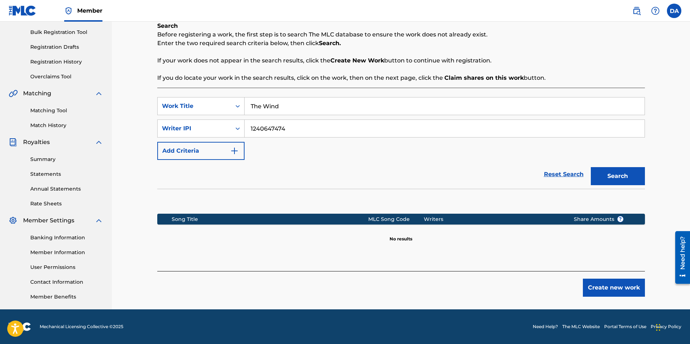
click at [636, 289] on button "Create new work" at bounding box center [614, 287] width 62 height 18
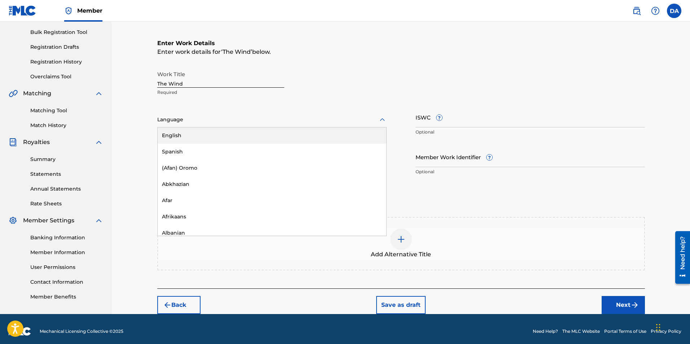
click at [185, 123] on div at bounding box center [271, 119] width 229 height 9
click at [187, 137] on div "English" at bounding box center [272, 135] width 229 height 16
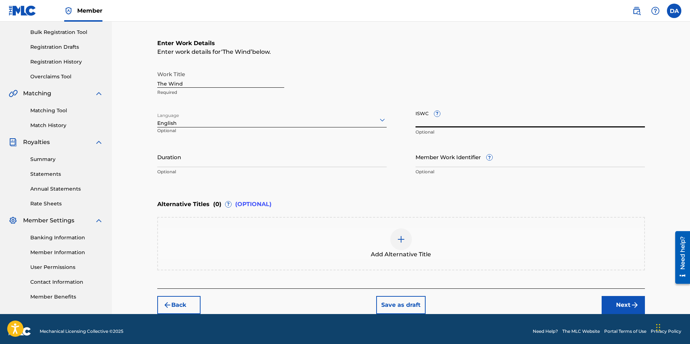
click at [428, 120] on input "ISWC ?" at bounding box center [529, 117] width 229 height 21
paste input "T3331533718"
type input "T3331533718"
click at [171, 164] on input "Duration" at bounding box center [271, 156] width 229 height 21
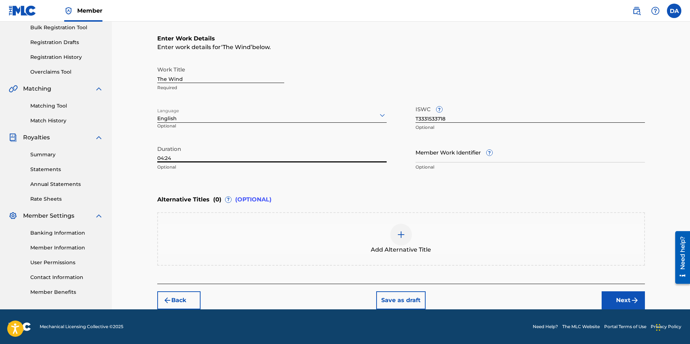
type input "04:24"
click at [626, 299] on button "Next" at bounding box center [623, 300] width 43 height 18
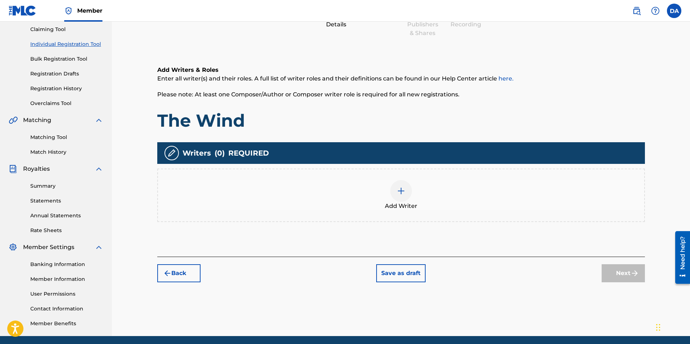
scroll to position [32, 0]
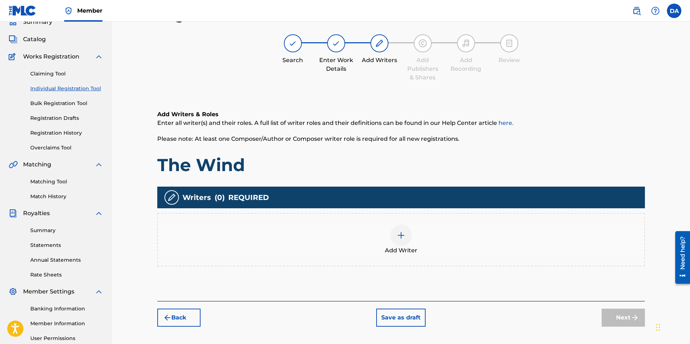
click at [404, 236] on img at bounding box center [401, 235] width 9 height 9
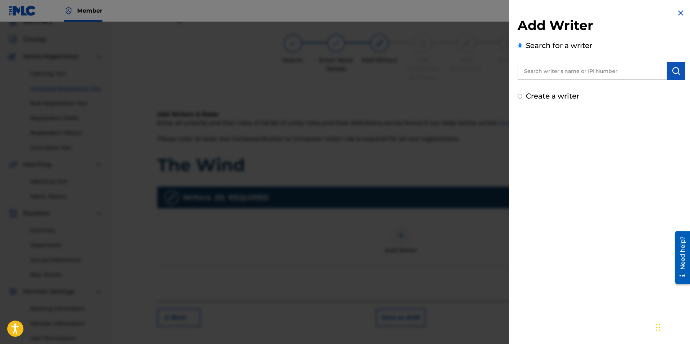
click at [576, 75] on input "text" at bounding box center [592, 71] width 149 height 18
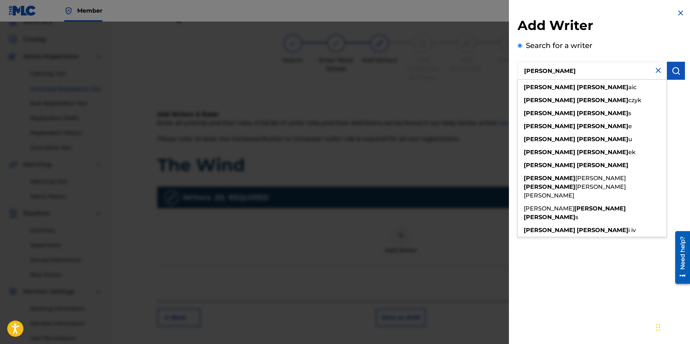
type input "[PERSON_NAME]"
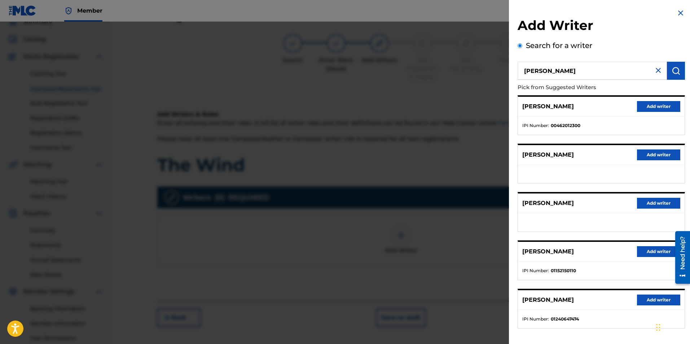
click at [645, 296] on button "Add writer" at bounding box center [658, 299] width 43 height 11
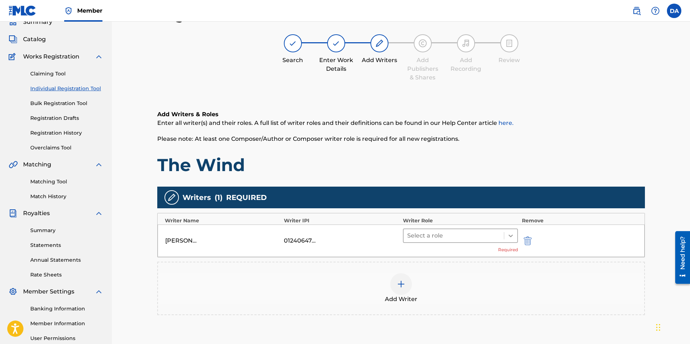
click at [511, 232] on icon at bounding box center [510, 235] width 7 height 7
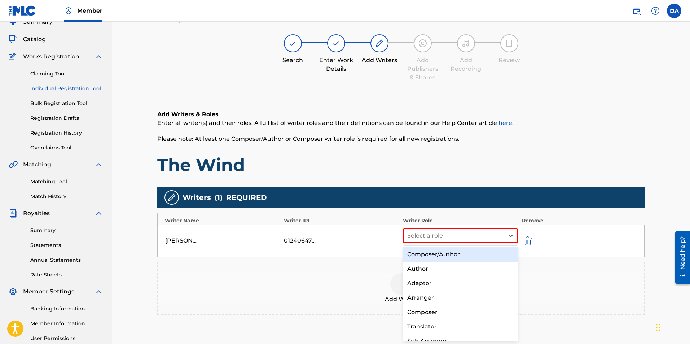
click at [468, 253] on div "Composer/Author" at bounding box center [460, 254] width 115 height 14
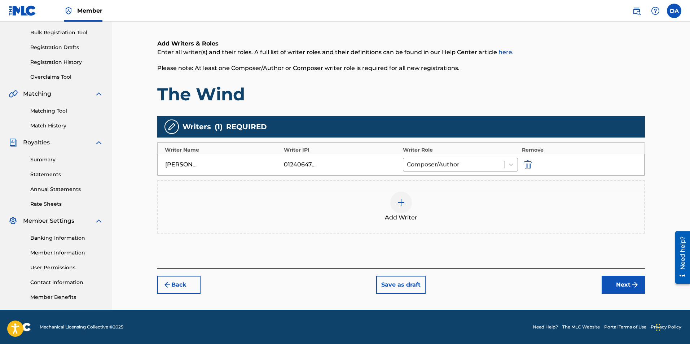
scroll to position [104, 0]
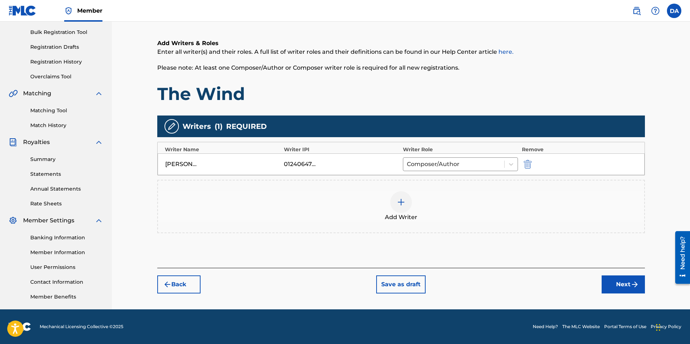
click at [619, 282] on button "Next" at bounding box center [623, 284] width 43 height 18
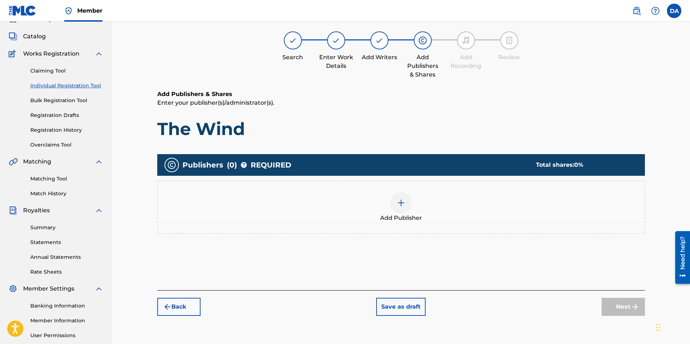
scroll to position [32, 0]
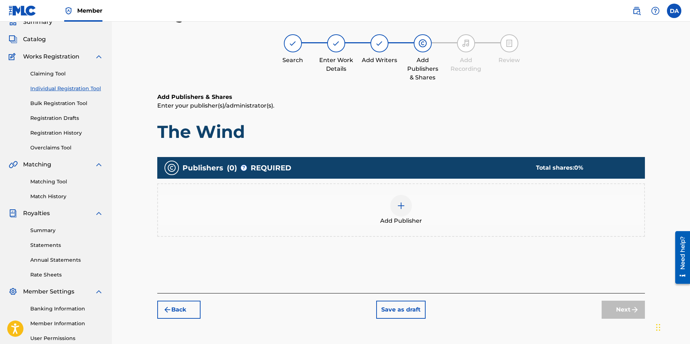
click at [396, 204] on div at bounding box center [401, 206] width 22 height 22
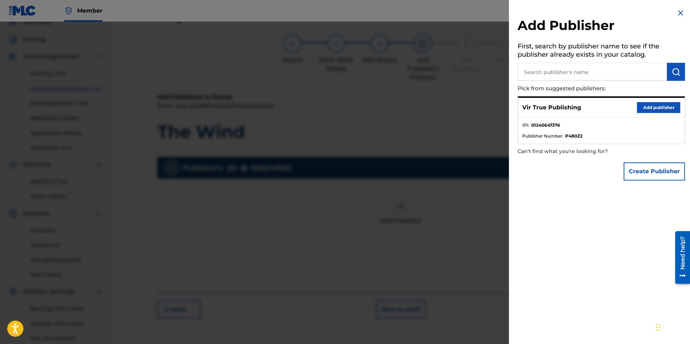
click at [648, 104] on button "Add publisher" at bounding box center [658, 107] width 43 height 11
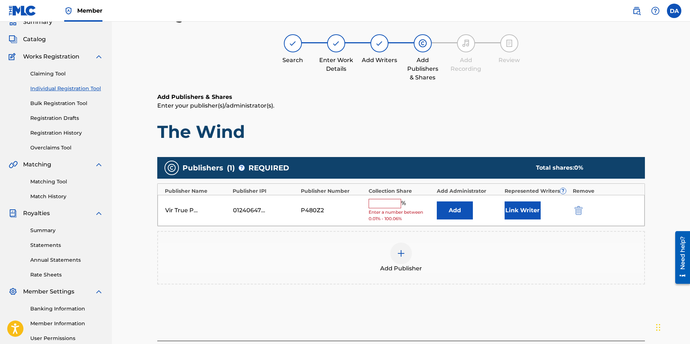
click at [388, 205] on input "text" at bounding box center [385, 203] width 32 height 9
type input "100"
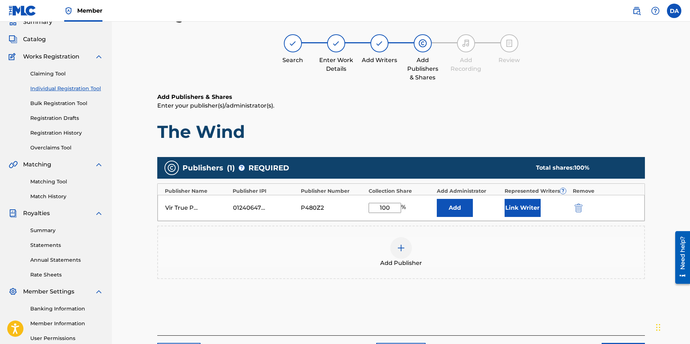
click at [517, 205] on button "Link Writer" at bounding box center [523, 208] width 36 height 18
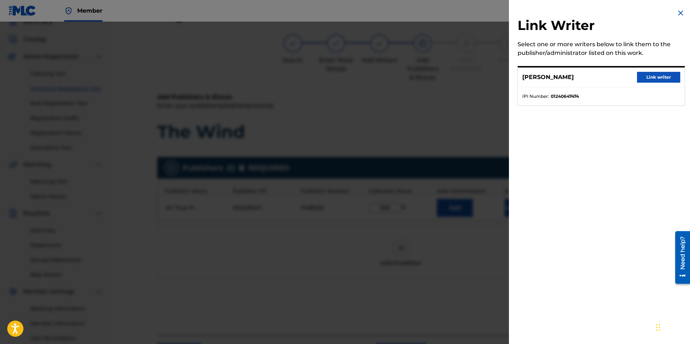
drag, startPoint x: 655, startPoint y: 76, endPoint x: 648, endPoint y: 84, distance: 10.3
click at [653, 78] on button "Link writer" at bounding box center [658, 77] width 43 height 11
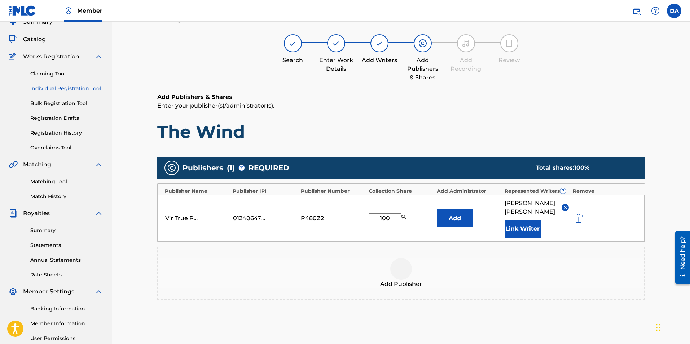
scroll to position [104, 0]
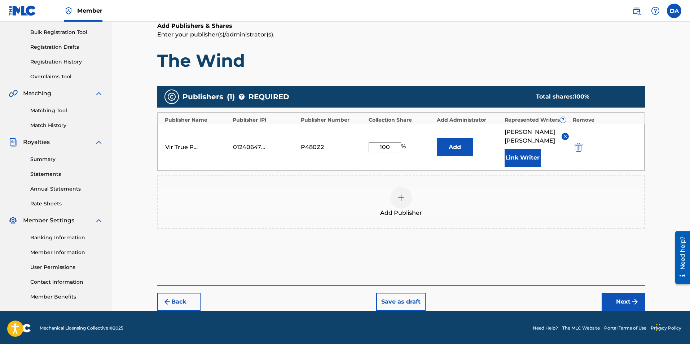
click at [620, 294] on button "Next" at bounding box center [623, 302] width 43 height 18
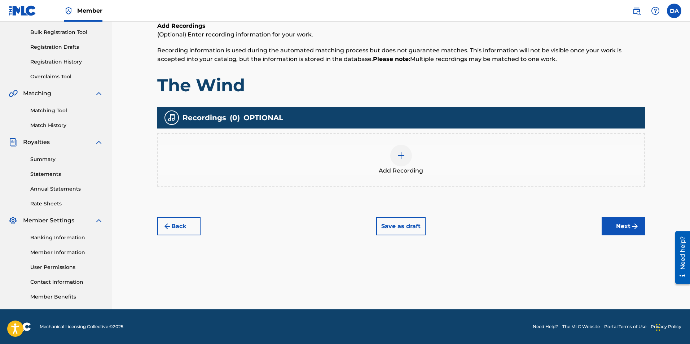
scroll to position [32, 0]
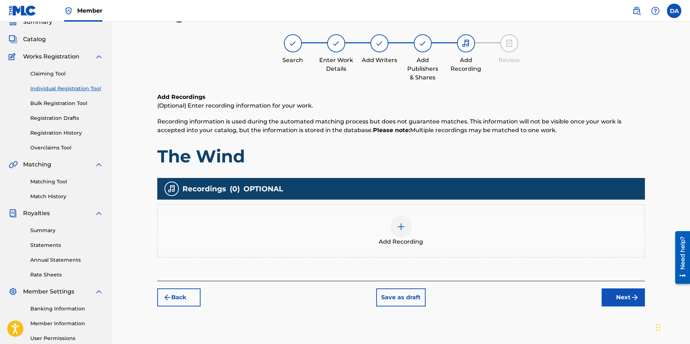
click at [402, 225] on img at bounding box center [401, 226] width 9 height 9
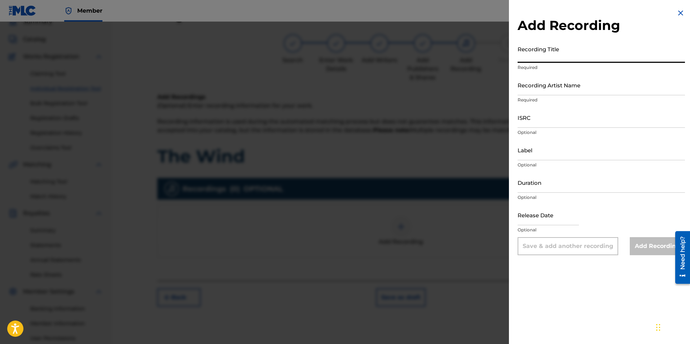
click at [532, 59] on input "Recording Title" at bounding box center [601, 52] width 167 height 21
type input "The Wind"
click at [564, 90] on input "Recording Artist Name" at bounding box center [601, 85] width 167 height 21
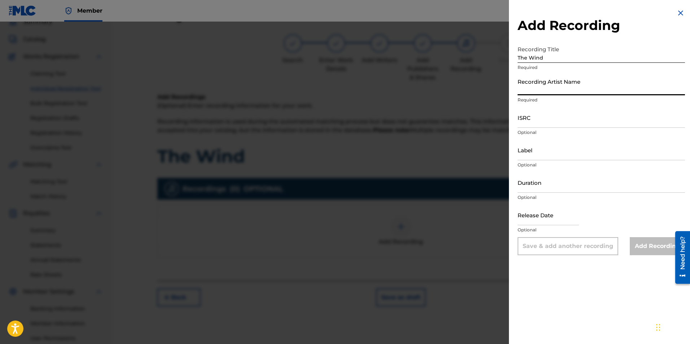
type input "True [PERSON_NAME]"
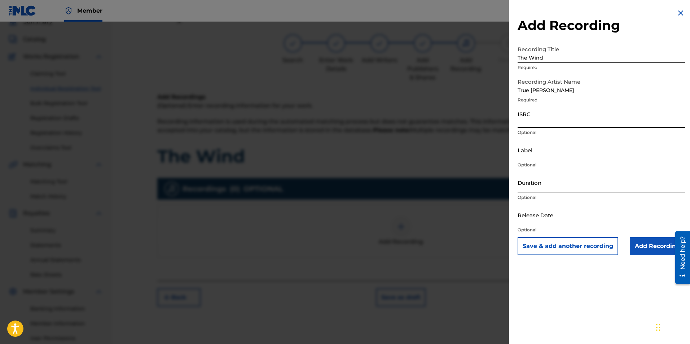
click at [531, 120] on input "ISRC" at bounding box center [601, 117] width 167 height 21
paste input "QT36U2500011"
type input "QT36U2500011"
click at [539, 155] on input "Label" at bounding box center [601, 150] width 167 height 21
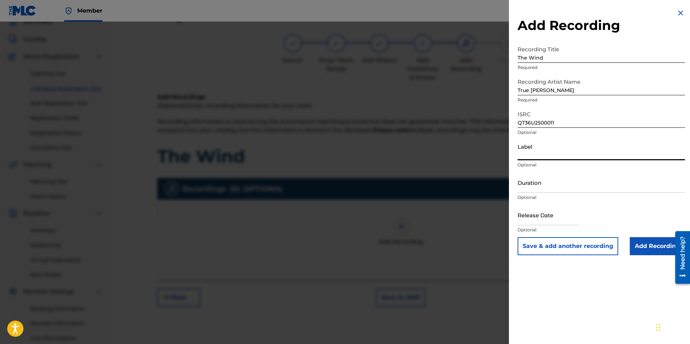
type input "VirTrue Entertainment, LLC"
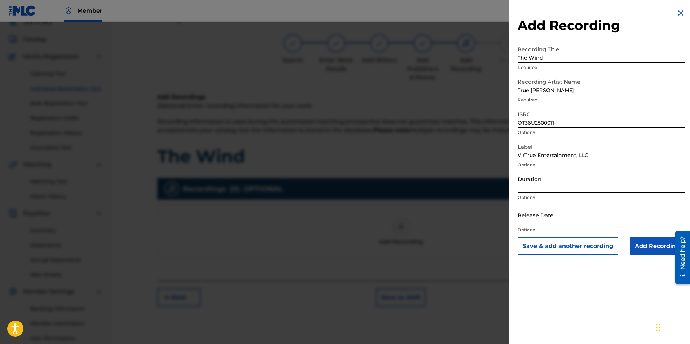
click at [542, 188] on input "Duration" at bounding box center [601, 182] width 167 height 21
type input "04:24"
click at [562, 220] on input "text" at bounding box center [548, 214] width 61 height 21
select select "7"
select select "2025"
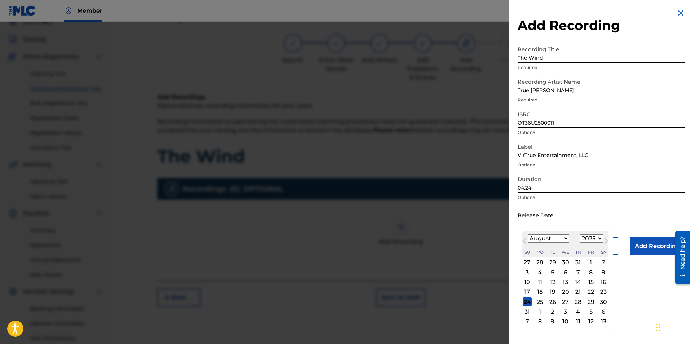
type input "[DATE]"
select select "5"
click at [589, 270] on div "13" at bounding box center [590, 272] width 9 height 9
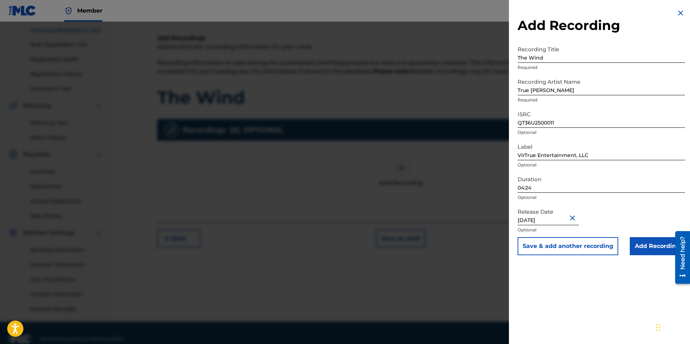
scroll to position [104, 0]
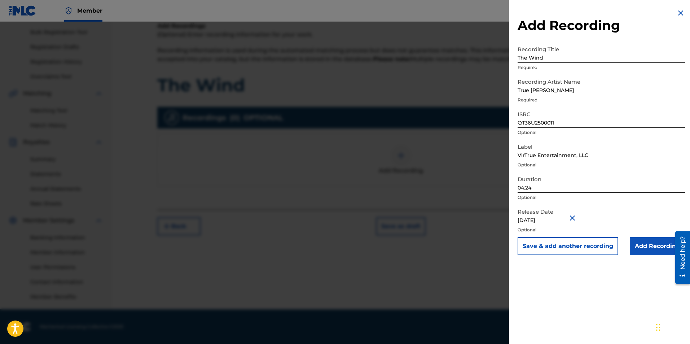
click at [652, 245] on input "Add Recording" at bounding box center [657, 246] width 55 height 18
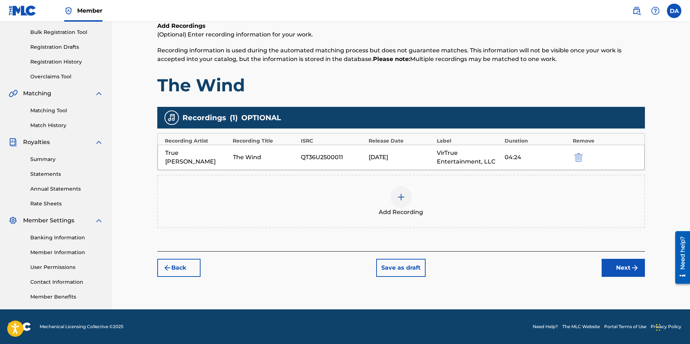
click at [612, 267] on button "Next" at bounding box center [623, 268] width 43 height 18
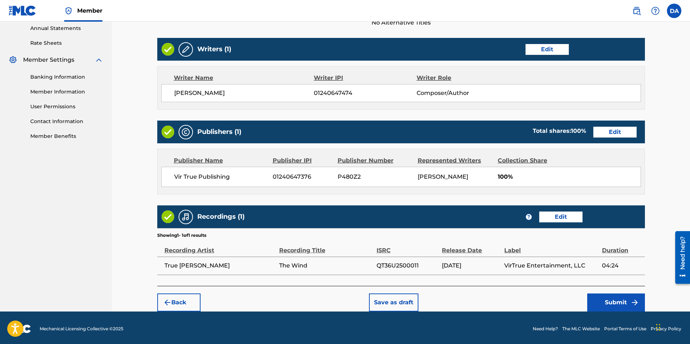
scroll to position [266, 0]
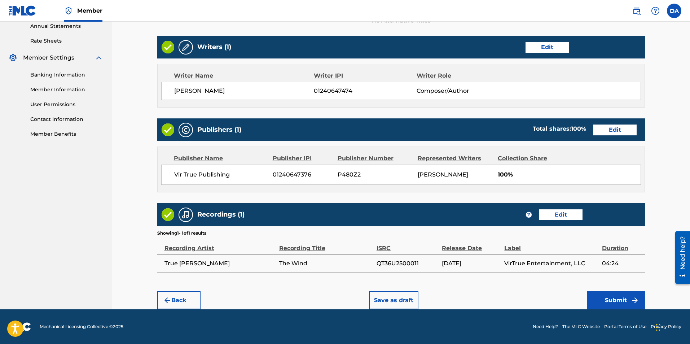
click at [623, 294] on button "Submit" at bounding box center [616, 300] width 58 height 18
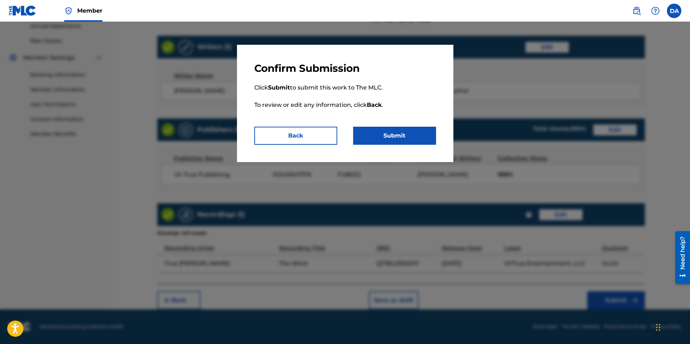
click at [394, 132] on button "Submit" at bounding box center [394, 136] width 83 height 18
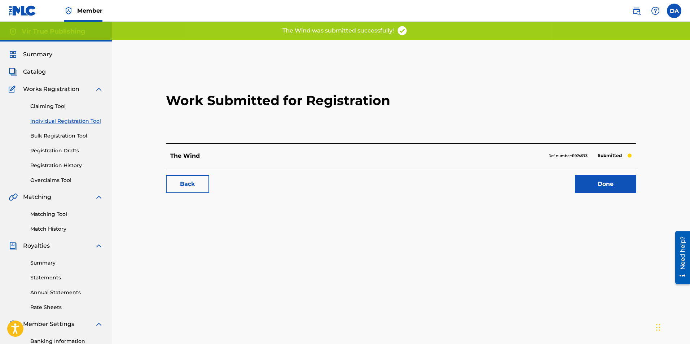
click at [590, 177] on link "Done" at bounding box center [605, 184] width 61 height 18
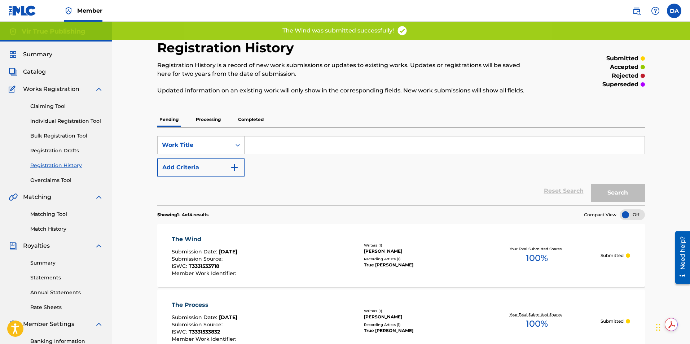
click at [45, 120] on link "Individual Registration Tool" at bounding box center [66, 121] width 73 height 8
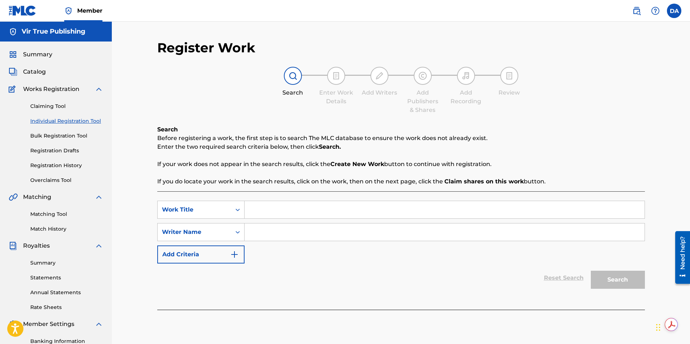
click at [263, 208] on input "Search Form" at bounding box center [445, 209] width 400 height 17
type input "Verbal Venom"
click at [266, 230] on input "Search Form" at bounding box center [445, 231] width 400 height 17
click at [228, 233] on div "Writer Name" at bounding box center [195, 232] width 74 height 14
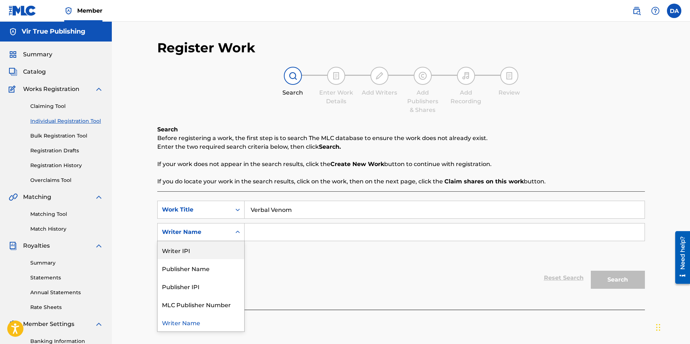
click at [202, 248] on div "Writer IPI" at bounding box center [201, 250] width 87 height 18
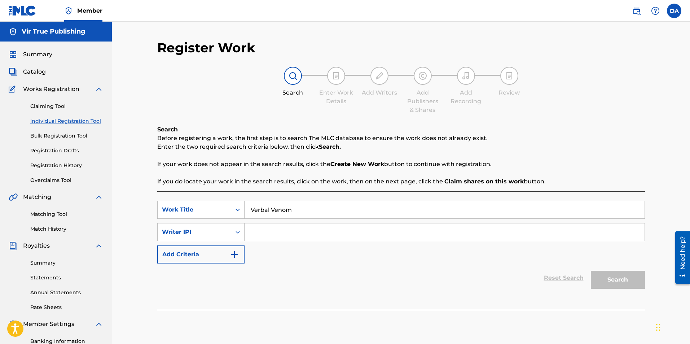
click at [265, 232] on input "Search Form" at bounding box center [445, 231] width 400 height 17
type input "1240647474"
click at [608, 276] on button "Search" at bounding box center [618, 280] width 54 height 18
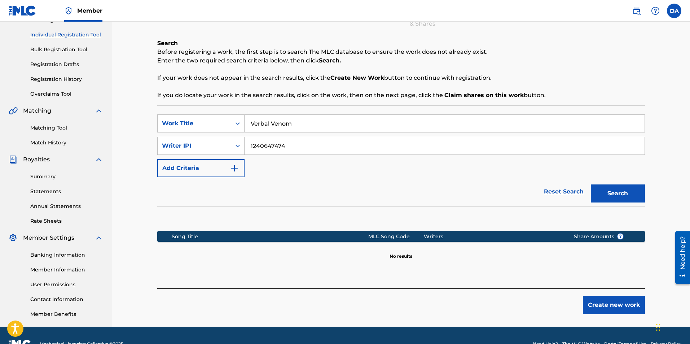
scroll to position [104, 0]
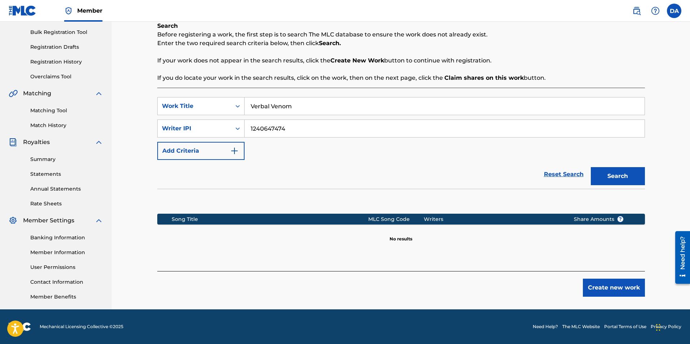
click at [630, 285] on button "Create new work" at bounding box center [614, 287] width 62 height 18
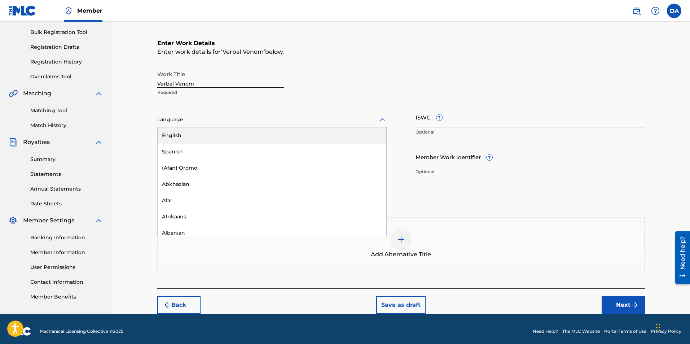
click at [174, 120] on div at bounding box center [271, 119] width 229 height 9
click at [174, 134] on div "English" at bounding box center [272, 135] width 229 height 16
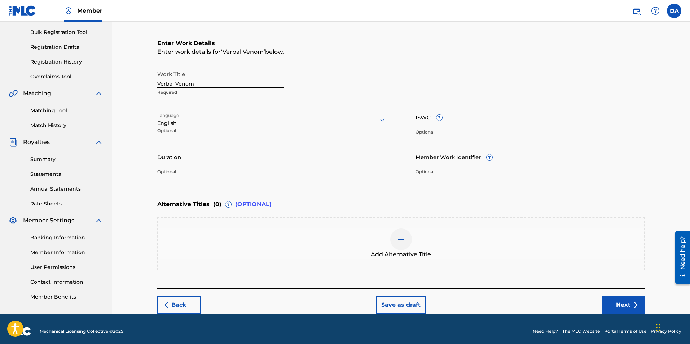
click at [421, 124] on input "ISWC ?" at bounding box center [529, 117] width 229 height 21
paste input "T3331534404"
type input "T3331534404"
click at [209, 162] on input "Duration" at bounding box center [271, 156] width 229 height 21
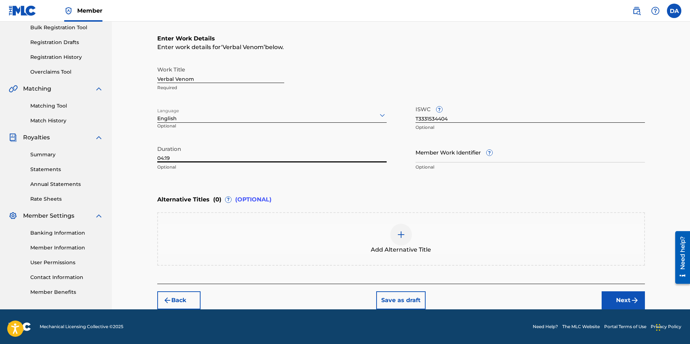
type input "04:19"
click at [626, 298] on button "Next" at bounding box center [623, 300] width 43 height 18
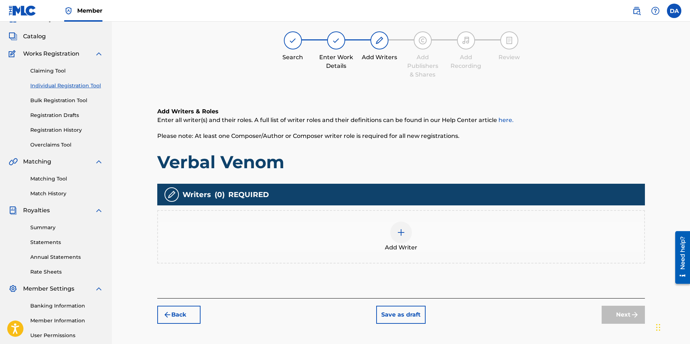
scroll to position [32, 0]
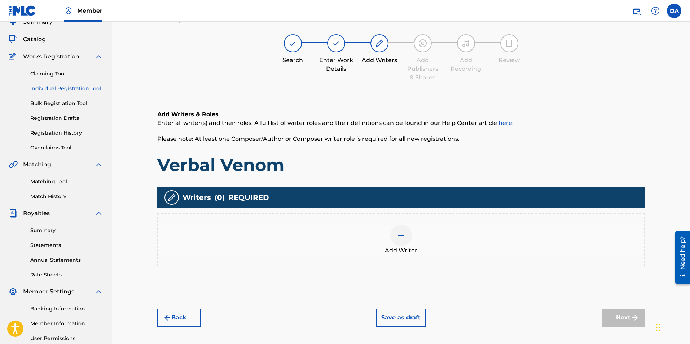
click at [399, 238] on img at bounding box center [401, 235] width 9 height 9
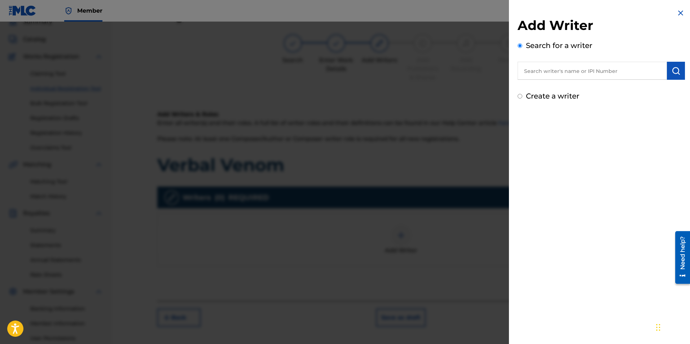
click at [582, 71] on input "text" at bounding box center [592, 71] width 149 height 18
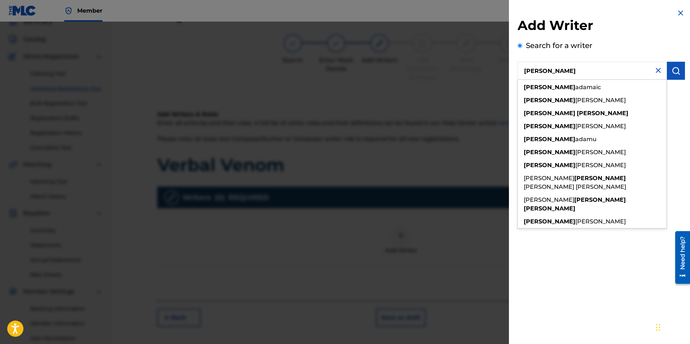
type input "[PERSON_NAME]"
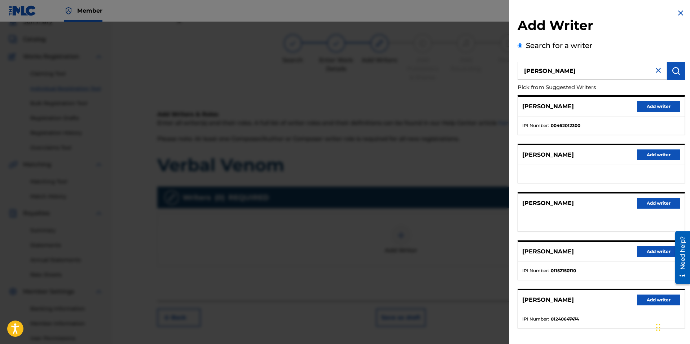
click at [655, 299] on button "Add writer" at bounding box center [658, 299] width 43 height 11
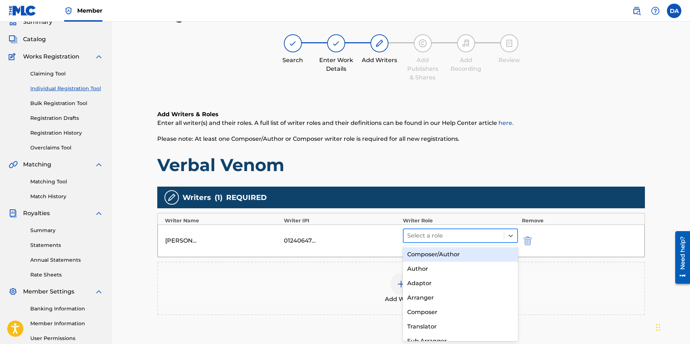
click at [450, 236] on div at bounding box center [453, 235] width 93 height 10
click at [438, 253] on div "Composer/Author" at bounding box center [460, 254] width 115 height 14
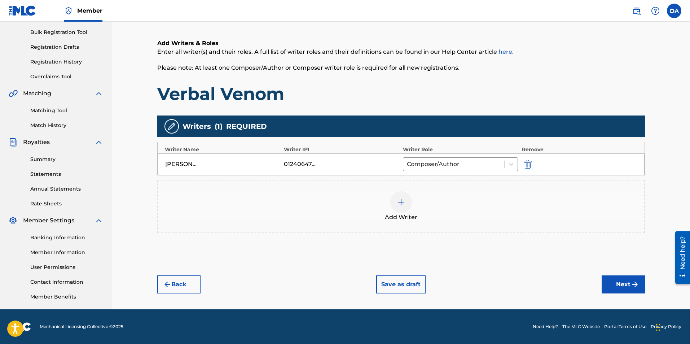
click at [628, 282] on button "Next" at bounding box center [623, 284] width 43 height 18
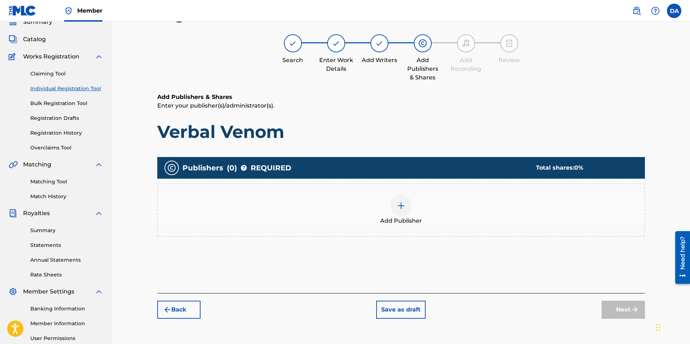
click at [403, 207] on img at bounding box center [401, 205] width 9 height 9
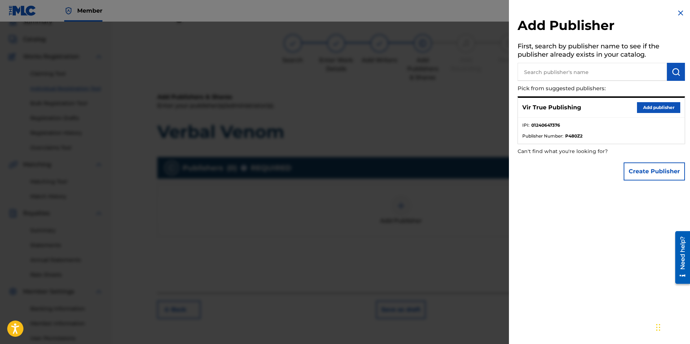
click at [648, 105] on button "Add publisher" at bounding box center [658, 107] width 43 height 11
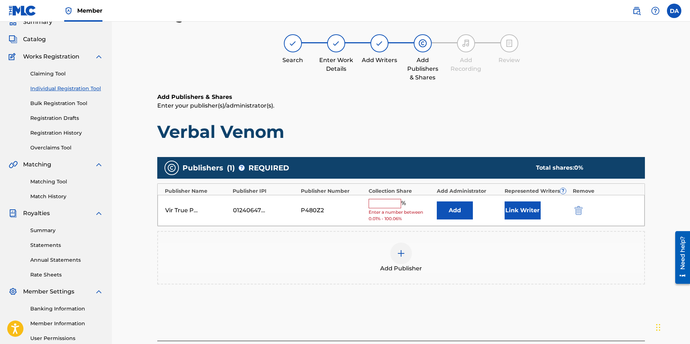
click at [389, 206] on input "text" at bounding box center [385, 203] width 32 height 9
type input "100"
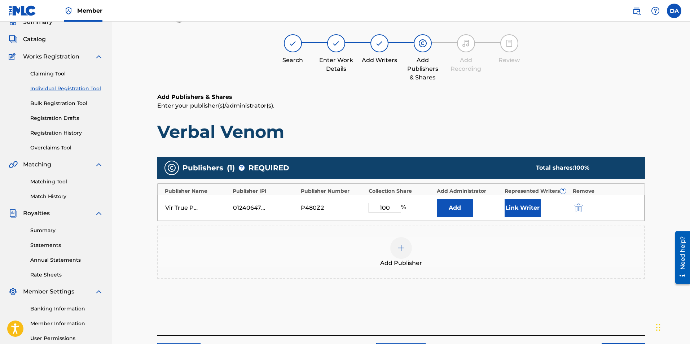
click at [523, 210] on button "Link Writer" at bounding box center [523, 208] width 36 height 18
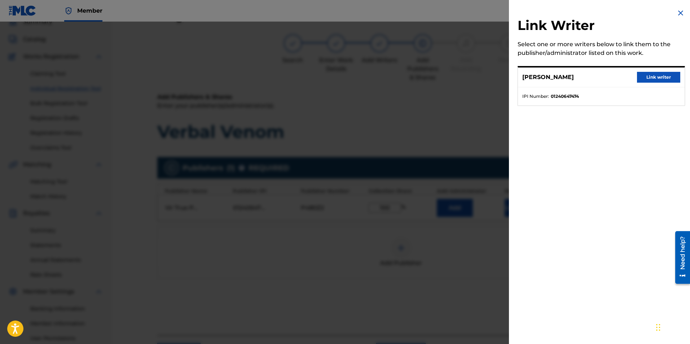
click at [660, 77] on button "Link writer" at bounding box center [658, 77] width 43 height 11
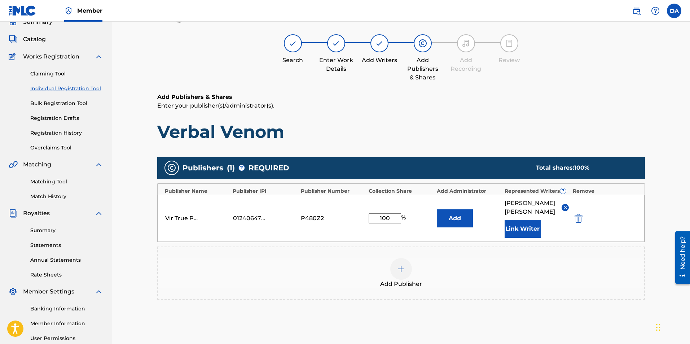
scroll to position [104, 0]
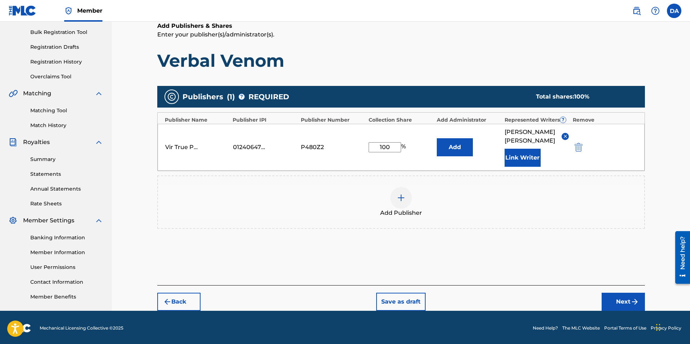
drag, startPoint x: 692, startPoint y: 149, endPoint x: 11, endPoint y: 2, distance: 697.0
click at [624, 293] on button "Next" at bounding box center [623, 302] width 43 height 18
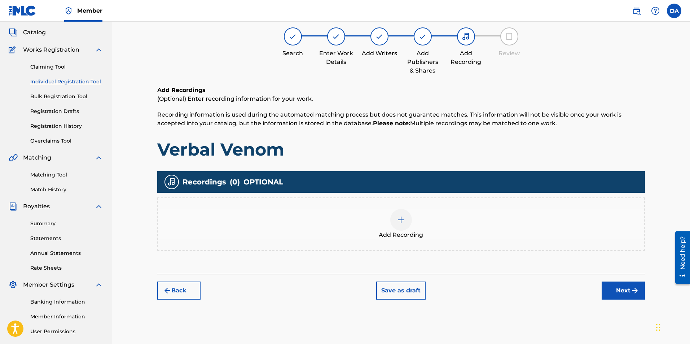
scroll to position [32, 0]
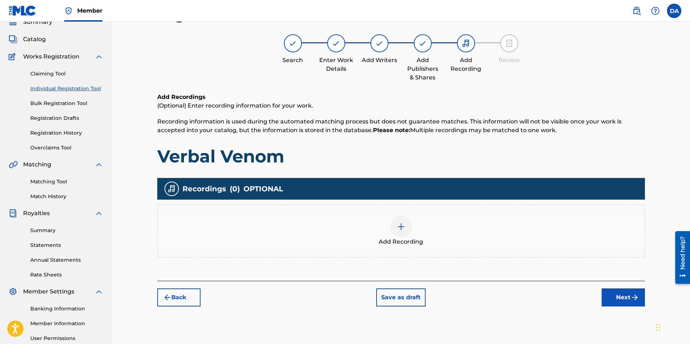
click at [403, 227] on img at bounding box center [401, 226] width 9 height 9
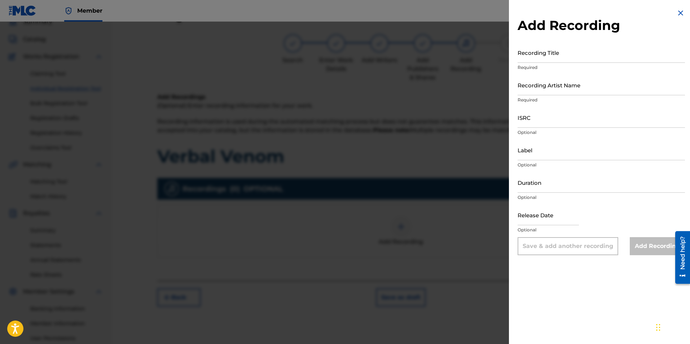
click at [538, 59] on input "Recording Title" at bounding box center [601, 52] width 167 height 21
type input "Verbal Venom"
click at [554, 89] on input "Recording Artist Name" at bounding box center [601, 85] width 167 height 21
type input "True [PERSON_NAME]"
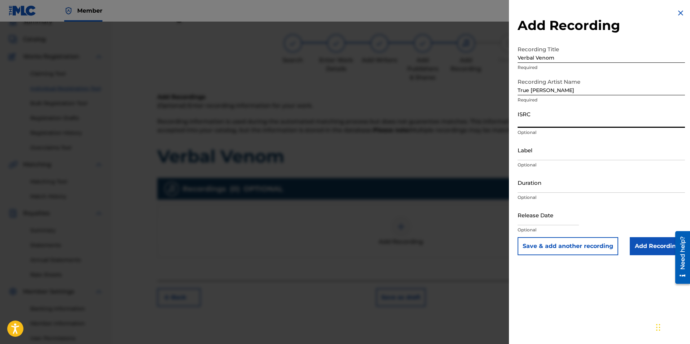
click at [535, 124] on input "ISRC" at bounding box center [601, 117] width 167 height 21
paste input "QT36U2500012"
type input "QT36U2500012"
click at [529, 156] on input "Label" at bounding box center [601, 150] width 167 height 21
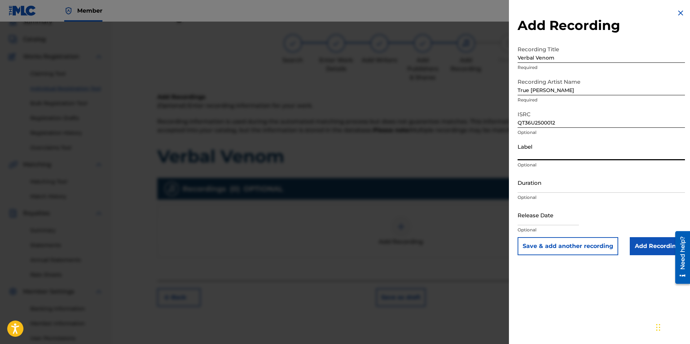
type input "VirTrue Entertainment, LLC"
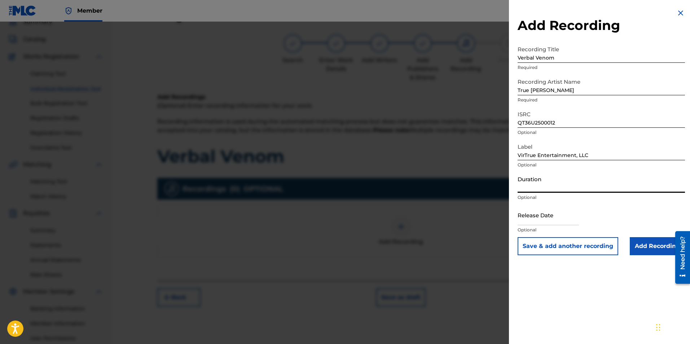
click at [527, 190] on input "Duration" at bounding box center [601, 182] width 167 height 21
type input "04:19"
click at [531, 219] on input "text" at bounding box center [548, 214] width 61 height 21
select select "7"
select select "2025"
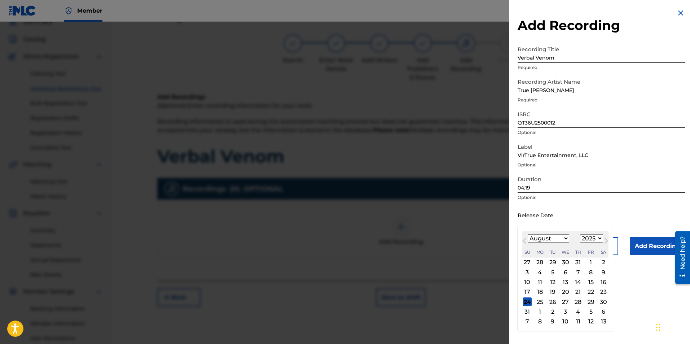
type input "[DATE]"
select select "5"
click at [590, 271] on div "13" at bounding box center [590, 272] width 9 height 9
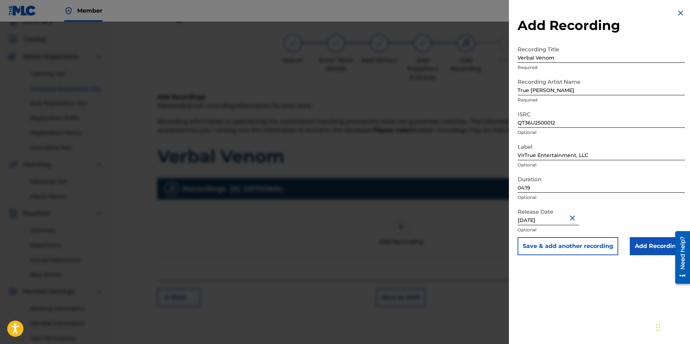
click at [642, 245] on input "Add Recording" at bounding box center [657, 246] width 55 height 18
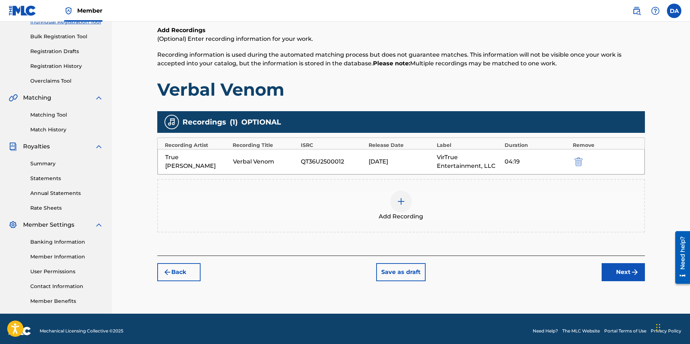
scroll to position [104, 0]
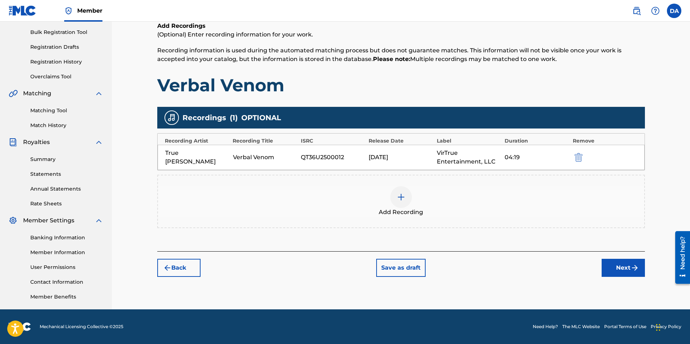
click at [623, 266] on button "Next" at bounding box center [623, 268] width 43 height 18
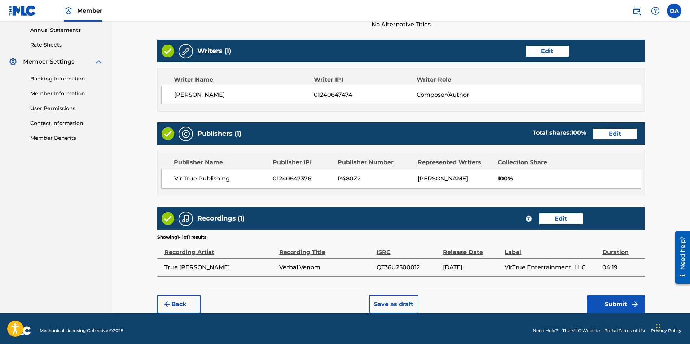
scroll to position [266, 0]
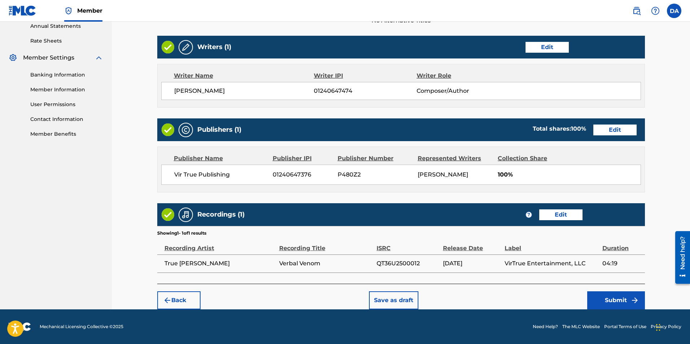
click at [611, 299] on button "Submit" at bounding box center [616, 300] width 58 height 18
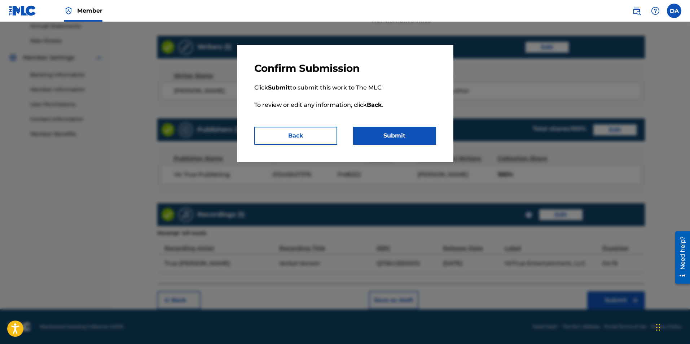
click at [393, 135] on button "Submit" at bounding box center [394, 136] width 83 height 18
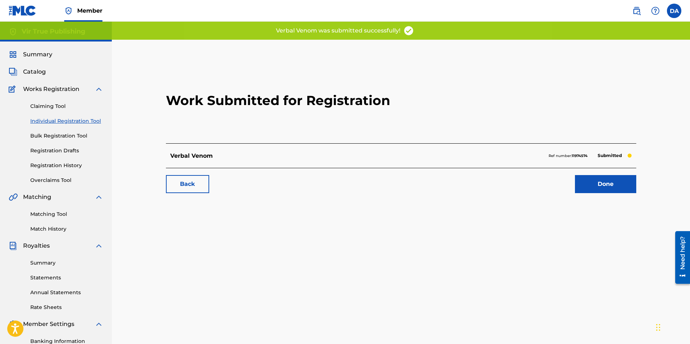
click at [595, 179] on link "Done" at bounding box center [605, 184] width 61 height 18
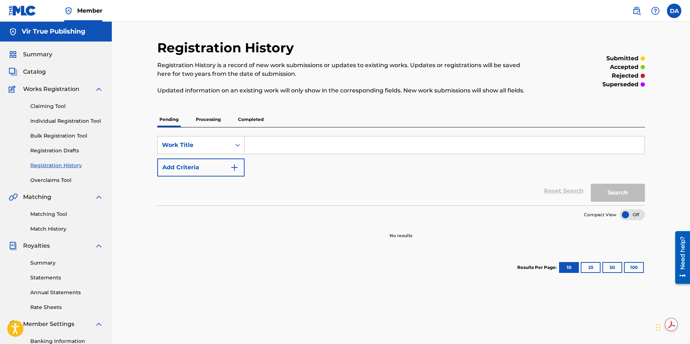
click at [43, 106] on link "Claiming Tool" at bounding box center [66, 106] width 73 height 8
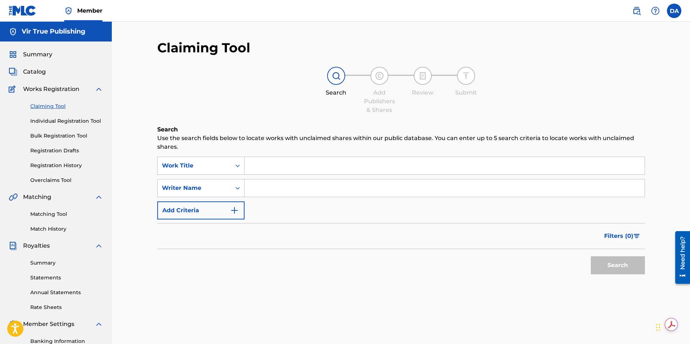
click at [265, 169] on input "Search Form" at bounding box center [445, 165] width 400 height 17
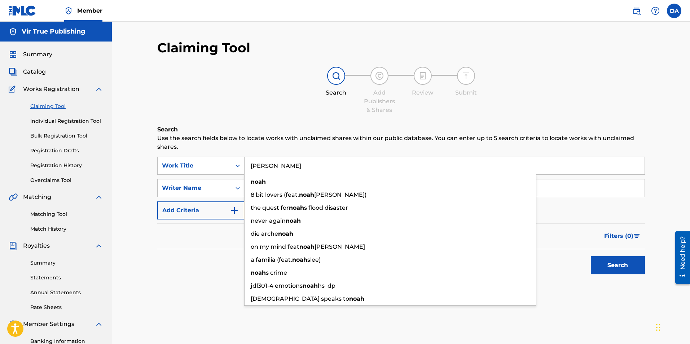
type input "[PERSON_NAME]"
click at [591, 256] on button "Search" at bounding box center [618, 265] width 54 height 18
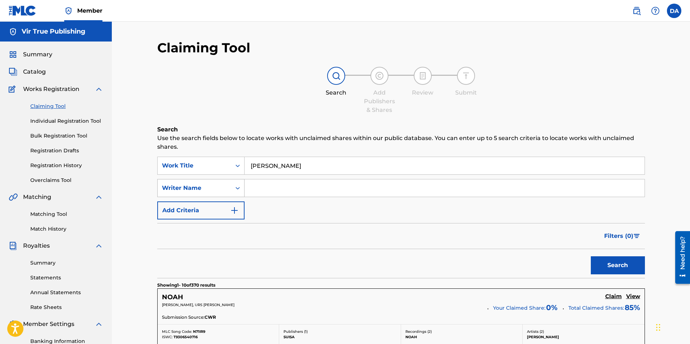
click at [238, 187] on icon "Search Form" at bounding box center [237, 187] width 7 height 7
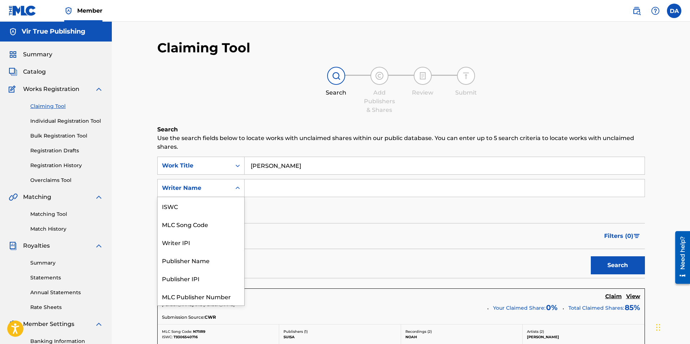
scroll to position [18, 0]
click at [200, 224] on div "Writer IPI" at bounding box center [201, 224] width 87 height 18
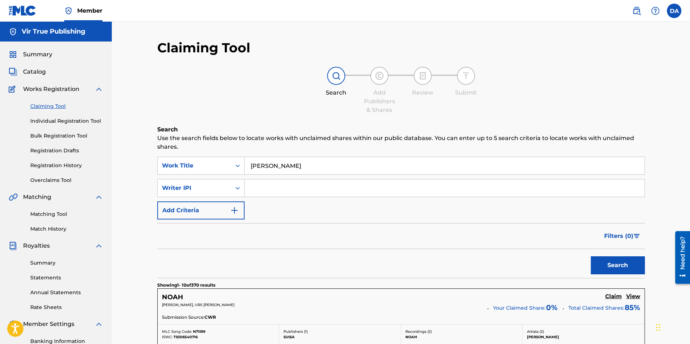
click at [254, 190] on input "Search Form" at bounding box center [445, 187] width 400 height 17
type input "1240647474"
click at [613, 266] on button "Search" at bounding box center [618, 265] width 54 height 18
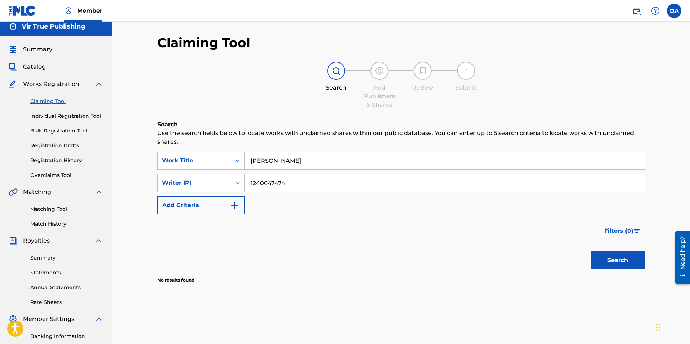
scroll to position [0, 0]
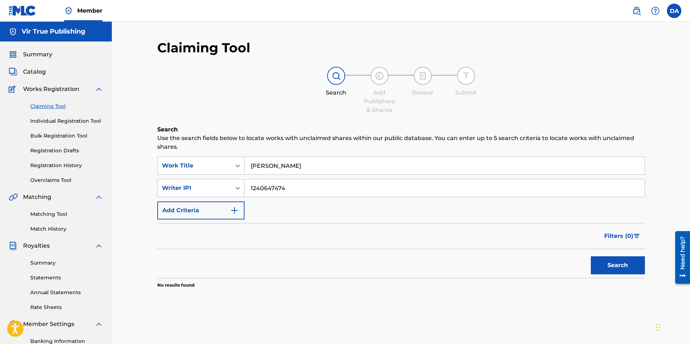
click at [54, 121] on link "Individual Registration Tool" at bounding box center [66, 121] width 73 height 8
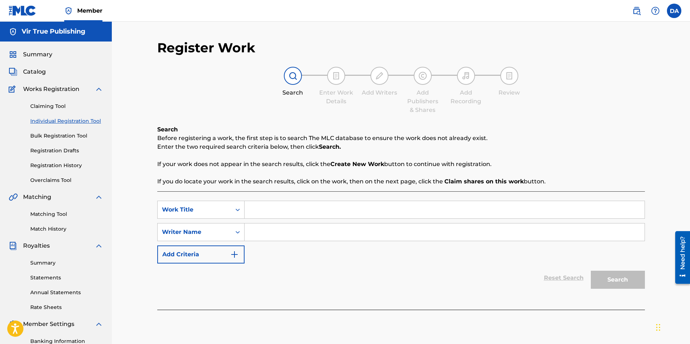
click at [252, 210] on input "Search Form" at bounding box center [445, 209] width 400 height 17
type input "[PERSON_NAME]"
click at [266, 232] on input "Search Form" at bounding box center [445, 231] width 400 height 17
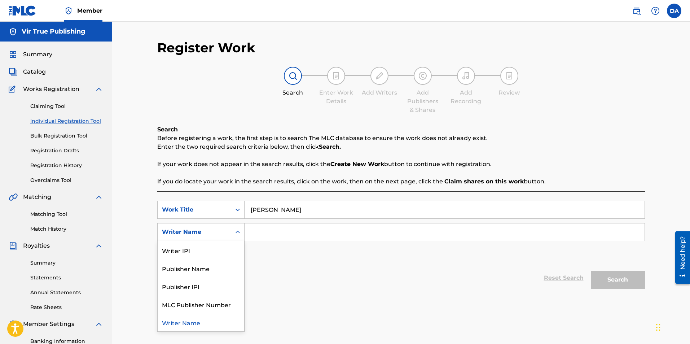
click at [238, 230] on icon "Search Form" at bounding box center [237, 231] width 7 height 7
click at [203, 250] on div "Writer IPI" at bounding box center [201, 250] width 87 height 18
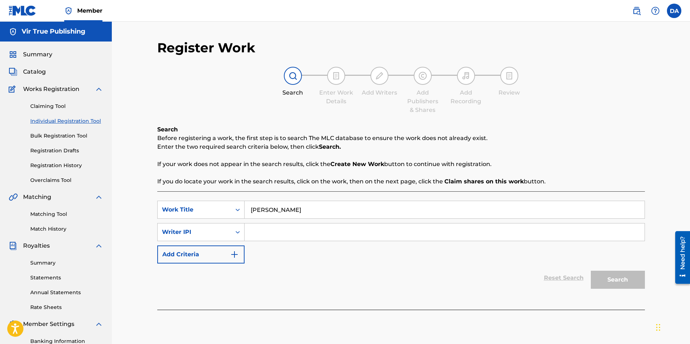
click at [261, 233] on input "Search Form" at bounding box center [445, 231] width 400 height 17
type input "1240647474"
click at [603, 278] on button "Search" at bounding box center [618, 280] width 54 height 18
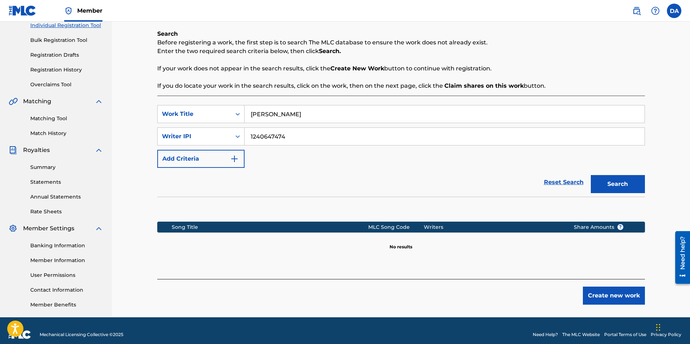
scroll to position [104, 0]
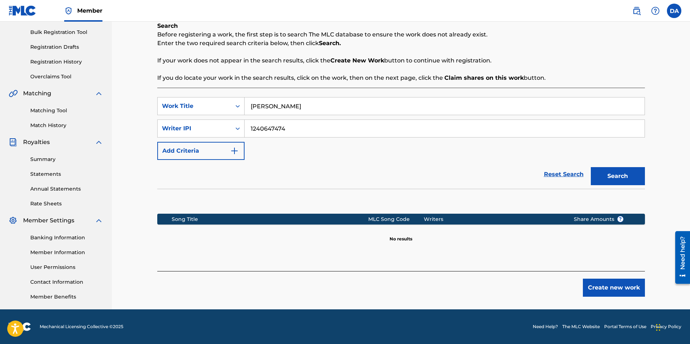
click at [628, 285] on button "Create new work" at bounding box center [614, 287] width 62 height 18
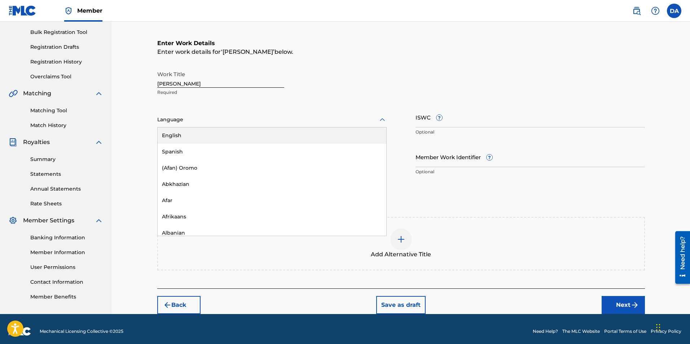
click at [170, 122] on div at bounding box center [271, 119] width 229 height 9
click at [193, 135] on div "English" at bounding box center [272, 135] width 229 height 16
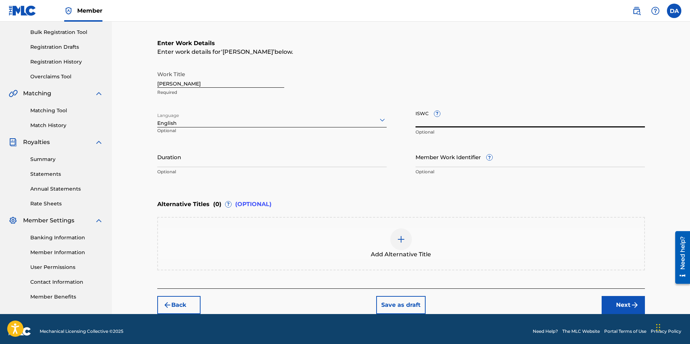
click at [425, 126] on input "ISWC ?" at bounding box center [529, 117] width 229 height 21
paste input "T3326079505"
type input "T3326079505"
click at [186, 163] on input "Duration" at bounding box center [271, 156] width 229 height 21
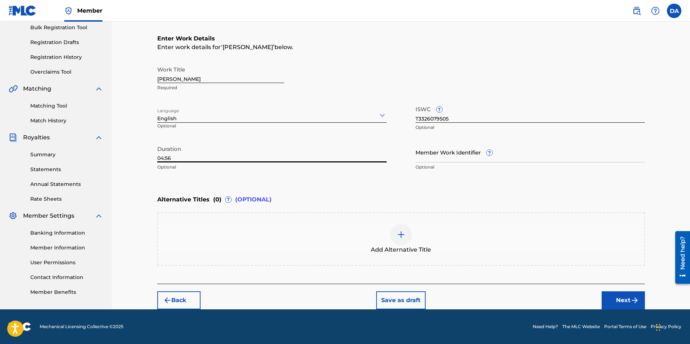
type input "04:56"
click at [612, 298] on button "Next" at bounding box center [623, 300] width 43 height 18
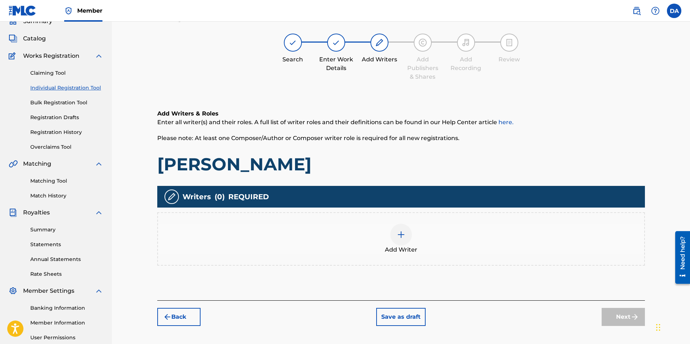
scroll to position [32, 0]
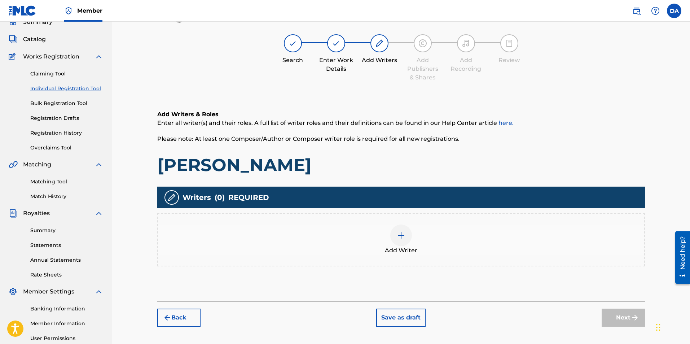
click at [399, 231] on img at bounding box center [401, 235] width 9 height 9
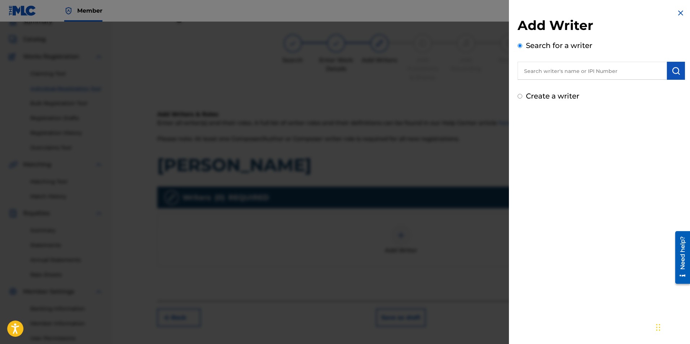
click at [528, 74] on input "text" at bounding box center [592, 71] width 149 height 18
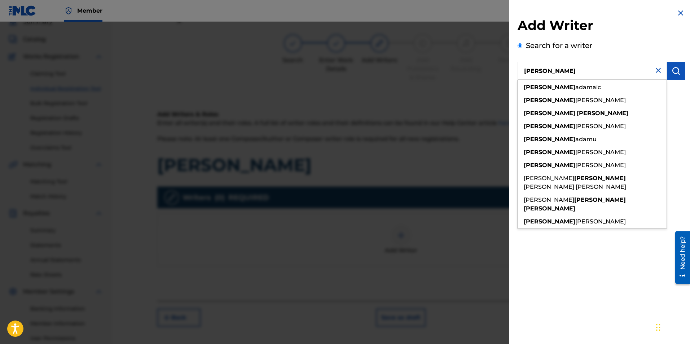
type input "[PERSON_NAME]"
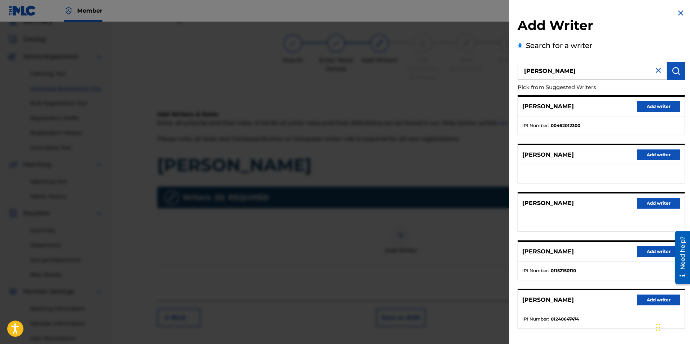
click at [652, 298] on button "Add writer" at bounding box center [658, 299] width 43 height 11
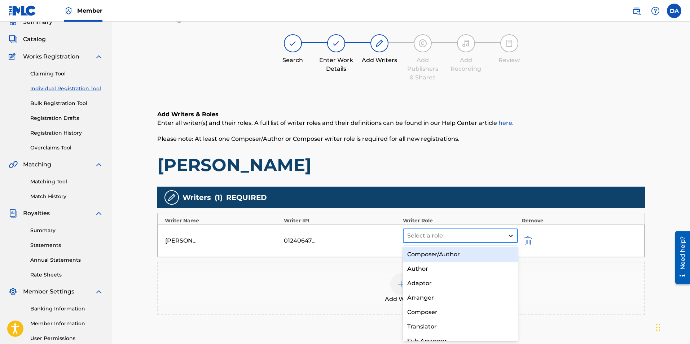
click at [513, 236] on icon at bounding box center [510, 235] width 7 height 7
click at [475, 253] on div "Composer/Author" at bounding box center [460, 254] width 115 height 14
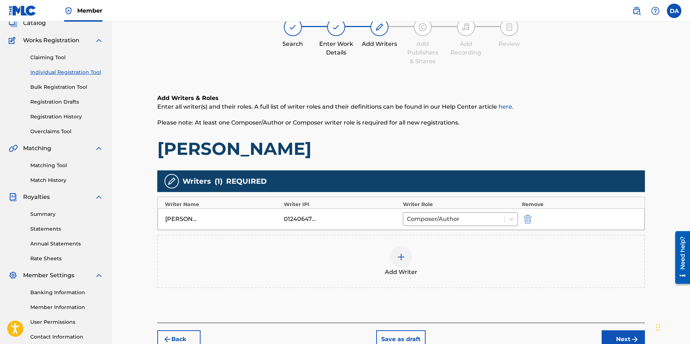
scroll to position [104, 0]
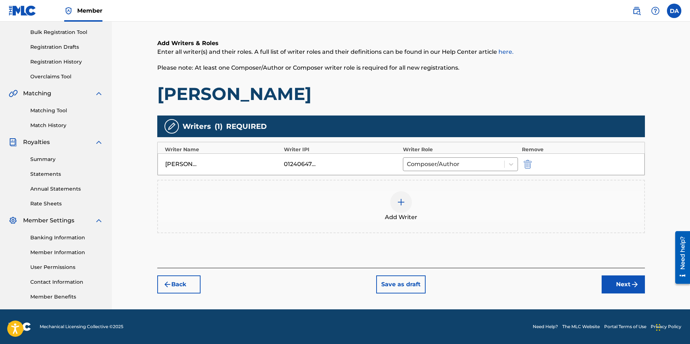
click at [619, 281] on button "Next" at bounding box center [623, 284] width 43 height 18
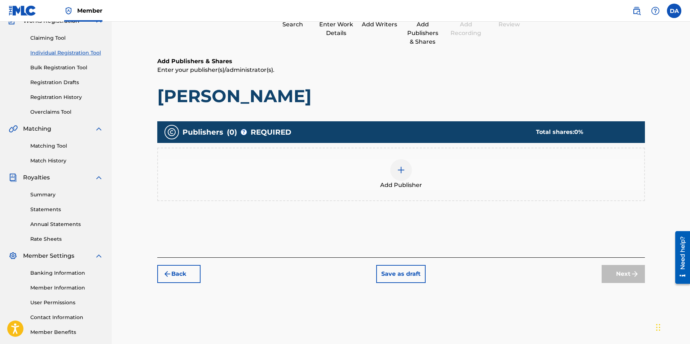
scroll to position [32, 0]
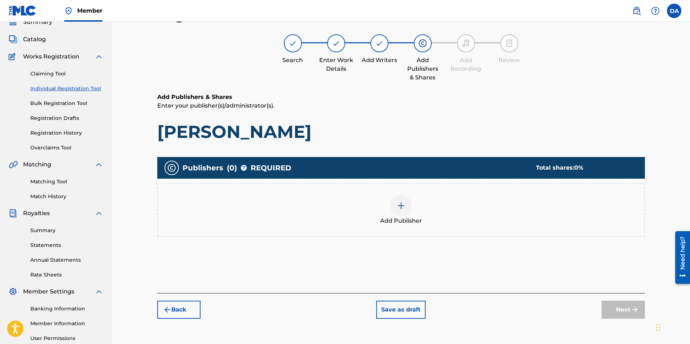
click at [404, 204] on img at bounding box center [401, 205] width 9 height 9
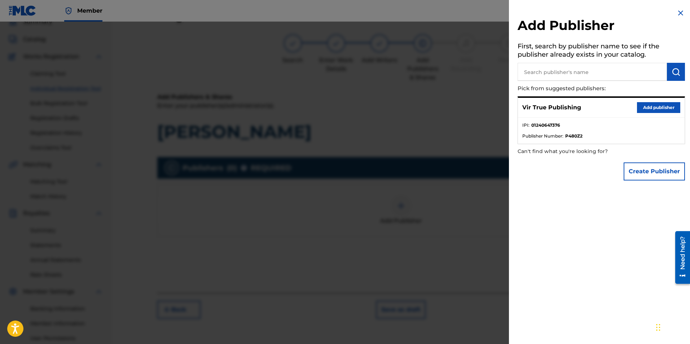
click at [645, 106] on button "Add publisher" at bounding box center [658, 107] width 43 height 11
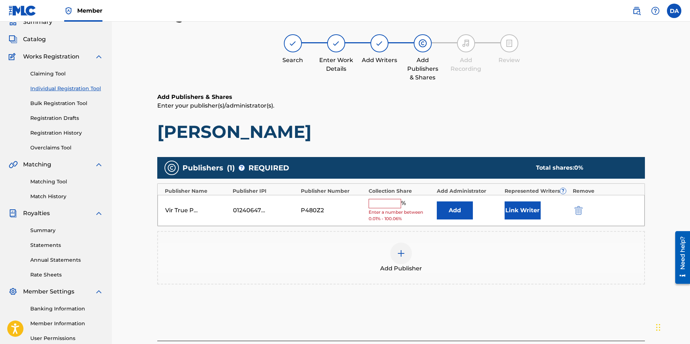
click at [386, 204] on input "text" at bounding box center [385, 203] width 32 height 9
type input "100"
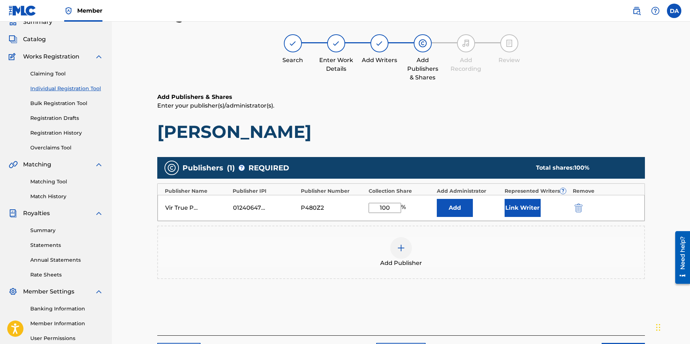
click at [517, 206] on button "Link Writer" at bounding box center [523, 208] width 36 height 18
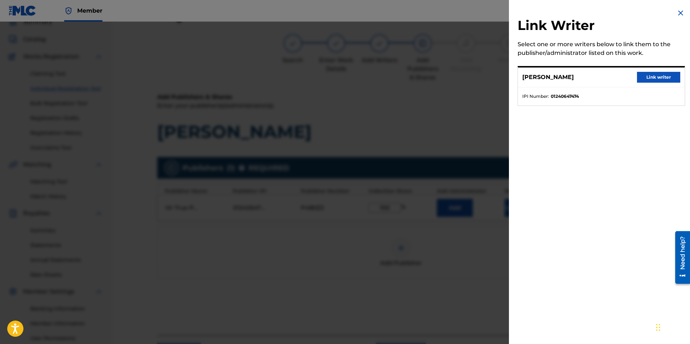
click at [649, 76] on button "Link writer" at bounding box center [658, 77] width 43 height 11
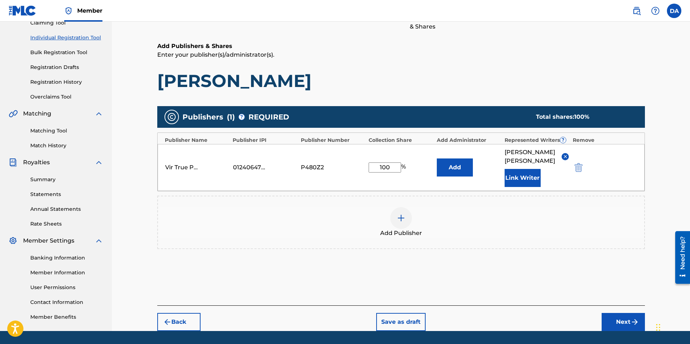
scroll to position [104, 0]
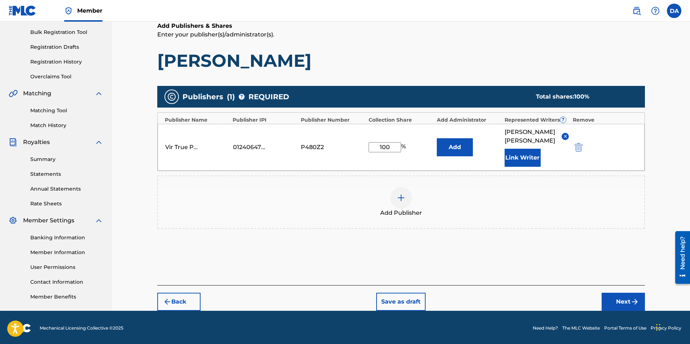
click at [628, 293] on button "Next" at bounding box center [623, 302] width 43 height 18
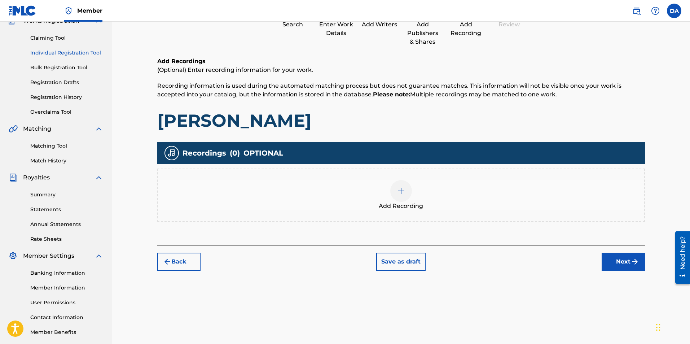
scroll to position [32, 0]
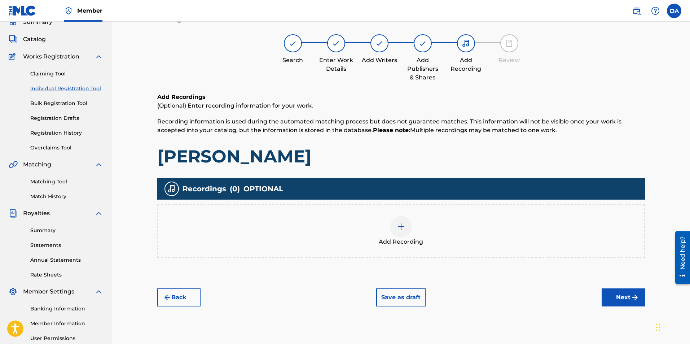
click at [396, 227] on div at bounding box center [401, 227] width 22 height 22
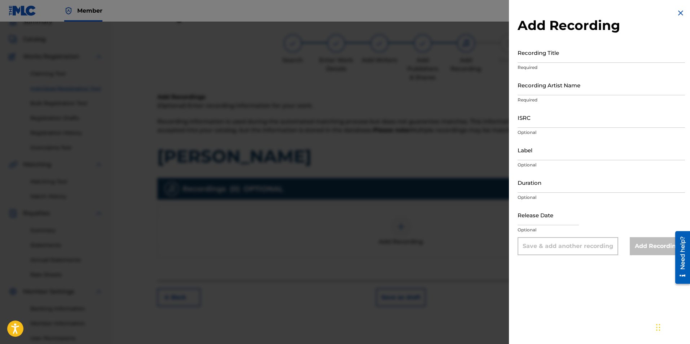
click at [524, 56] on input "Recording Title" at bounding box center [601, 52] width 167 height 21
type input "[PERSON_NAME]"
click at [540, 89] on input "Recording Artist Name" at bounding box center [601, 85] width 167 height 21
type input "True [PERSON_NAME]"
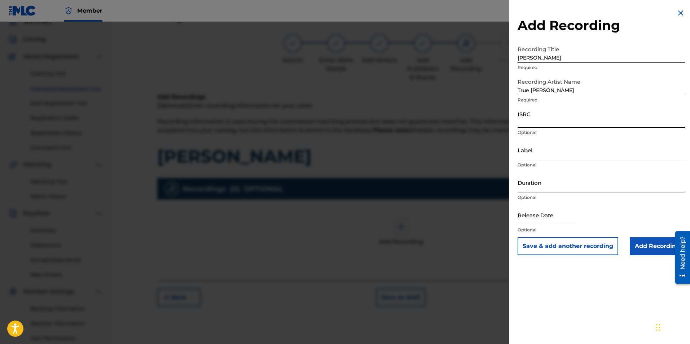
click at [542, 123] on input "ISRC" at bounding box center [601, 117] width 167 height 21
paste input "QT36U2500013"
type input "QT36U2500013"
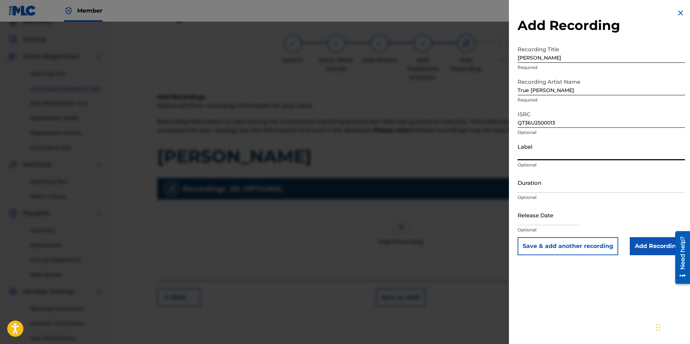
click at [540, 154] on input "Label" at bounding box center [601, 150] width 167 height 21
type input "VirTrue Entertainment, LLC"
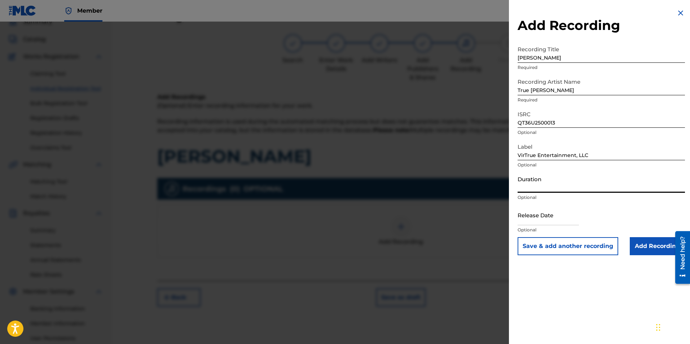
click at [529, 191] on input "Duration" at bounding box center [601, 182] width 167 height 21
type input "04:56"
click at [644, 209] on div "Release Date Optional" at bounding box center [601, 220] width 167 height 32
click at [561, 223] on input "text" at bounding box center [548, 214] width 61 height 21
select select "7"
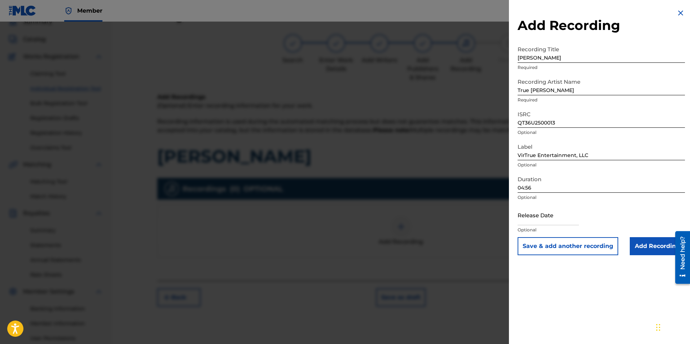
select select "2025"
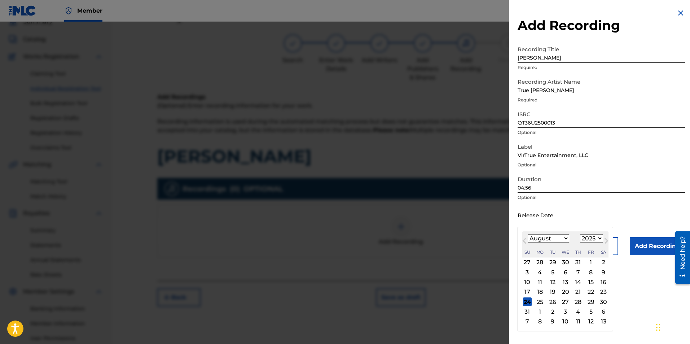
click at [525, 238] on span "Previous Month" at bounding box center [525, 241] width 0 height 11
click at [525, 241] on span "Previous Month" at bounding box center [525, 241] width 0 height 11
select select "4"
click at [589, 291] on div "23" at bounding box center [590, 291] width 9 height 9
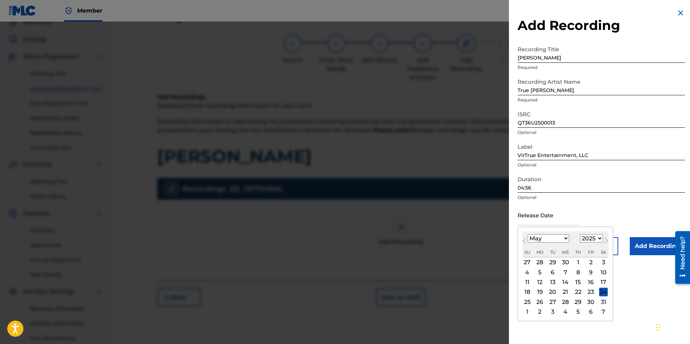
type input "[DATE]"
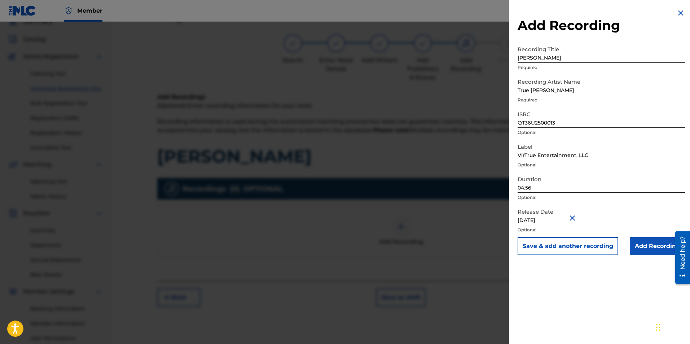
click at [644, 246] on input "Add Recording" at bounding box center [657, 246] width 55 height 18
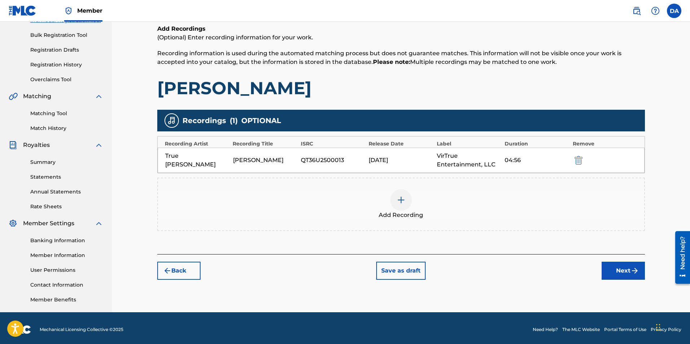
scroll to position [104, 0]
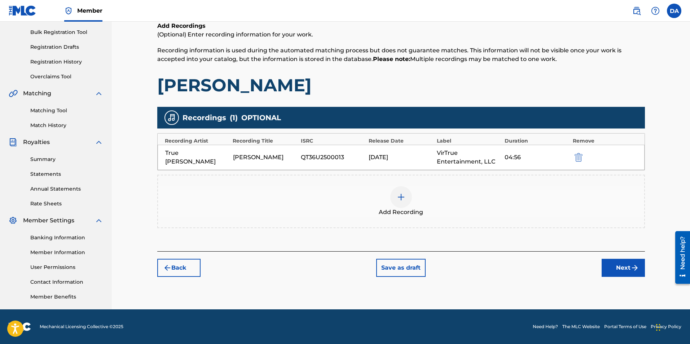
click at [620, 267] on button "Next" at bounding box center [623, 268] width 43 height 18
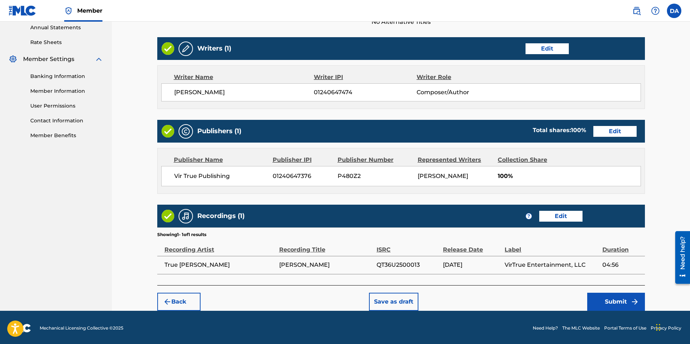
scroll to position [266, 0]
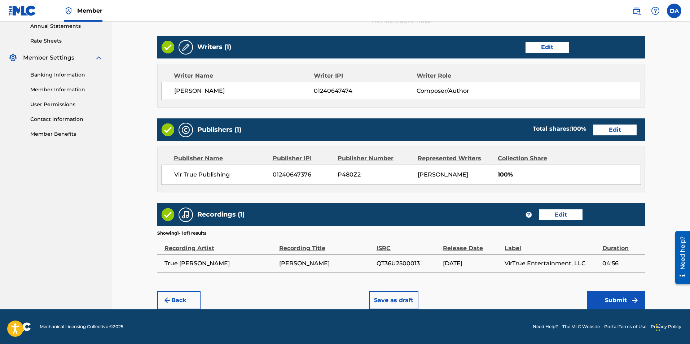
click at [615, 300] on button "Submit" at bounding box center [616, 300] width 58 height 18
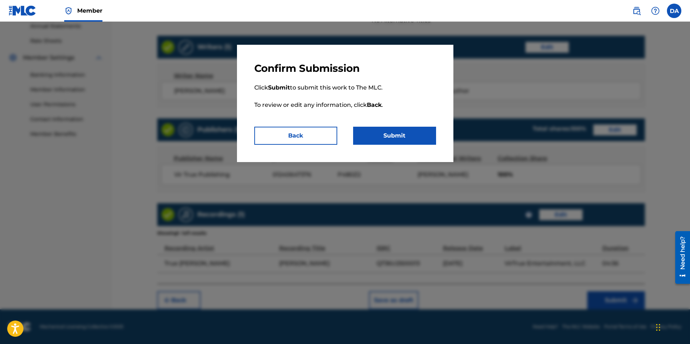
click at [402, 136] on button "Submit" at bounding box center [394, 136] width 83 height 18
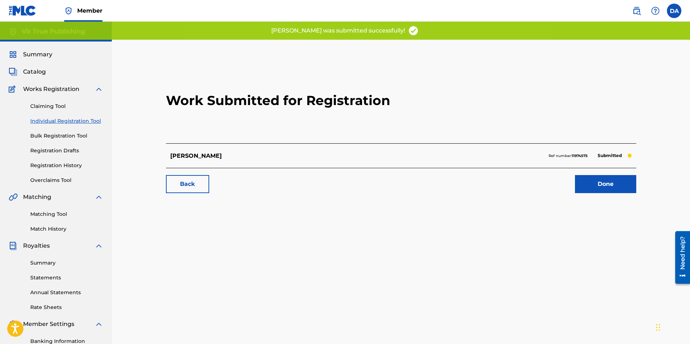
click at [597, 179] on link "Done" at bounding box center [605, 184] width 61 height 18
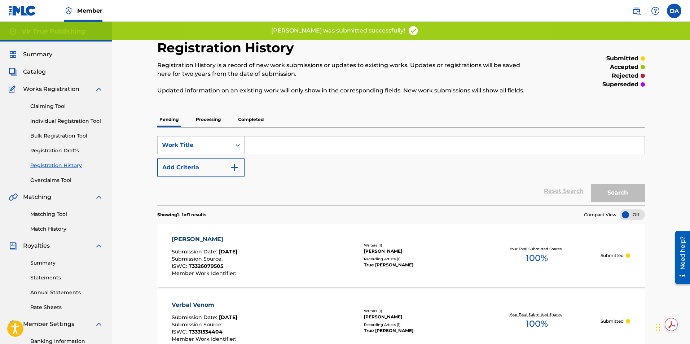
click at [64, 119] on link "Individual Registration Tool" at bounding box center [66, 121] width 73 height 8
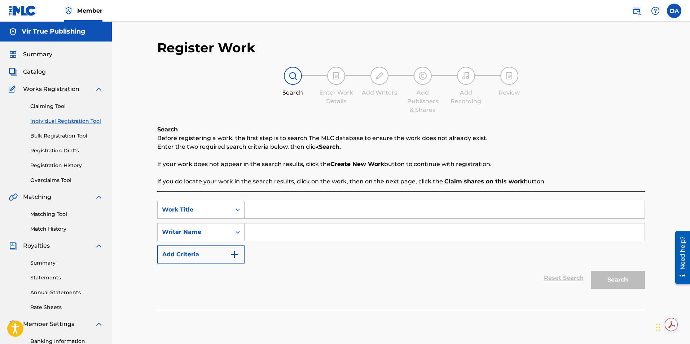
click at [274, 210] on input "Search Form" at bounding box center [445, 209] width 400 height 17
type input "We Shall Be As Gods"
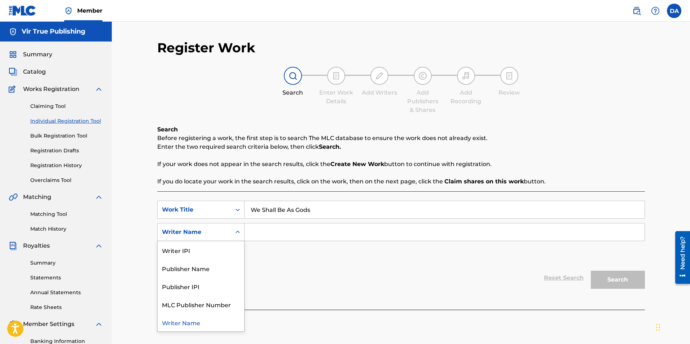
click at [238, 234] on icon "Search Form" at bounding box center [237, 231] width 7 height 7
click at [220, 247] on div "Writer IPI" at bounding box center [201, 250] width 87 height 18
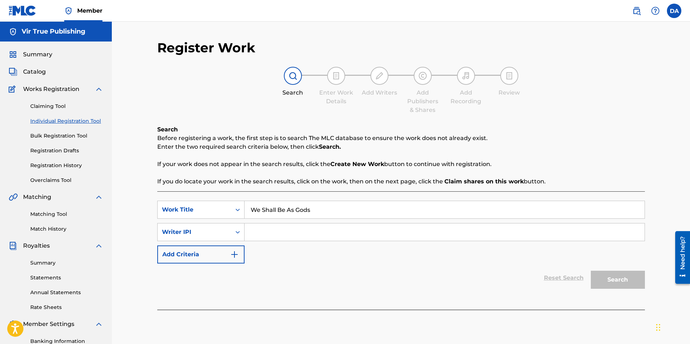
click at [263, 233] on input "Search Form" at bounding box center [445, 231] width 400 height 17
type input "1240647474"
click at [614, 282] on button "Search" at bounding box center [618, 280] width 54 height 18
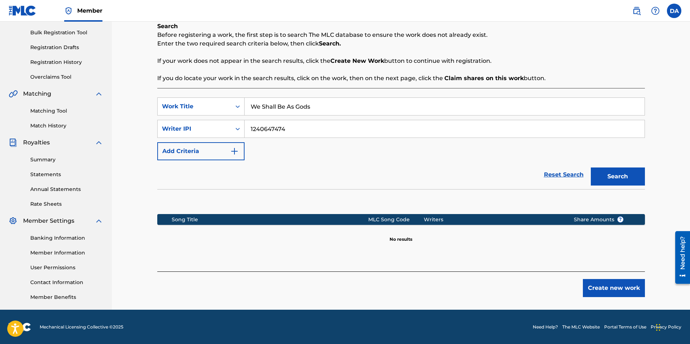
scroll to position [104, 0]
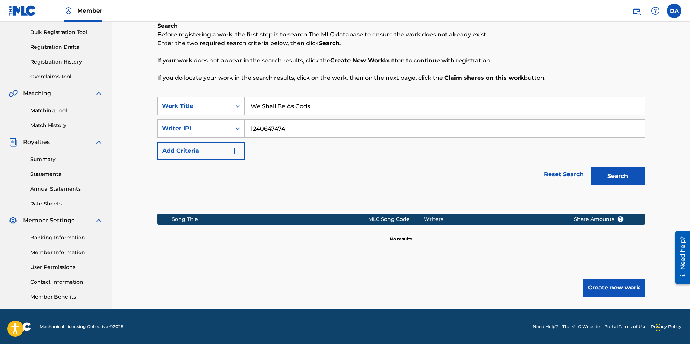
click at [617, 287] on button "Create new work" at bounding box center [614, 287] width 62 height 18
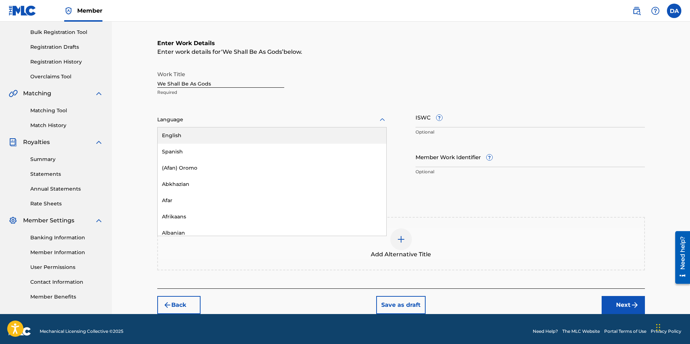
click at [175, 123] on div at bounding box center [271, 119] width 229 height 9
click at [177, 138] on div "English" at bounding box center [272, 135] width 229 height 16
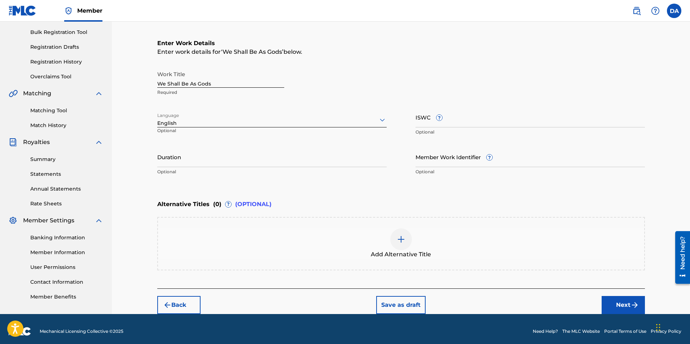
click at [439, 123] on input "ISWC ?" at bounding box center [529, 117] width 229 height 21
paste input "T3326079505"
click at [206, 160] on input "Duration" at bounding box center [271, 156] width 229 height 21
drag, startPoint x: 480, startPoint y: 122, endPoint x: 390, endPoint y: 125, distance: 89.9
click at [390, 125] on div "Work Title We Shall Be As Gods Required Language English Optional ISWC ? T33260…" at bounding box center [401, 123] width 488 height 112
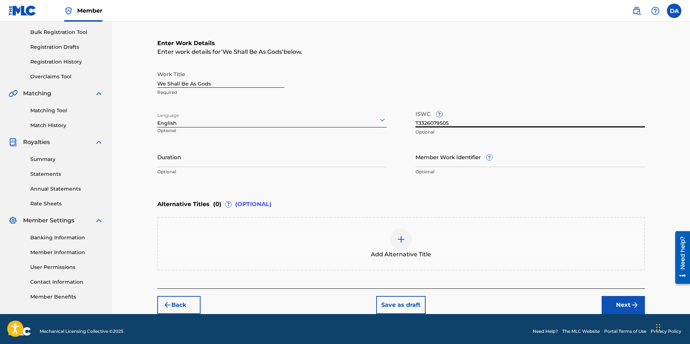
paste input "31534324"
type input "T3331534324"
click at [212, 163] on input "Duration" at bounding box center [271, 156] width 229 height 21
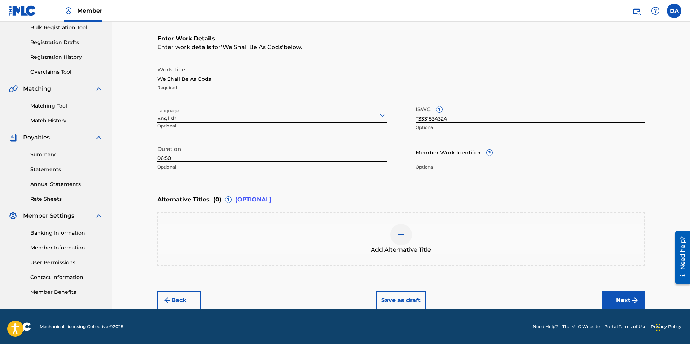
type input "06:50"
click at [627, 297] on button "Next" at bounding box center [623, 300] width 43 height 18
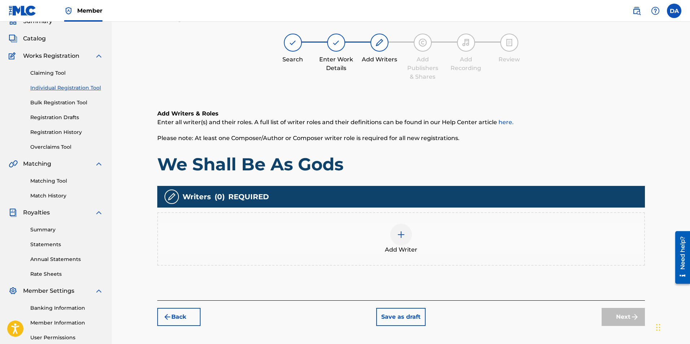
scroll to position [32, 0]
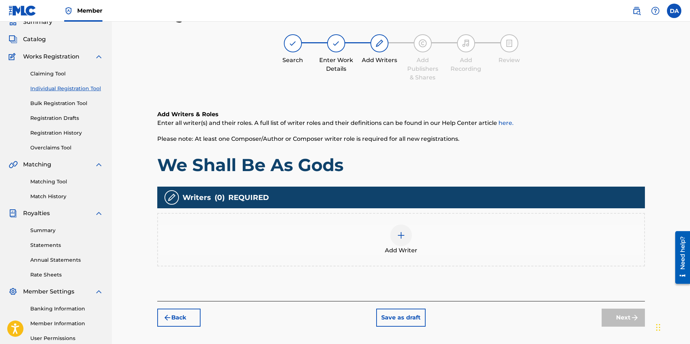
click at [404, 239] on div at bounding box center [401, 235] width 22 height 22
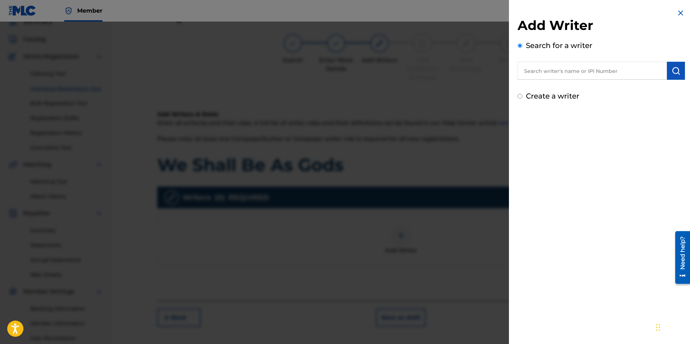
click at [622, 74] on input "text" at bounding box center [592, 71] width 149 height 18
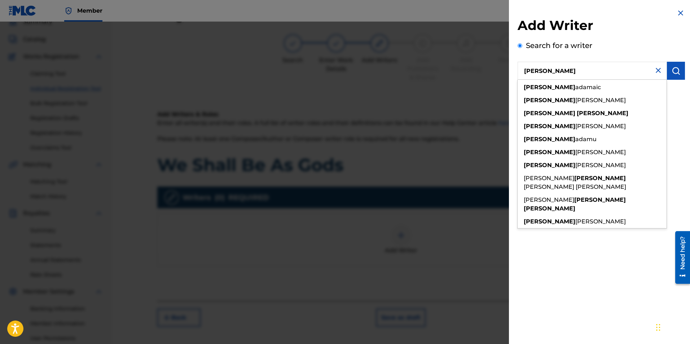
type input "[PERSON_NAME]"
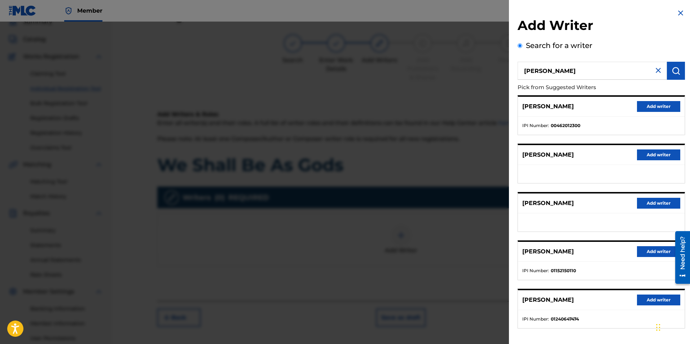
click at [643, 296] on button "Add writer" at bounding box center [658, 299] width 43 height 11
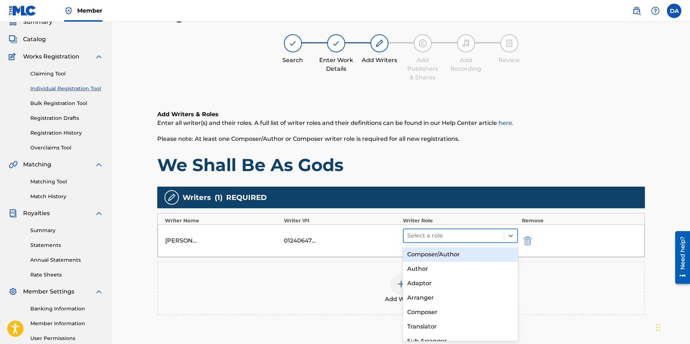
click at [415, 236] on div at bounding box center [453, 235] width 93 height 10
click at [419, 252] on div "Composer/Author" at bounding box center [460, 254] width 115 height 14
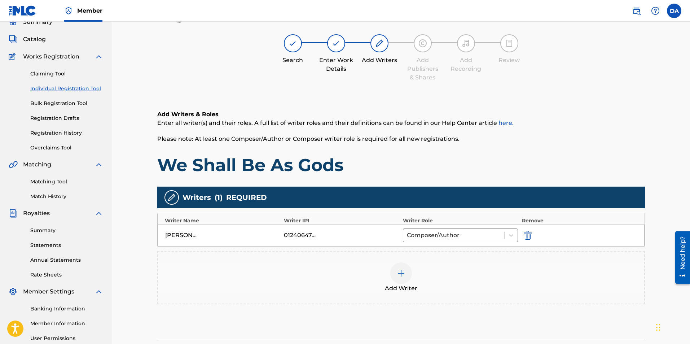
scroll to position [104, 0]
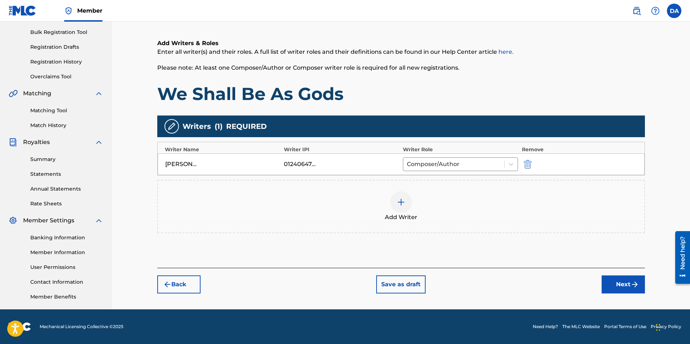
click at [618, 287] on button "Next" at bounding box center [623, 284] width 43 height 18
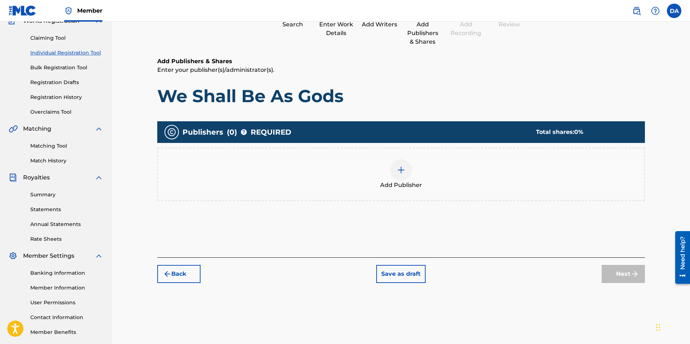
scroll to position [32, 0]
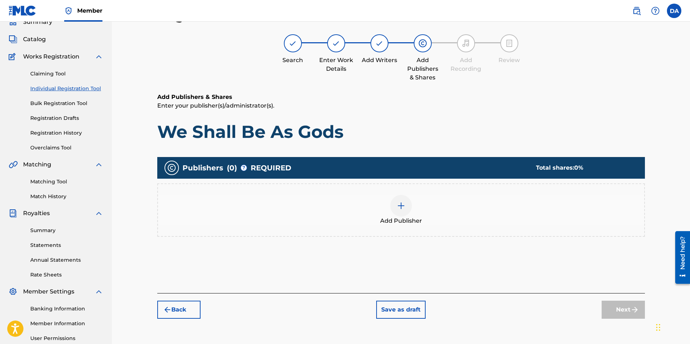
click at [404, 203] on img at bounding box center [401, 205] width 9 height 9
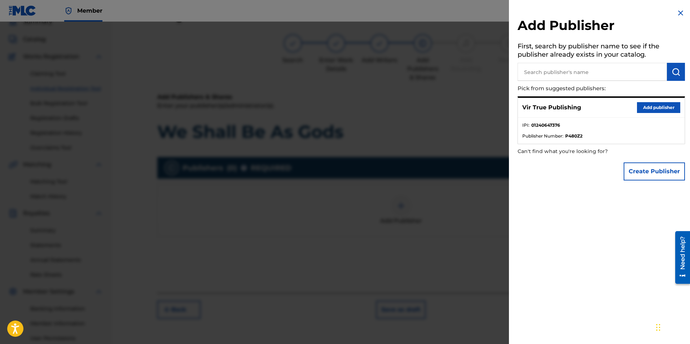
click at [650, 106] on button "Add publisher" at bounding box center [658, 107] width 43 height 11
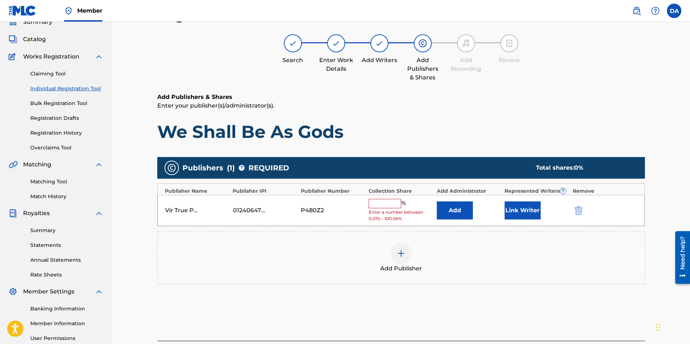
click at [382, 205] on input "text" at bounding box center [385, 203] width 32 height 9
type input "100"
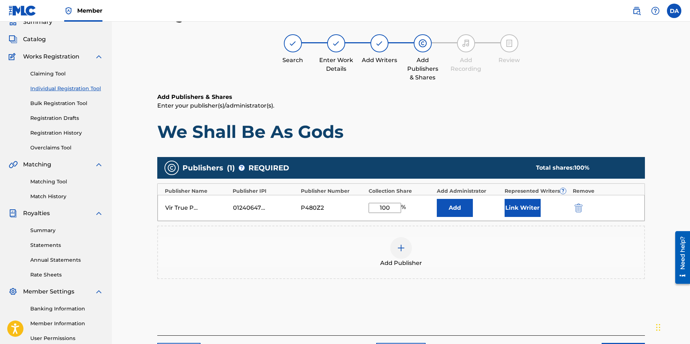
click at [528, 207] on button "Link Writer" at bounding box center [523, 208] width 36 height 18
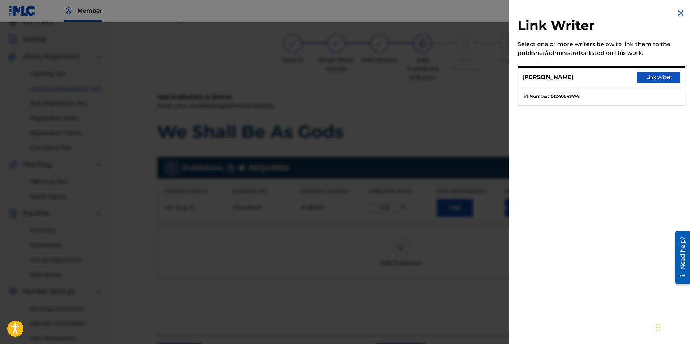
click at [656, 75] on button "Link writer" at bounding box center [658, 77] width 43 height 11
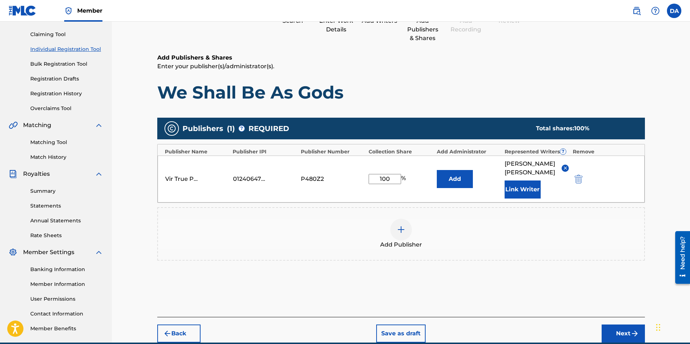
scroll to position [104, 0]
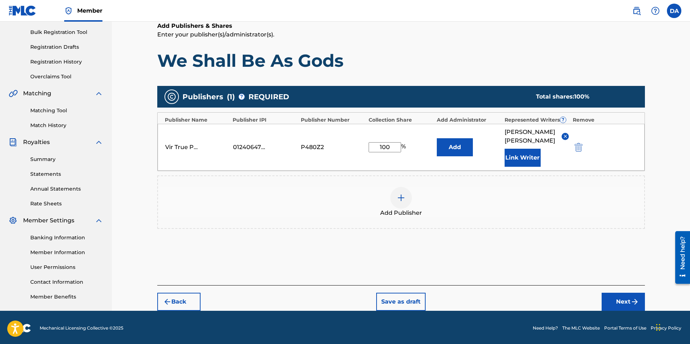
click at [628, 293] on button "Next" at bounding box center [623, 302] width 43 height 18
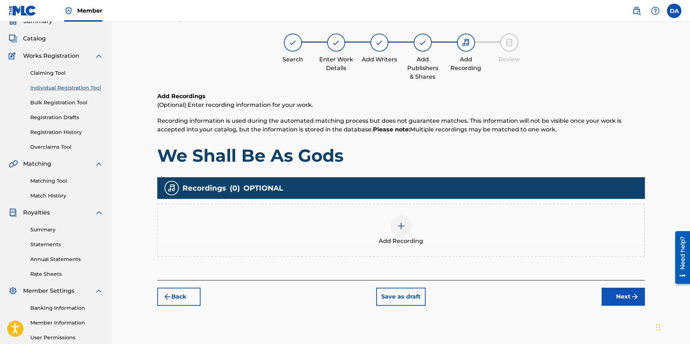
scroll to position [32, 0]
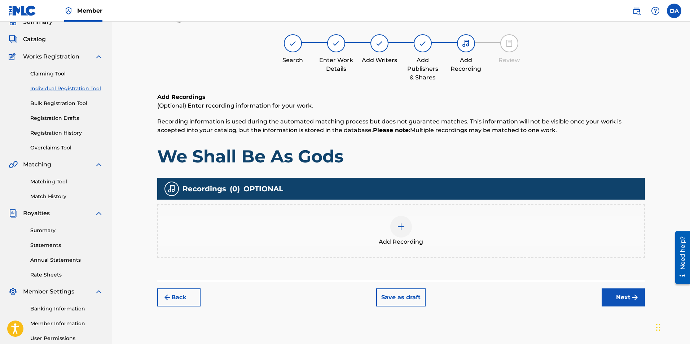
click at [399, 229] on img at bounding box center [401, 226] width 9 height 9
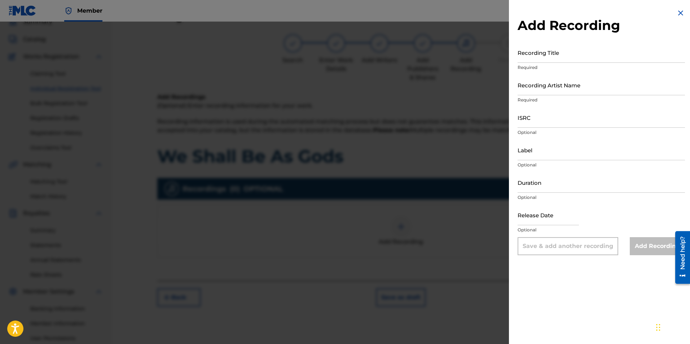
click at [543, 60] on input "Recording Title" at bounding box center [601, 52] width 167 height 21
type input "We Shall Be As Gods"
click at [547, 92] on input "Recording Artist Name" at bounding box center [601, 85] width 167 height 21
type input "True [PERSON_NAME]"
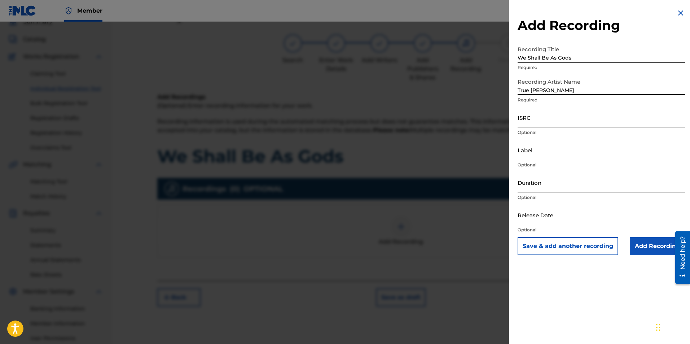
click at [532, 126] on input "ISRC" at bounding box center [601, 117] width 167 height 21
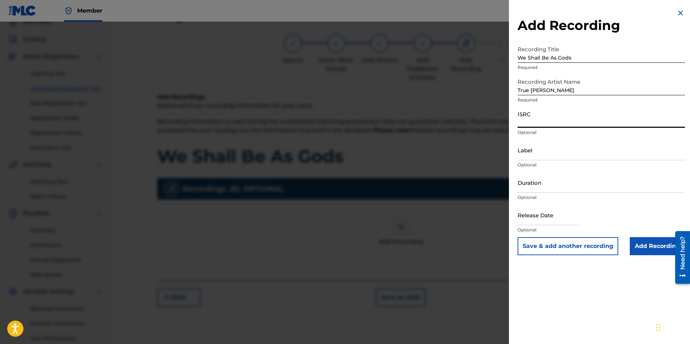
paste input "QT36U2500014"
type input "QT36U2500014"
click at [533, 155] on input "Label" at bounding box center [601, 150] width 167 height 21
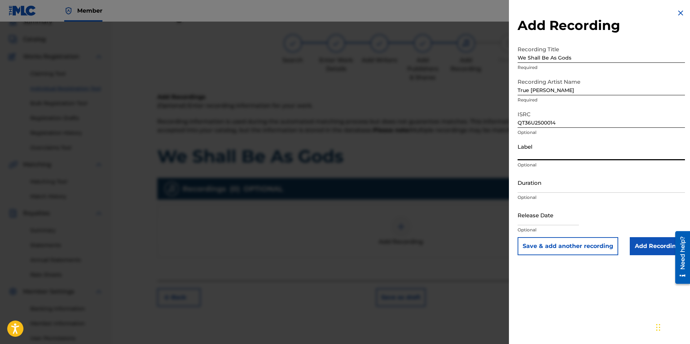
type input "VirTrue Entertainment, LLC"
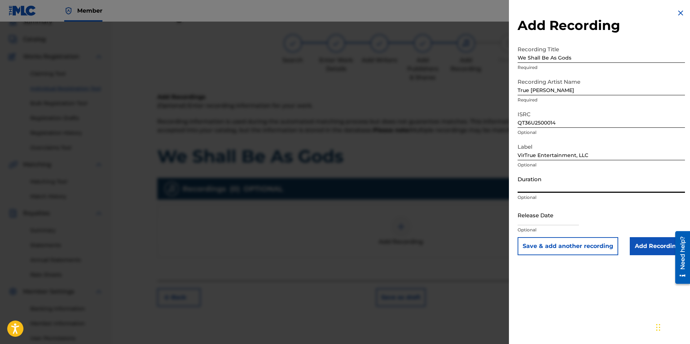
click at [543, 188] on input "Duration" at bounding box center [601, 182] width 167 height 21
type input "06:50"
click at [562, 217] on input "text" at bounding box center [548, 214] width 61 height 21
select select "7"
select select "2025"
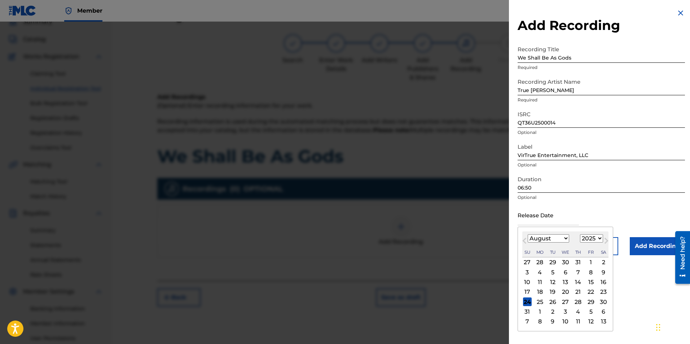
type input "[DATE]"
select select "5"
click at [591, 271] on div "13" at bounding box center [590, 272] width 9 height 9
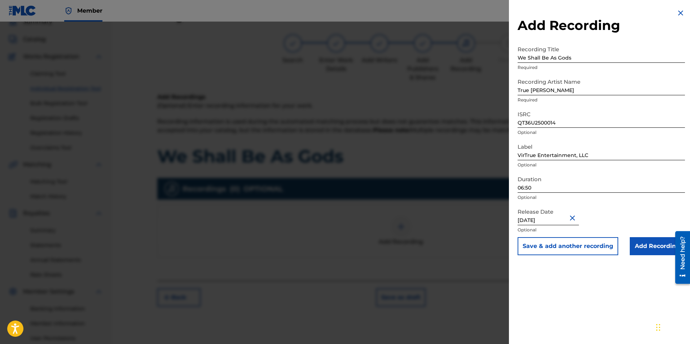
click at [645, 246] on input "Add Recording" at bounding box center [657, 246] width 55 height 18
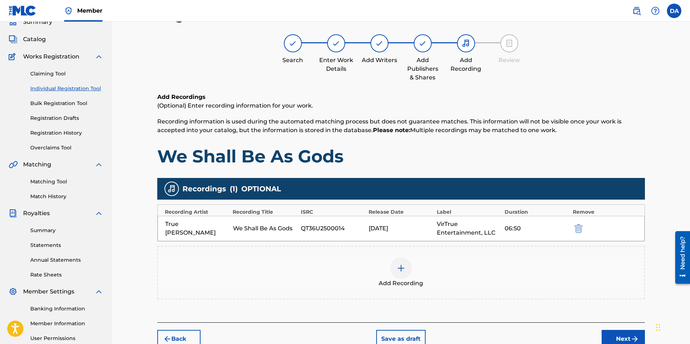
click at [628, 333] on button "Next" at bounding box center [623, 339] width 43 height 18
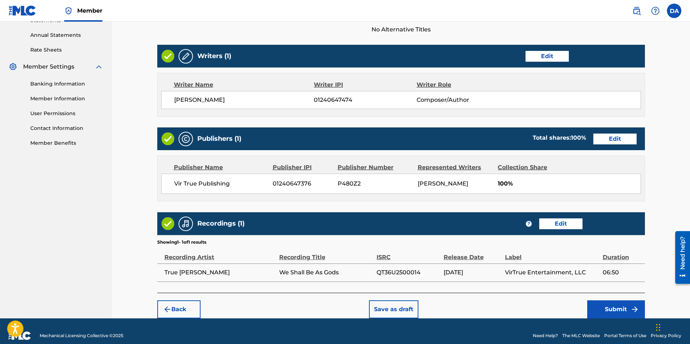
scroll to position [266, 0]
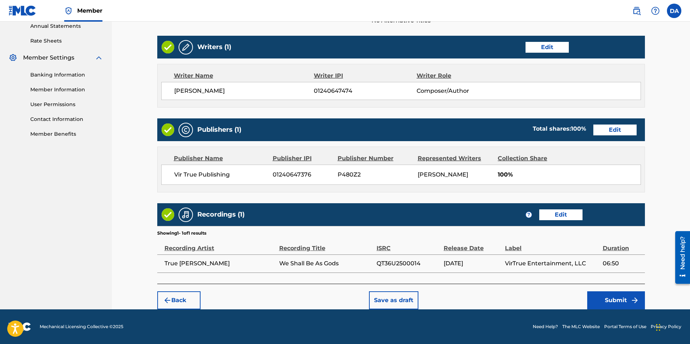
click at [607, 298] on button "Submit" at bounding box center [616, 300] width 58 height 18
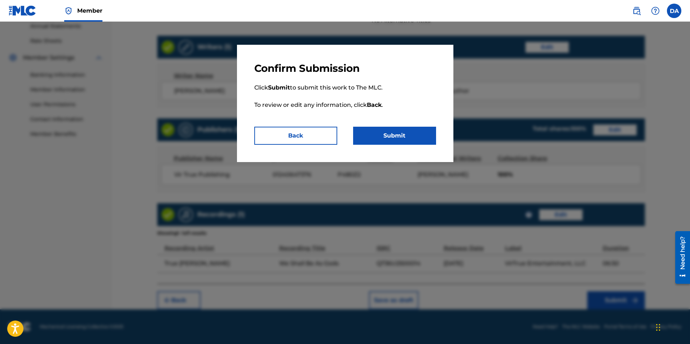
click at [416, 134] on button "Submit" at bounding box center [394, 136] width 83 height 18
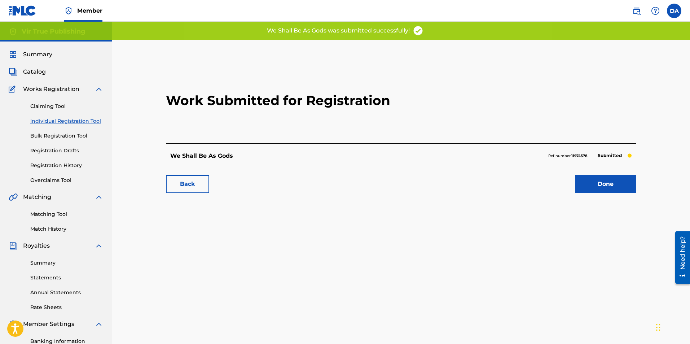
click at [593, 182] on link "Done" at bounding box center [605, 184] width 61 height 18
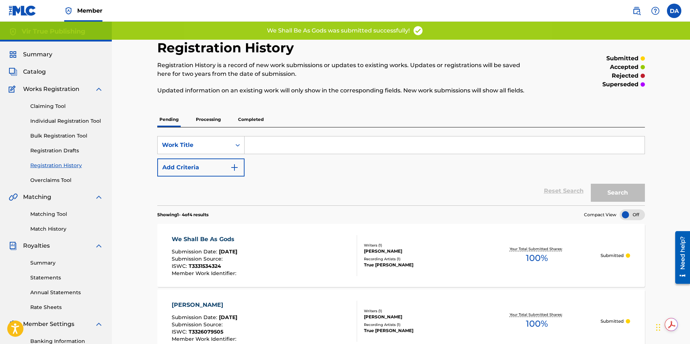
click at [67, 120] on link "Individual Registration Tool" at bounding box center [66, 121] width 73 height 8
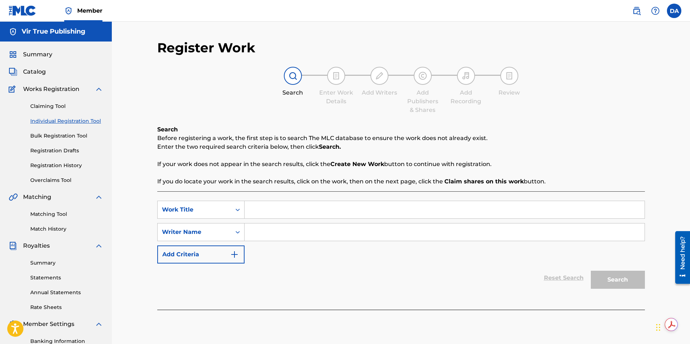
click at [294, 211] on input "Search Form" at bounding box center [445, 209] width 400 height 17
click at [234, 232] on icon "Search Form" at bounding box center [237, 231] width 7 height 7
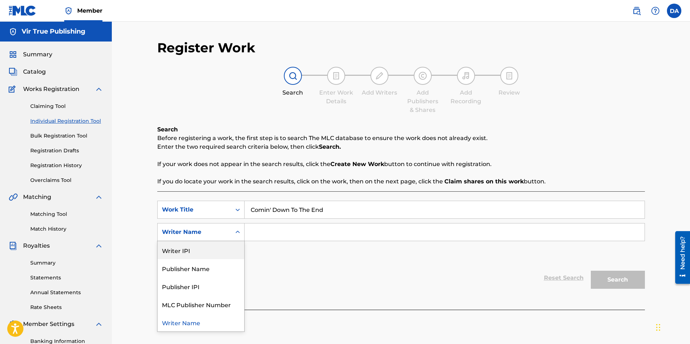
click at [193, 249] on div "Writer IPI" at bounding box center [201, 250] width 87 height 18
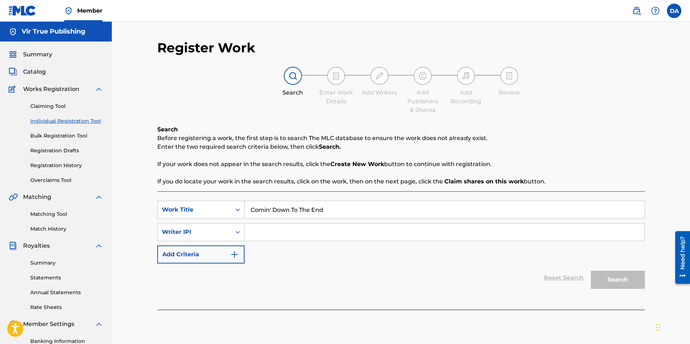
drag, startPoint x: 256, startPoint y: 236, endPoint x: 382, endPoint y: 229, distance: 126.1
click at [382, 229] on input "Search Form" at bounding box center [445, 231] width 400 height 17
click at [624, 274] on button "Search" at bounding box center [618, 280] width 54 height 18
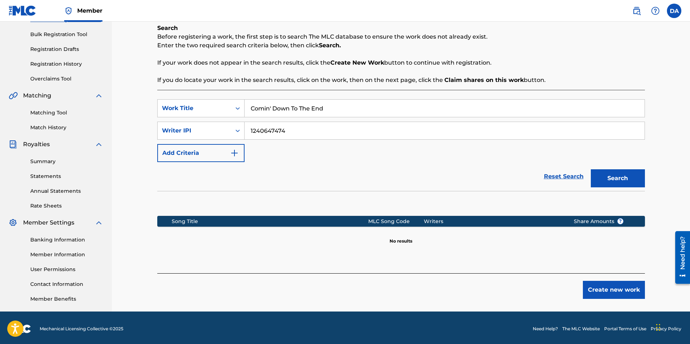
scroll to position [104, 0]
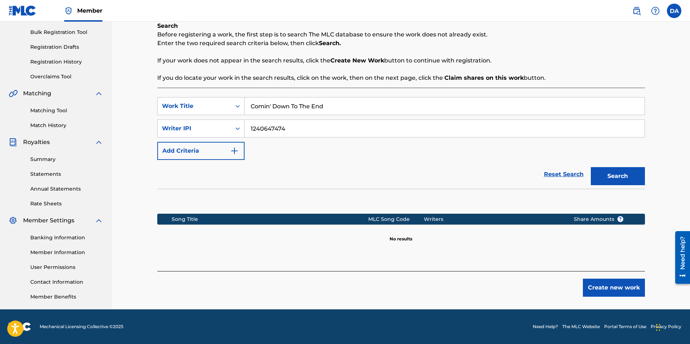
click at [633, 290] on button "Create new work" at bounding box center [614, 287] width 62 height 18
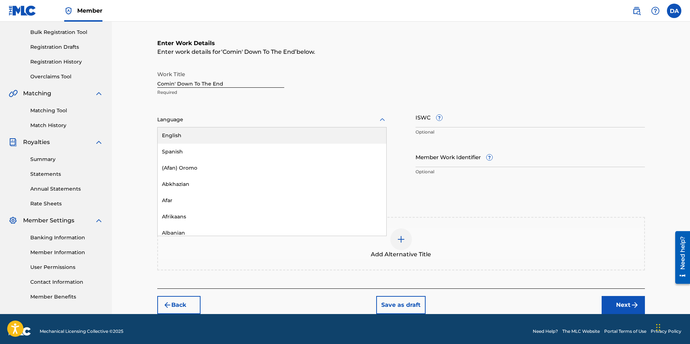
click at [170, 123] on div at bounding box center [271, 119] width 229 height 9
click at [172, 133] on div "English" at bounding box center [272, 135] width 229 height 16
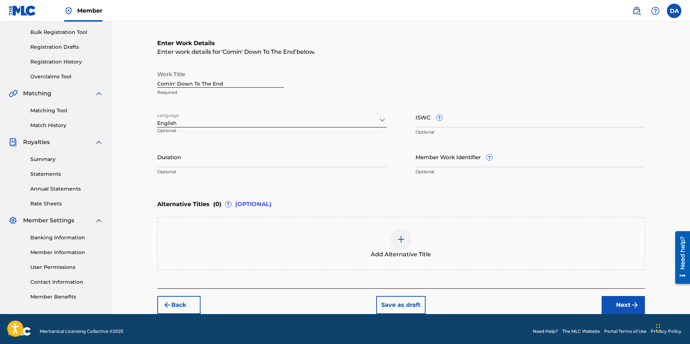
click at [433, 123] on input "ISWC ?" at bounding box center [529, 117] width 229 height 21
paste input "T3331534006"
click at [233, 165] on input "Duration" at bounding box center [271, 156] width 229 height 21
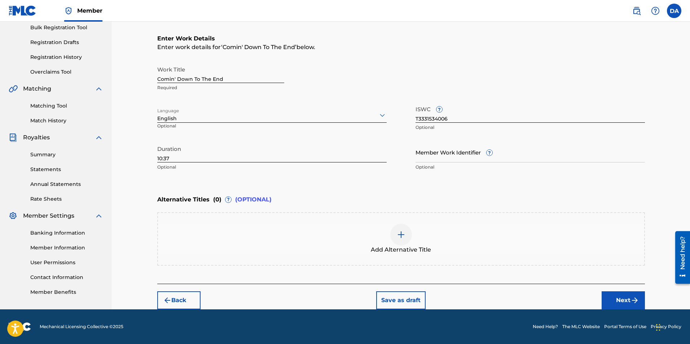
click at [620, 298] on button "Next" at bounding box center [623, 300] width 43 height 18
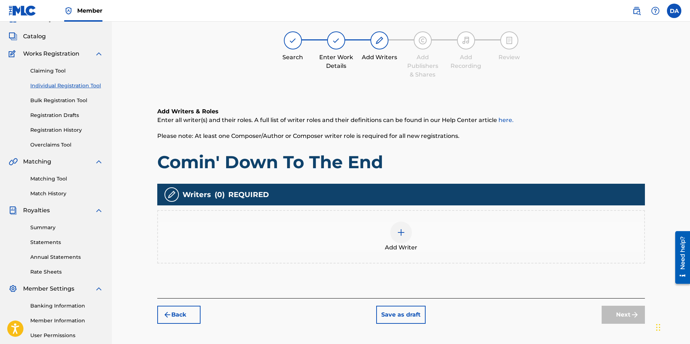
scroll to position [32, 0]
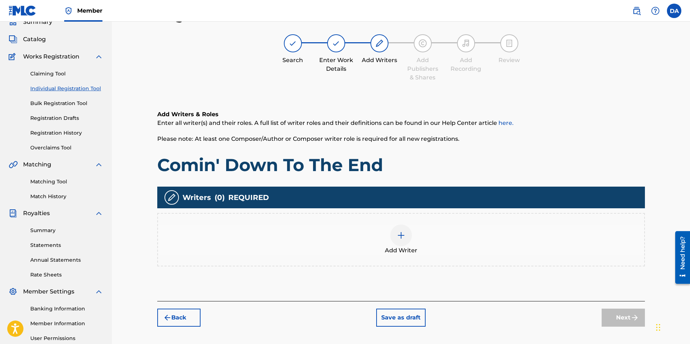
click at [401, 235] on img at bounding box center [401, 235] width 9 height 9
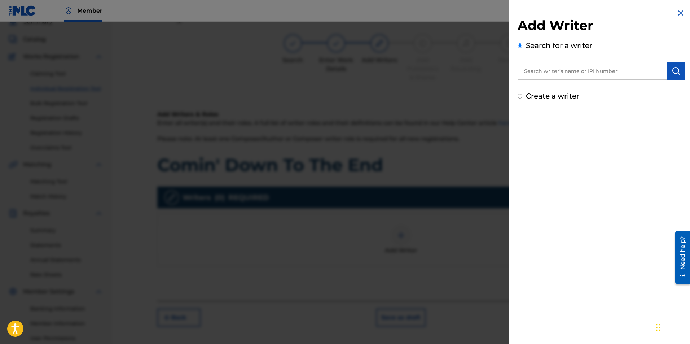
click at [539, 71] on input "text" at bounding box center [592, 71] width 149 height 18
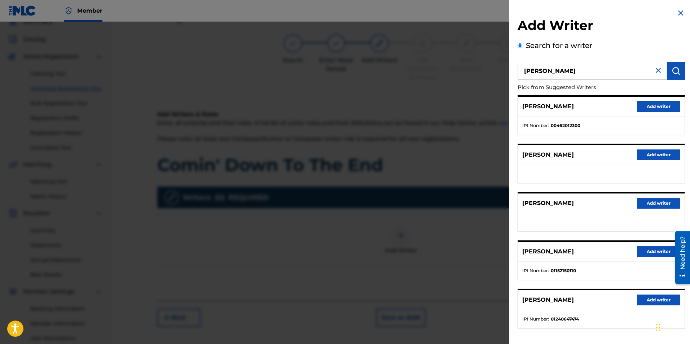
click at [654, 298] on button "Add writer" at bounding box center [658, 299] width 43 height 11
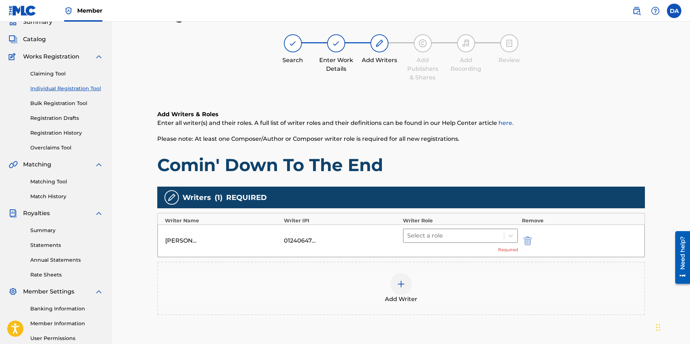
click at [472, 235] on div at bounding box center [453, 235] width 93 height 10
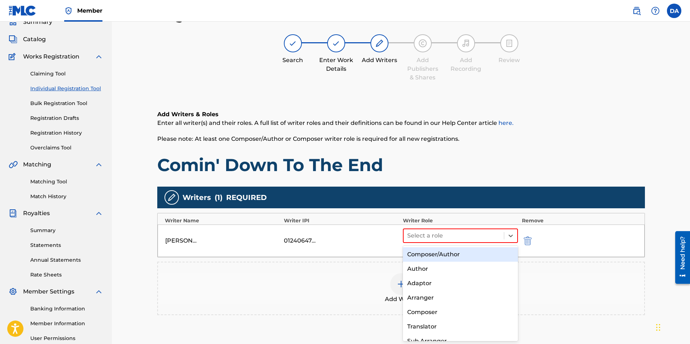
click at [448, 255] on div "Composer/Author" at bounding box center [460, 254] width 115 height 14
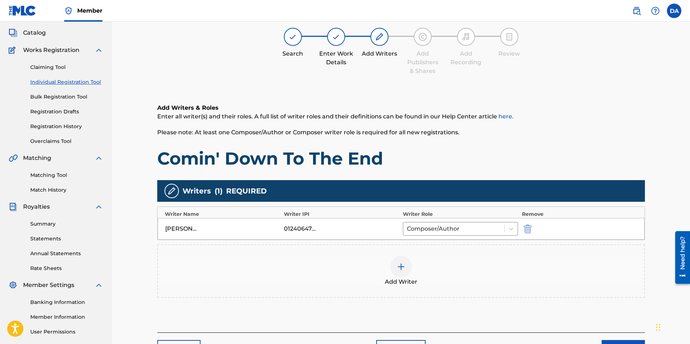
scroll to position [104, 0]
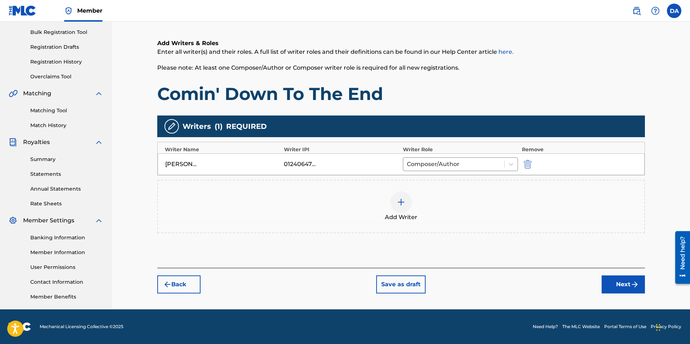
click at [625, 287] on button "Next" at bounding box center [623, 284] width 43 height 18
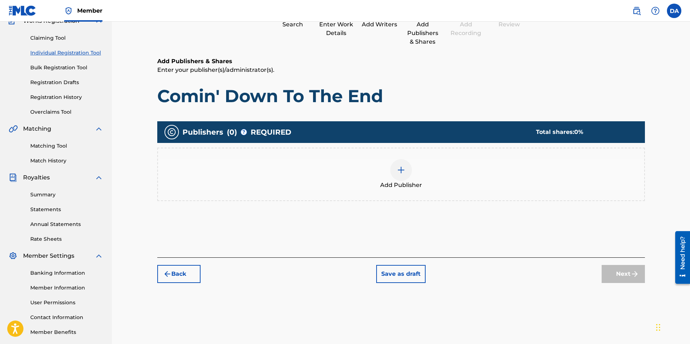
scroll to position [32, 0]
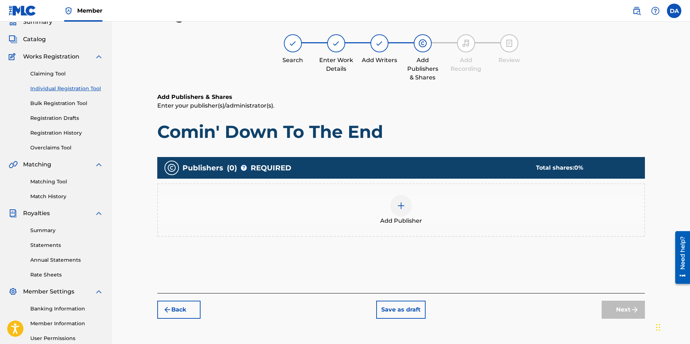
click at [405, 208] on img at bounding box center [401, 205] width 9 height 9
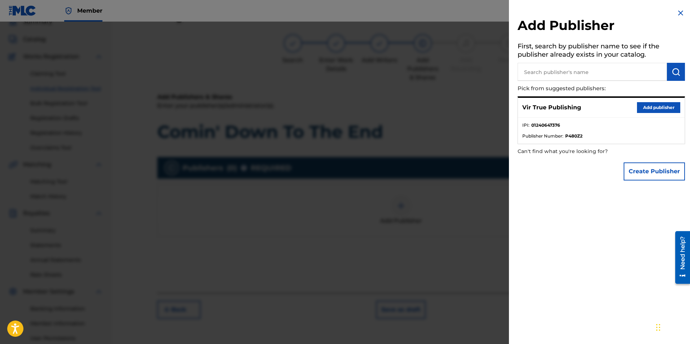
click at [643, 106] on button "Add publisher" at bounding box center [658, 107] width 43 height 11
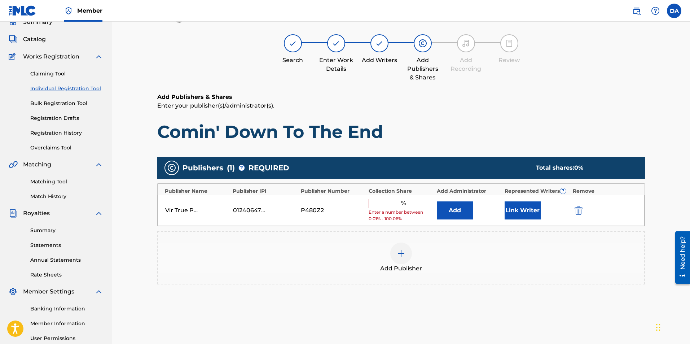
click at [527, 211] on button "Link Writer" at bounding box center [523, 210] width 36 height 18
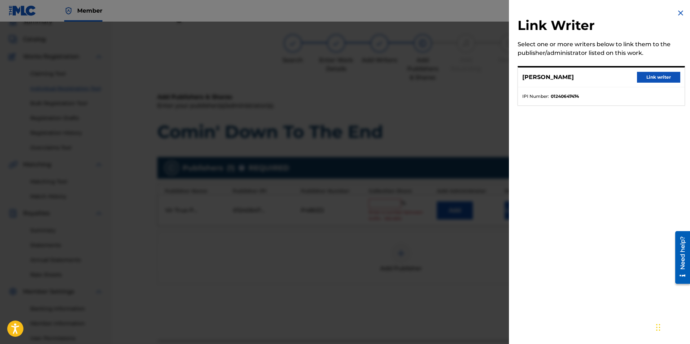
click at [655, 74] on button "Link writer" at bounding box center [658, 77] width 43 height 11
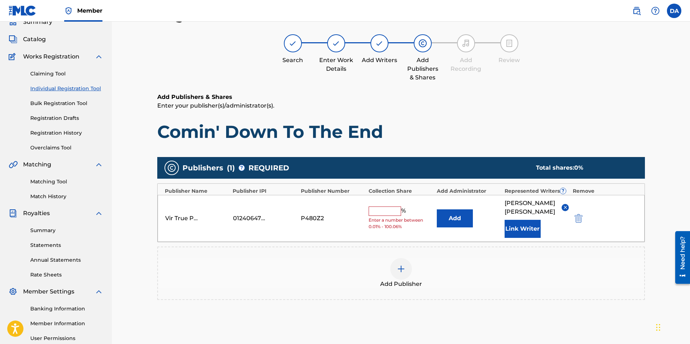
click at [379, 206] on input "text" at bounding box center [385, 210] width 32 height 9
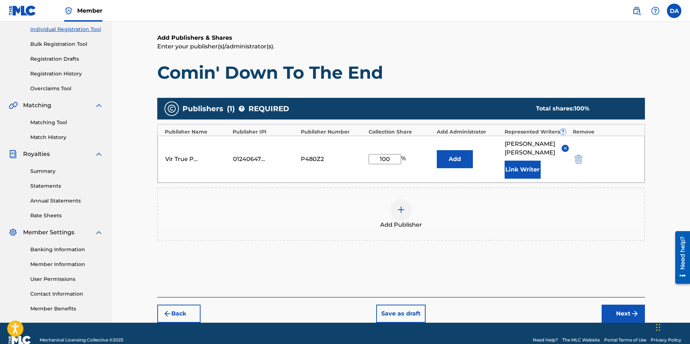
scroll to position [104, 0]
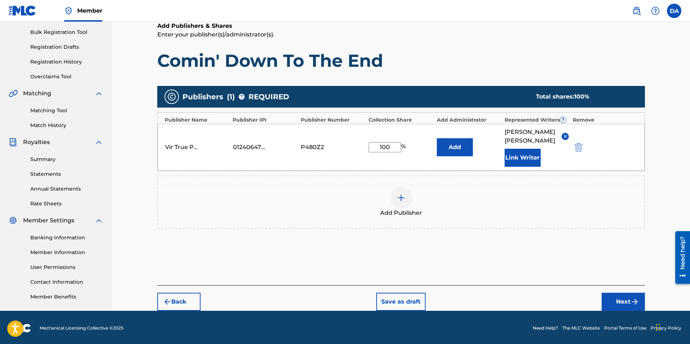
click at [632, 297] on img "submit" at bounding box center [634, 301] width 9 height 9
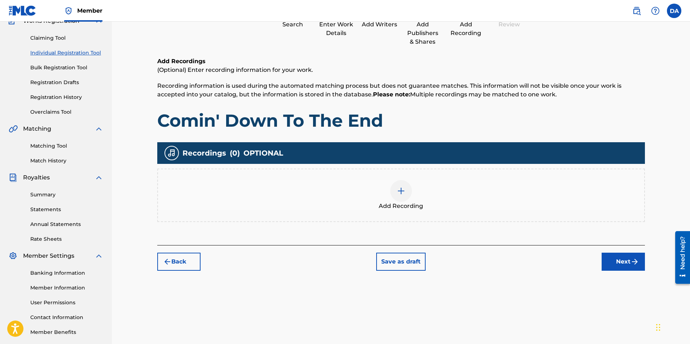
scroll to position [32, 0]
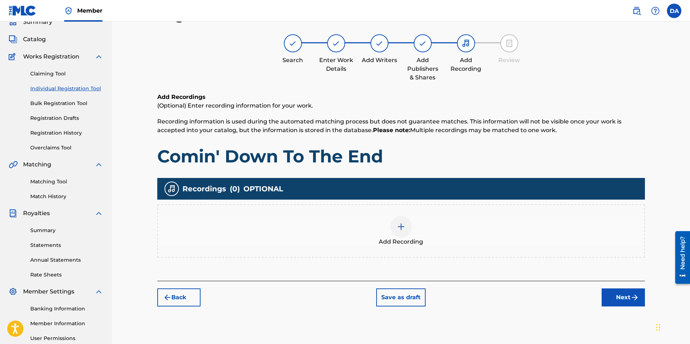
click at [407, 226] on div at bounding box center [401, 227] width 22 height 22
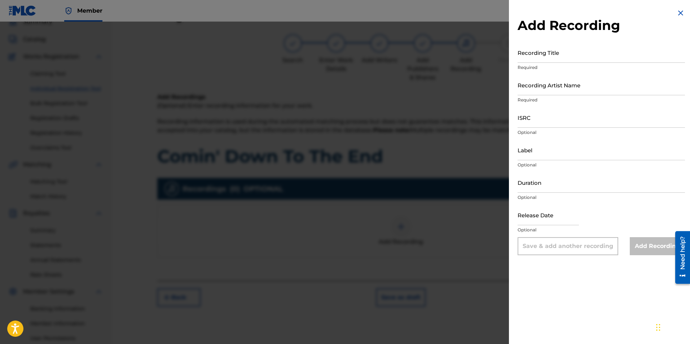
click at [676, 11] on img at bounding box center [680, 13] width 9 height 9
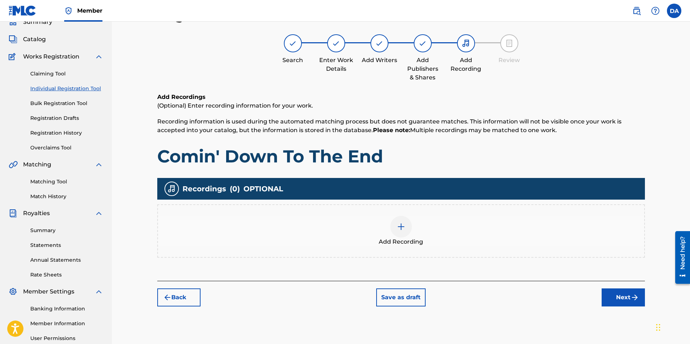
click at [181, 295] on button "Back" at bounding box center [178, 297] width 43 height 18
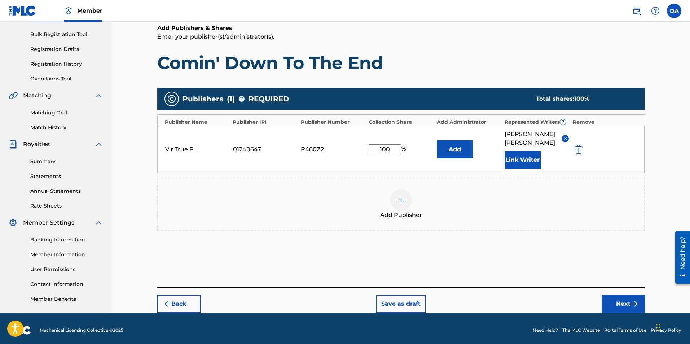
scroll to position [104, 0]
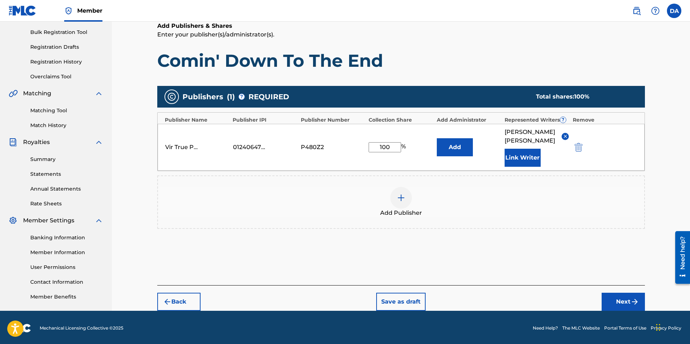
click at [175, 293] on button "Back" at bounding box center [178, 302] width 43 height 18
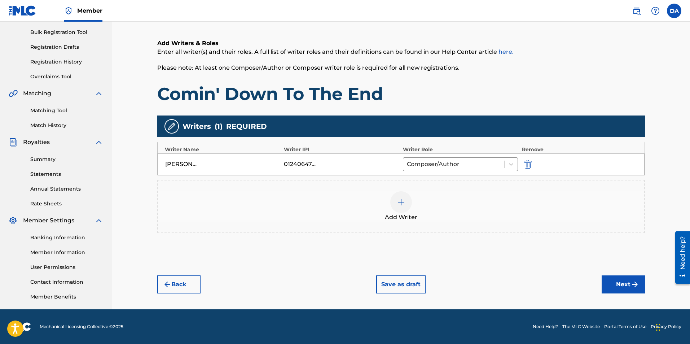
click at [175, 282] on button "Back" at bounding box center [178, 284] width 43 height 18
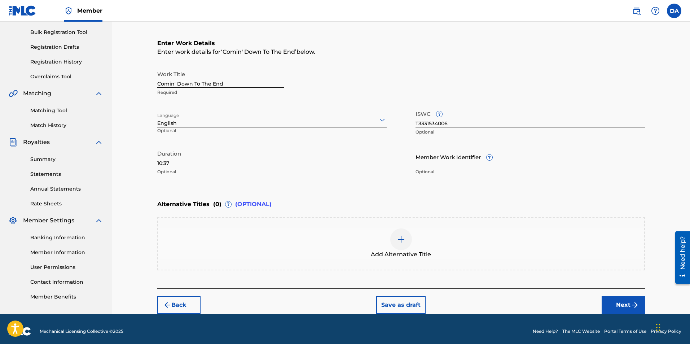
scroll to position [108, 0]
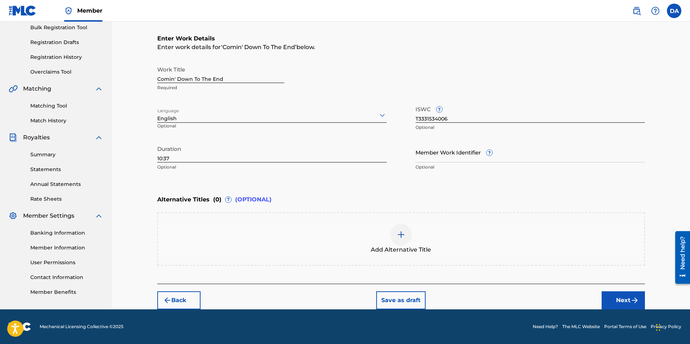
click at [176, 300] on button "Back" at bounding box center [178, 300] width 43 height 18
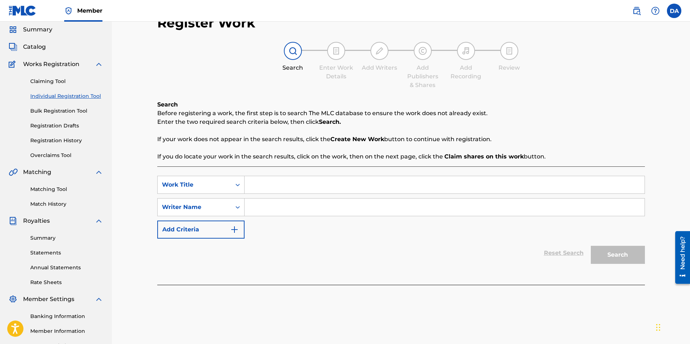
scroll to position [49, 0]
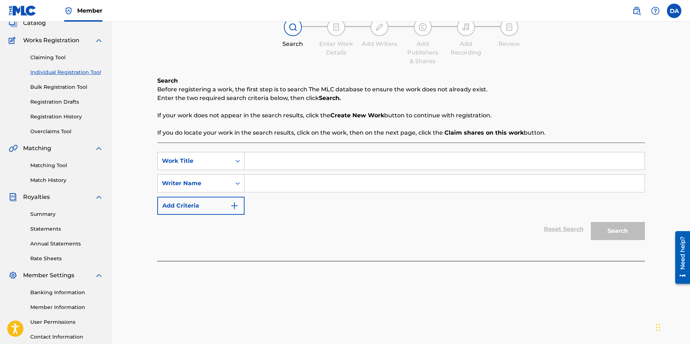
click at [257, 163] on input "Search Form" at bounding box center [445, 160] width 400 height 17
drag, startPoint x: 229, startPoint y: 182, endPoint x: 211, endPoint y: 189, distance: 19.5
click at [229, 183] on div "Writer Name" at bounding box center [195, 183] width 74 height 14
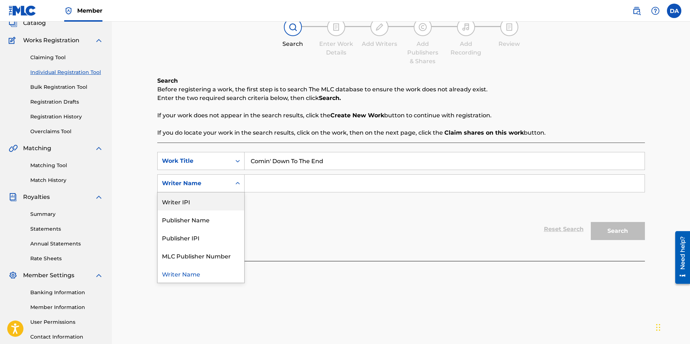
click at [169, 204] on div "Writer IPI" at bounding box center [201, 201] width 87 height 18
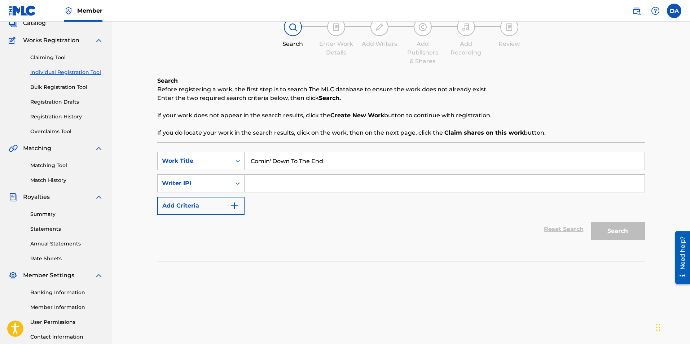
click at [265, 183] on input "Search Form" at bounding box center [445, 183] width 400 height 17
click at [616, 228] on button "Search" at bounding box center [618, 231] width 54 height 18
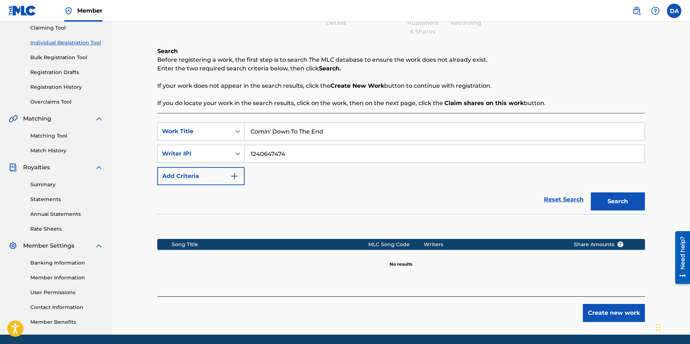
scroll to position [104, 0]
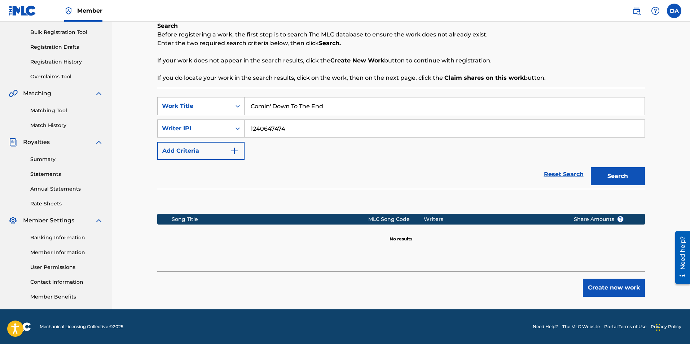
click at [607, 285] on button "Create new work" at bounding box center [614, 287] width 62 height 18
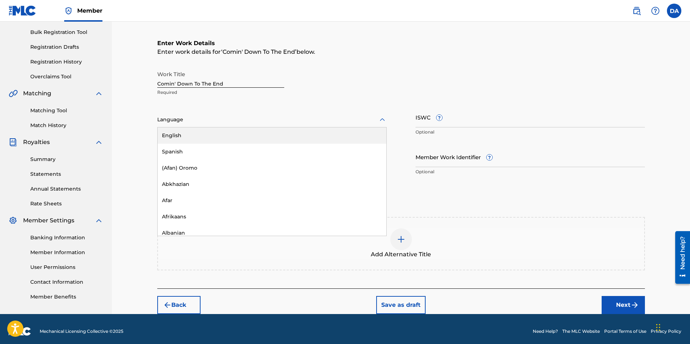
click at [283, 119] on div at bounding box center [271, 119] width 229 height 9
click at [173, 133] on div "English" at bounding box center [272, 135] width 229 height 16
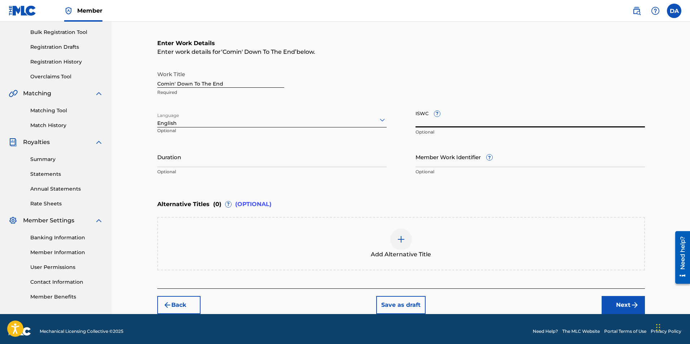
click at [424, 121] on input "ISWC ?" at bounding box center [529, 117] width 229 height 21
paste input "T3331534006"
click at [188, 161] on input "Duration" at bounding box center [271, 156] width 229 height 21
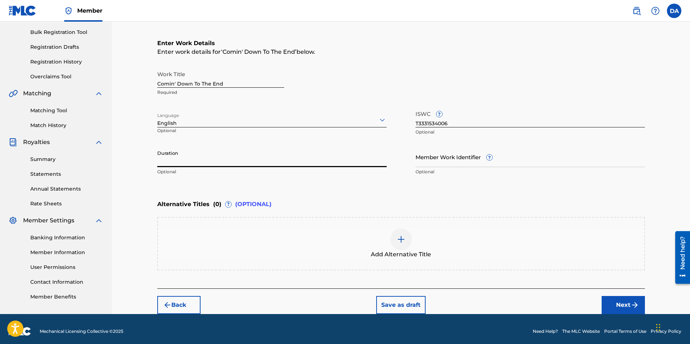
click at [277, 158] on input "Duration" at bounding box center [271, 156] width 229 height 21
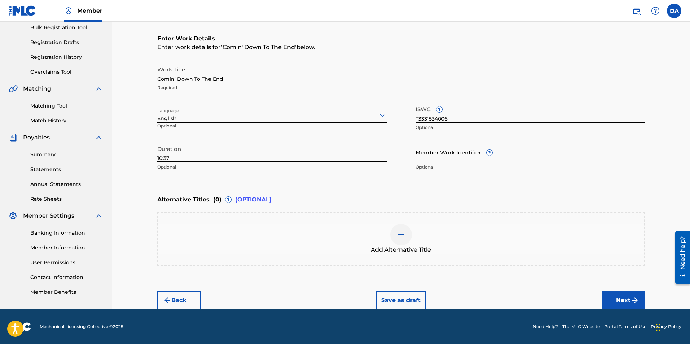
click at [621, 300] on button "Next" at bounding box center [623, 300] width 43 height 18
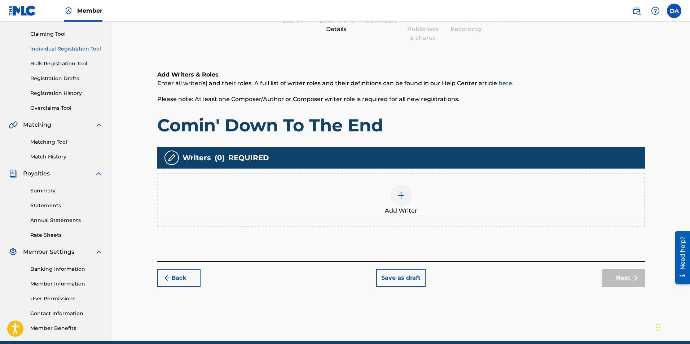
scroll to position [71, 0]
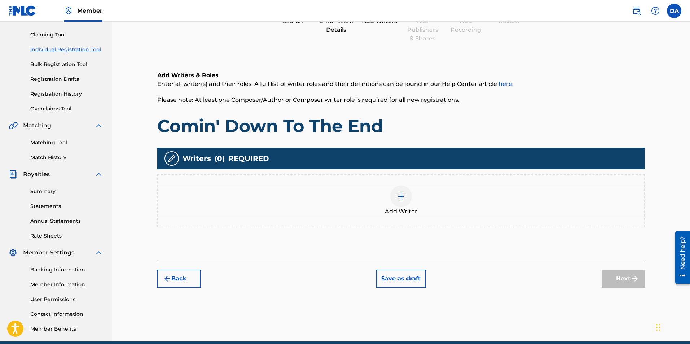
click at [399, 195] on img at bounding box center [401, 196] width 9 height 9
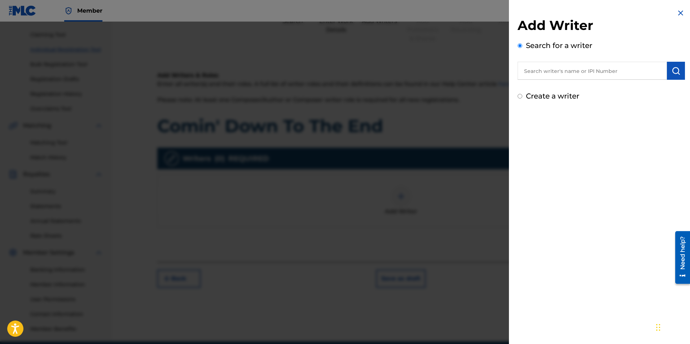
click at [540, 70] on input "text" at bounding box center [592, 71] width 149 height 18
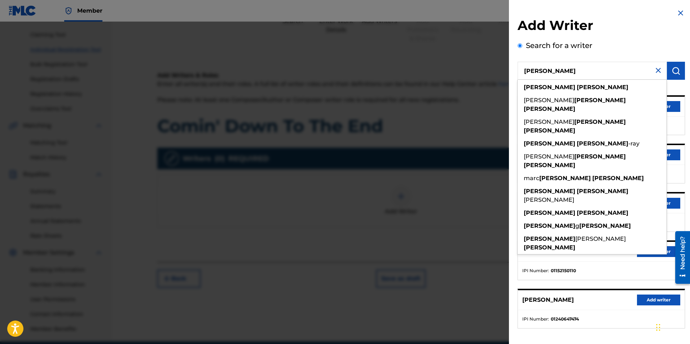
click at [654, 40] on div "Search for a writer [PERSON_NAME] [PERSON_NAME] [PERSON_NAME] [PERSON_NAME] [PE…" at bounding box center [601, 197] width 167 height 314
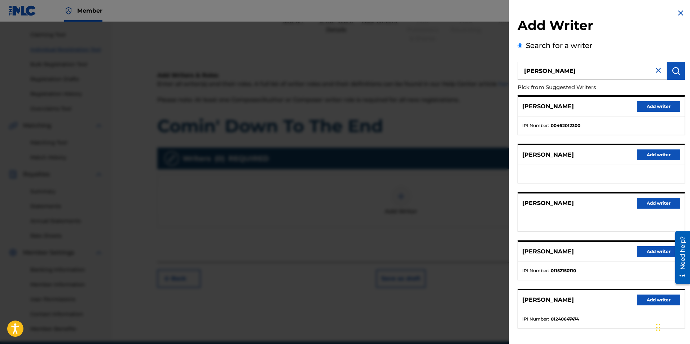
click at [651, 300] on button "Add writer" at bounding box center [658, 299] width 43 height 11
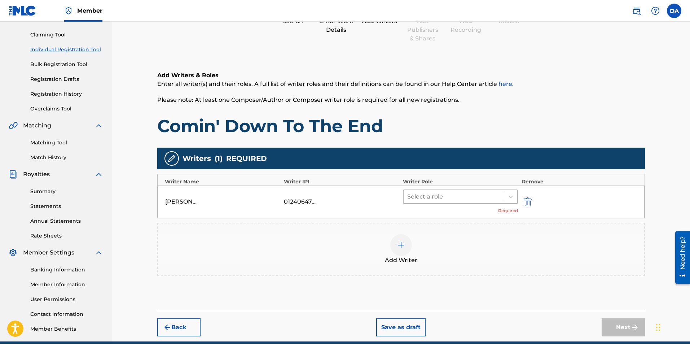
click at [486, 195] on div at bounding box center [453, 197] width 93 height 10
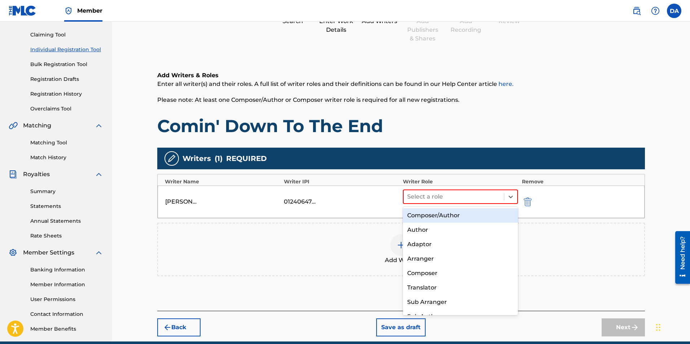
click at [449, 212] on div "Composer/Author" at bounding box center [460, 215] width 115 height 14
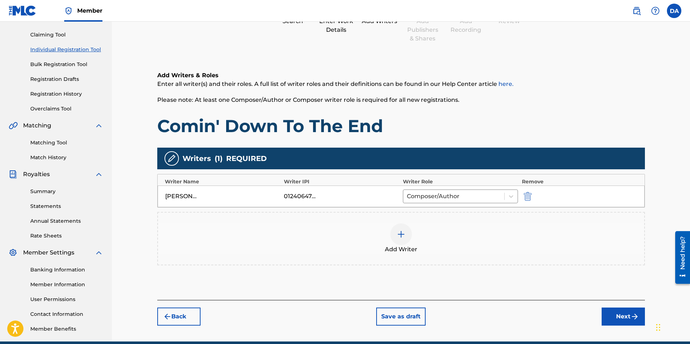
scroll to position [104, 0]
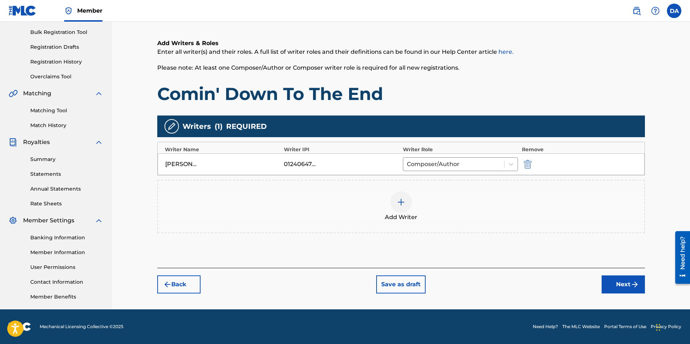
drag, startPoint x: 690, startPoint y: 175, endPoint x: 16, endPoint y: 28, distance: 690.2
click at [621, 281] on button "Next" at bounding box center [623, 284] width 43 height 18
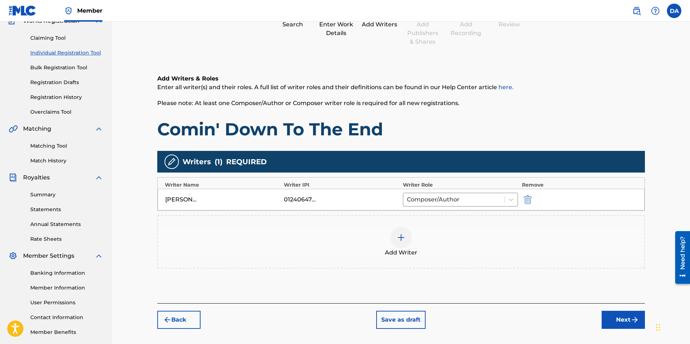
scroll to position [32, 0]
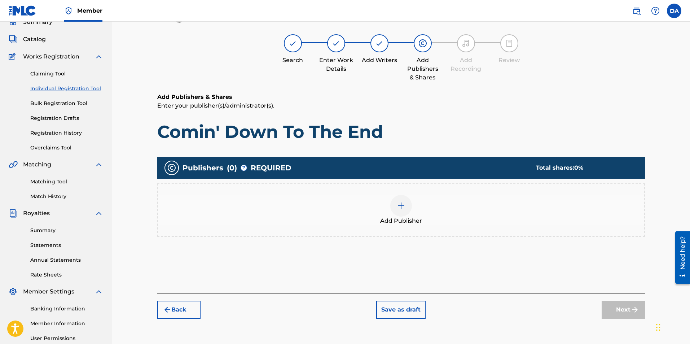
click at [400, 206] on img at bounding box center [401, 205] width 9 height 9
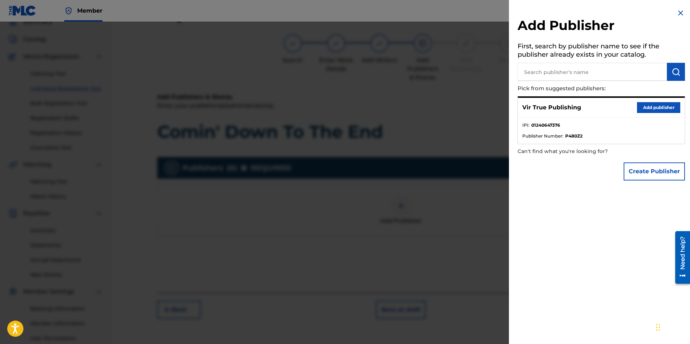
click at [658, 107] on button "Add publisher" at bounding box center [658, 107] width 43 height 11
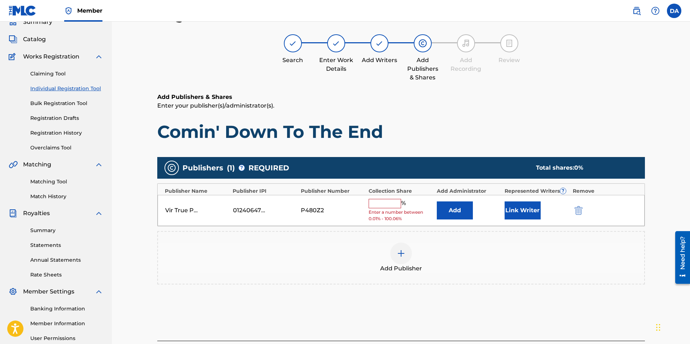
click at [376, 204] on input "text" at bounding box center [385, 203] width 32 height 9
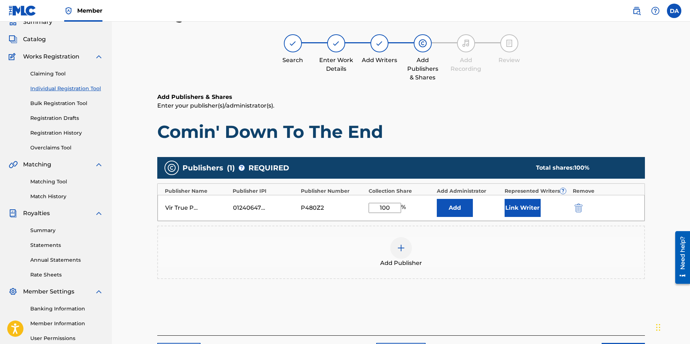
click at [521, 207] on button "Link Writer" at bounding box center [523, 208] width 36 height 18
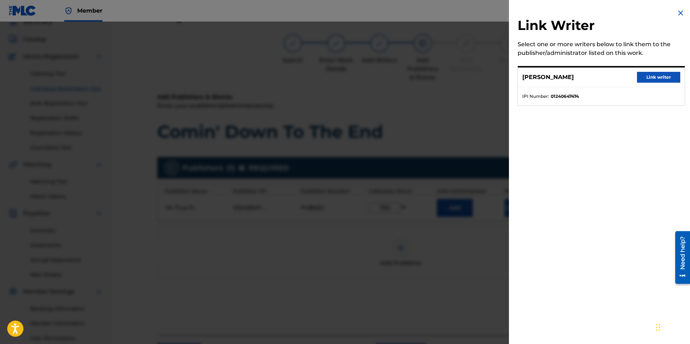
click at [642, 77] on button "Link writer" at bounding box center [658, 77] width 43 height 11
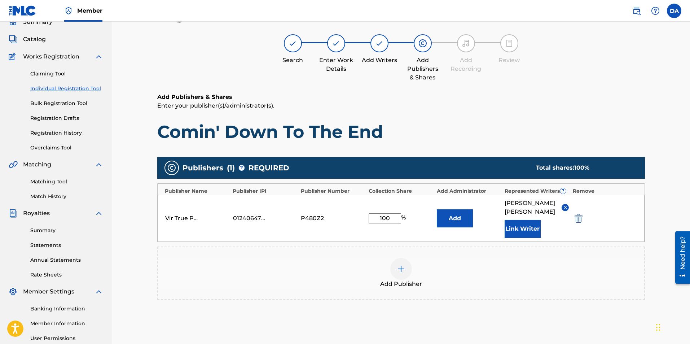
scroll to position [104, 0]
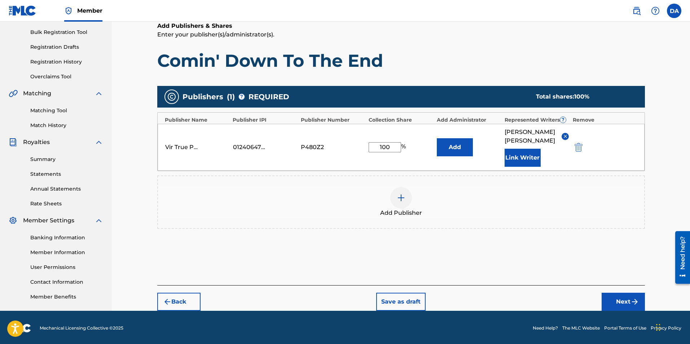
click at [623, 293] on button "Next" at bounding box center [623, 302] width 43 height 18
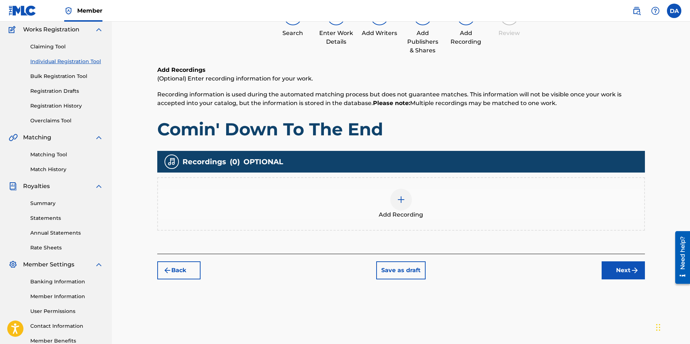
scroll to position [32, 0]
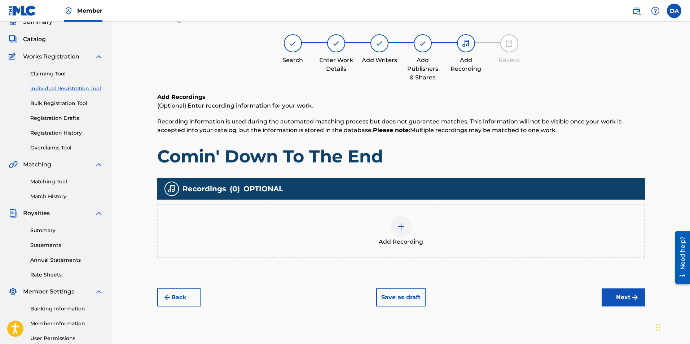
click at [403, 225] on img at bounding box center [401, 226] width 9 height 9
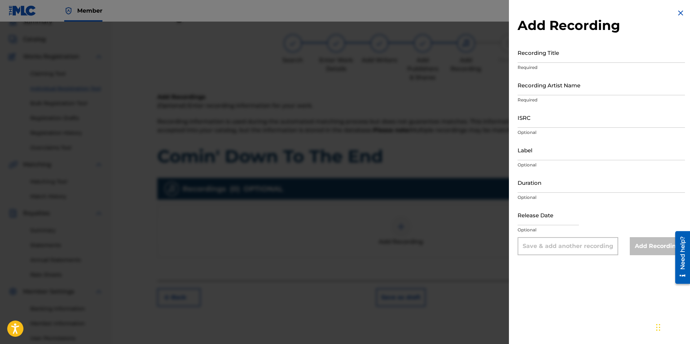
click at [522, 56] on input "Recording Title" at bounding box center [601, 52] width 167 height 21
click at [526, 93] on input "Recording Artist Name" at bounding box center [601, 85] width 167 height 21
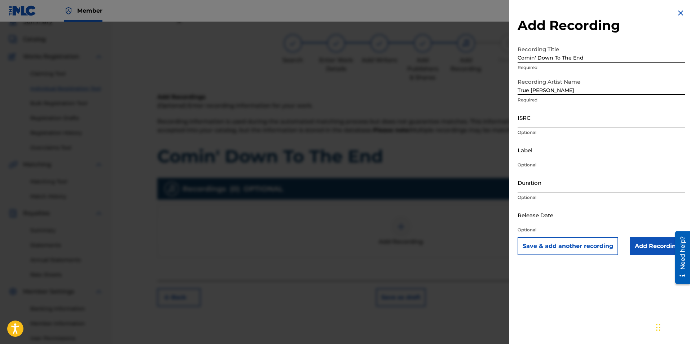
click at [541, 124] on input "ISRC" at bounding box center [601, 117] width 167 height 21
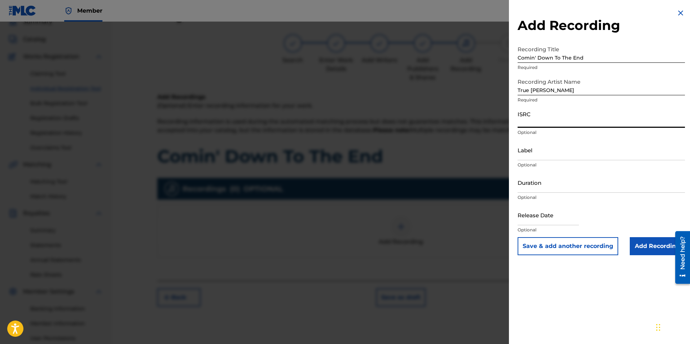
paste input "QT36U2500015"
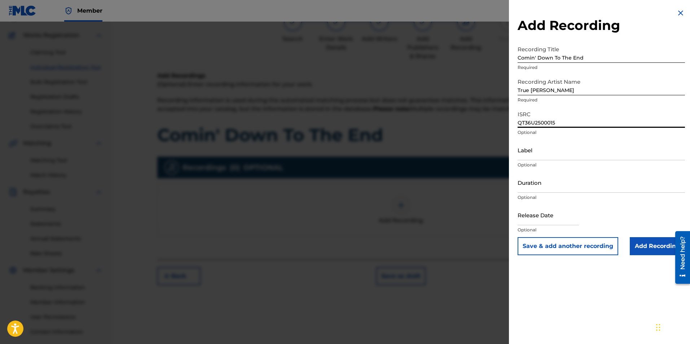
scroll to position [56, 0]
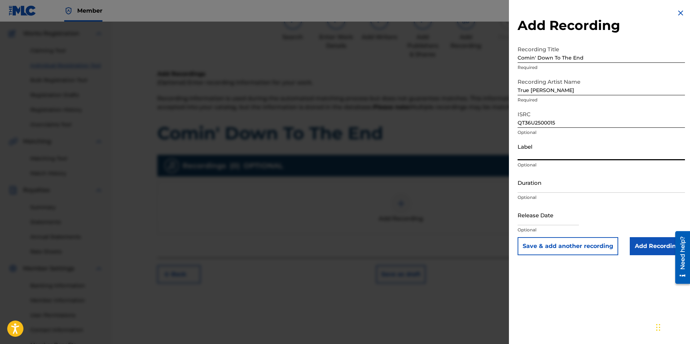
click at [544, 152] on input "Label" at bounding box center [601, 150] width 167 height 21
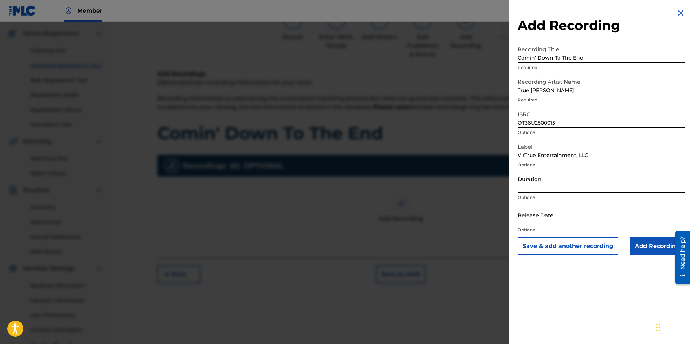
click at [537, 185] on input "Duration" at bounding box center [601, 182] width 167 height 21
click at [550, 221] on input "text" at bounding box center [548, 214] width 61 height 21
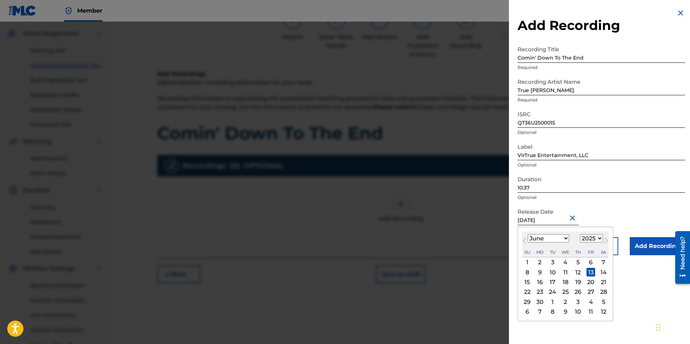
click at [593, 271] on div "13" at bounding box center [590, 272] width 9 height 9
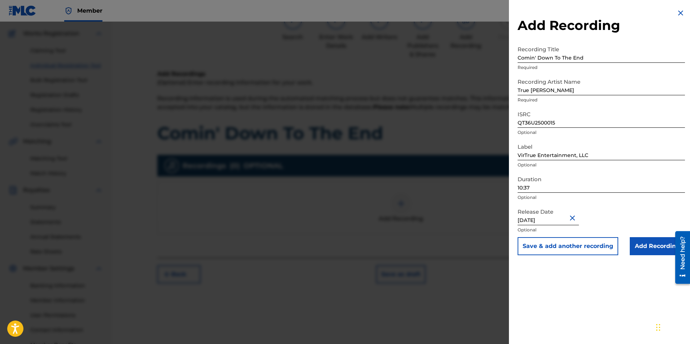
click at [648, 245] on input "Add Recording" at bounding box center [657, 246] width 55 height 18
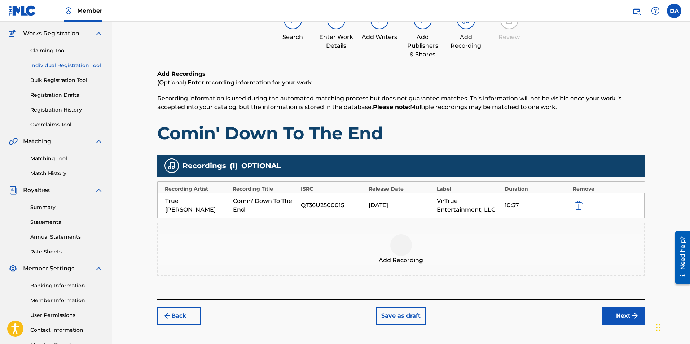
click at [619, 312] on button "Next" at bounding box center [623, 316] width 43 height 18
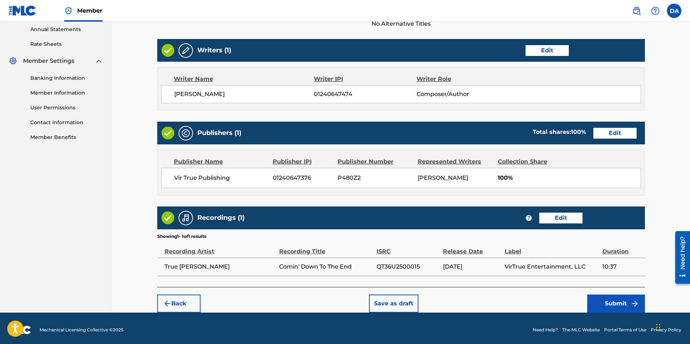
scroll to position [266, 0]
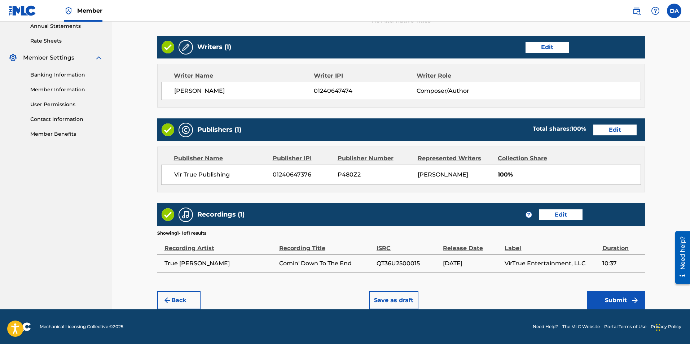
click at [606, 298] on button "Submit" at bounding box center [616, 300] width 58 height 18
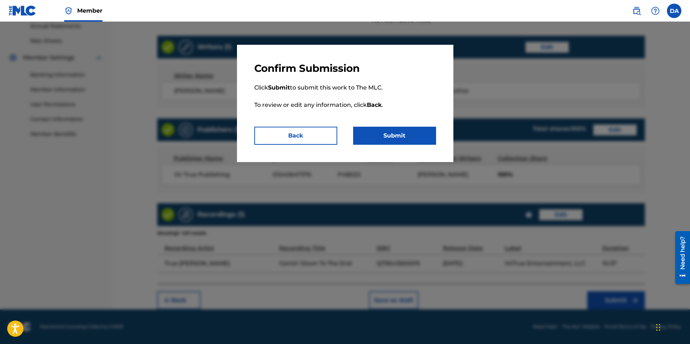
click at [405, 136] on button "Submit" at bounding box center [394, 136] width 83 height 18
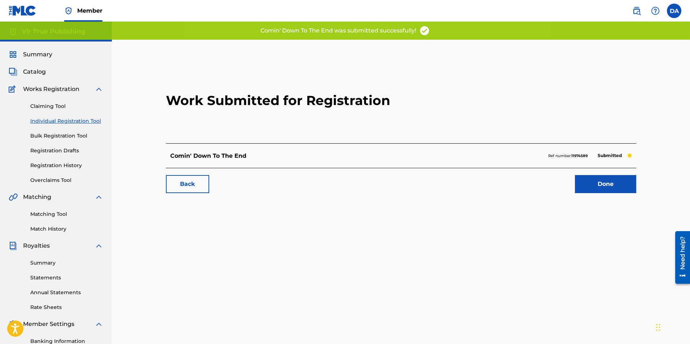
click at [595, 184] on link "Done" at bounding box center [605, 184] width 61 height 18
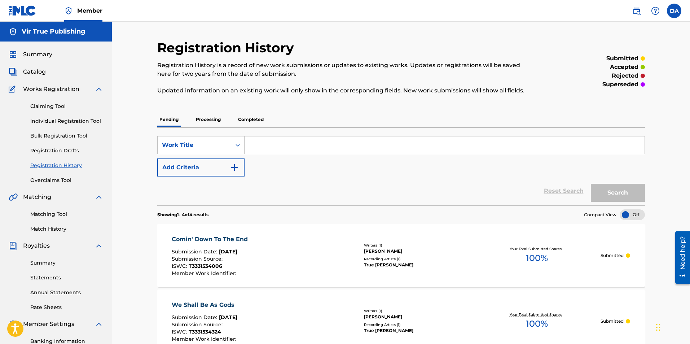
click at [678, 12] on label at bounding box center [674, 11] width 14 height 14
click at [674, 11] on input "DA [PERSON_NAME] [EMAIL_ADDRESS][DOMAIN_NAME] Notification Preferences Profile …" at bounding box center [674, 11] width 0 height 0
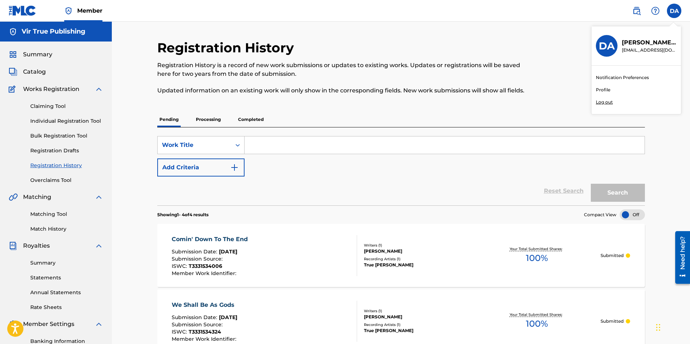
click at [609, 101] on p "Log out" at bounding box center [604, 102] width 17 height 6
click at [674, 11] on input "DA [PERSON_NAME] [EMAIL_ADDRESS][DOMAIN_NAME] Notification Preferences Profile …" at bounding box center [674, 11] width 0 height 0
